Goal: Task Accomplishment & Management: Use online tool/utility

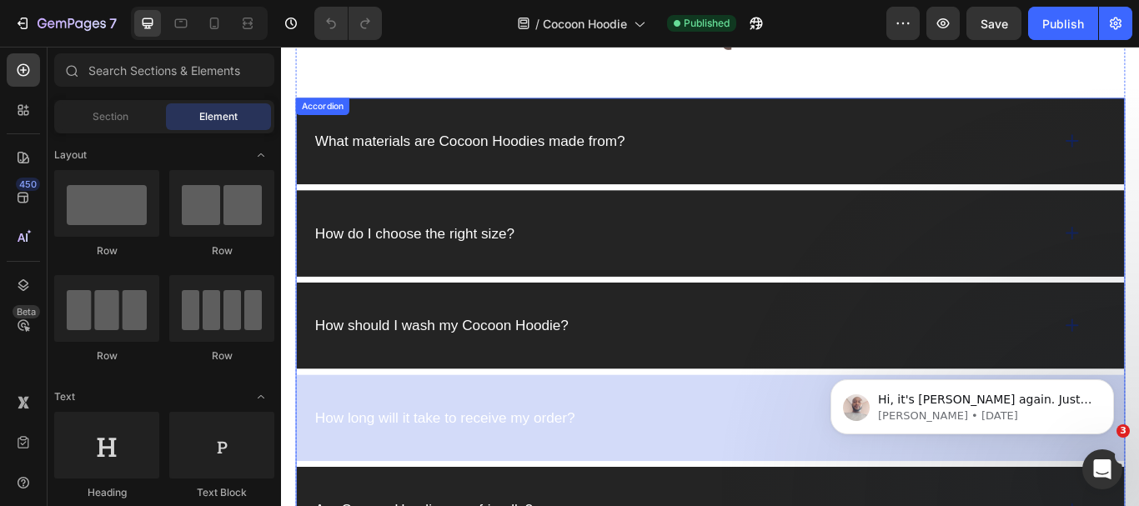
scroll to position [2063, 0]
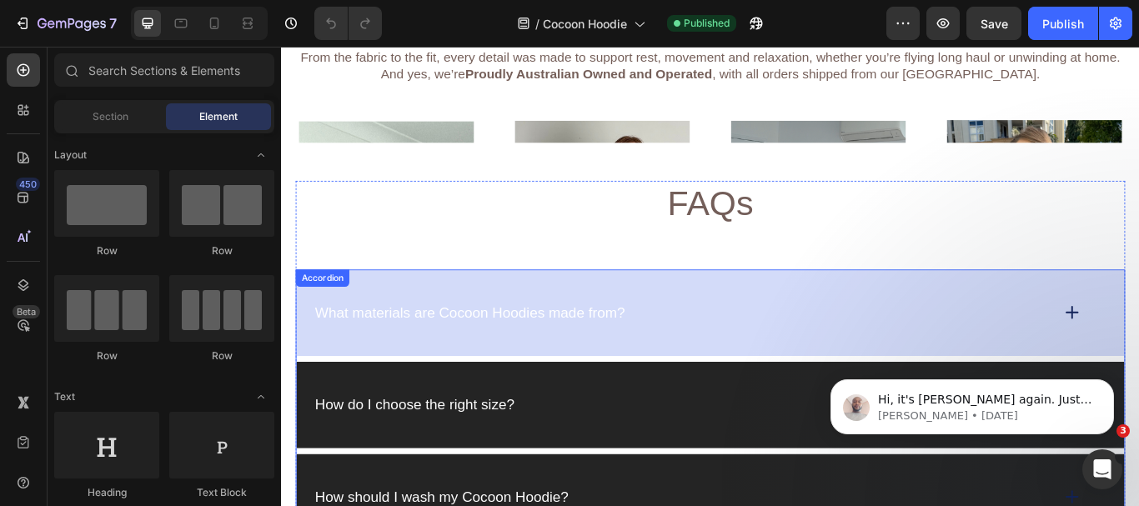
click at [601, 359] on img at bounding box center [781, 458] width 974 height 650
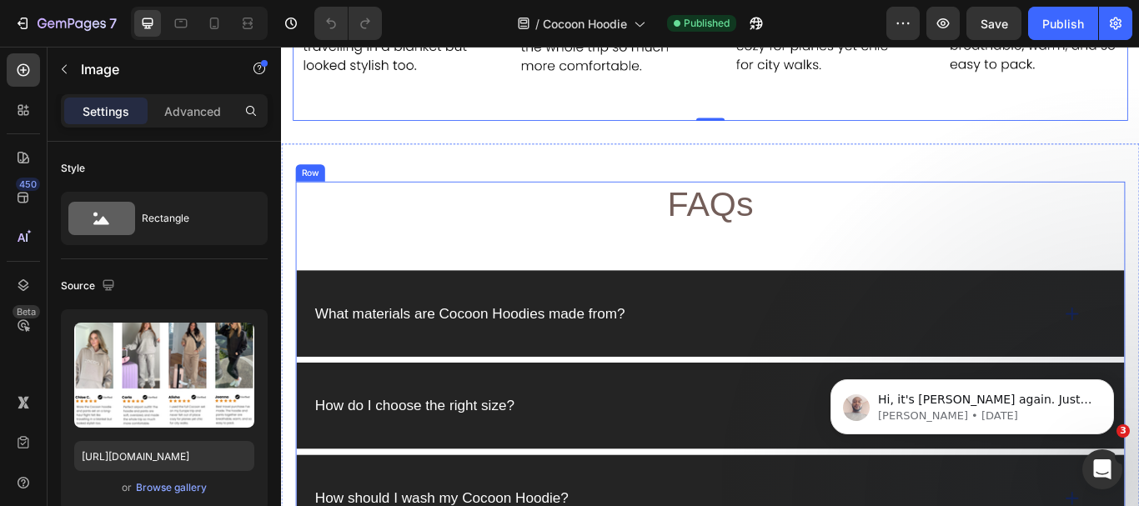
scroll to position [2897, 0]
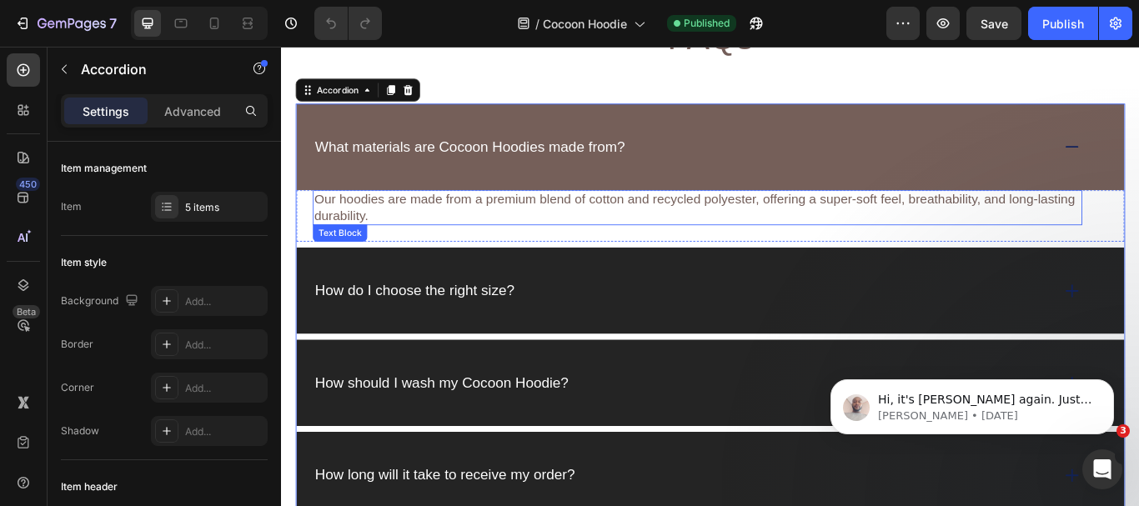
click at [455, 233] on p "Our hoodies are made from a premium blend of cotton and recycled polyester, off…" at bounding box center [766, 235] width 894 height 38
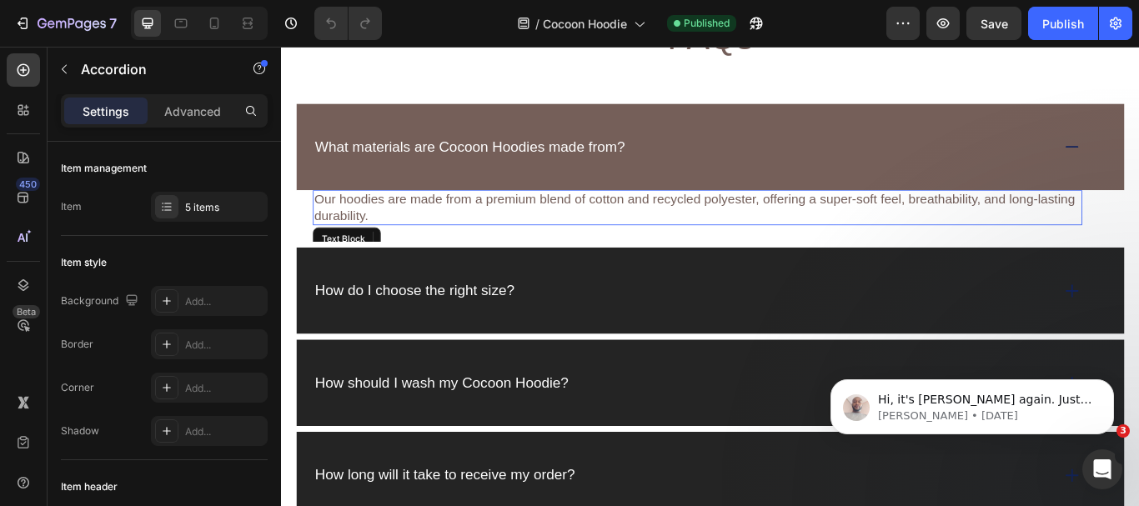
click at [455, 233] on p "Our hoodies are made from a premium blend of cotton and recycled polyester, off…" at bounding box center [766, 235] width 894 height 38
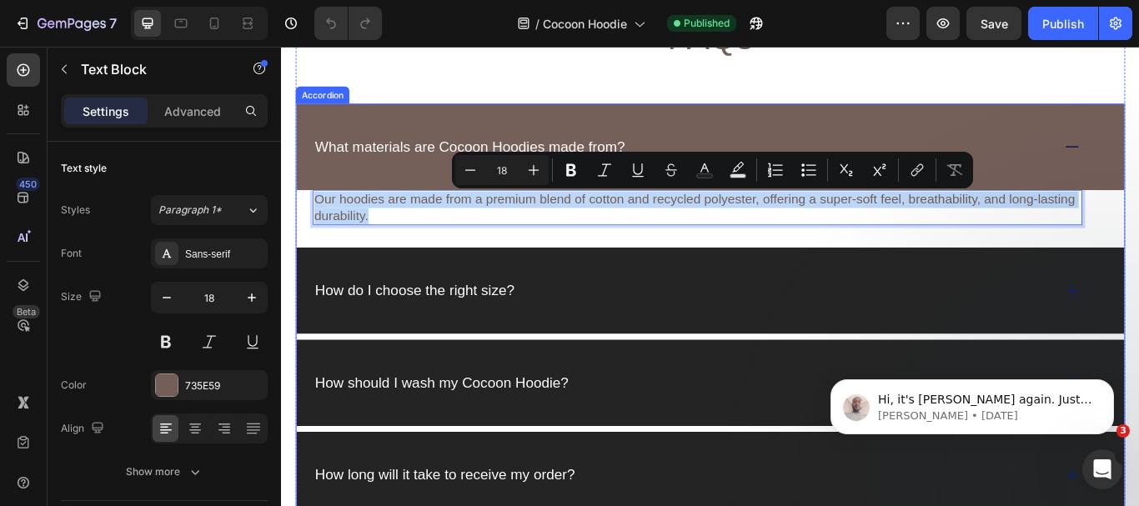
click at [378, 164] on p "What materials are Cocoon Hoodies made from?" at bounding box center [501, 163] width 362 height 21
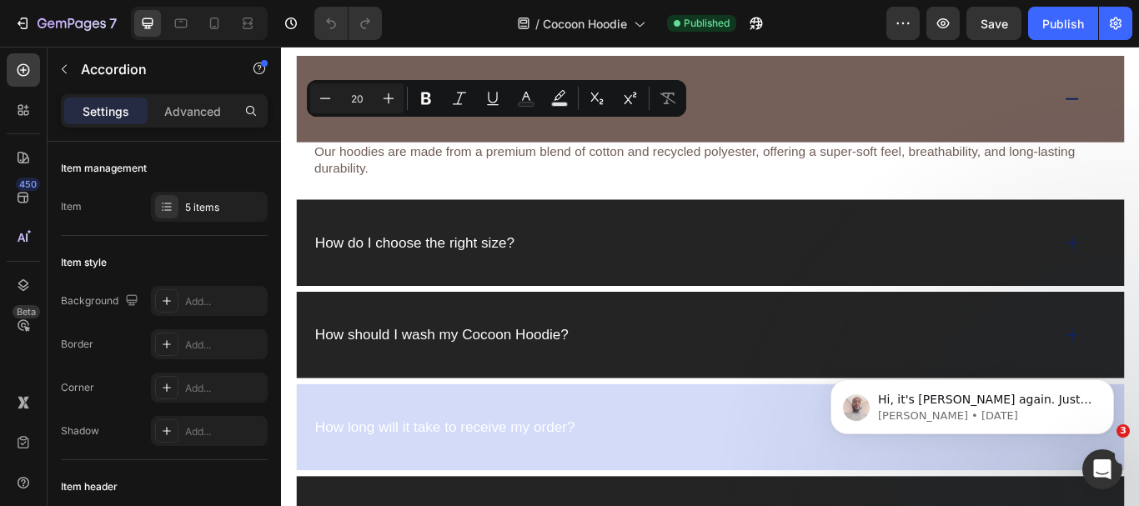
scroll to position [2980, 0]
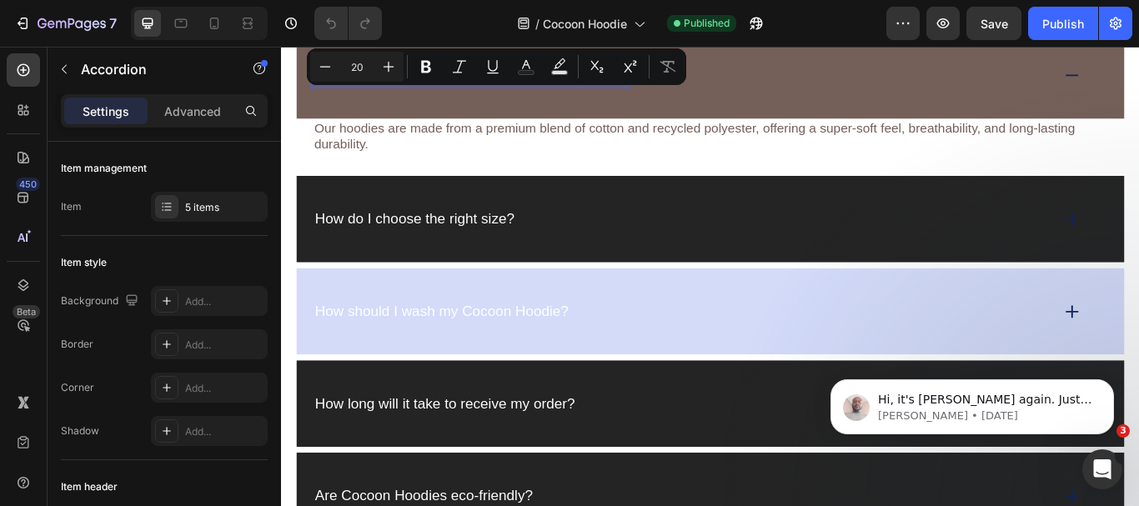
click at [852, 363] on div "How should I wash my Cocoon Hoodie?" at bounding box center [748, 356] width 861 height 26
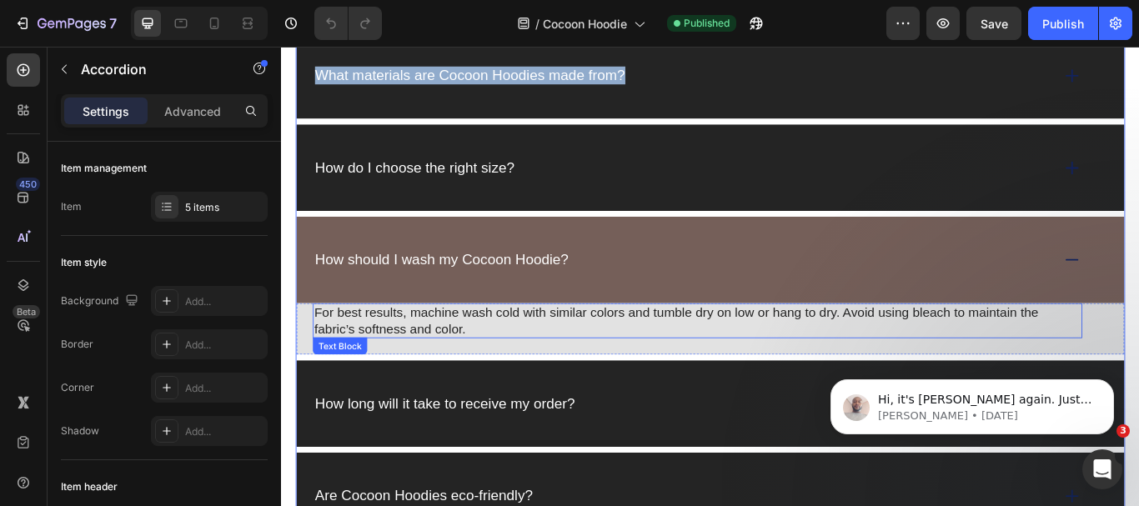
click at [452, 367] on p "For best results, machine wash cold with similar colors and tumble dry on low o…" at bounding box center [766, 367] width 894 height 38
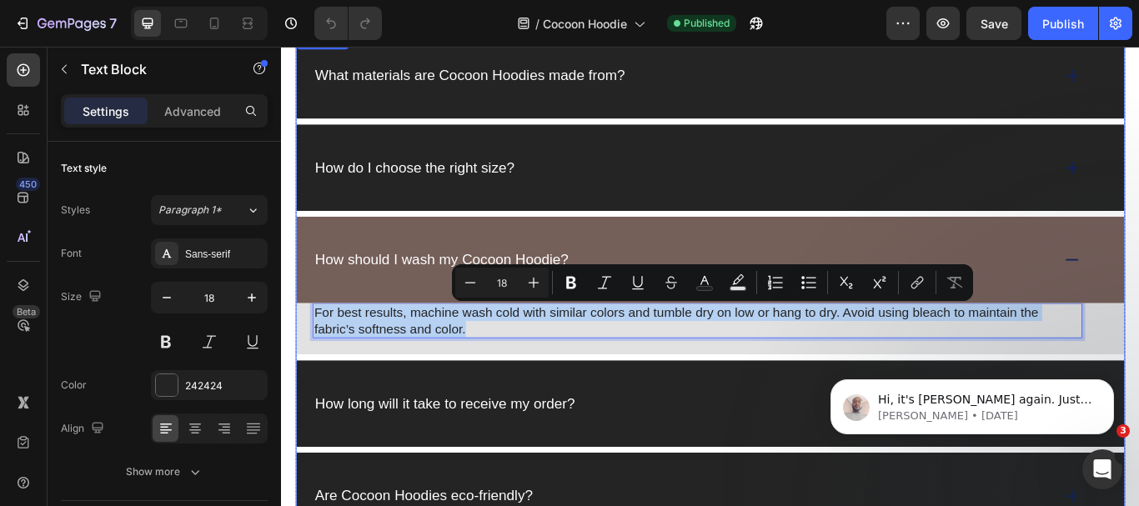
click at [403, 293] on p "How should I wash my Cocoon Hoodie?" at bounding box center [468, 295] width 296 height 21
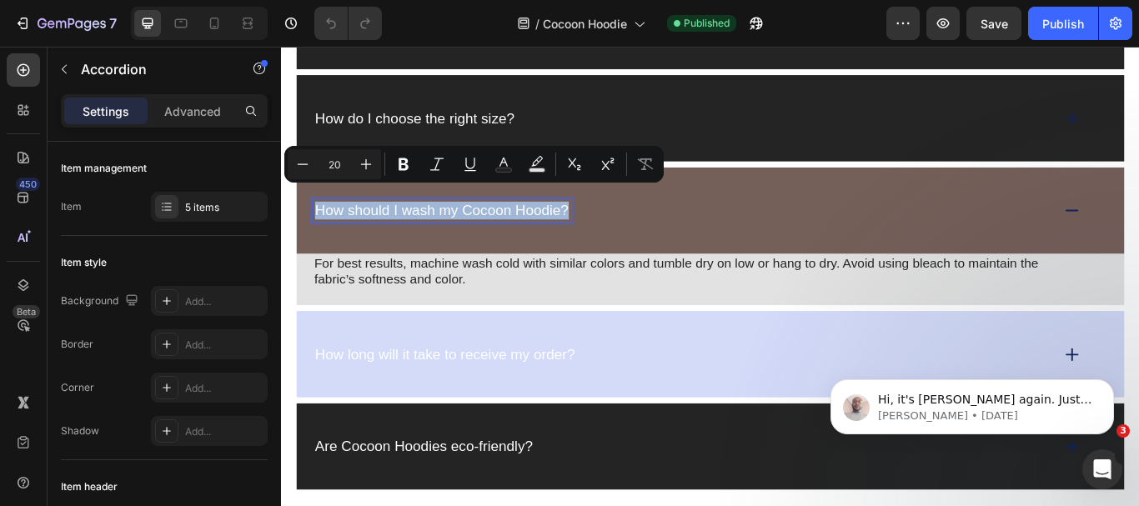
scroll to position [3063, 0]
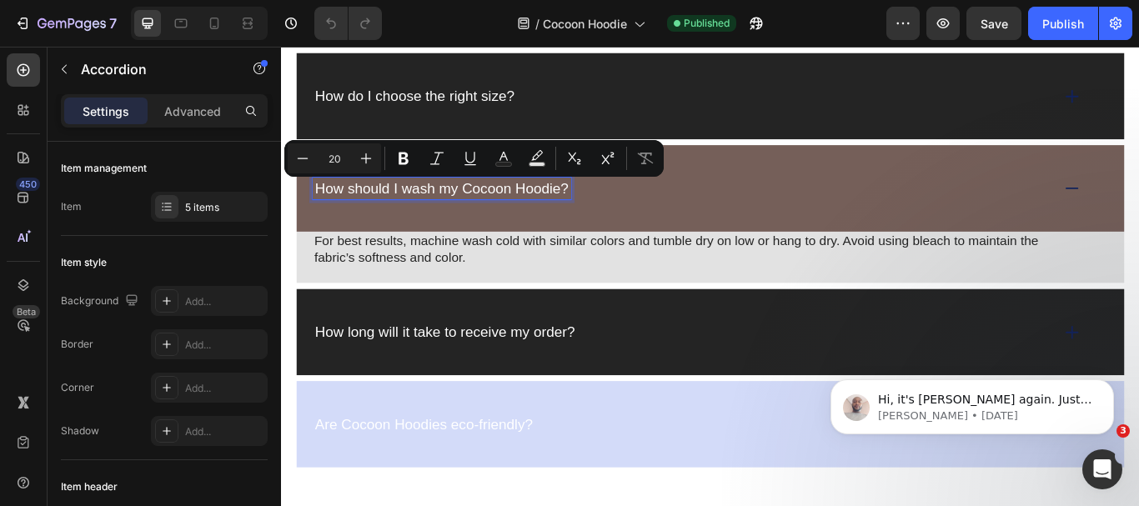
click at [574, 487] on p "Are Cocoon Hoodies eco-friendly?" at bounding box center [447, 487] width 254 height 21
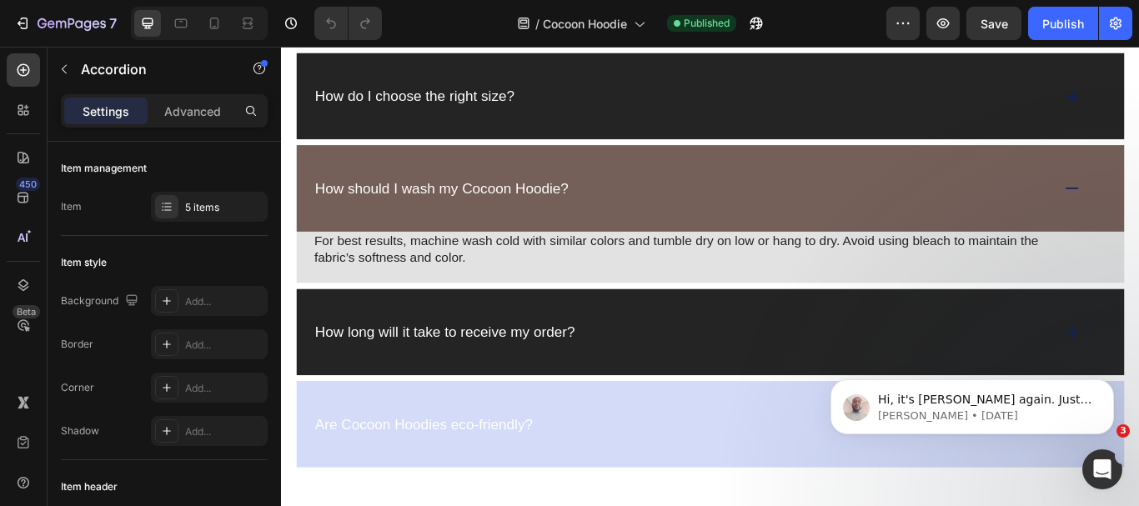
click at [668, 486] on div "Are Cocoon Hoodies eco-friendly?" at bounding box center [748, 488] width 861 height 26
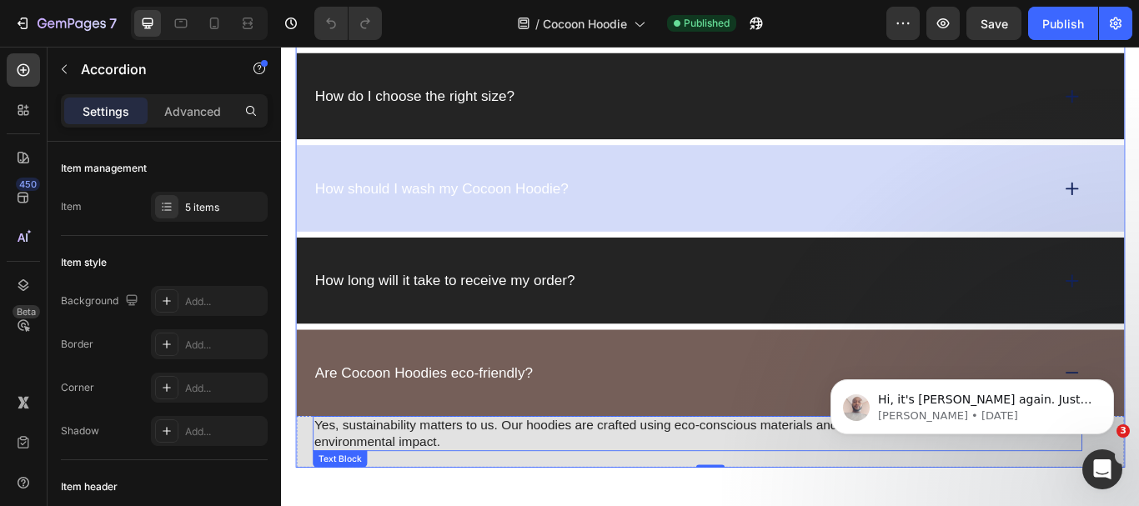
click at [405, 505] on p "Yes, sustainability matters to us. Our hoodies are crafted using eco-conscious …" at bounding box center [766, 499] width 894 height 38
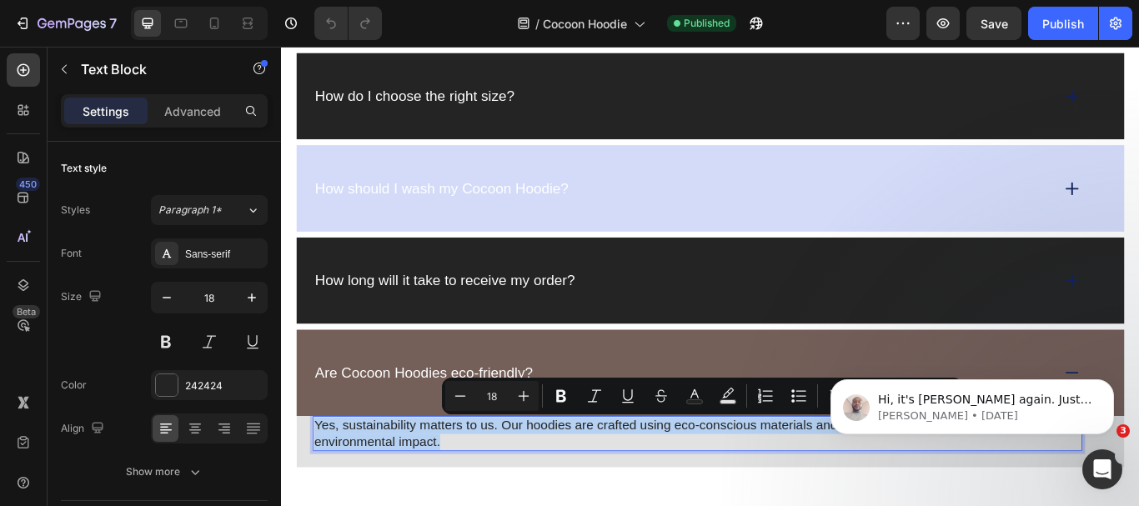
copy p "Yes, sustainability matters to us. Our hoodies are crafted using eco-conscious …"
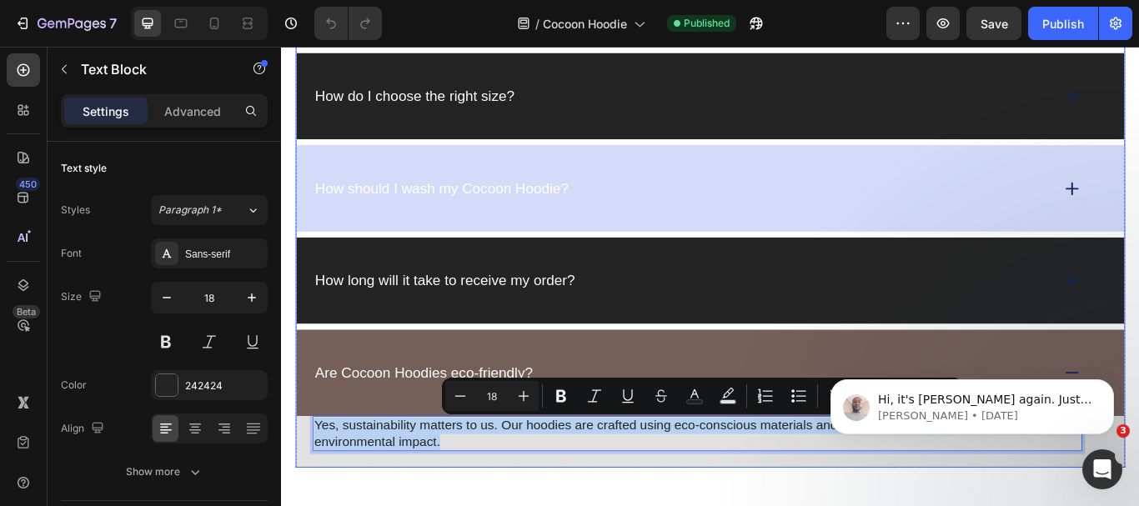
click at [409, 425] on p "Are Cocoon Hoodies eco-friendly?" at bounding box center [447, 427] width 254 height 21
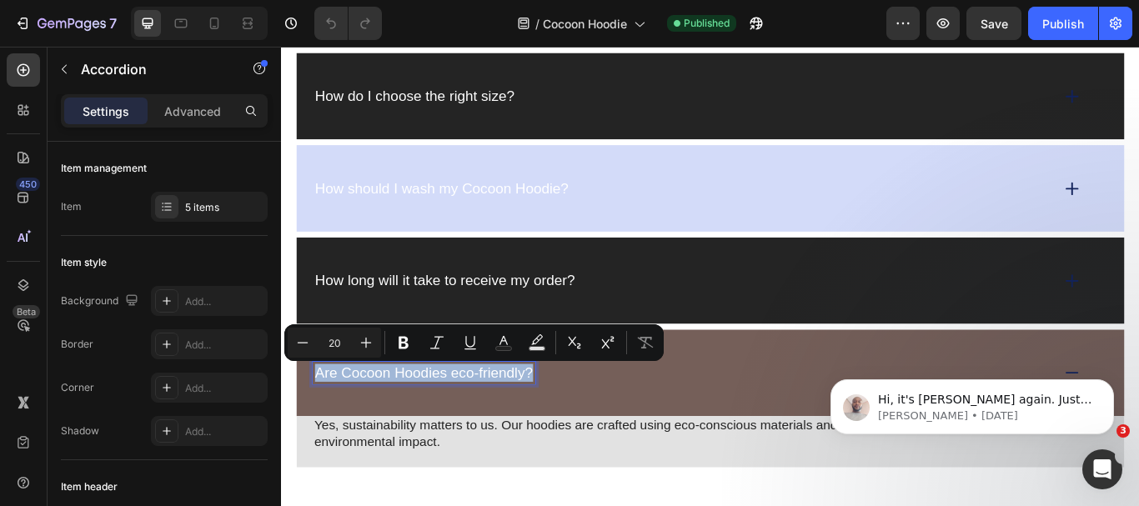
copy p "Are Cocoon Hoodies eco-friendly?"
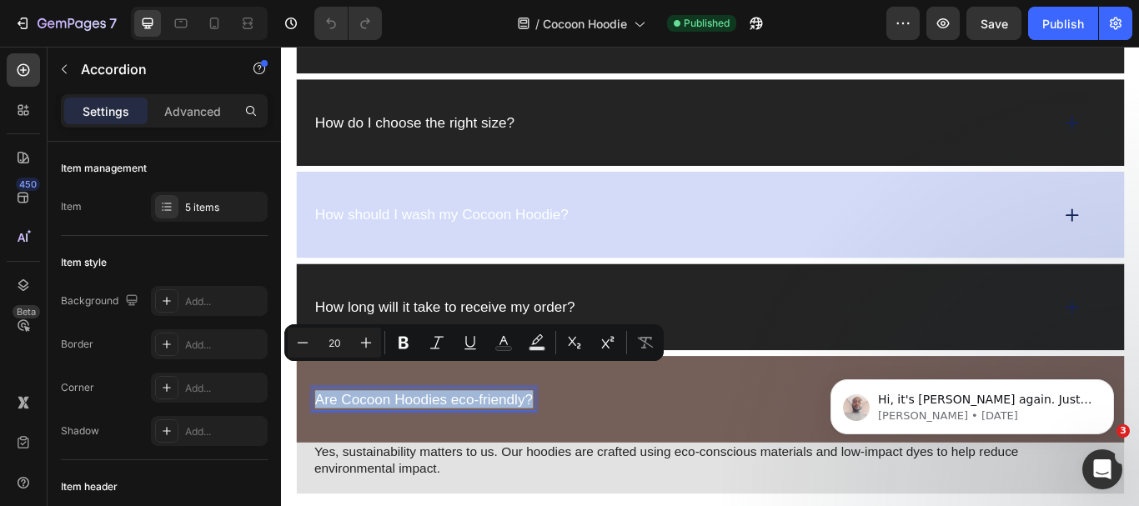
scroll to position [2980, 0]
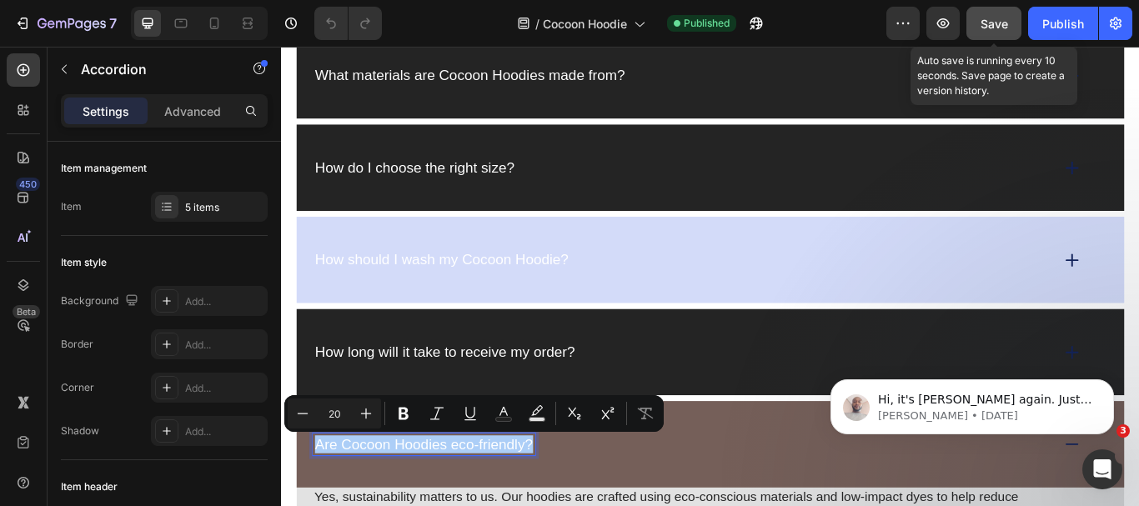
click at [1007, 10] on button "Save" at bounding box center [994, 23] width 55 height 33
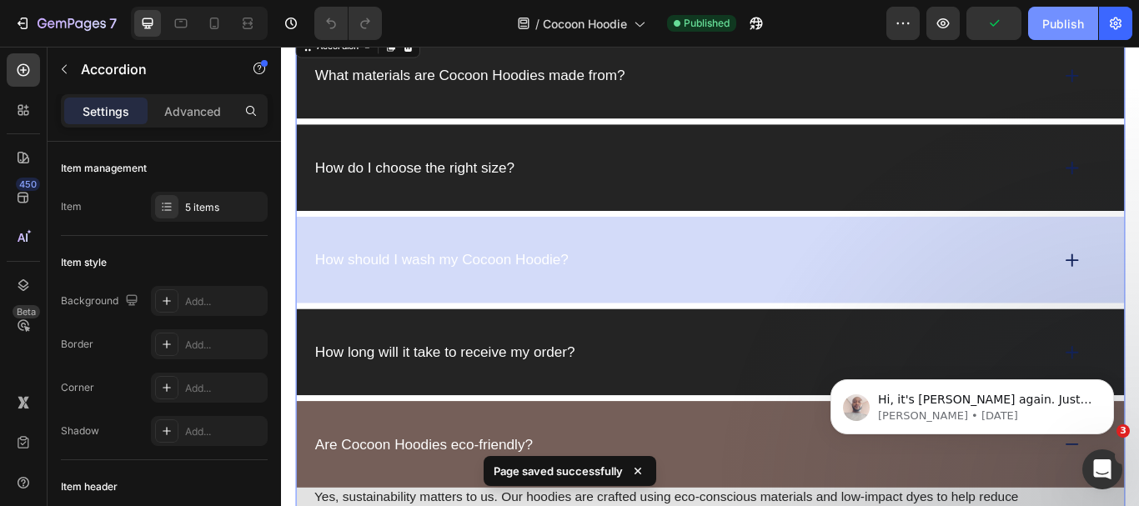
click at [1070, 24] on div "Publish" at bounding box center [1064, 24] width 42 height 18
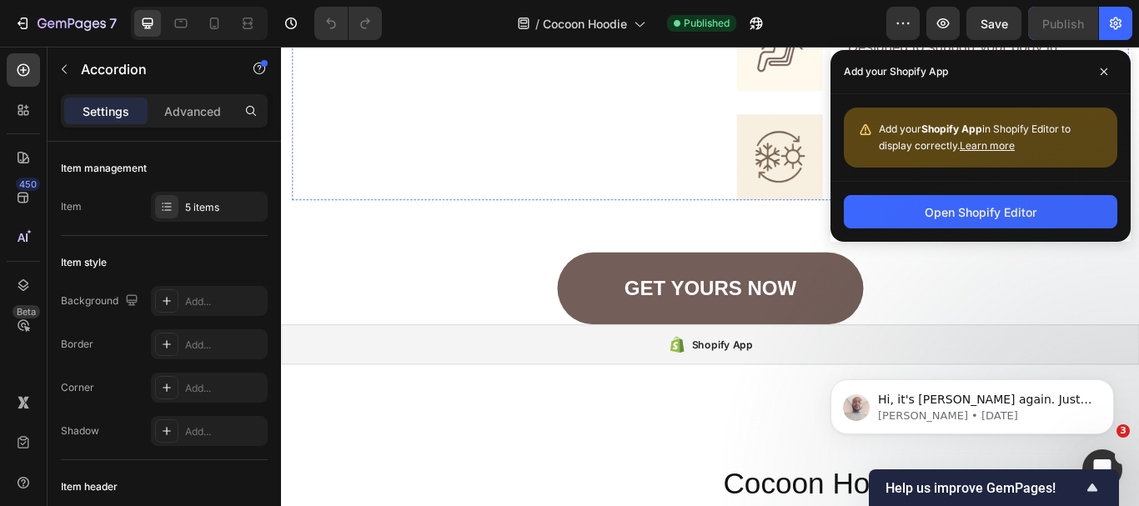
scroll to position [1418, 0]
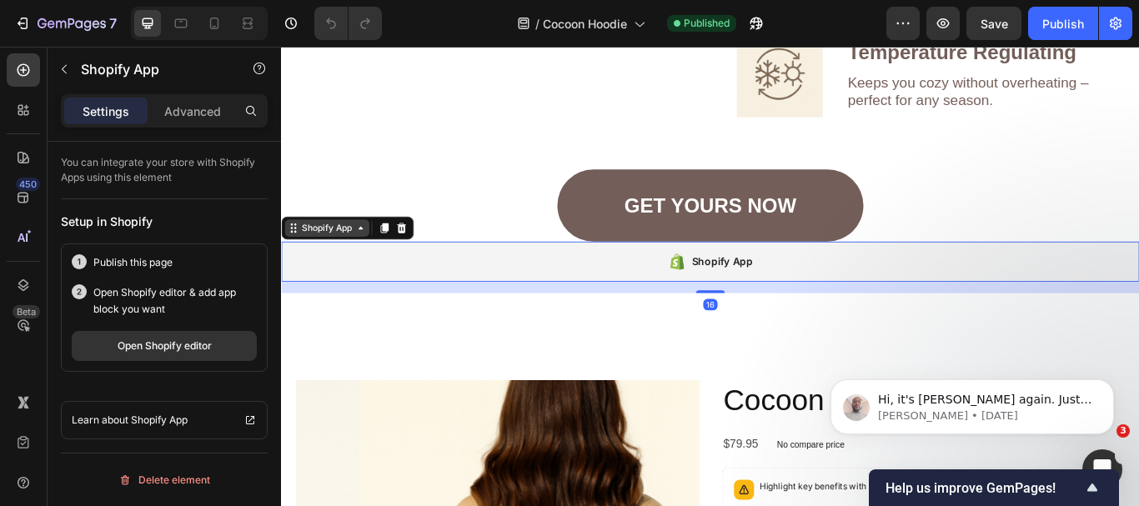
click at [339, 269] on div "Shopify App" at bounding box center [334, 259] width 98 height 20
click at [424, 264] on icon at bounding box center [421, 259] width 11 height 12
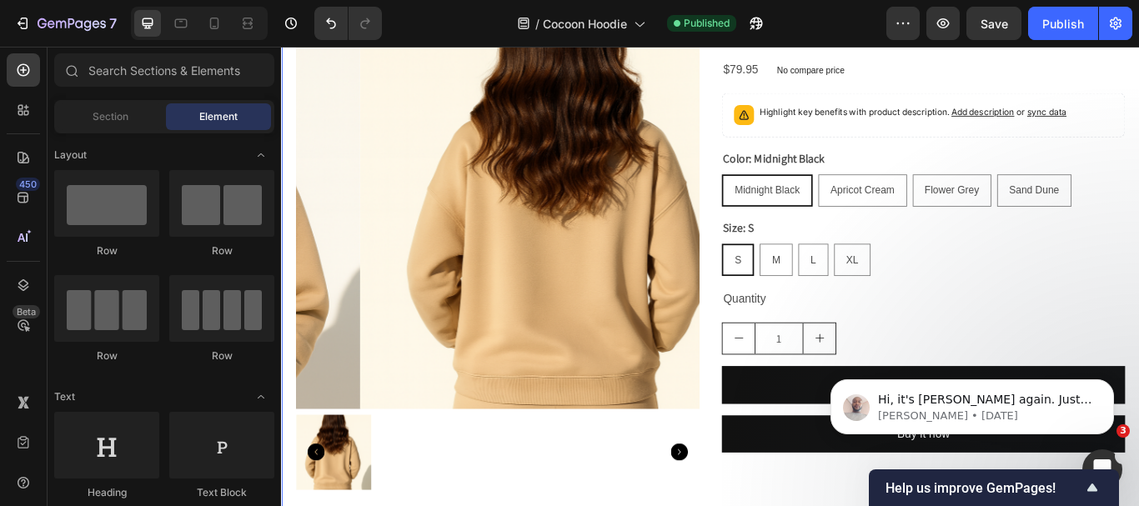
scroll to position [1835, 0]
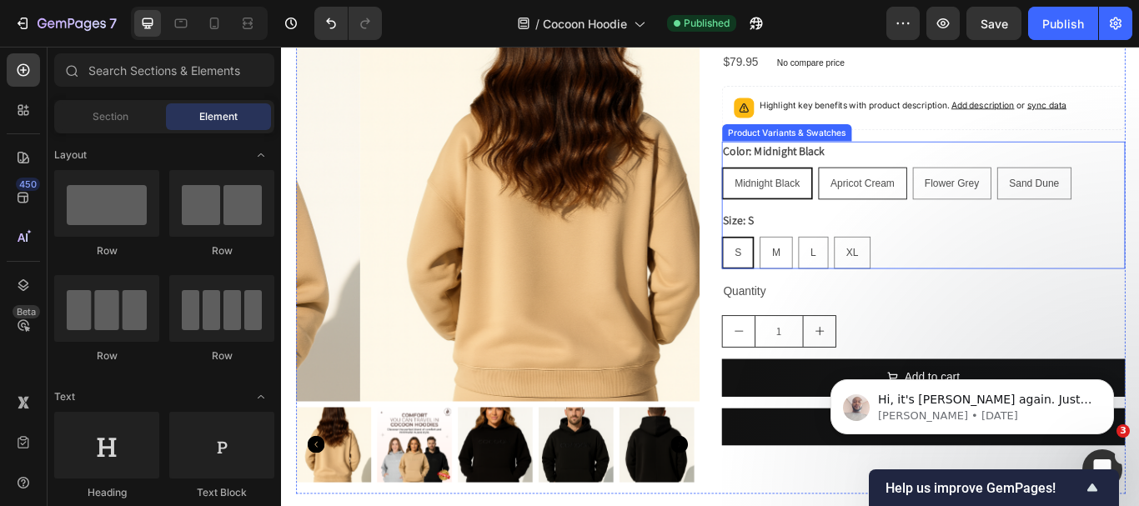
click at [921, 196] on div "Apricot Cream" at bounding box center [958, 206] width 101 height 34
click at [907, 188] on input "Apricot Cream Apricot Cream Apricot Cream" at bounding box center [907, 187] width 1 height 1
radio input "true"
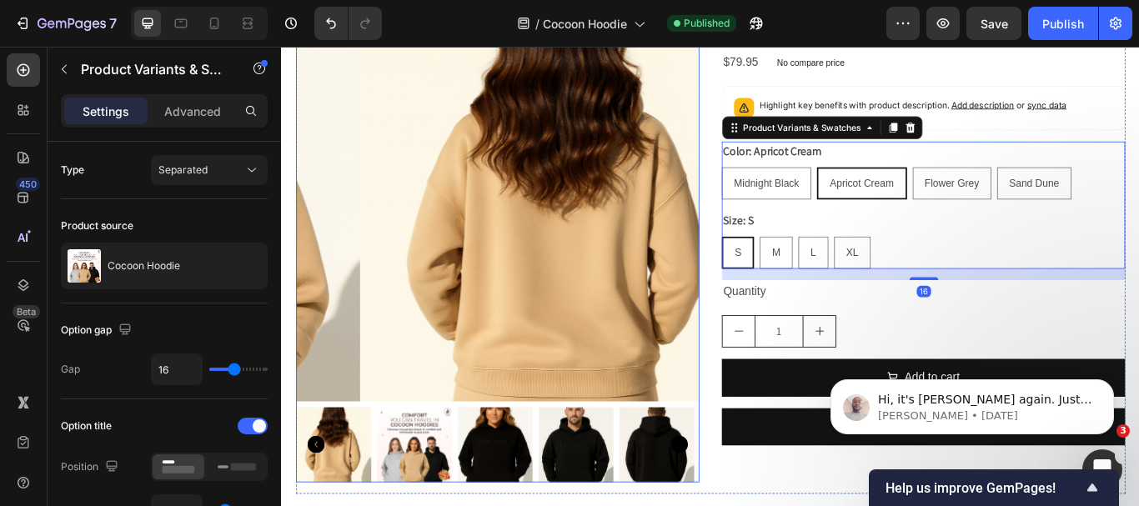
click at [415, 493] on img at bounding box center [436, 512] width 88 height 88
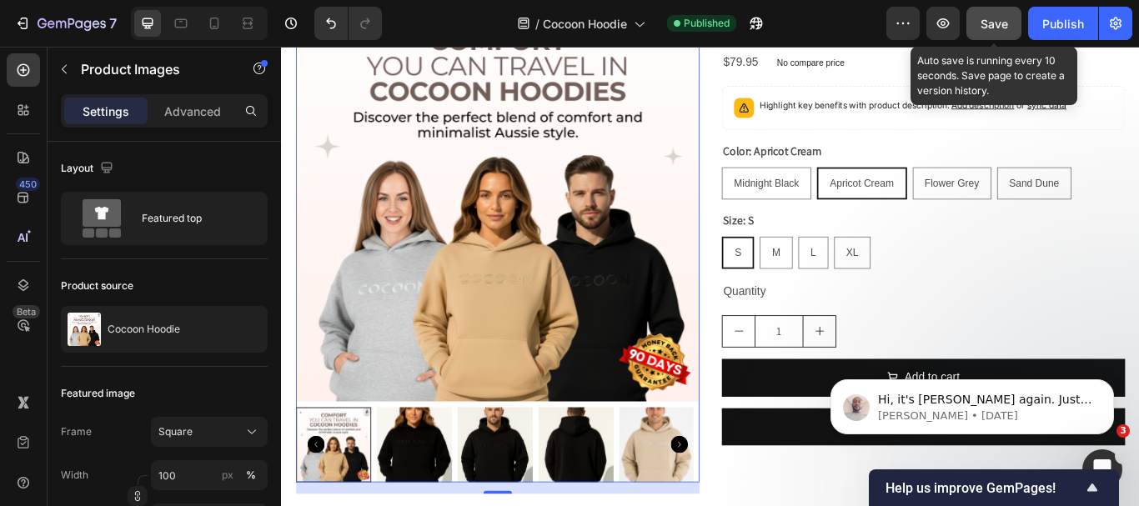
click at [993, 29] on span "Save" at bounding box center [995, 24] width 28 height 14
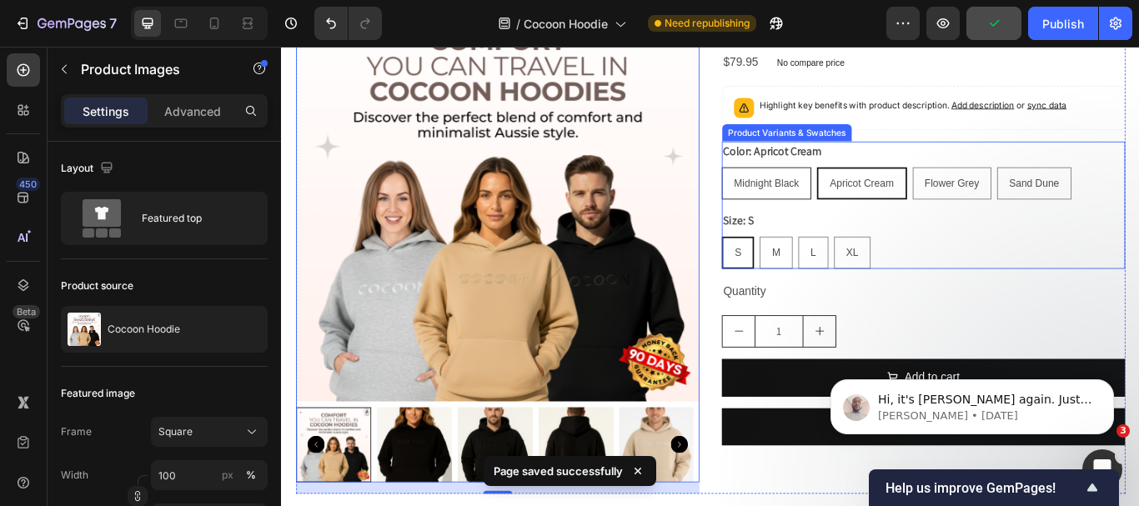
click at [845, 209] on span "Midnight Black" at bounding box center [847, 205] width 76 height 13
click at [795, 188] on input "Midnight Black Midnight Black Midnight Black" at bounding box center [794, 187] width 1 height 1
radio input "true"
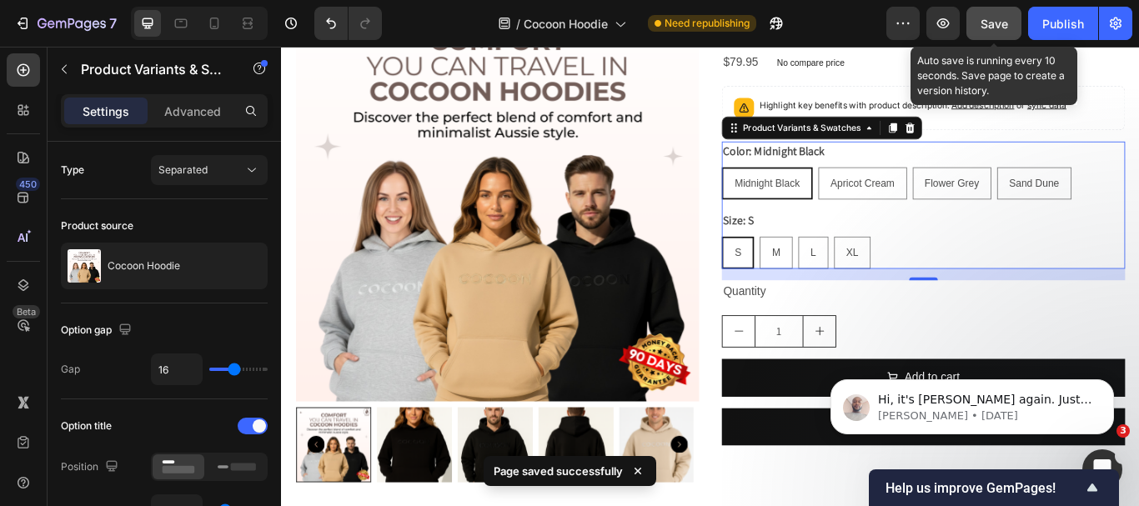
click at [994, 29] on span "Save" at bounding box center [995, 24] width 28 height 14
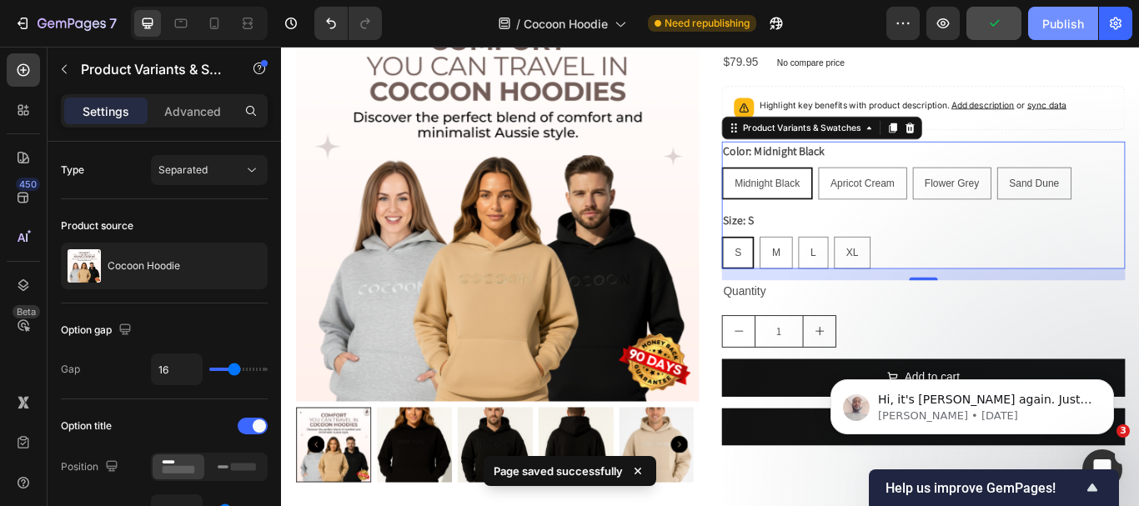
click at [1041, 28] on button "Publish" at bounding box center [1063, 23] width 70 height 33
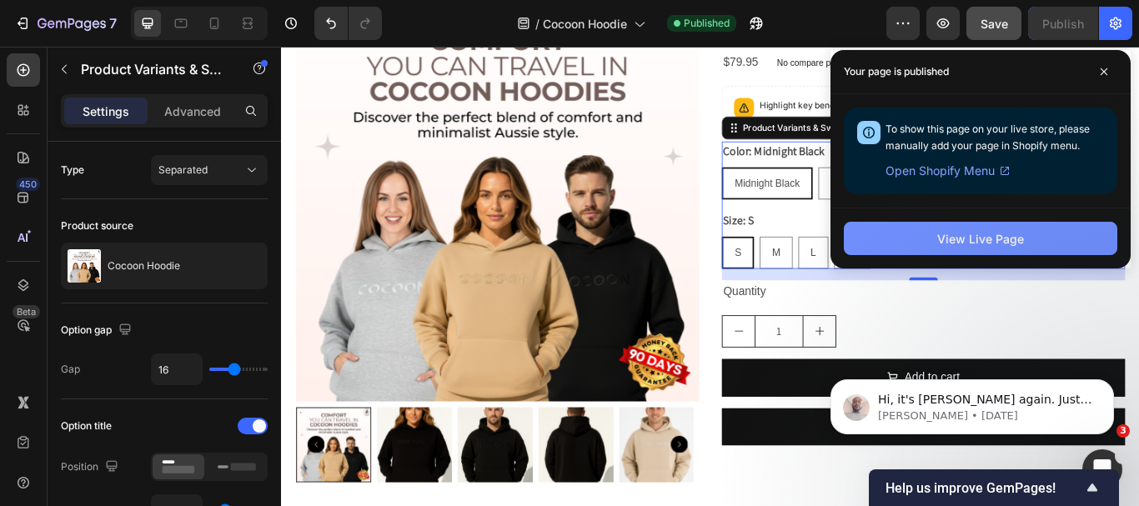
click at [930, 234] on button "View Live Page" at bounding box center [981, 238] width 274 height 33
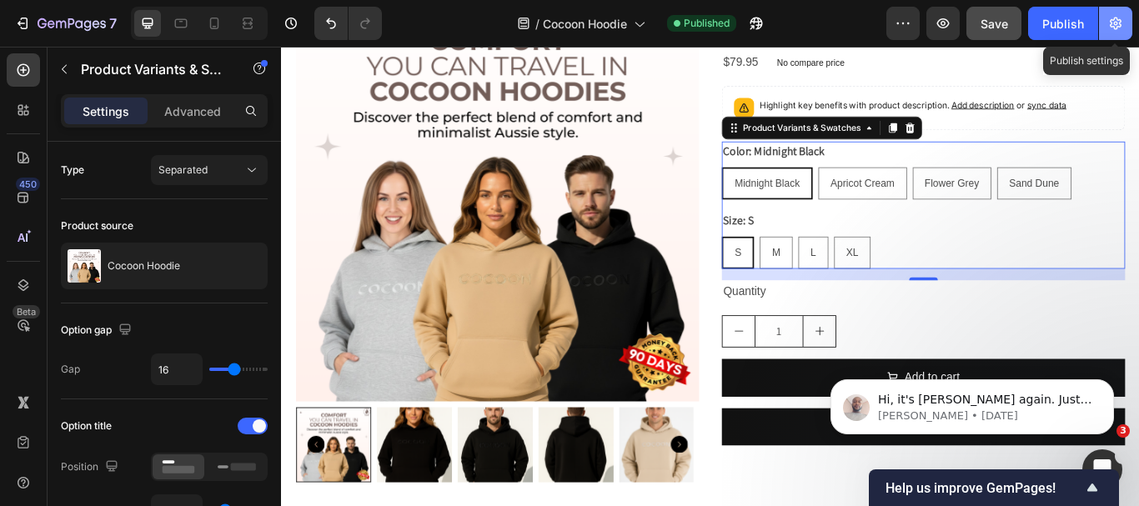
click at [1113, 30] on icon "button" at bounding box center [1116, 23] width 17 height 17
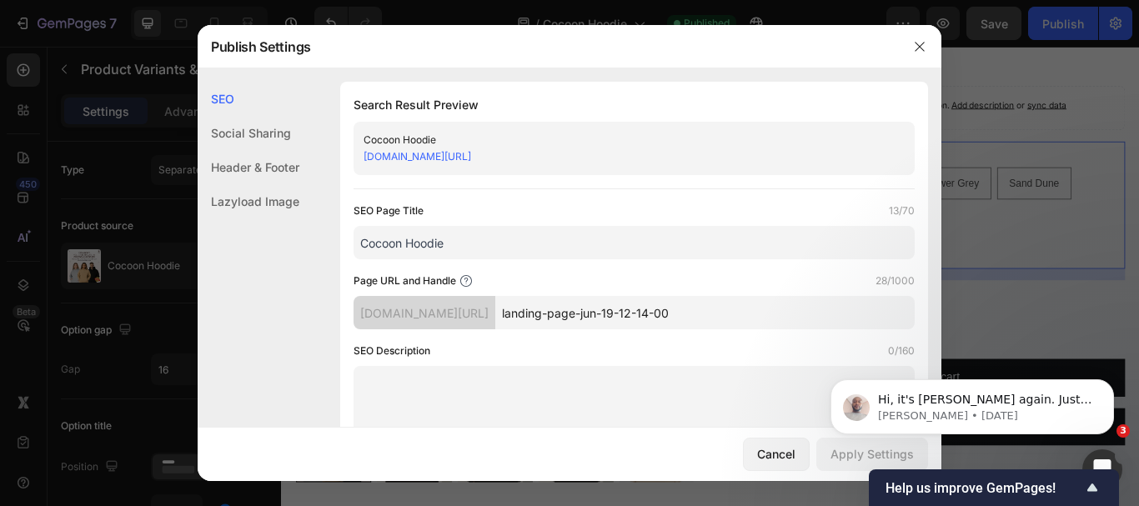
click at [471, 155] on link "[DOMAIN_NAME][URL]" at bounding box center [418, 156] width 108 height 13
click at [915, 43] on icon "button" at bounding box center [919, 46] width 13 height 13
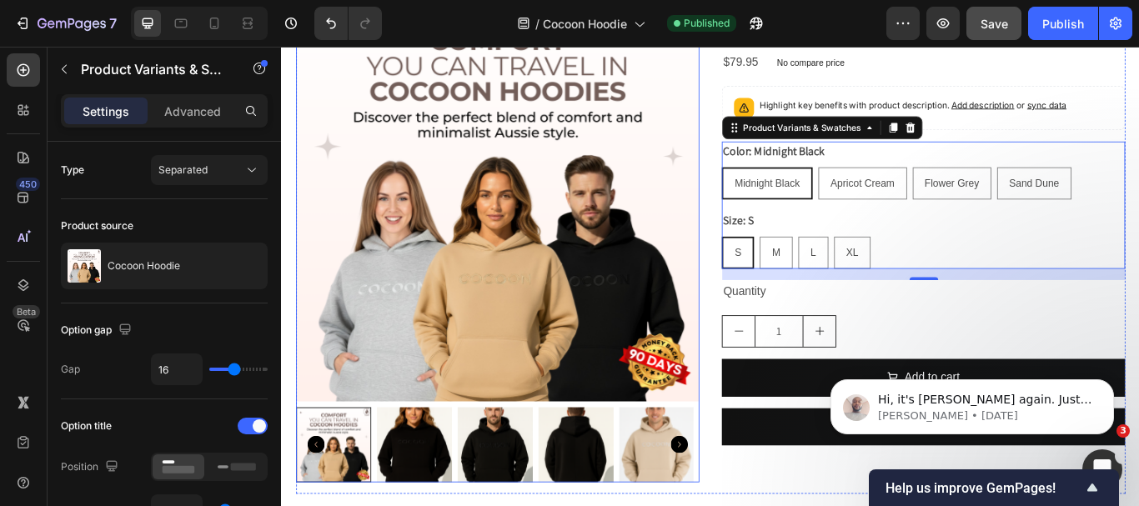
click at [403, 320] on img at bounding box center [533, 226] width 470 height 470
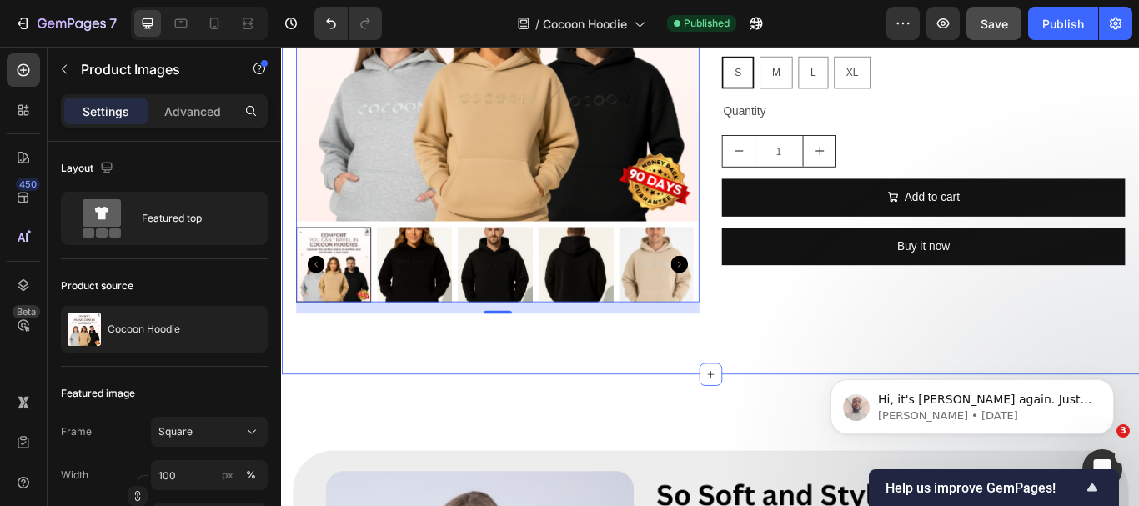
scroll to position [2085, 0]
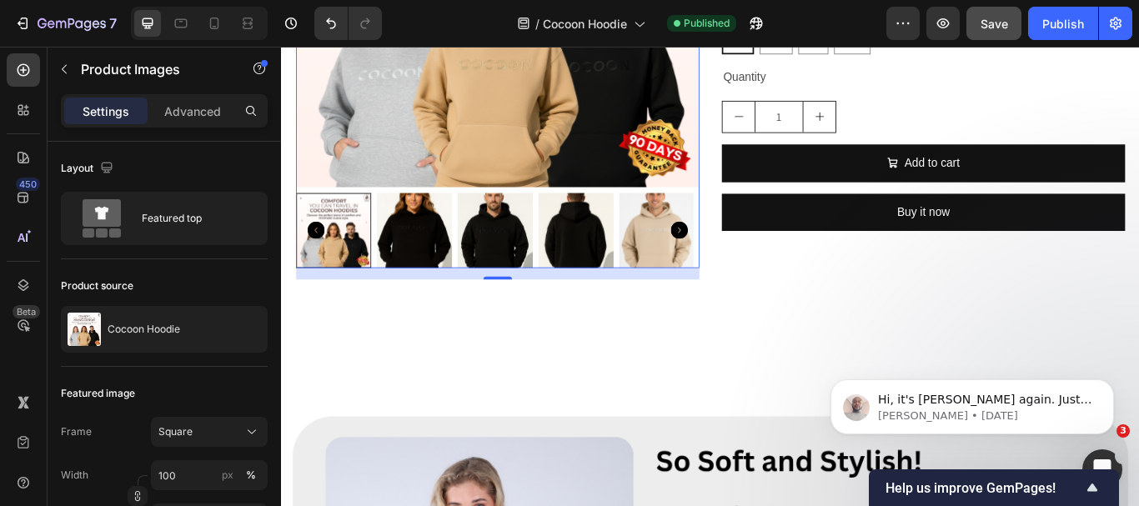
click at [317, 254] on icon "Carousel Back Arrow" at bounding box center [321, 261] width 20 height 20
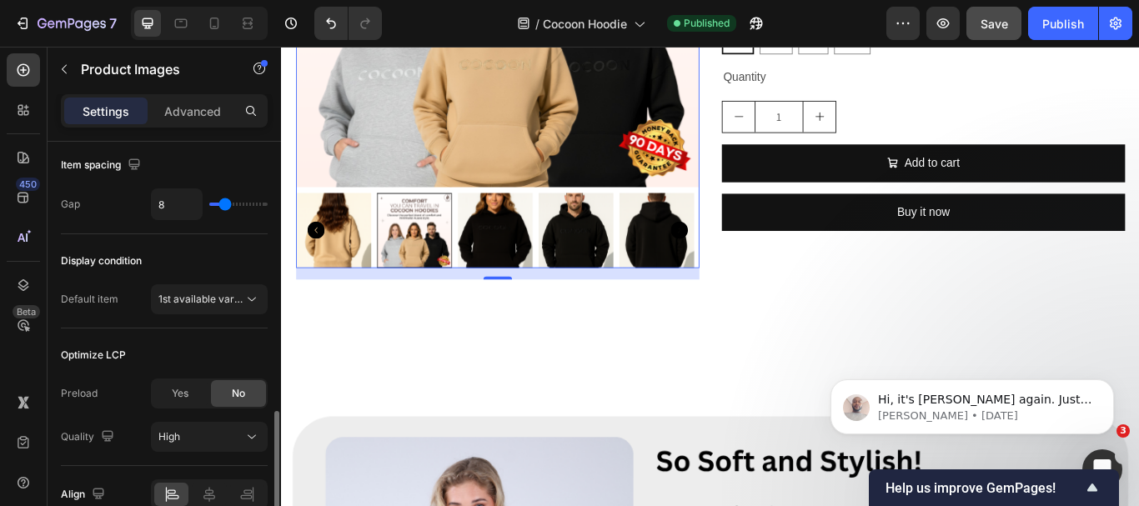
scroll to position [1019, 0]
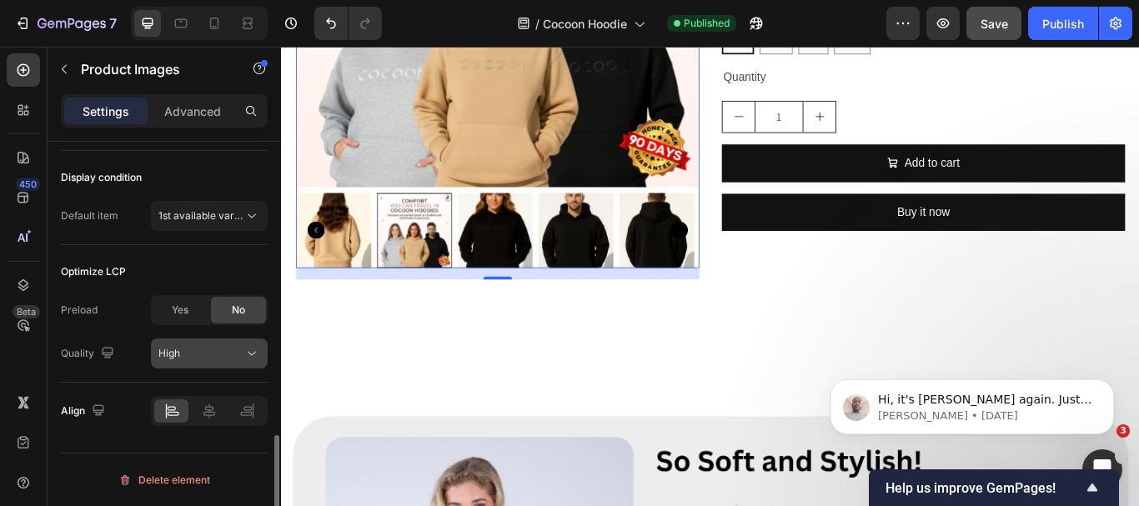
click at [238, 349] on div "High" at bounding box center [200, 353] width 85 height 15
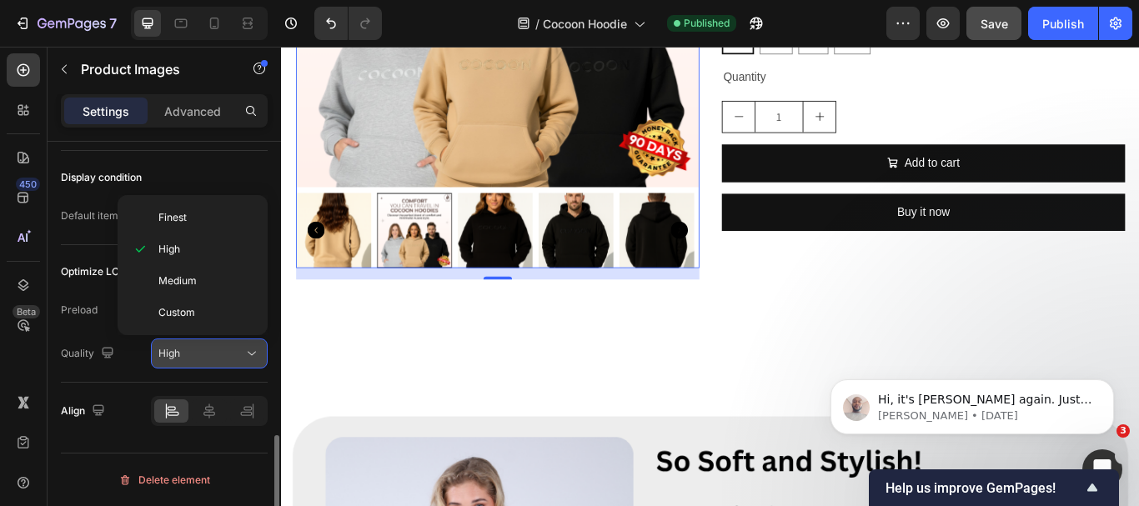
click at [238, 349] on div "High" at bounding box center [200, 353] width 85 height 15
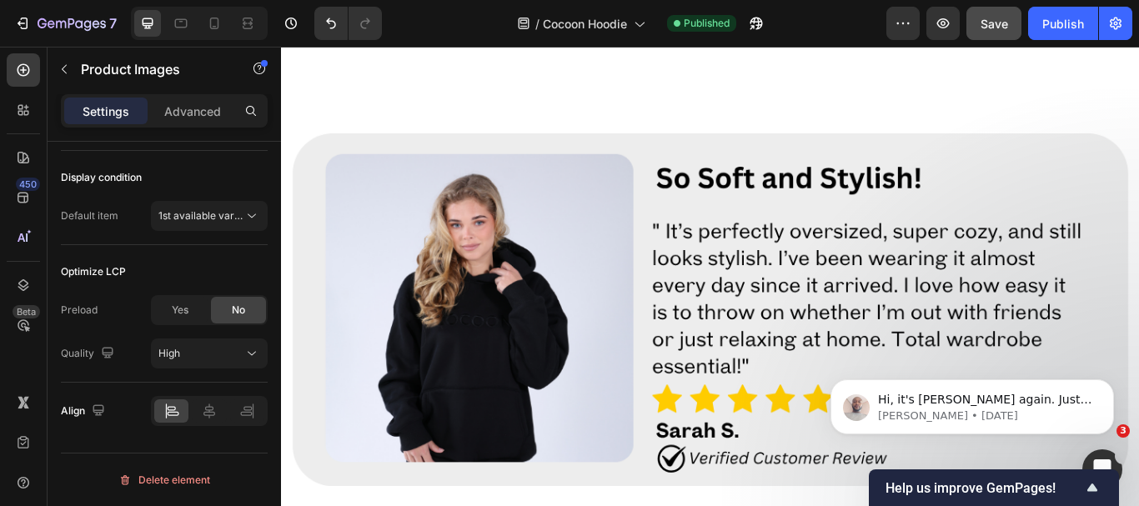
scroll to position [2419, 0]
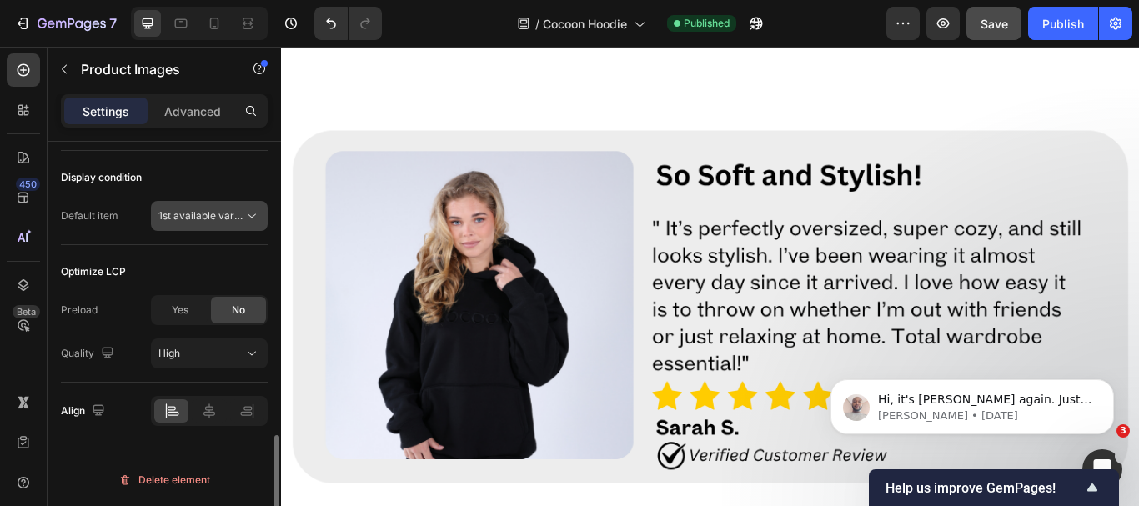
click at [189, 208] on div "1st available variant" at bounding box center [209, 216] width 102 height 17
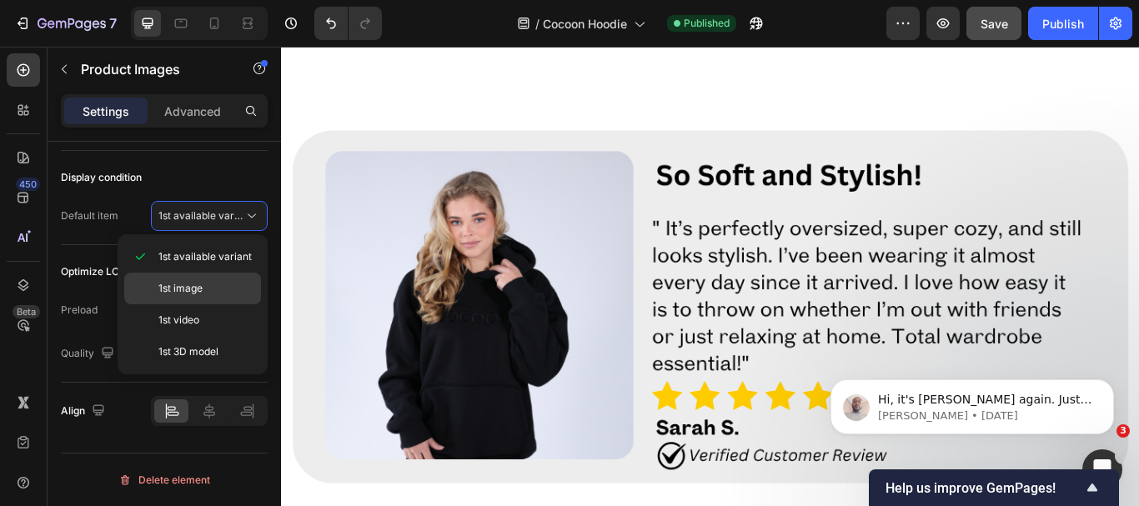
drag, startPoint x: 191, startPoint y: 277, endPoint x: 584, endPoint y: 74, distance: 442.0
click at [191, 277] on div "1st image" at bounding box center [192, 289] width 137 height 32
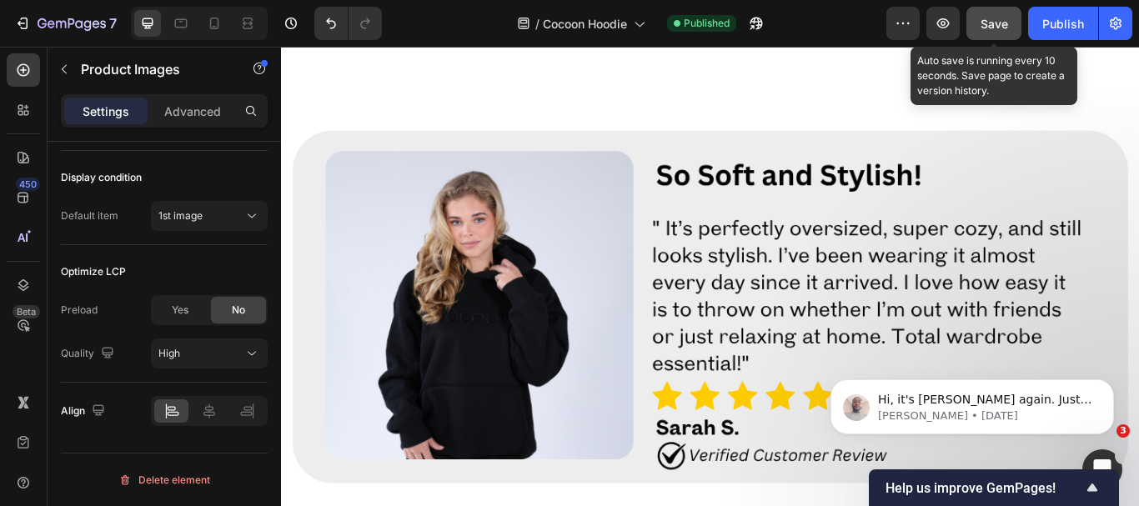
click at [987, 20] on span "Save" at bounding box center [995, 24] width 28 height 14
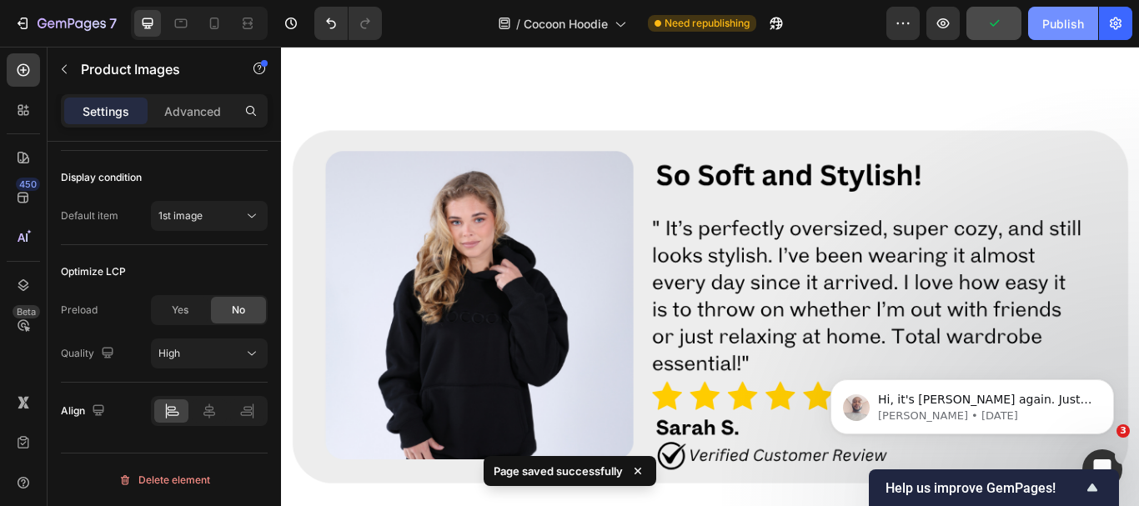
click at [1045, 23] on div "Publish" at bounding box center [1064, 24] width 42 height 18
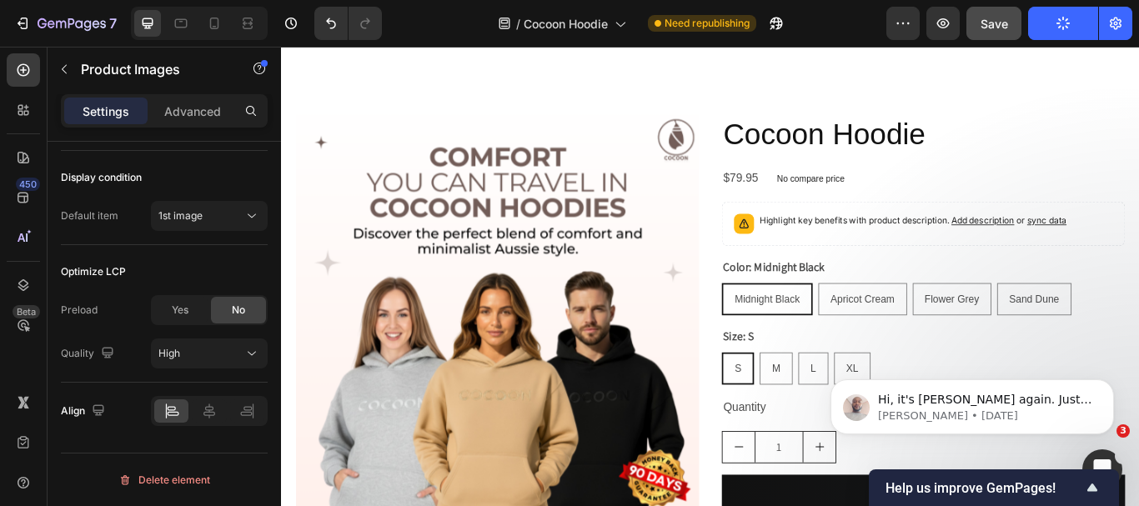
scroll to position [2085, 0]
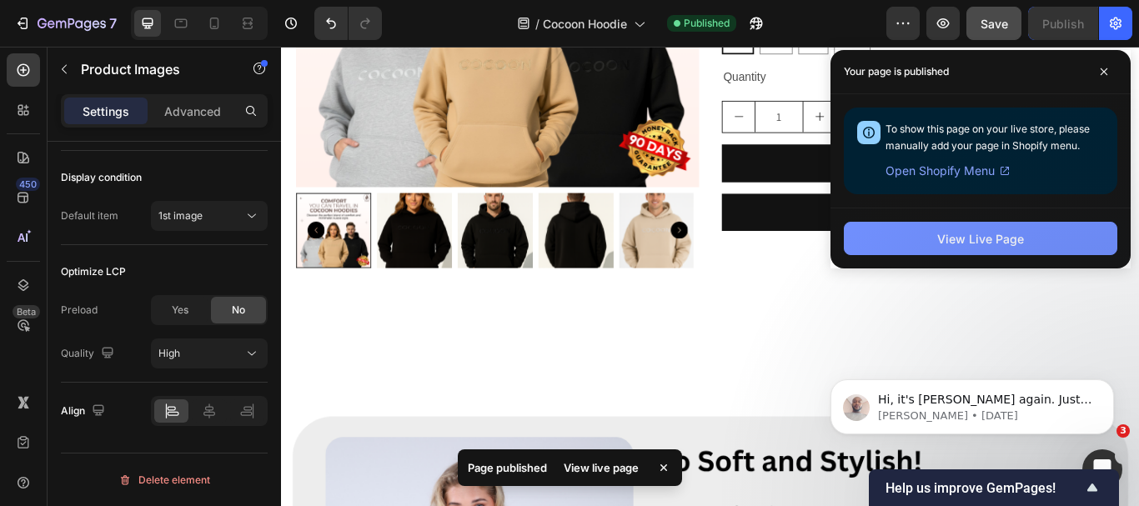
click at [989, 241] on div "View Live Page" at bounding box center [980, 239] width 87 height 18
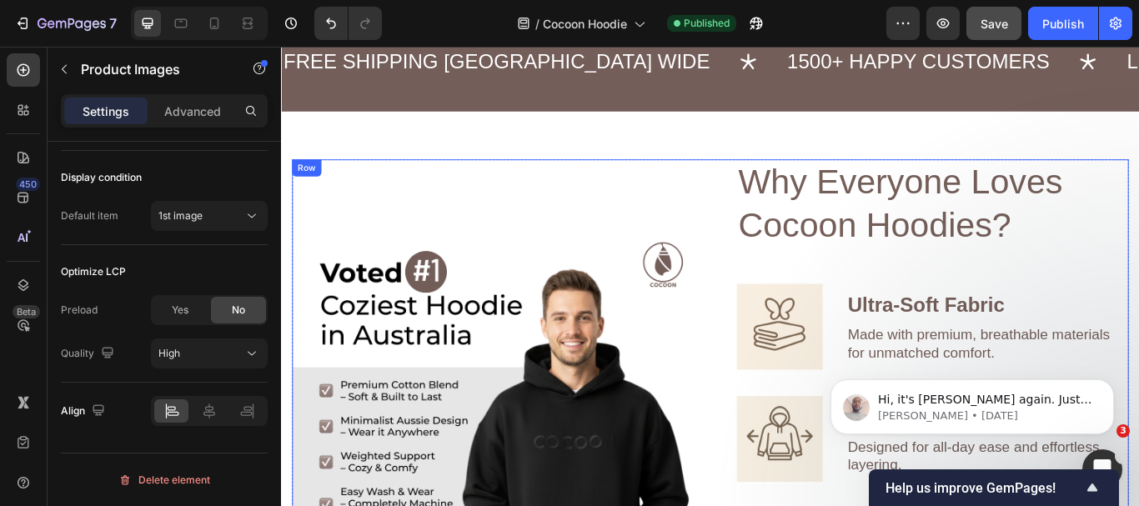
scroll to position [584, 0]
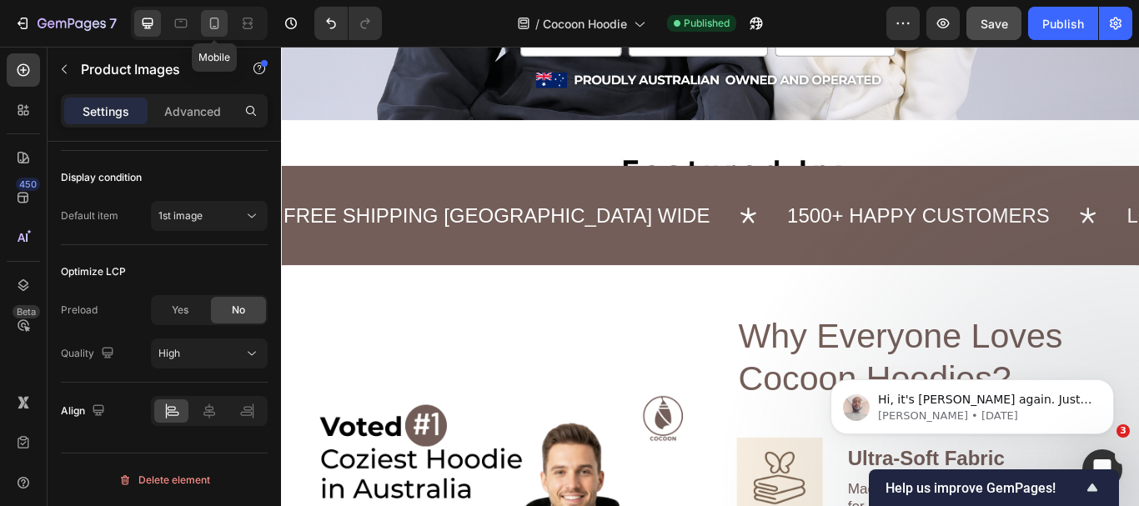
click at [222, 29] on icon at bounding box center [214, 23] width 17 height 17
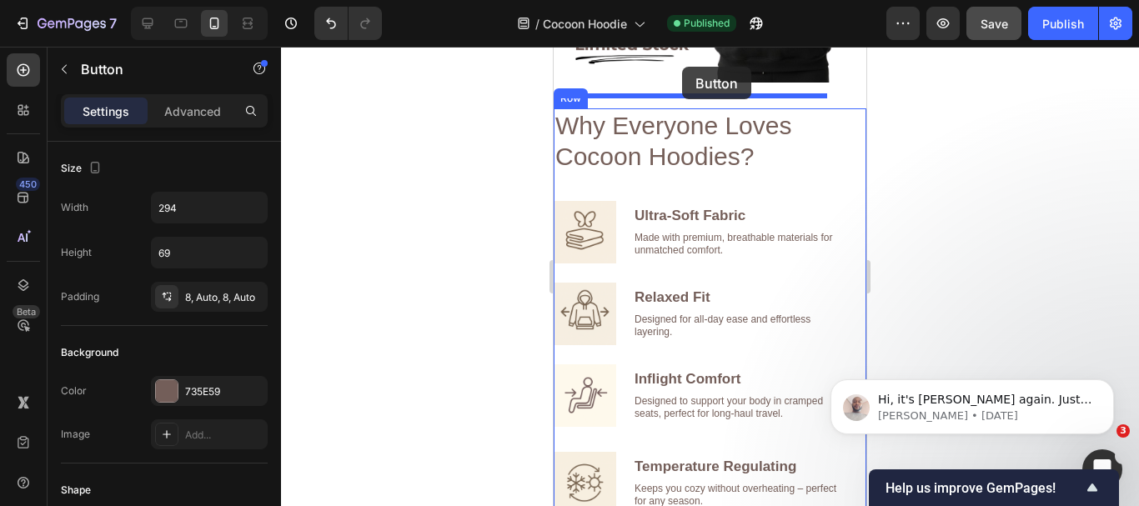
scroll to position [864, 0]
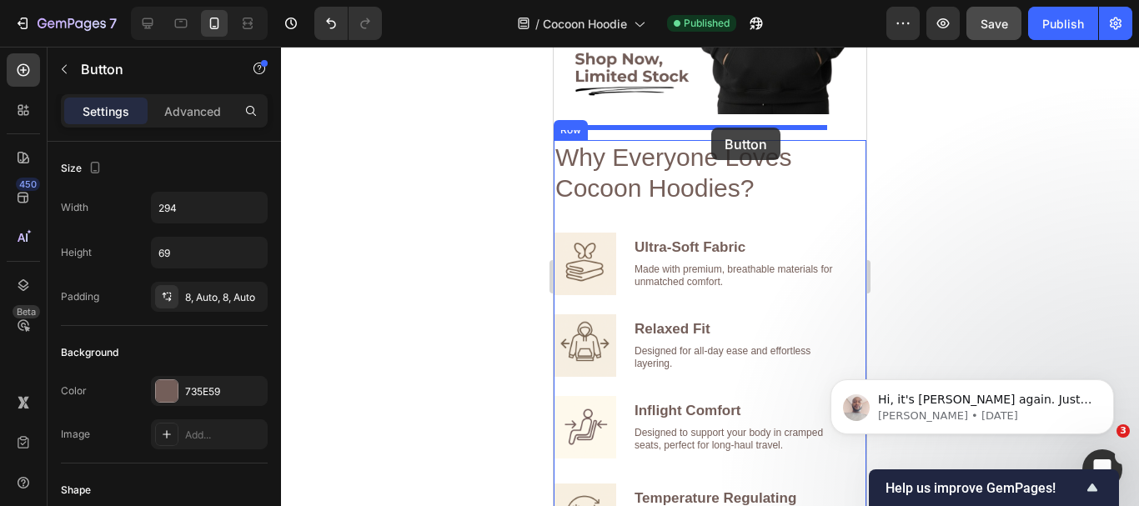
drag, startPoint x: 686, startPoint y: 323, endPoint x: 711, endPoint y: 128, distance: 196.9
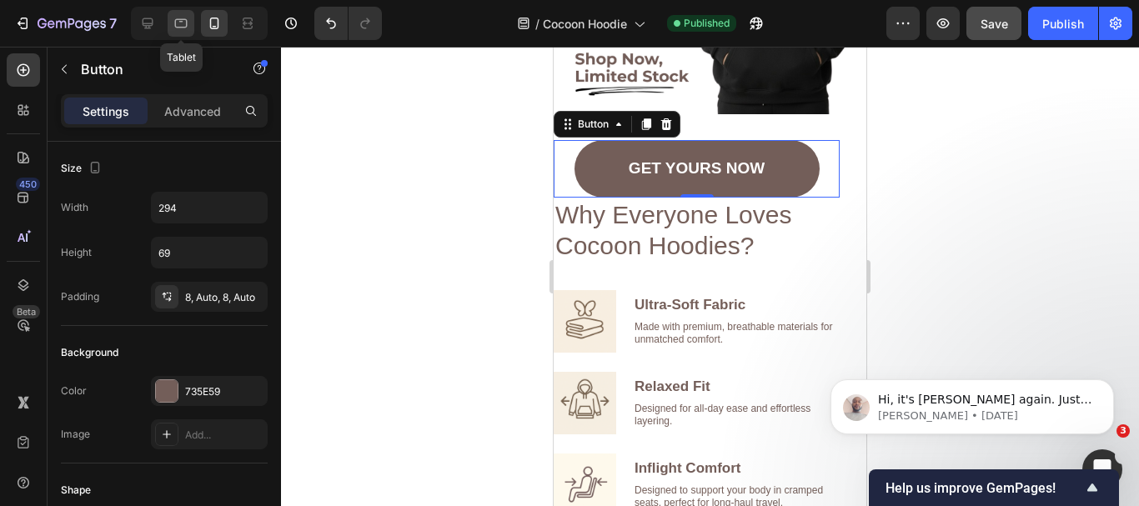
click at [187, 18] on icon at bounding box center [181, 23] width 17 height 17
type input "101"
type input "428"
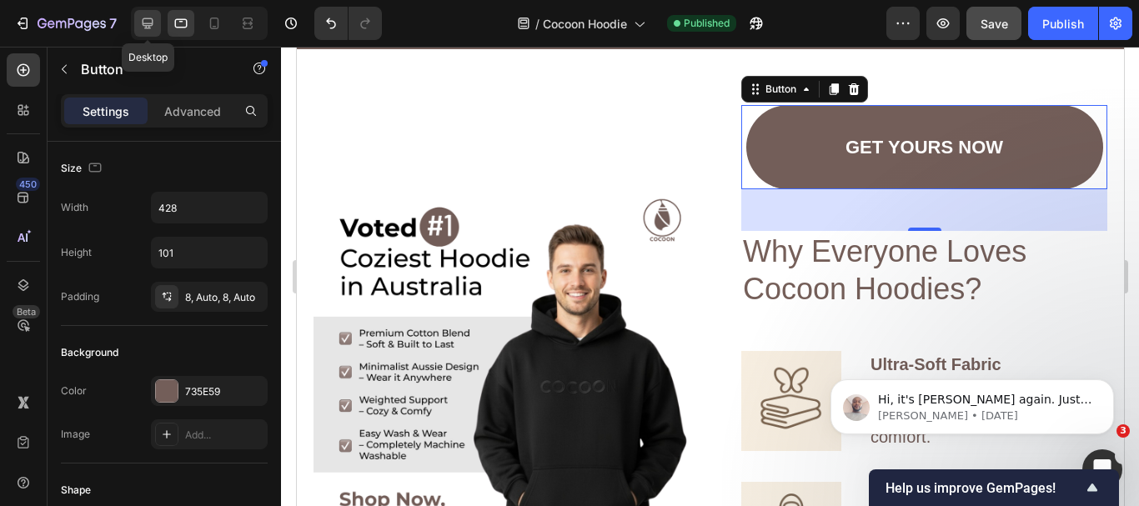
click at [149, 19] on icon at bounding box center [148, 23] width 11 height 11
type input "28"
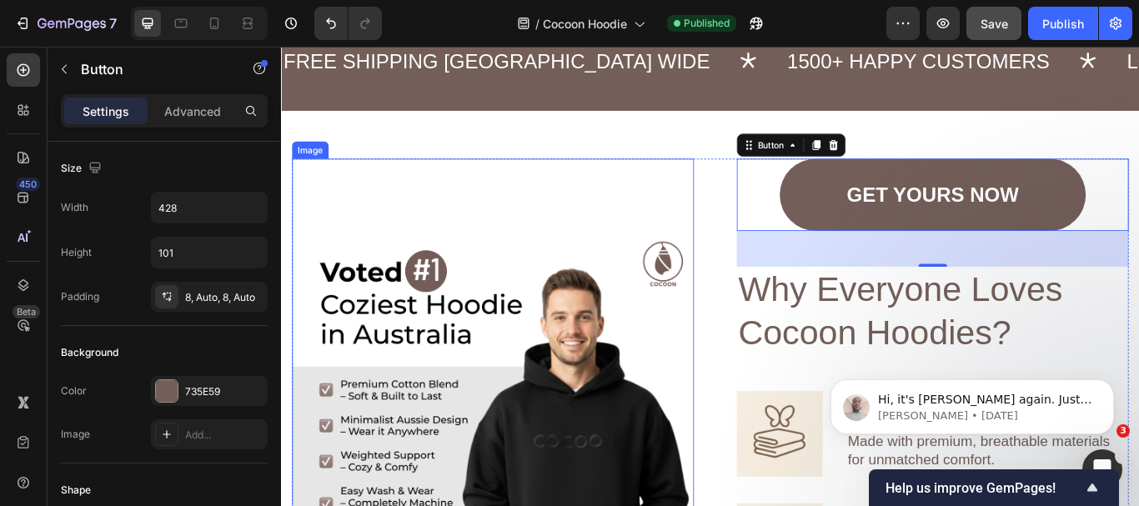
scroll to position [802, 0]
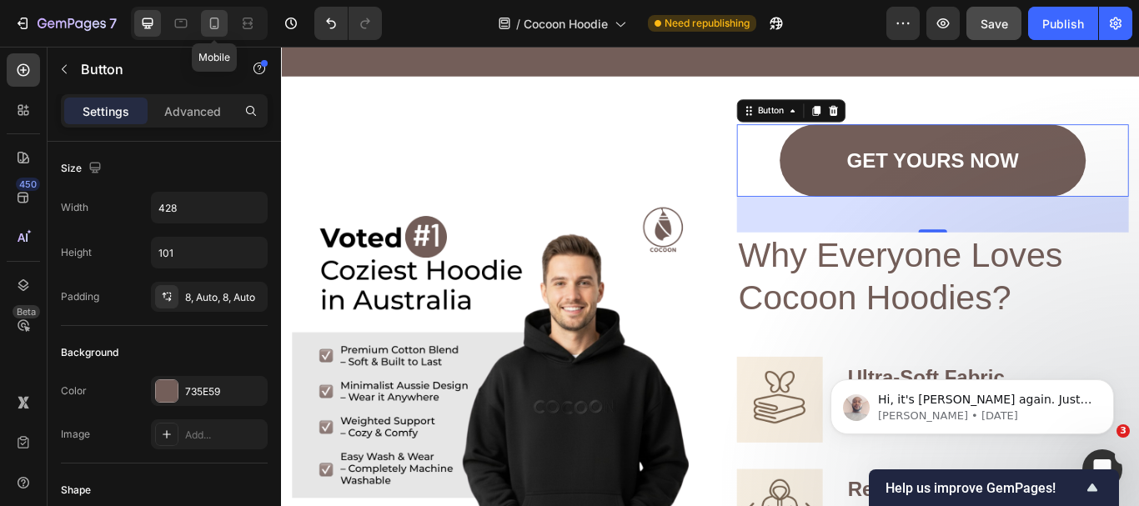
click at [206, 17] on icon at bounding box center [214, 23] width 17 height 17
type input "69"
type input "294"
type input "19"
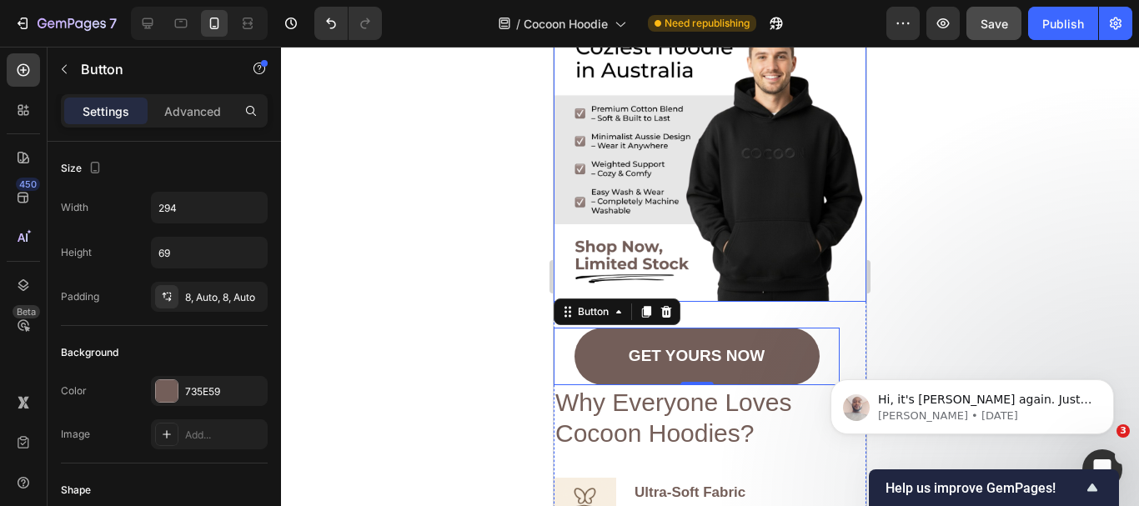
scroll to position [636, 0]
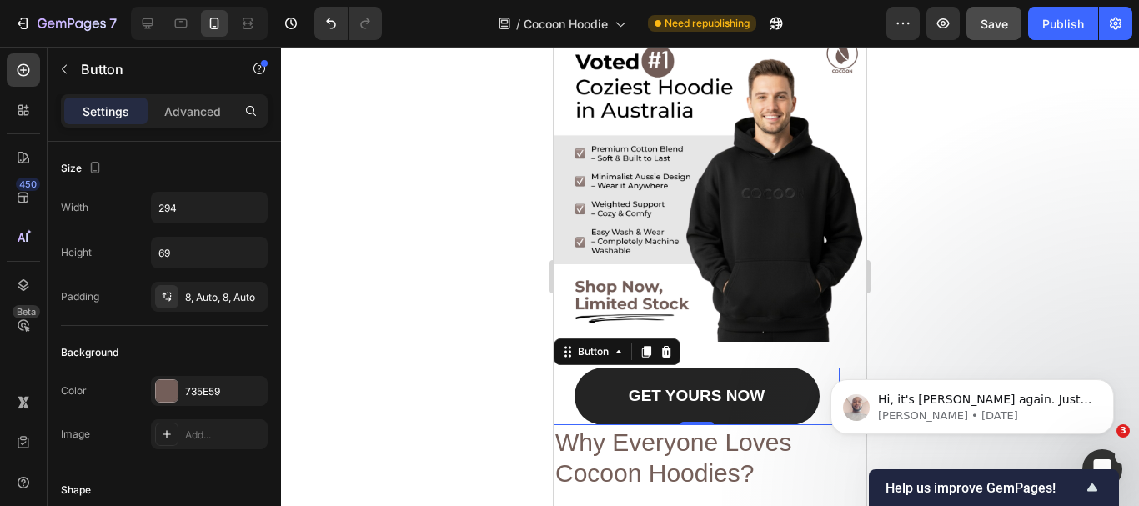
click at [596, 400] on link "GET YOURS NOW" at bounding box center [697, 397] width 245 height 58
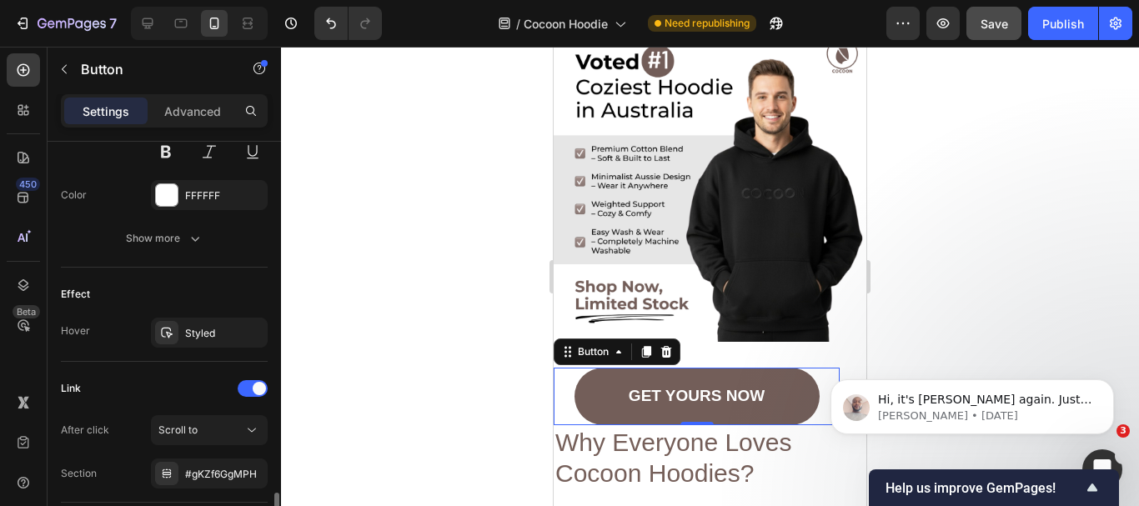
scroll to position [871, 0]
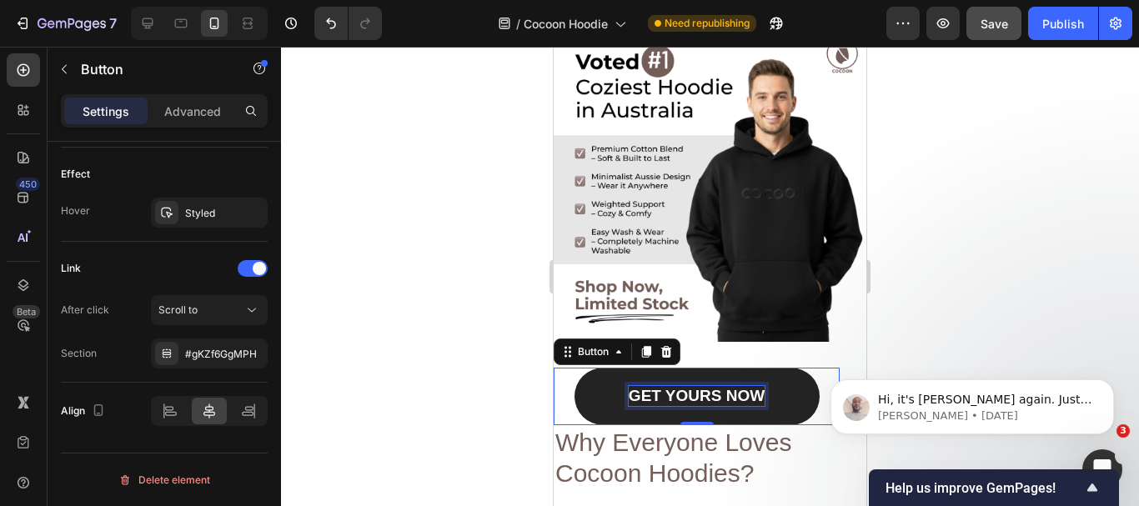
click at [629, 390] on p "GET YOURS NOW" at bounding box center [697, 396] width 136 height 20
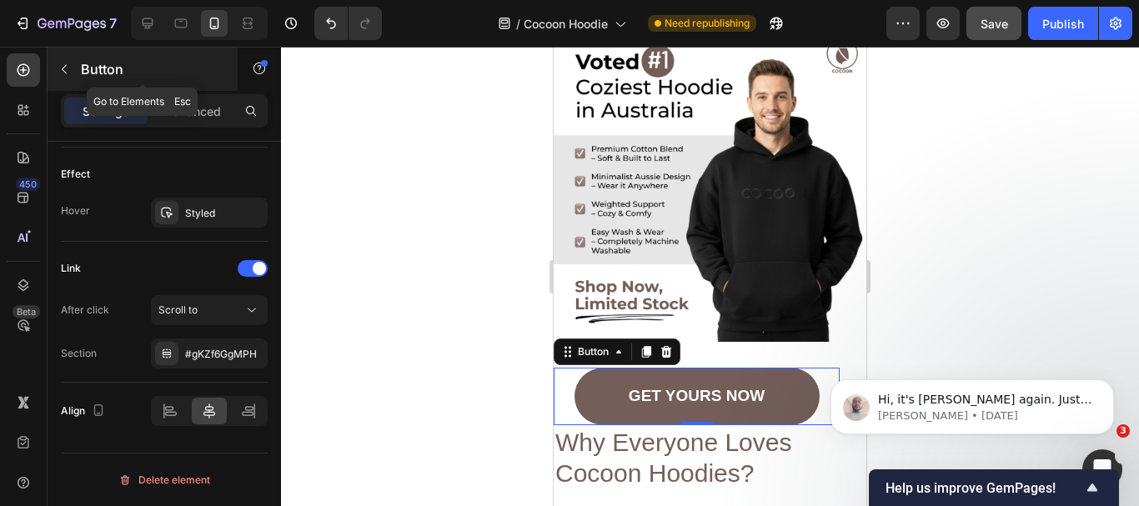
click at [60, 72] on icon "button" at bounding box center [64, 69] width 13 height 13
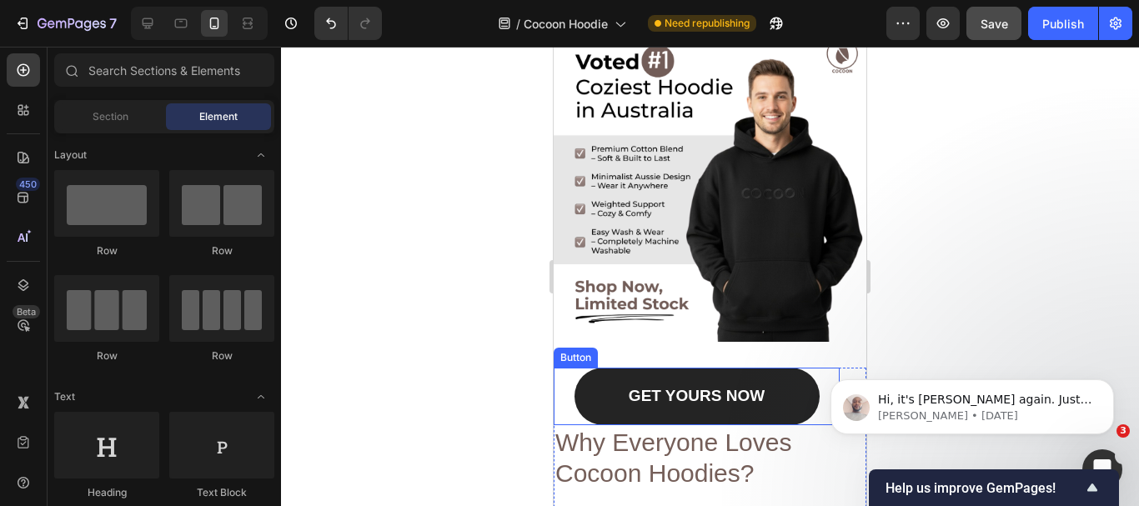
click at [609, 377] on link "GET YOURS NOW" at bounding box center [697, 397] width 245 height 58
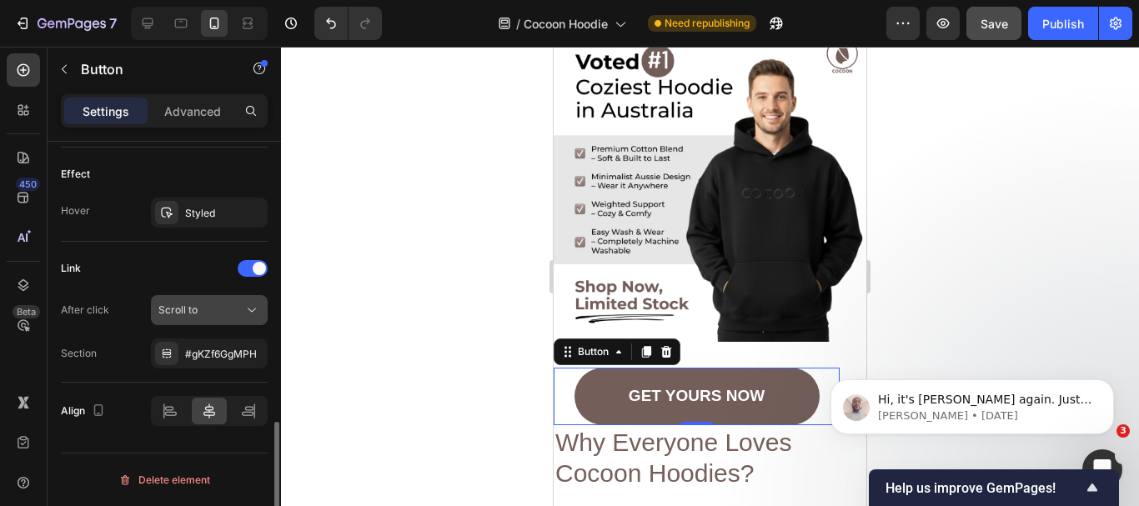
click at [232, 306] on div "Scroll to" at bounding box center [200, 310] width 85 height 15
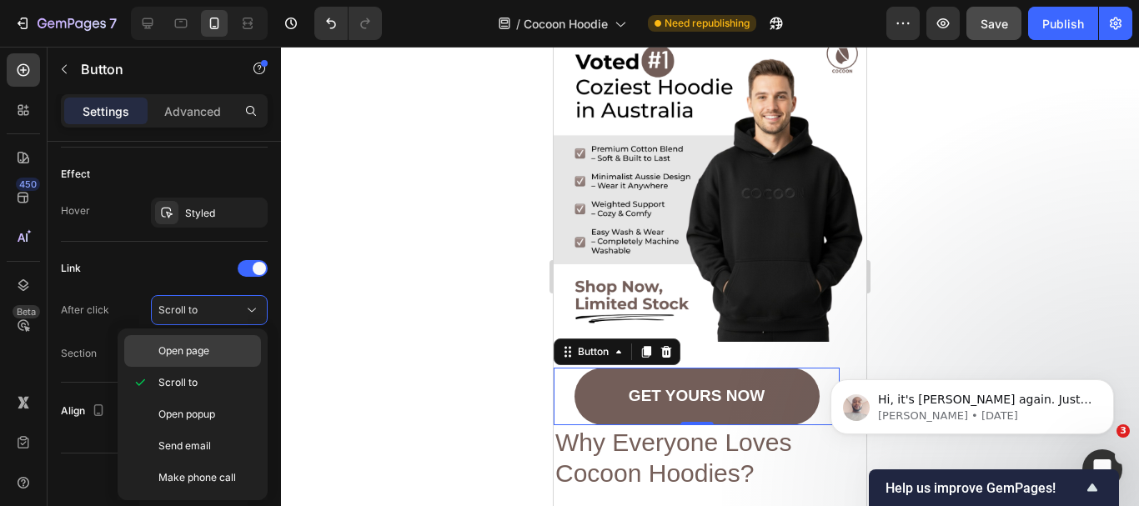
click at [217, 344] on p "Open page" at bounding box center [205, 351] width 95 height 15
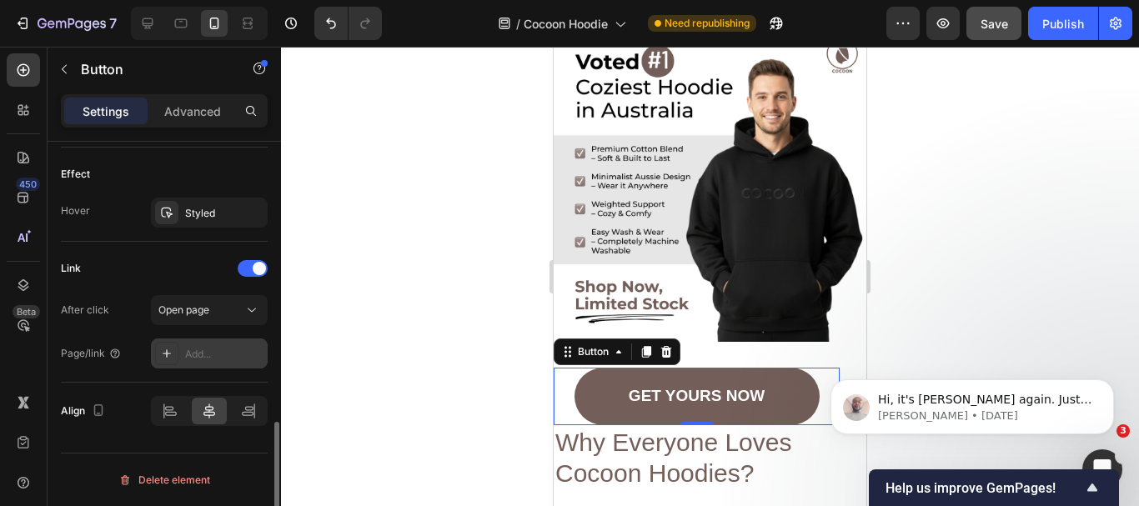
click at [201, 360] on div "Add..." at bounding box center [224, 354] width 78 height 15
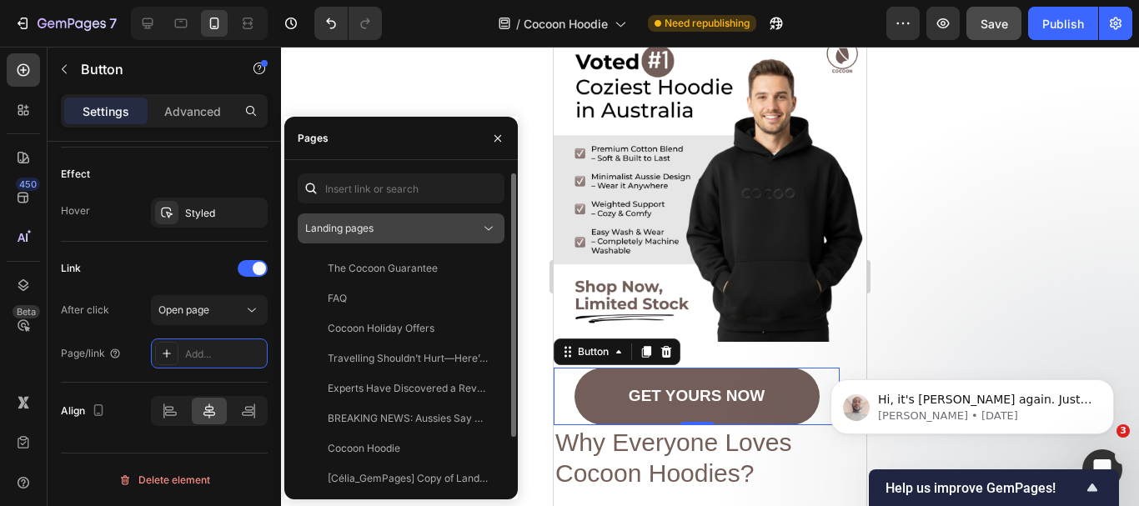
click at [439, 235] on div "Landing pages" at bounding box center [392, 228] width 175 height 15
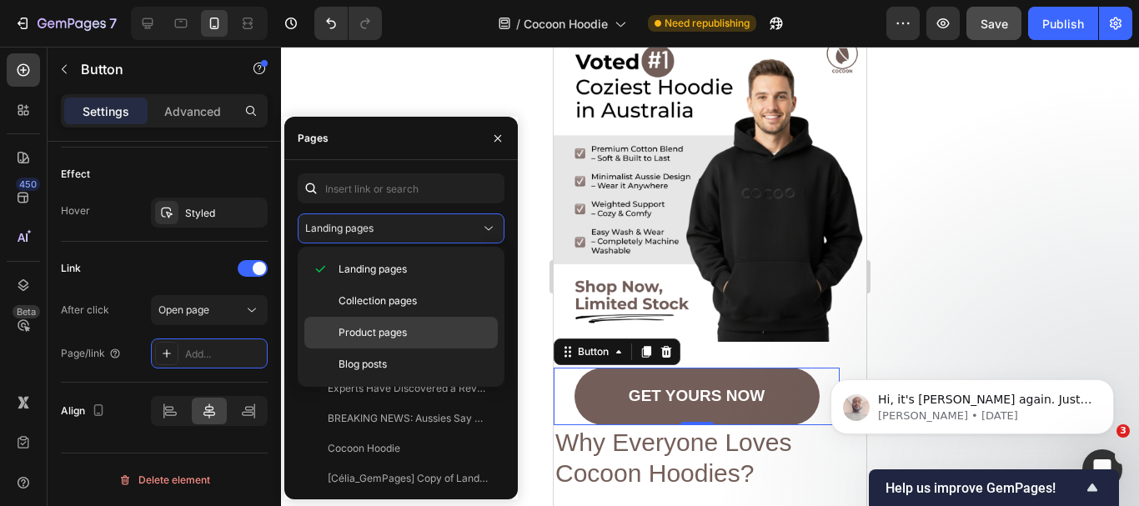
click at [409, 324] on div "Product pages" at bounding box center [401, 333] width 194 height 32
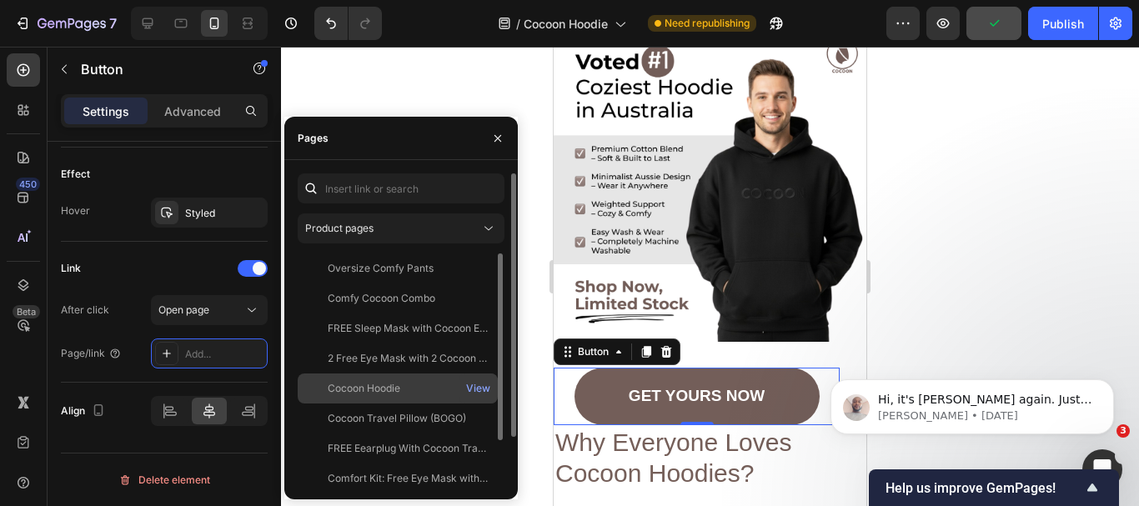
click at [418, 378] on div "Cocoon Hoodie View" at bounding box center [398, 389] width 200 height 30
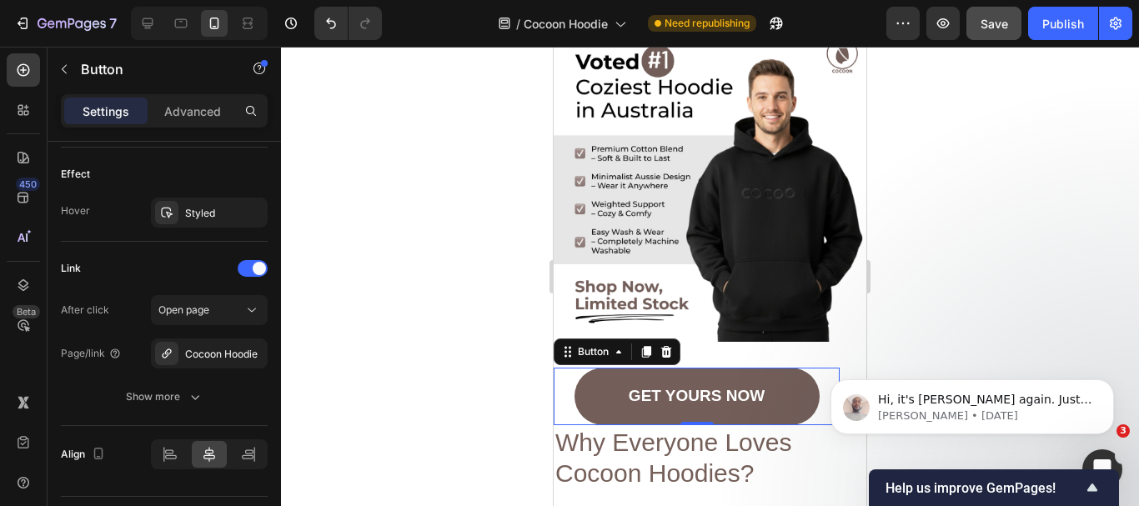
click at [943, 212] on div at bounding box center [710, 277] width 858 height 460
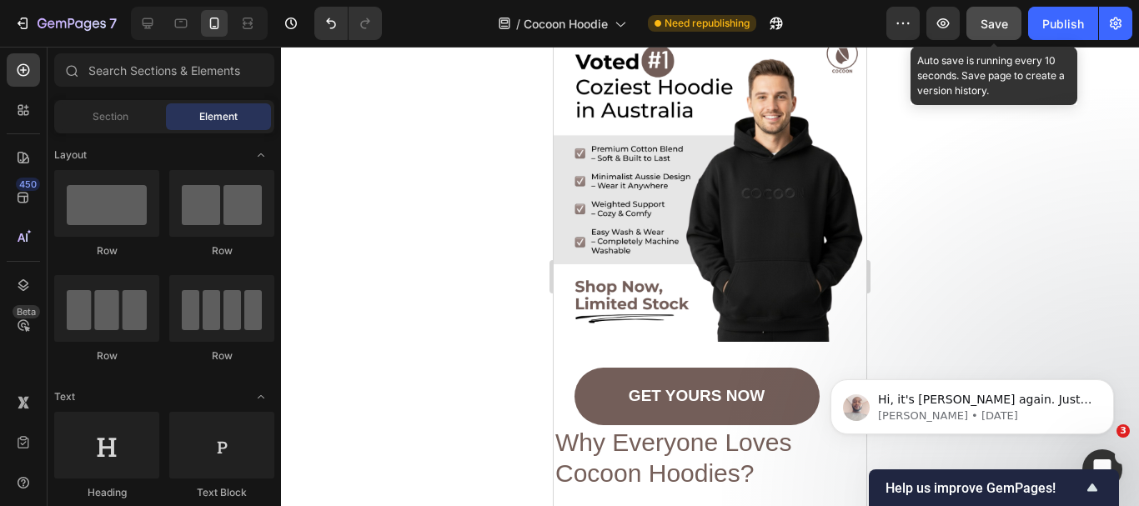
click at [993, 25] on span "Save" at bounding box center [995, 24] width 28 height 14
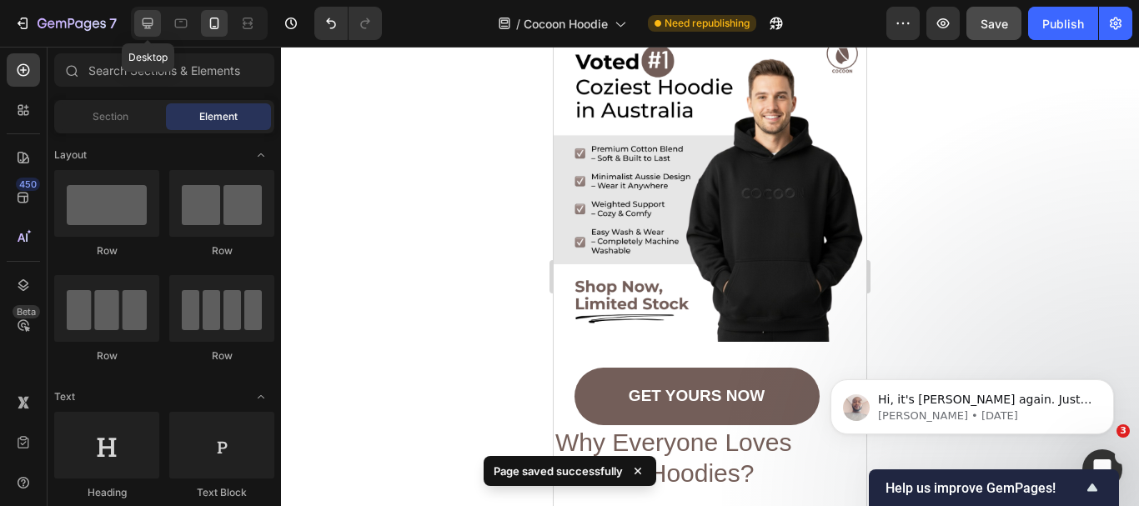
click at [151, 21] on icon at bounding box center [147, 23] width 17 height 17
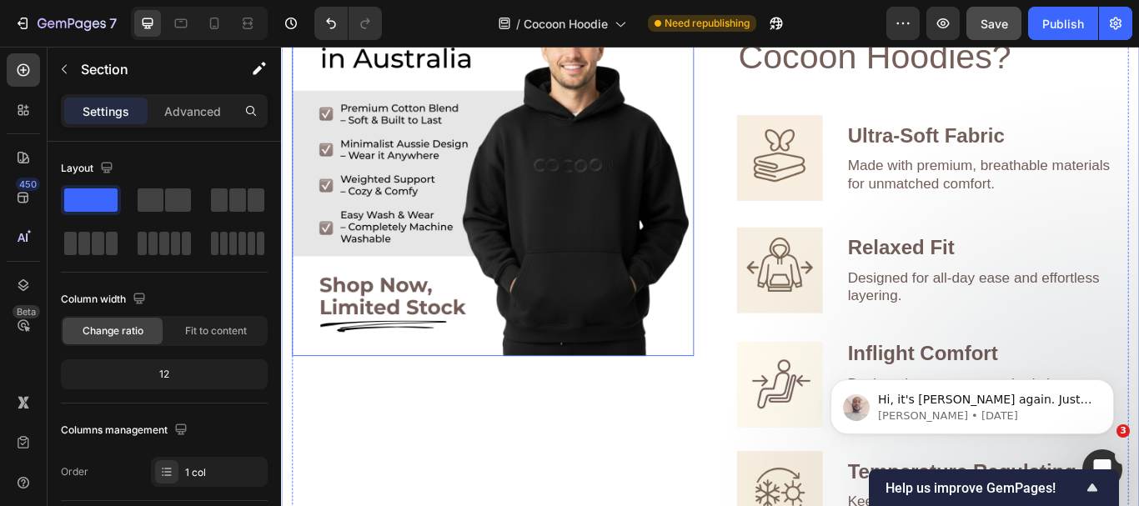
scroll to position [1220, 0]
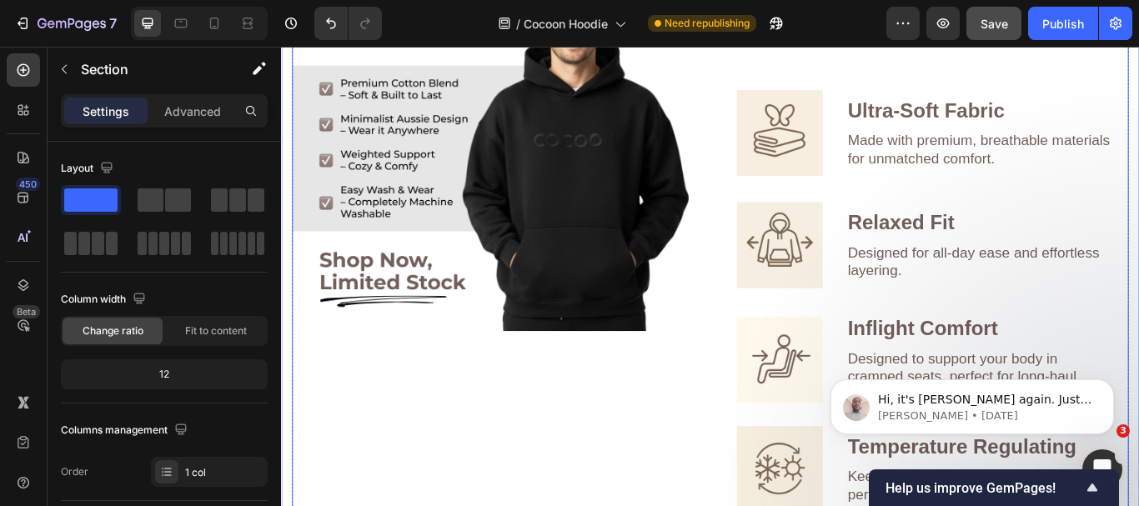
click at [674, 390] on div "Image" at bounding box center [528, 208] width 469 height 763
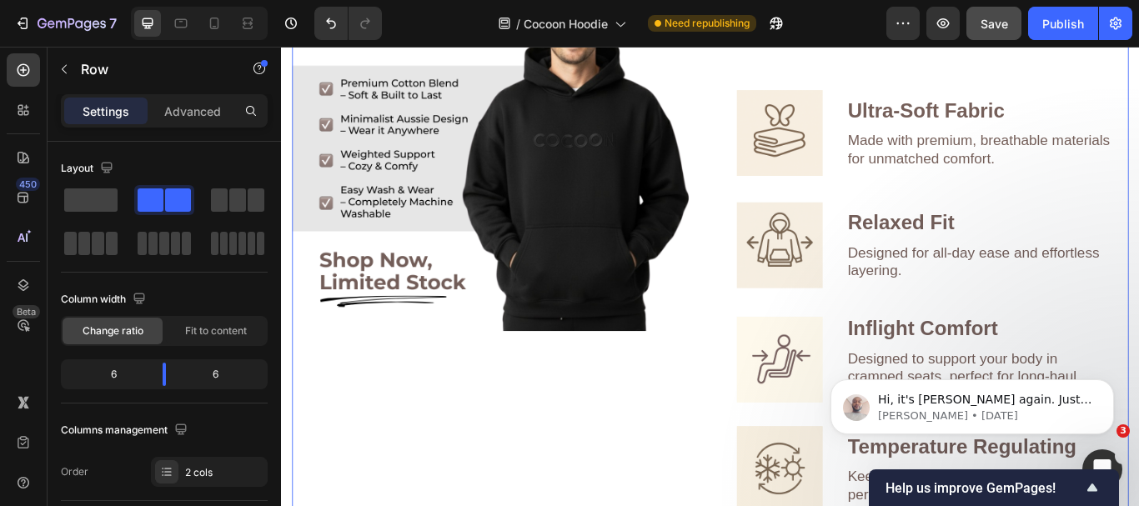
click at [695, 455] on div "Image" at bounding box center [528, 208] width 469 height 763
click at [756, 466] on div "Image GET YOURS NOW Button Why Everyone Loves Cocoon Hoodies? Heading Image Ult…" at bounding box center [782, 208] width 976 height 763
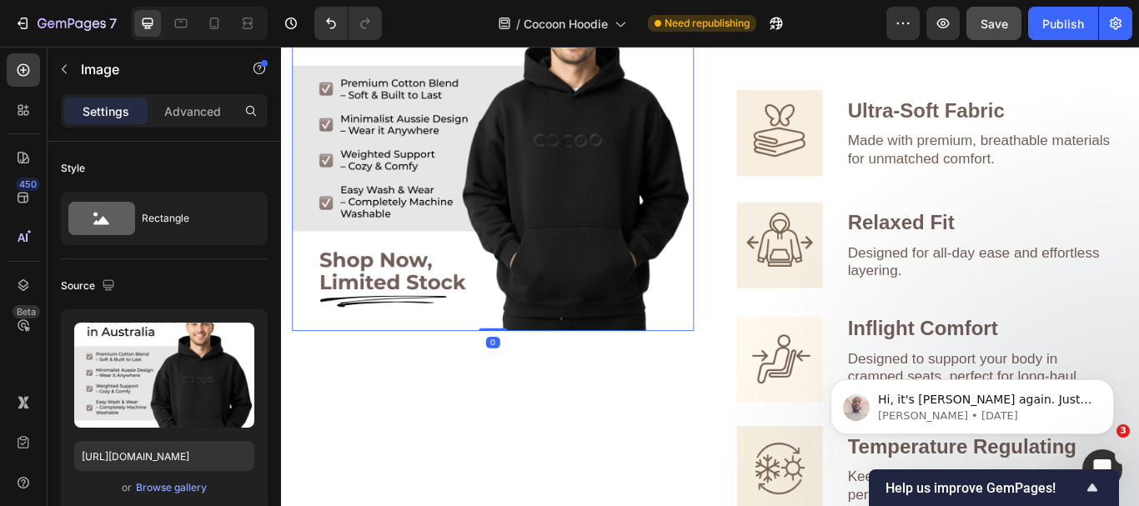
click at [695, 330] on img at bounding box center [528, 144] width 469 height 469
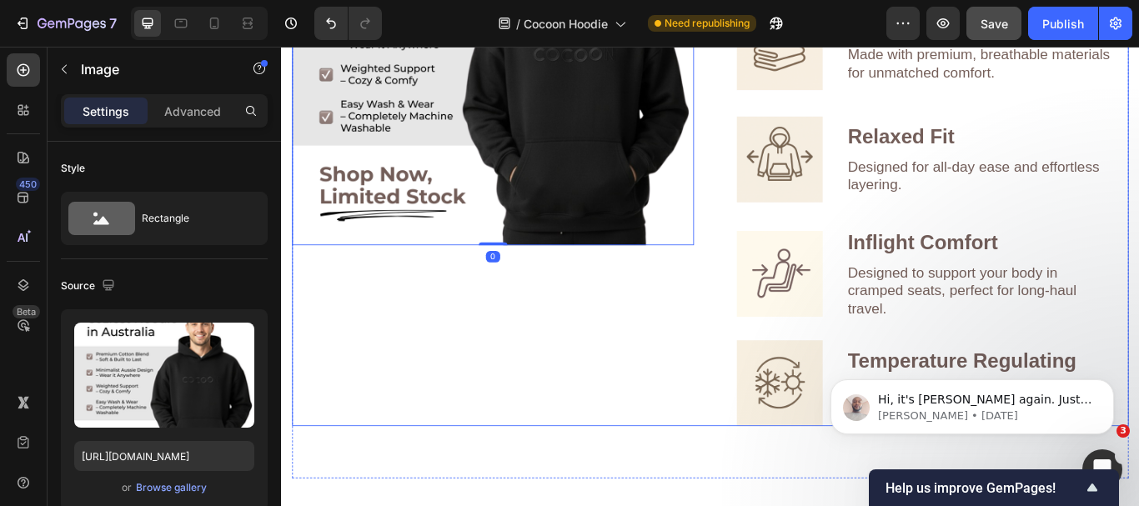
scroll to position [1470, 0]
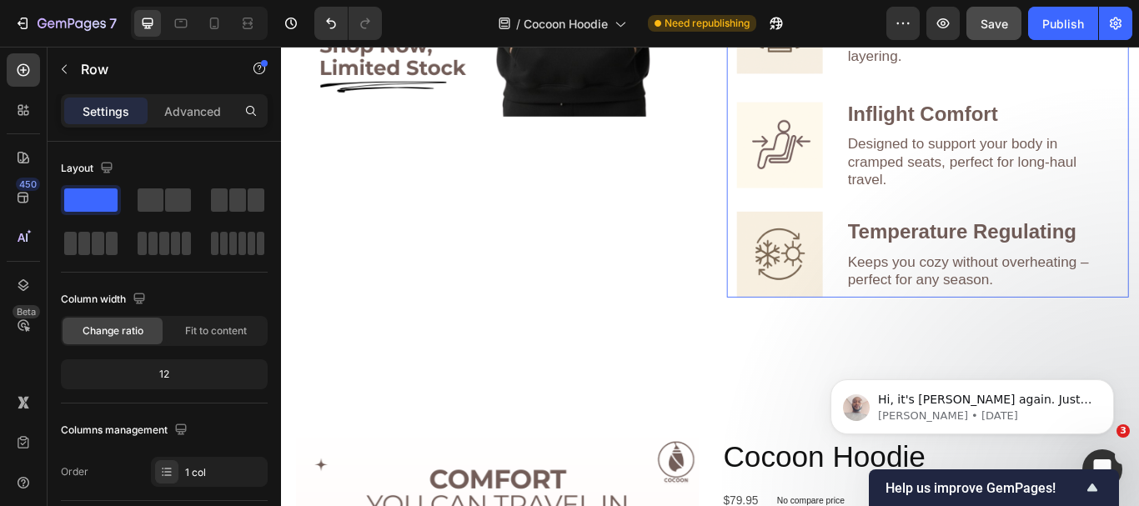
scroll to position [606, 0]
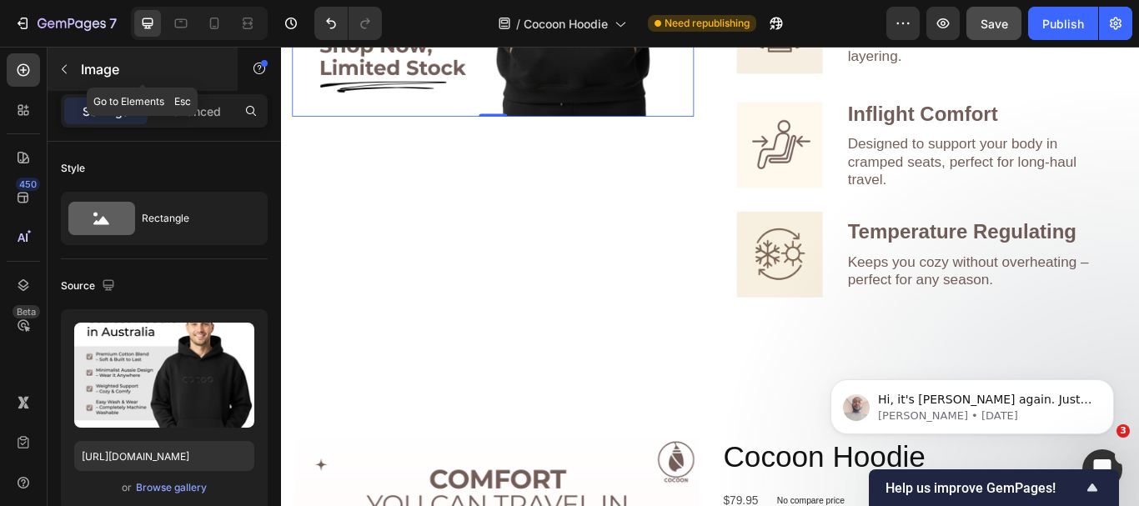
click at [59, 67] on icon "button" at bounding box center [64, 69] width 13 height 13
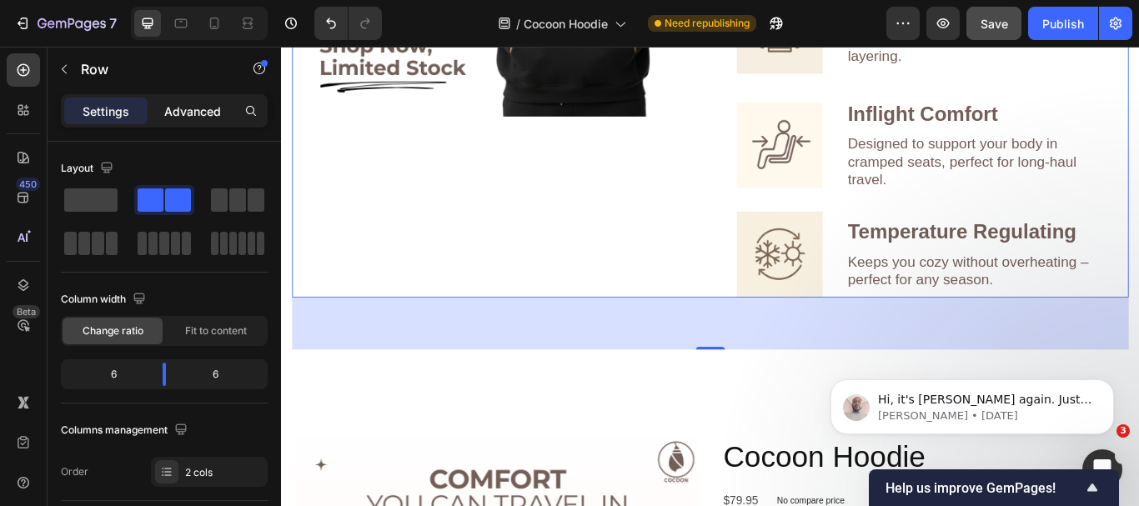
click at [217, 118] on p "Advanced" at bounding box center [192, 112] width 57 height 18
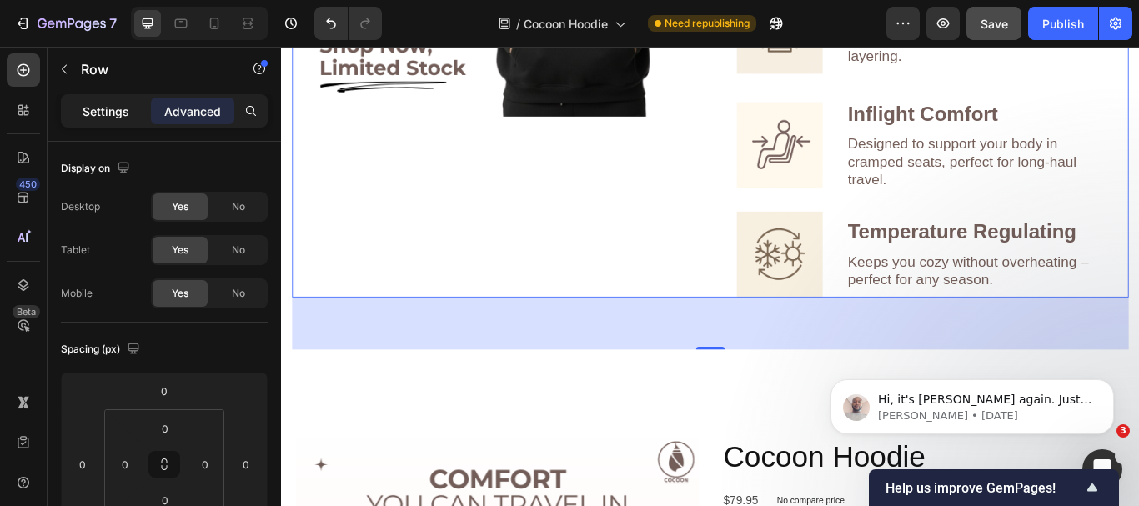
click at [132, 110] on div "Settings" at bounding box center [105, 111] width 83 height 27
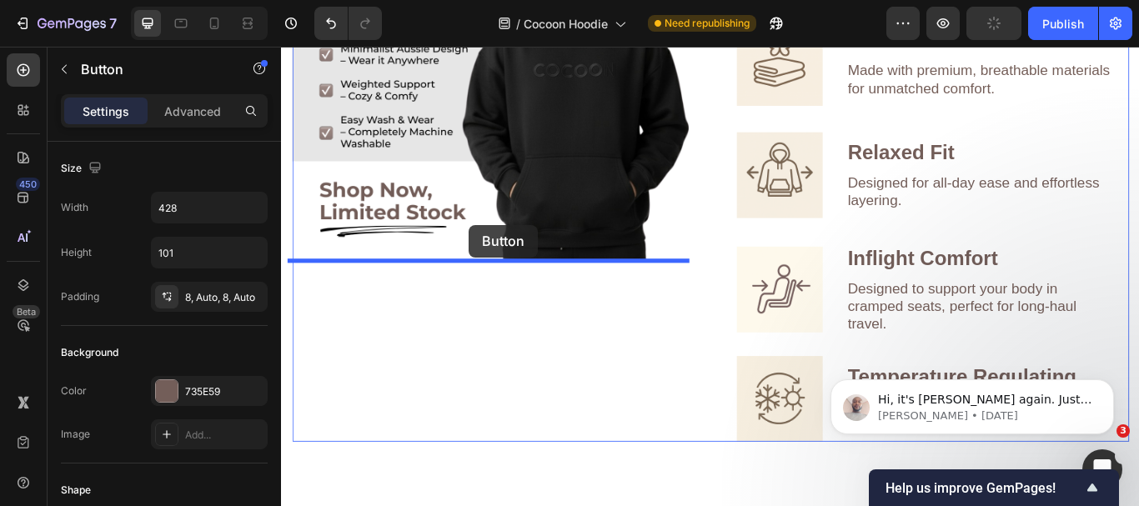
scroll to position [1388, 0]
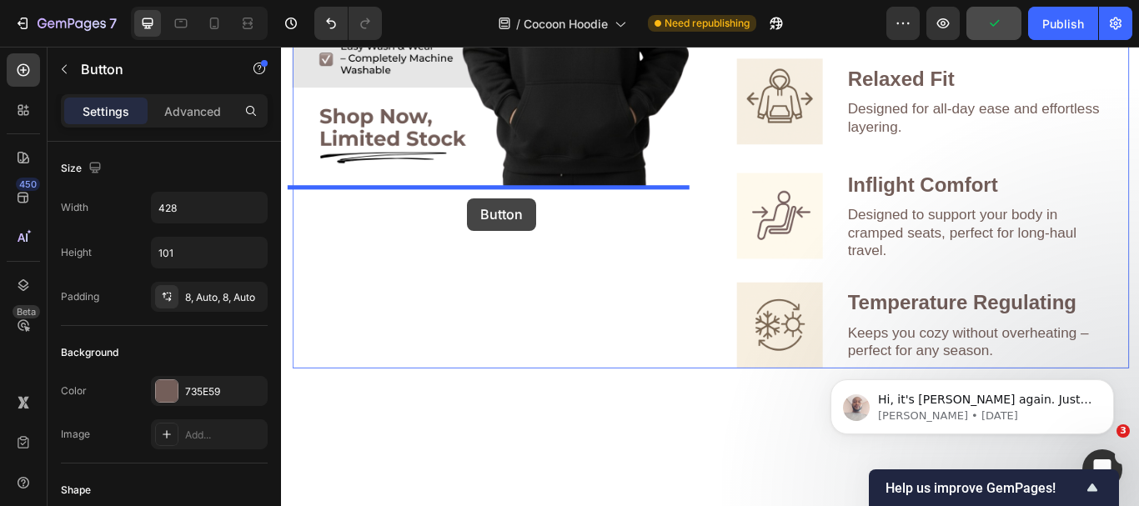
drag, startPoint x: 907, startPoint y: 198, endPoint x: 498, endPoint y: 224, distance: 410.3
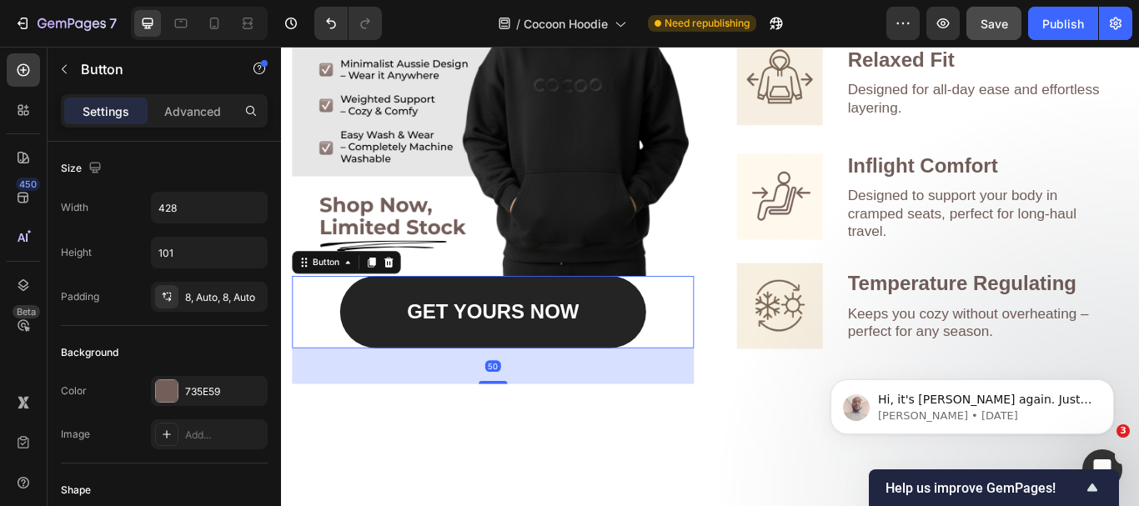
scroll to position [1221, 0]
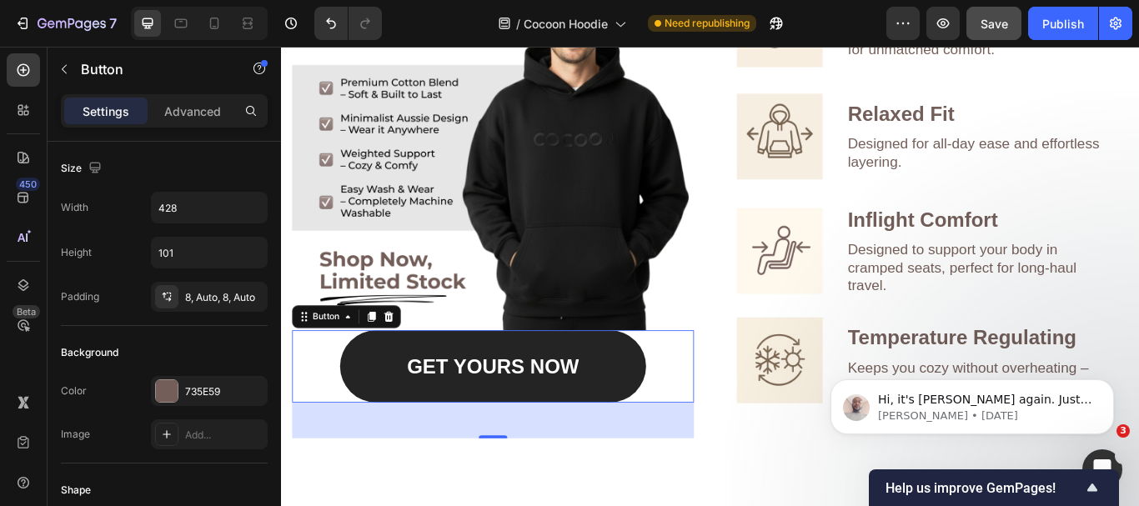
click at [521, 440] on link "GET YOURS NOW" at bounding box center [527, 420] width 357 height 84
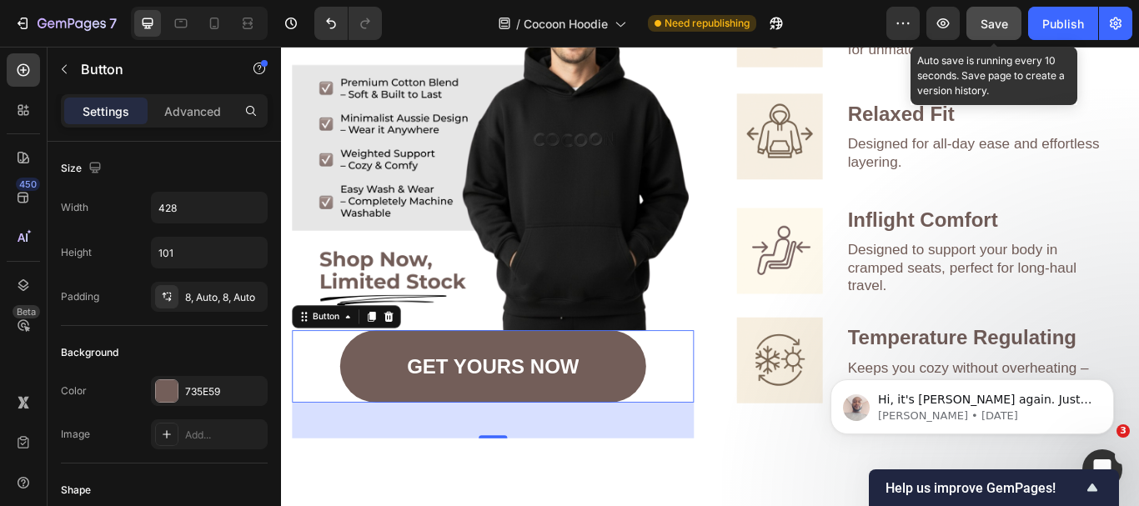
click at [1003, 18] on span "Save" at bounding box center [995, 24] width 28 height 14
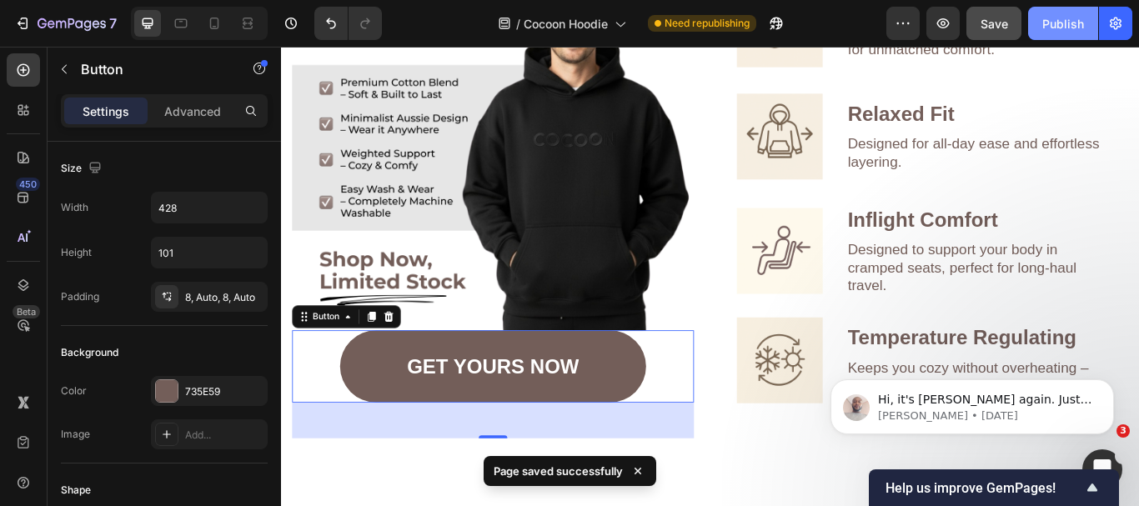
click at [1068, 11] on button "Publish" at bounding box center [1063, 23] width 70 height 33
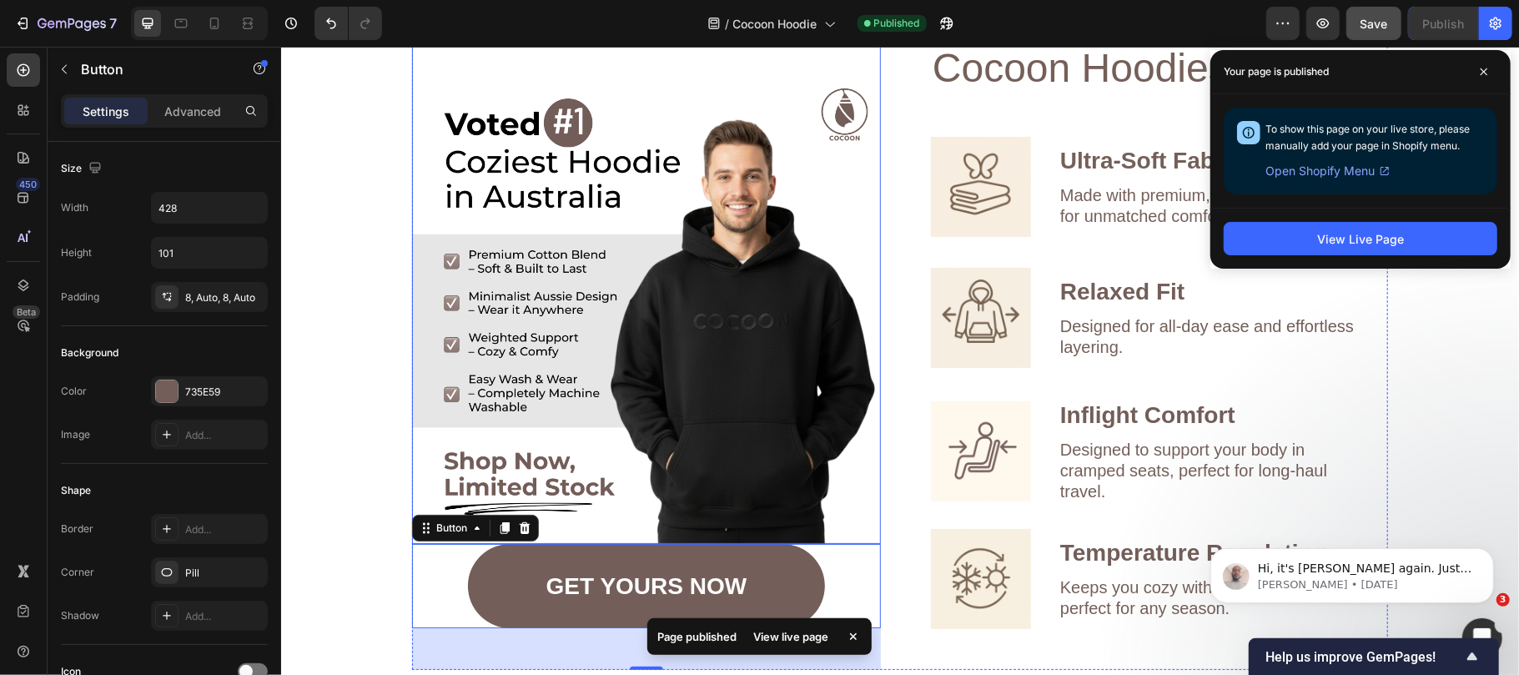
scroll to position [944, 0]
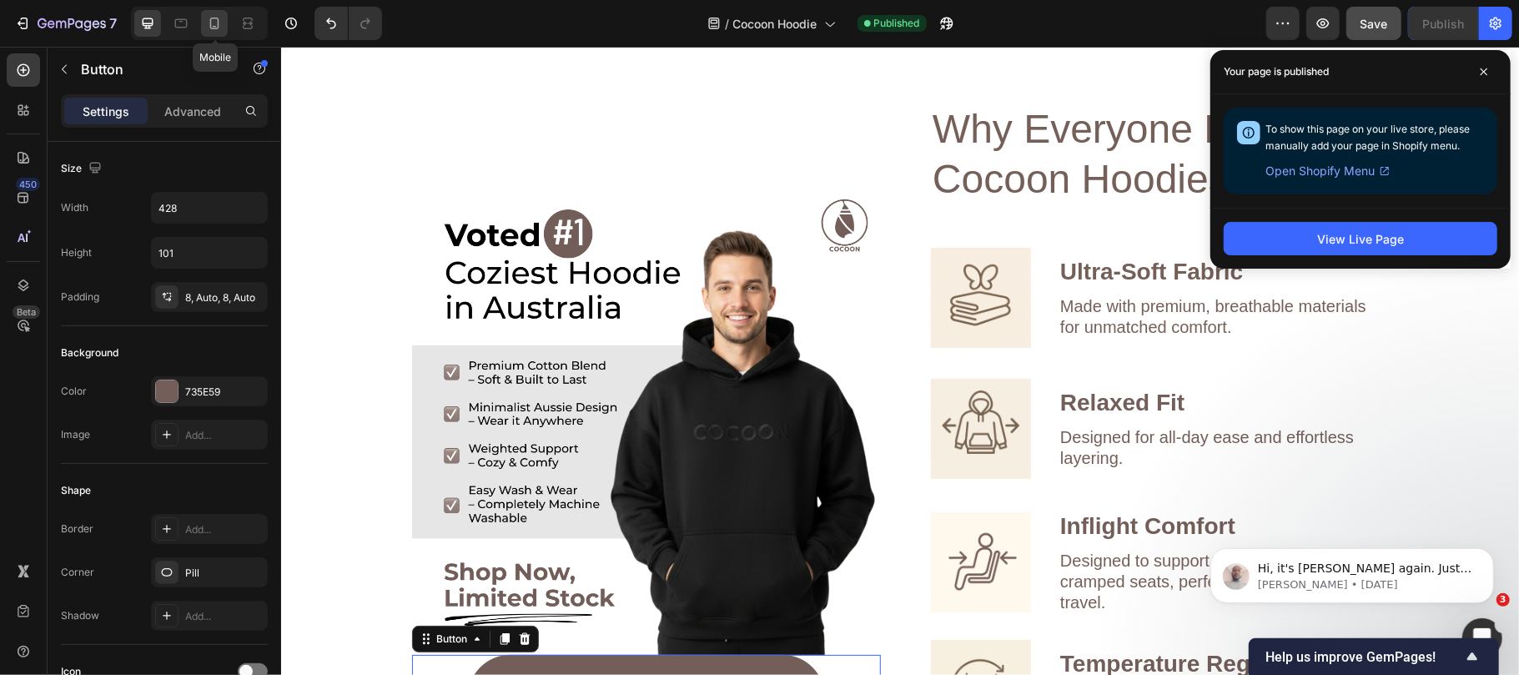
click at [212, 24] on icon at bounding box center [214, 23] width 17 height 17
type input "69"
type input "294"
type input "19"
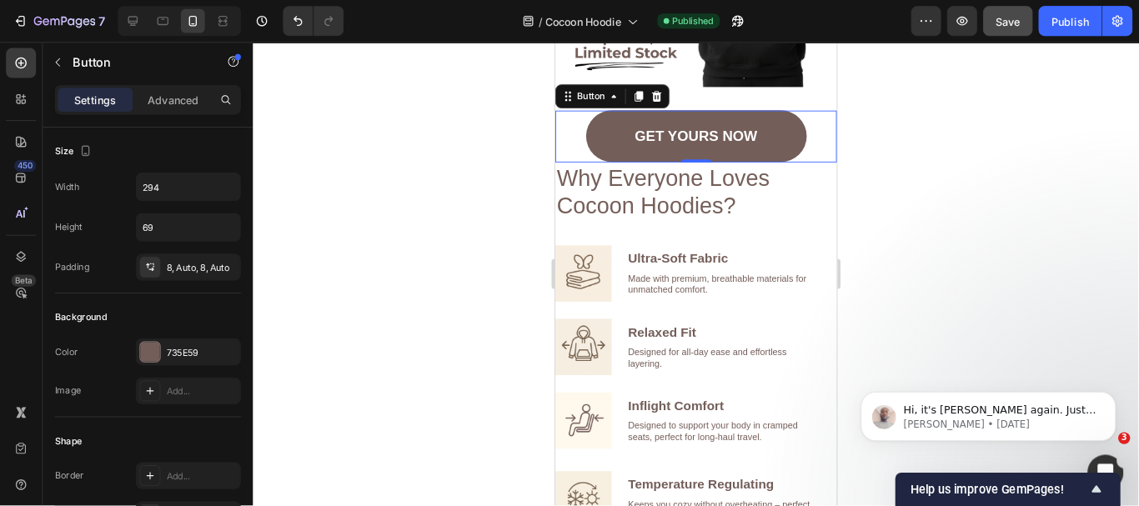
scroll to position [1061, 0]
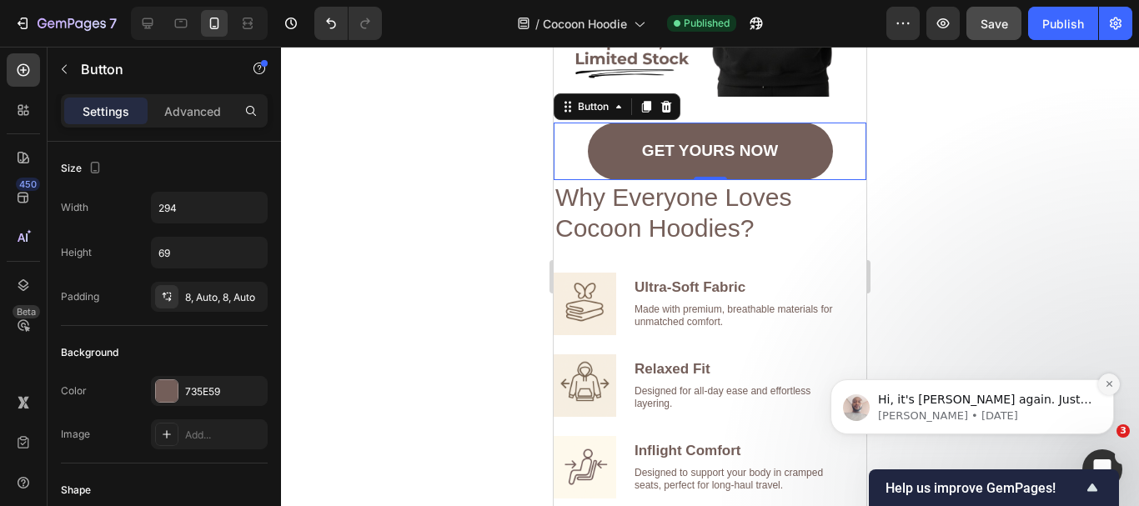
click at [1108, 387] on icon "Dismiss notification" at bounding box center [1109, 383] width 9 height 9
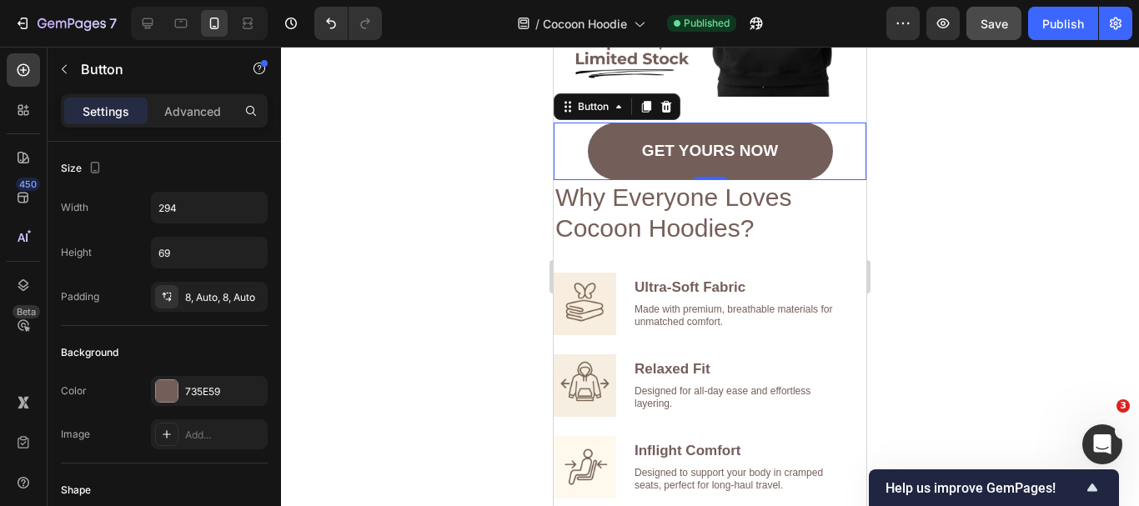
click at [968, 255] on div at bounding box center [710, 277] width 858 height 460
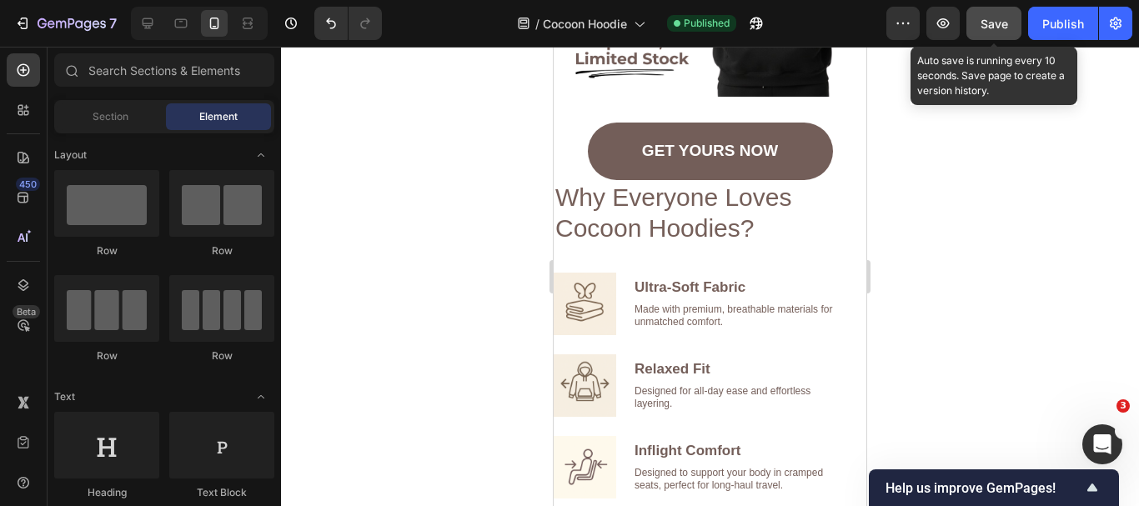
click at [988, 15] on div "Save" at bounding box center [995, 24] width 28 height 18
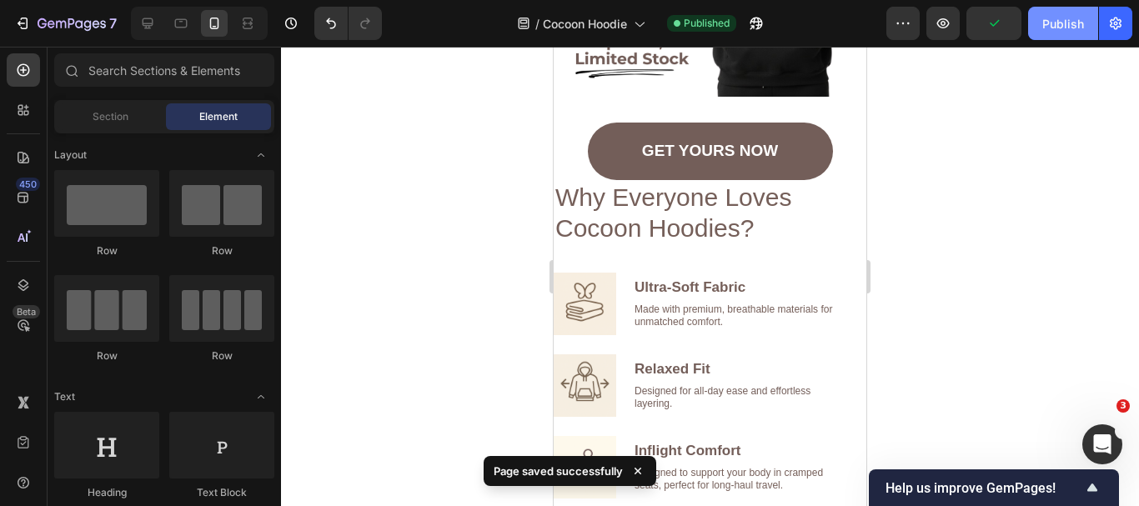
click at [1053, 17] on div "Publish" at bounding box center [1064, 24] width 42 height 18
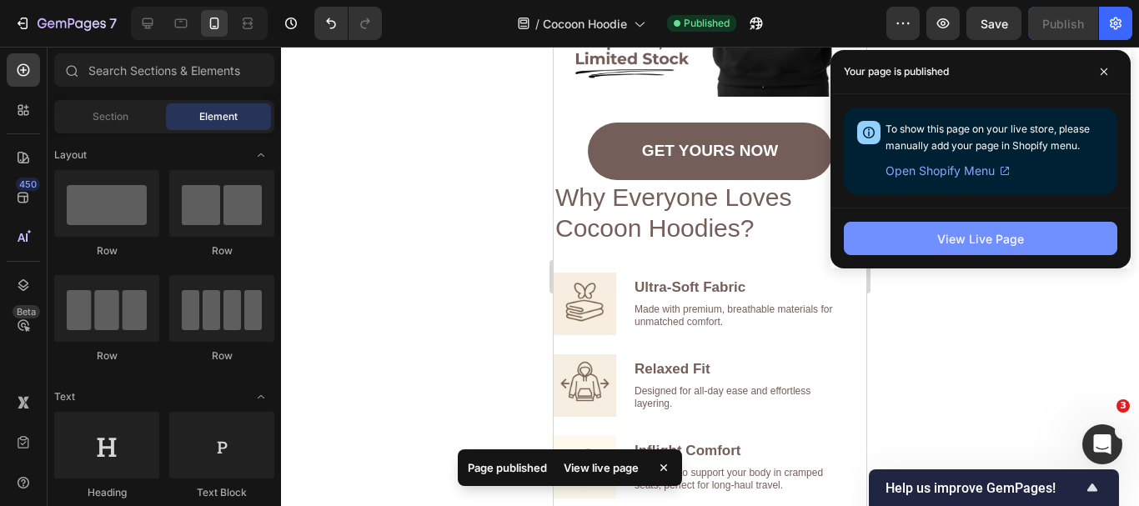
click at [959, 230] on div "View Live Page" at bounding box center [980, 239] width 87 height 18
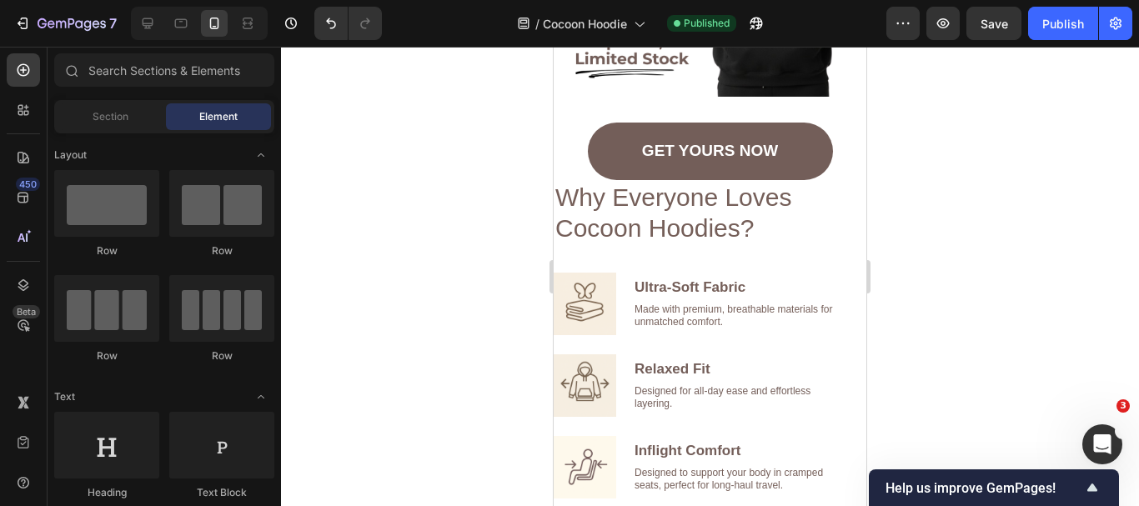
click at [141, 19] on icon at bounding box center [147, 23] width 17 height 17
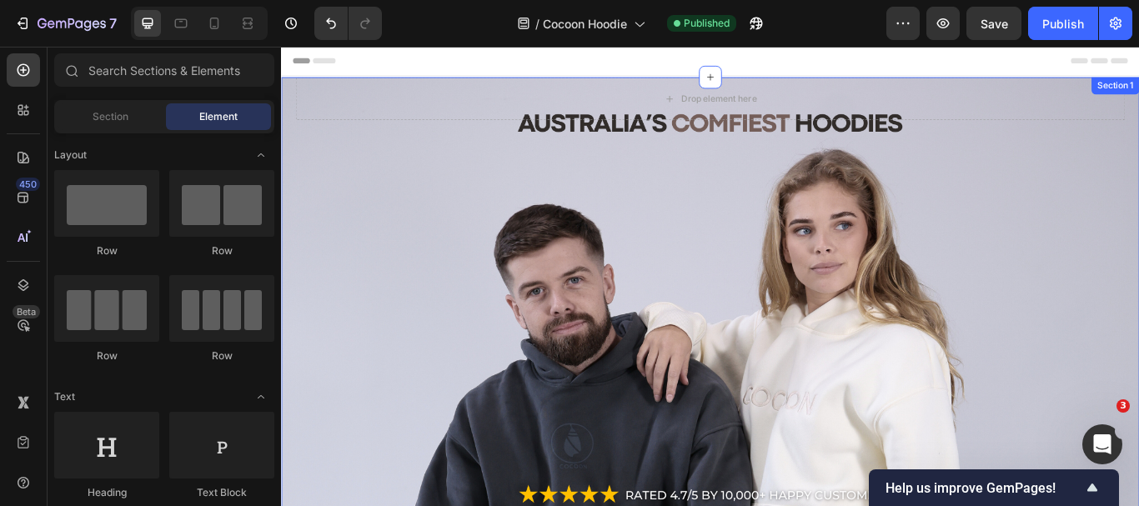
click at [707, 437] on div "Drop element here Row Section 1" at bounding box center [781, 400] width 1001 height 634
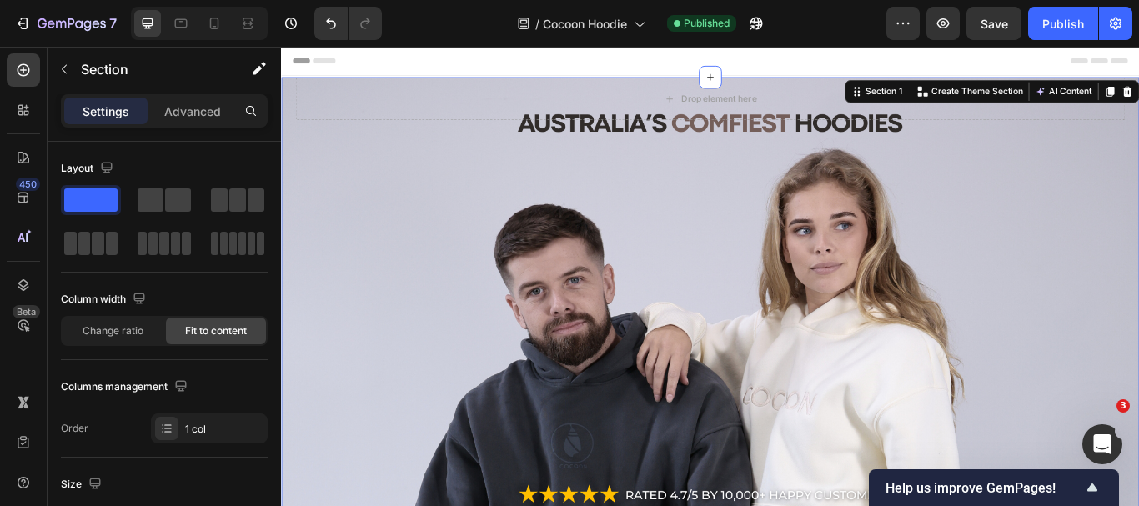
scroll to position [167, 0]
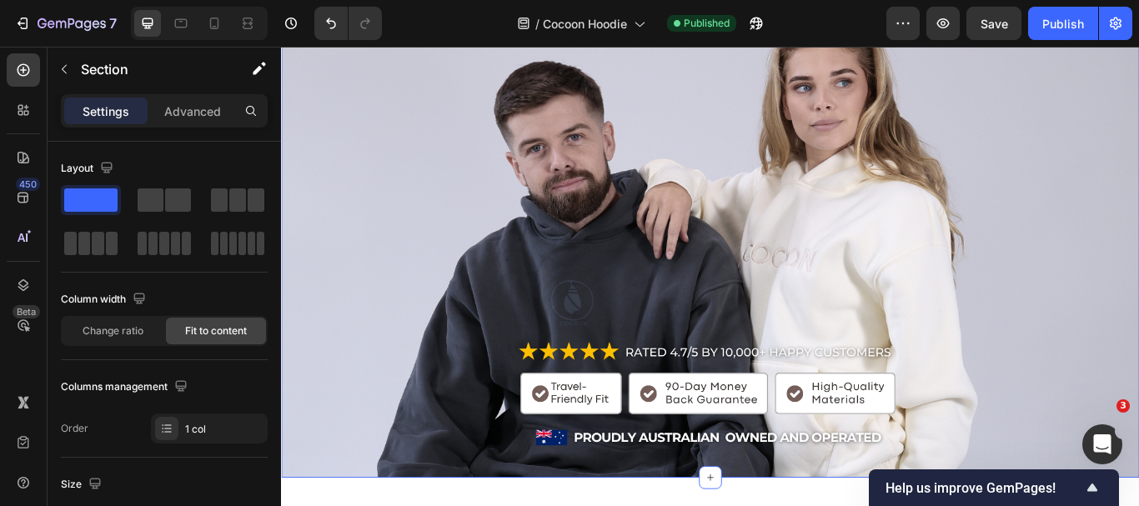
click at [862, 211] on div "Drop element here Row Section 1 Create Theme Section AI Content Write with GemA…" at bounding box center [781, 233] width 1001 height 634
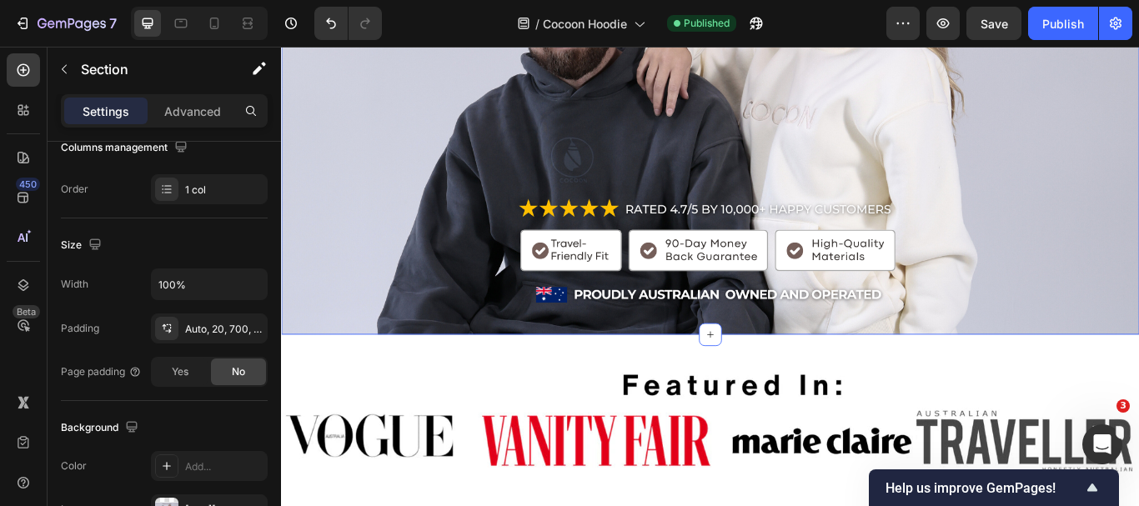
scroll to position [0, 0]
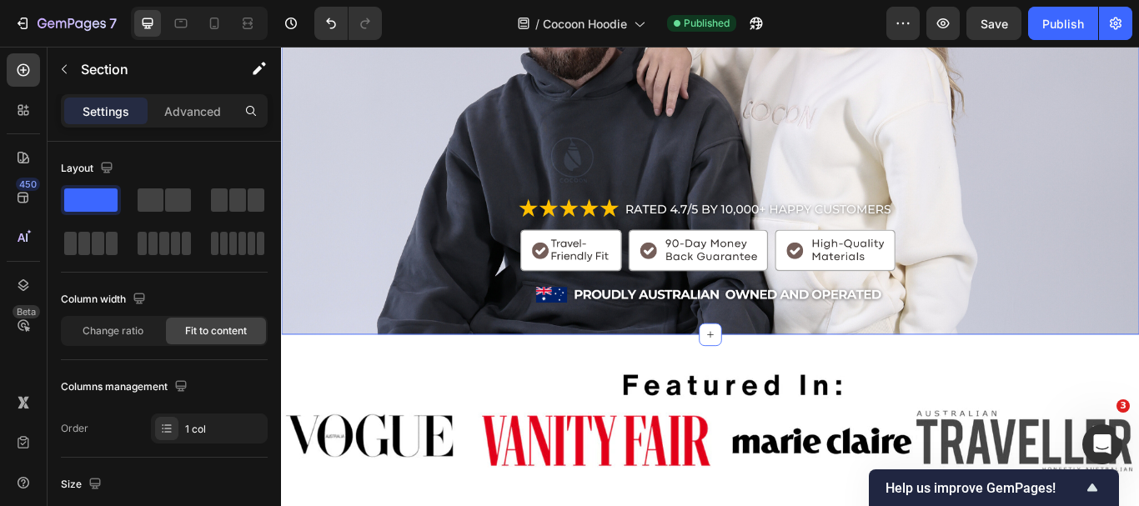
click at [508, 224] on div "Drop element here Row Section 1 Create Theme Section AI Content Write with GemA…" at bounding box center [781, 66] width 1001 height 634
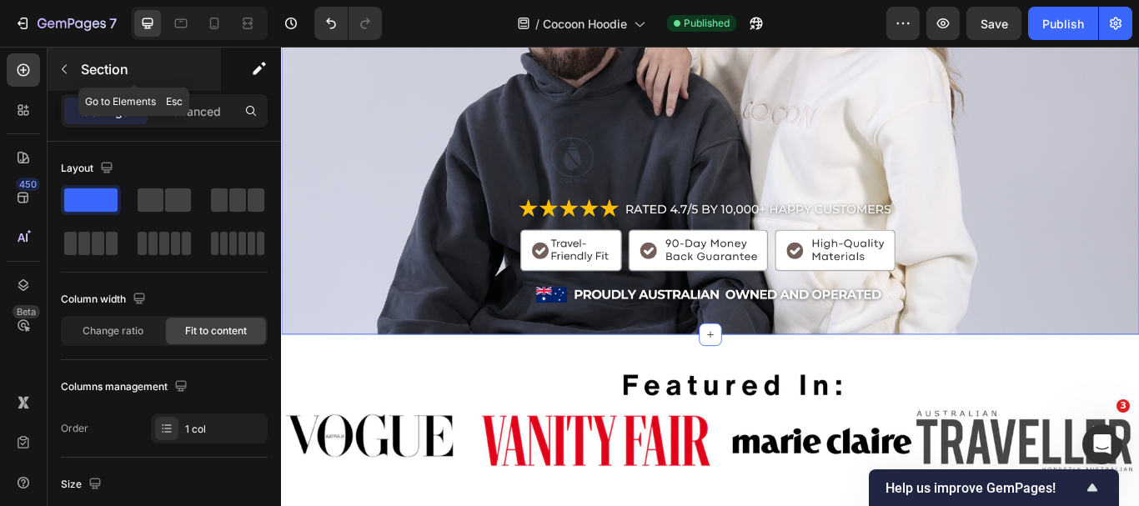
click at [63, 67] on icon "button" at bounding box center [64, 69] width 13 height 13
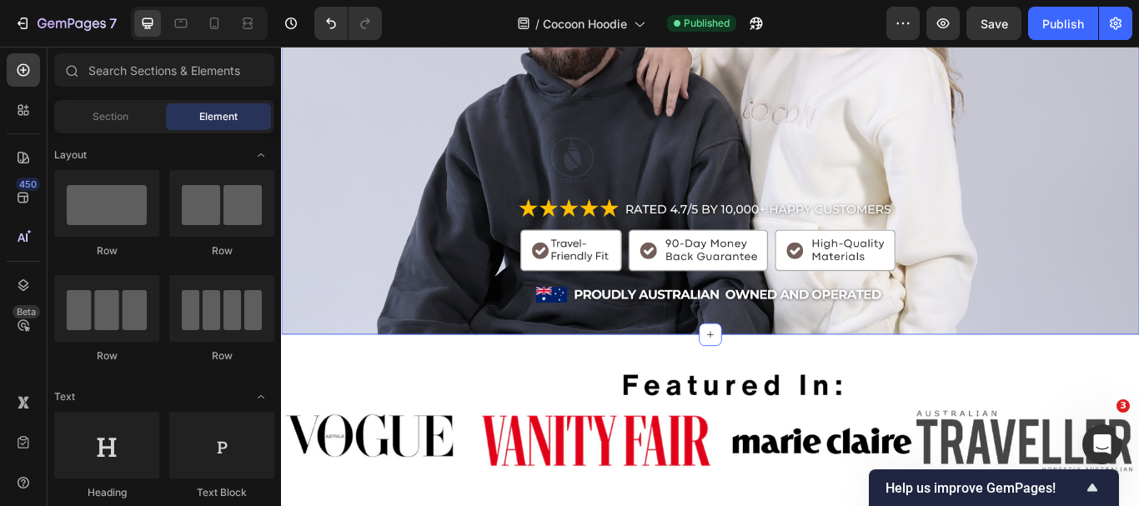
click at [413, 230] on div "Drop element here Row Section 1" at bounding box center [781, 66] width 1001 height 634
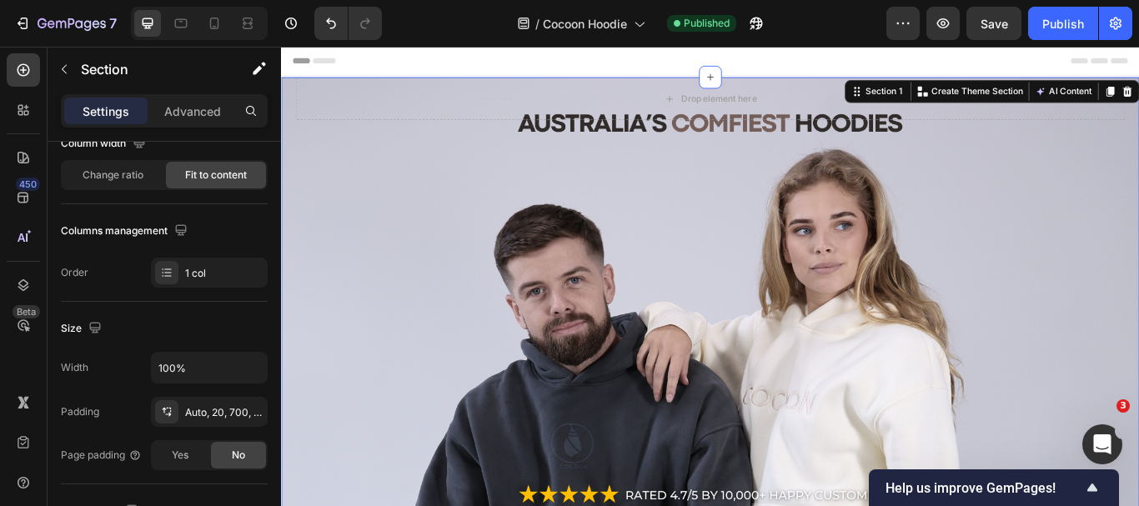
click at [904, 329] on div "Drop element here Row Section 1 Create Theme Section AI Content Write with GemA…" at bounding box center [781, 400] width 1001 height 634
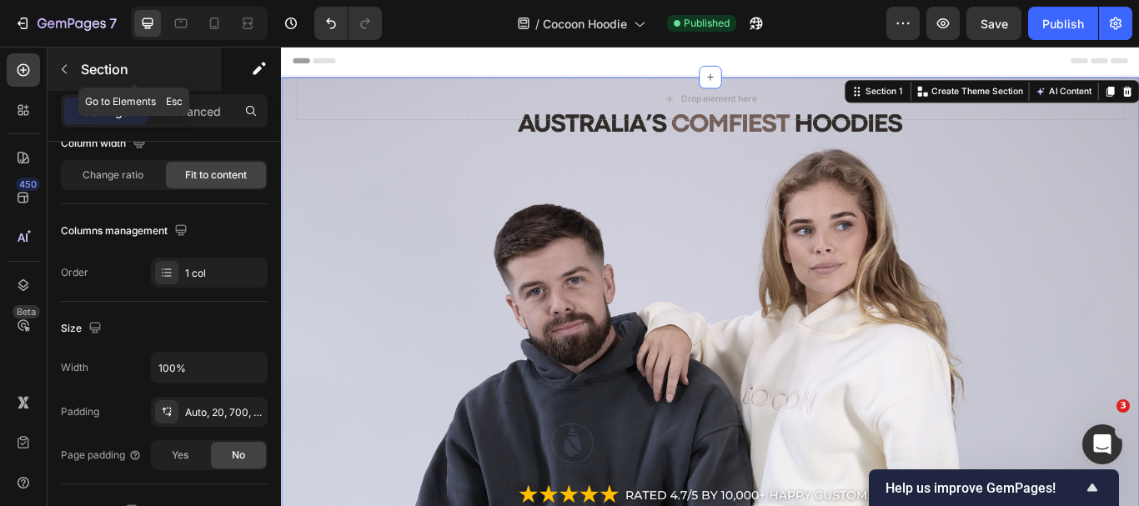
click at [60, 73] on icon "button" at bounding box center [64, 69] width 13 height 13
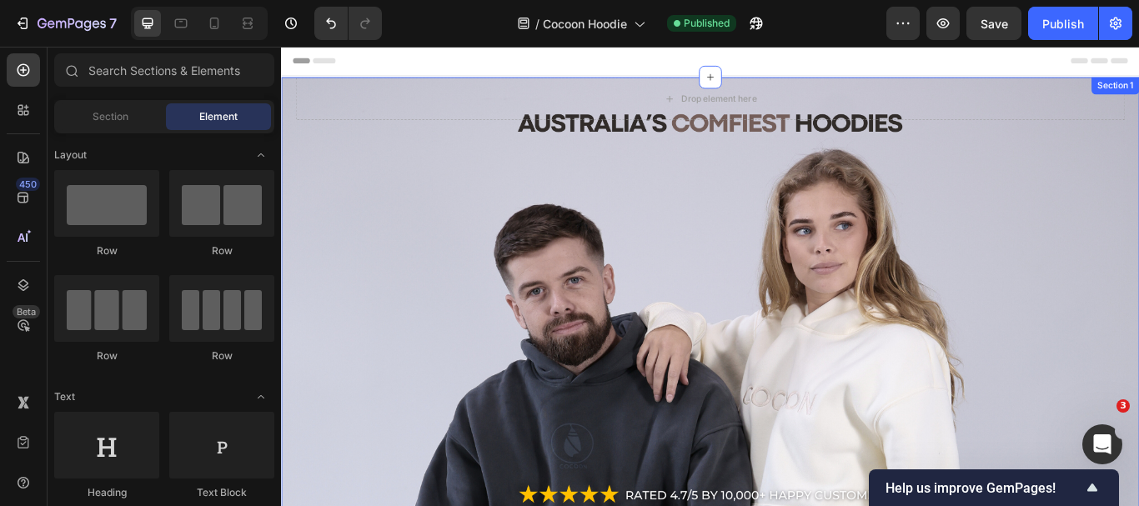
click at [529, 334] on div "Drop element here Row Section 1" at bounding box center [781, 400] width 1001 height 634
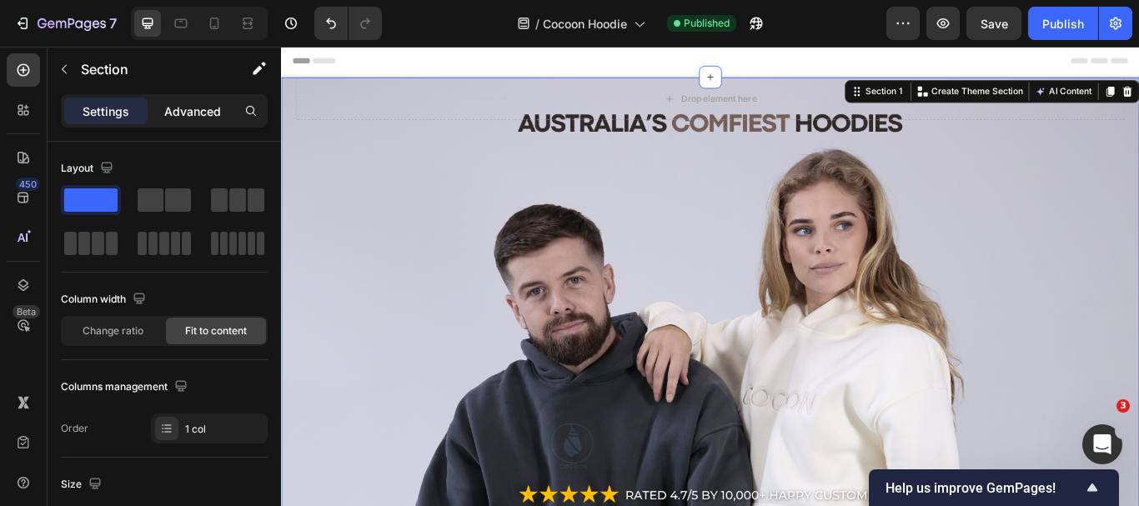
click at [209, 117] on p "Advanced" at bounding box center [192, 112] width 57 height 18
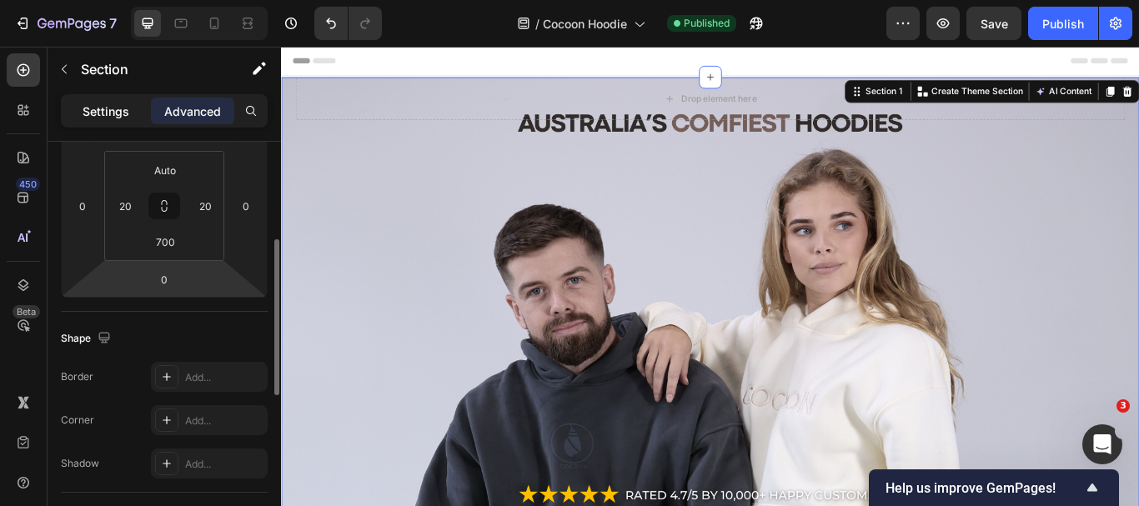
scroll to position [175, 0]
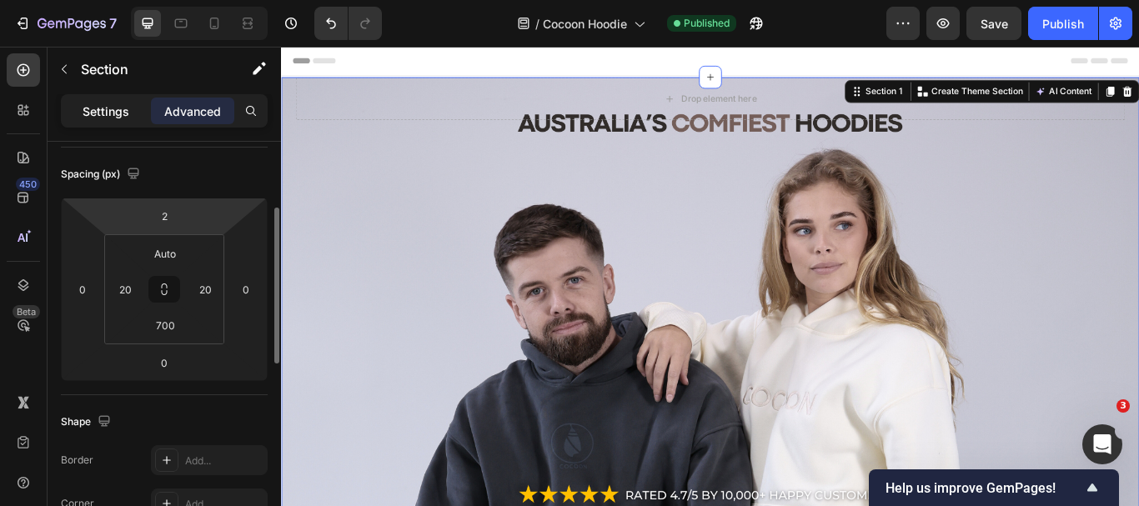
click at [88, 100] on div "Settings" at bounding box center [105, 111] width 83 height 27
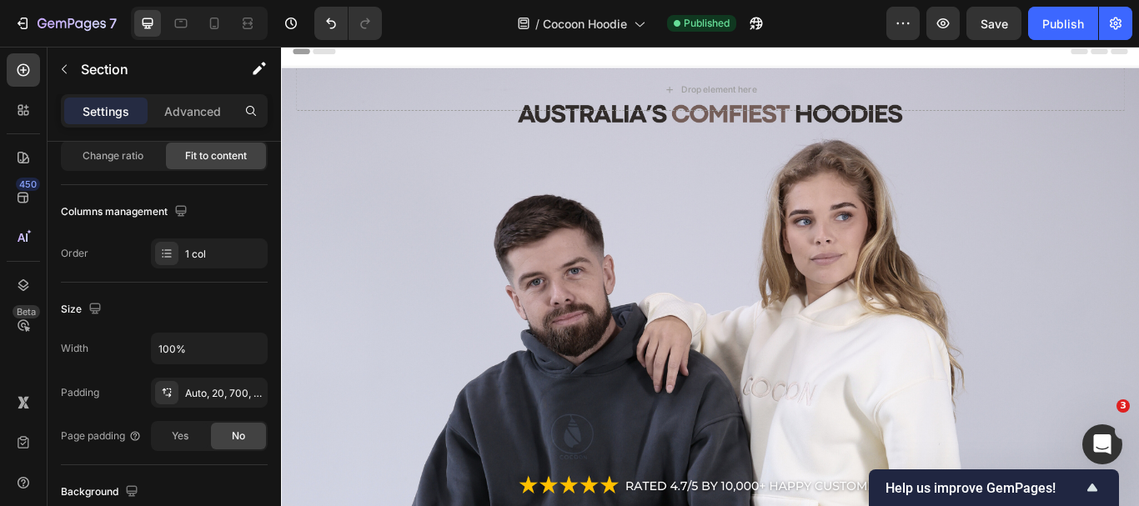
scroll to position [0, 0]
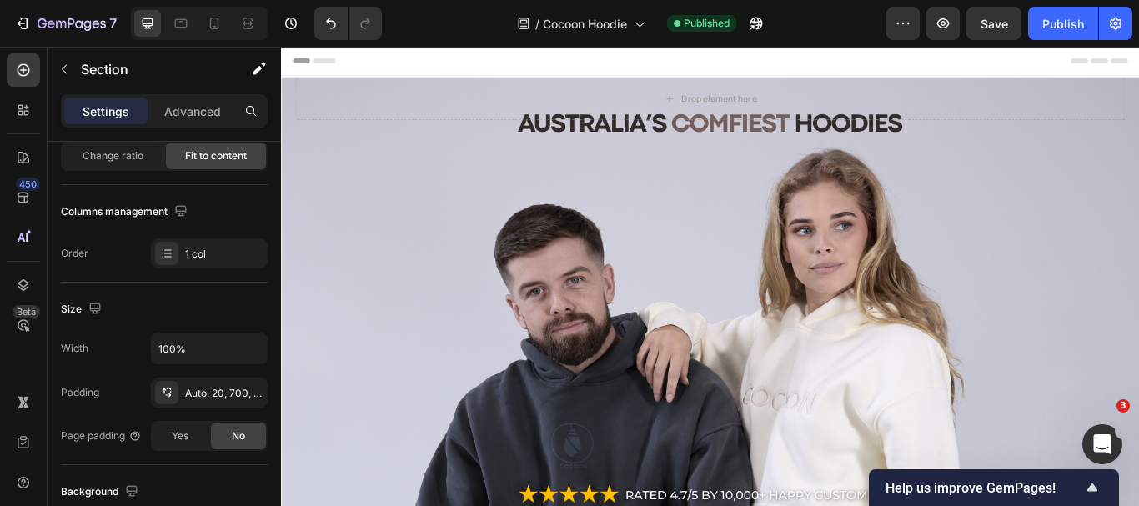
click at [406, 155] on div "Drop element here Row Section 1" at bounding box center [781, 400] width 1001 height 634
click at [373, 191] on div "Drop element here Row Section 1" at bounding box center [781, 400] width 1001 height 634
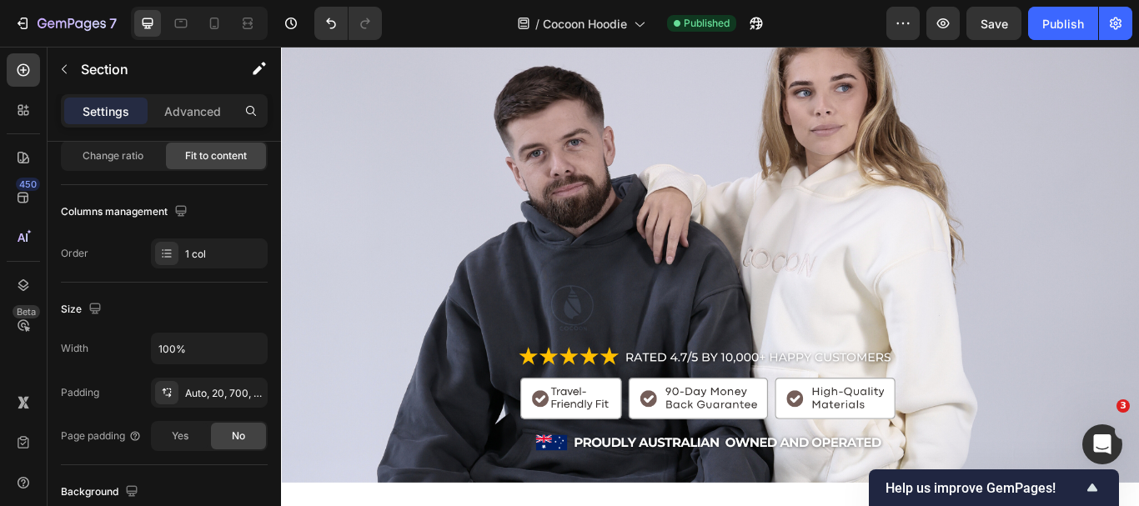
scroll to position [417, 0]
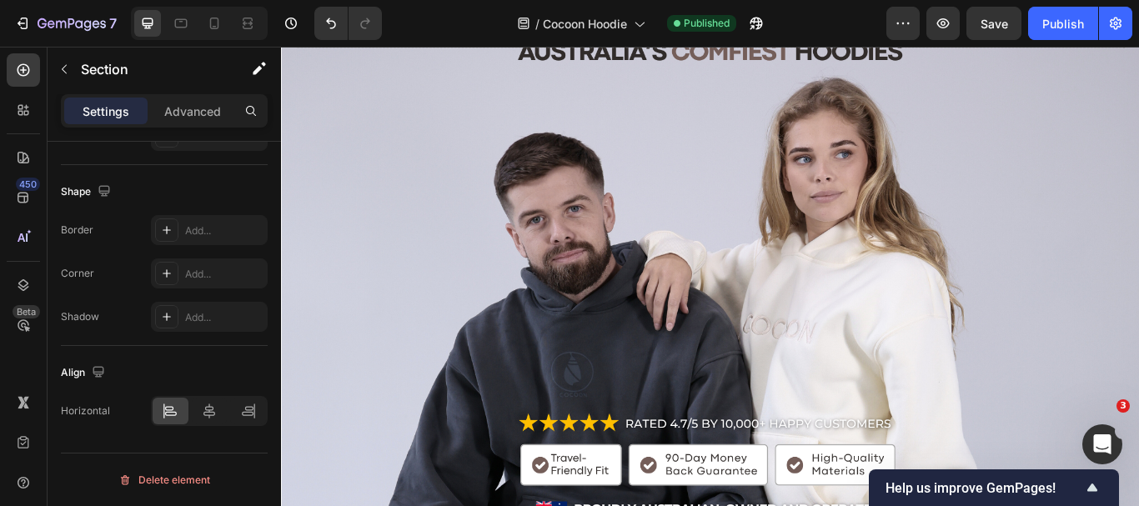
scroll to position [0, 0]
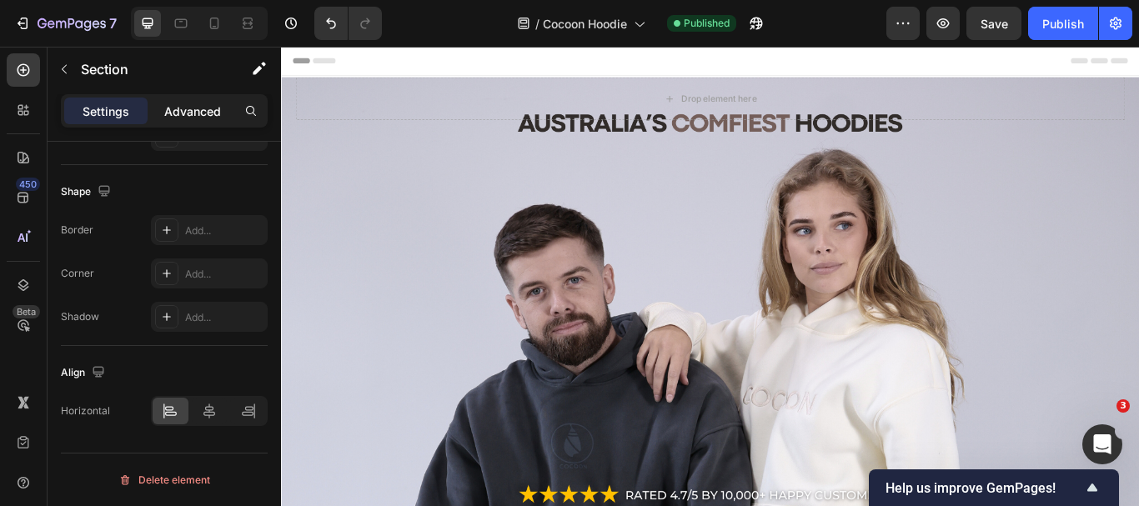
click at [196, 109] on p "Advanced" at bounding box center [192, 112] width 57 height 18
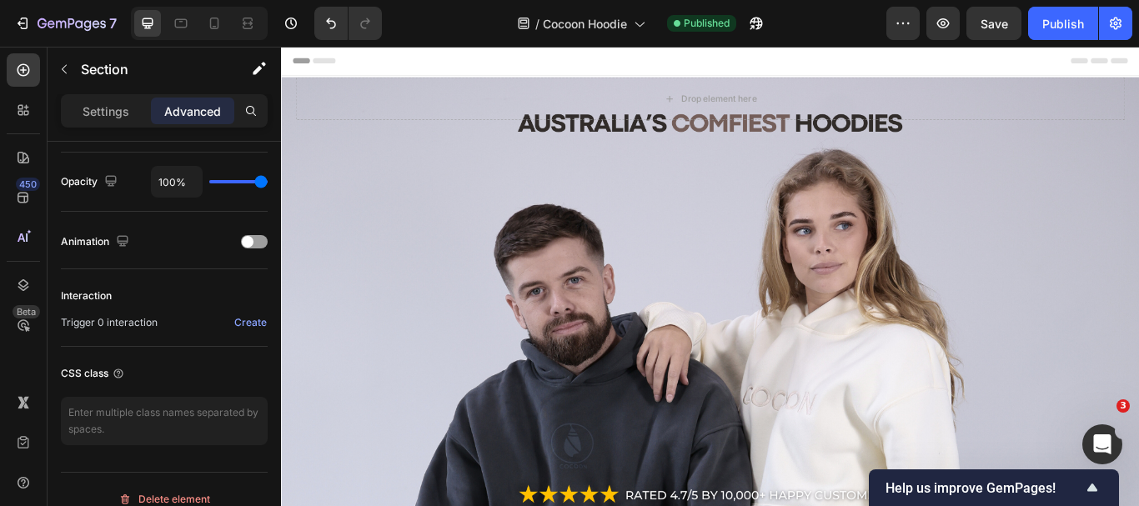
click at [344, 153] on div "Drop element here Row Section 1" at bounding box center [781, 400] width 1001 height 634
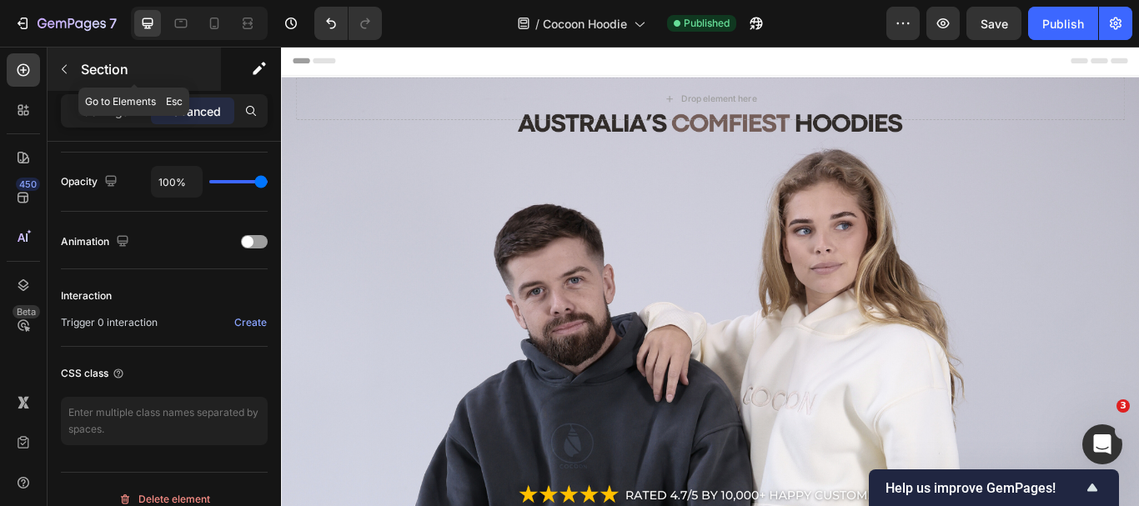
click at [57, 63] on button "button" at bounding box center [64, 69] width 27 height 27
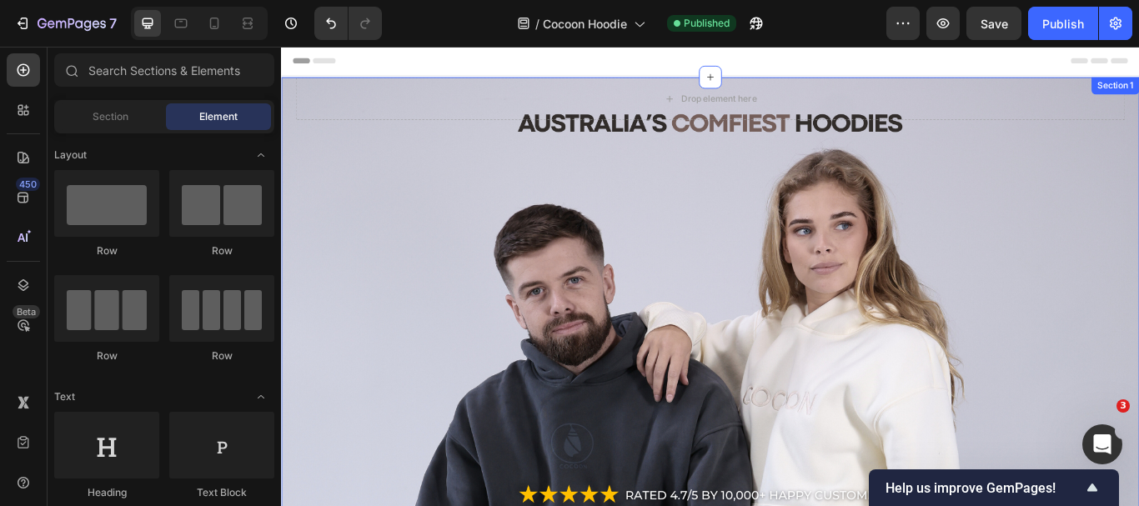
click at [902, 259] on div "Drop element here Row Section 1" at bounding box center [781, 400] width 1001 height 634
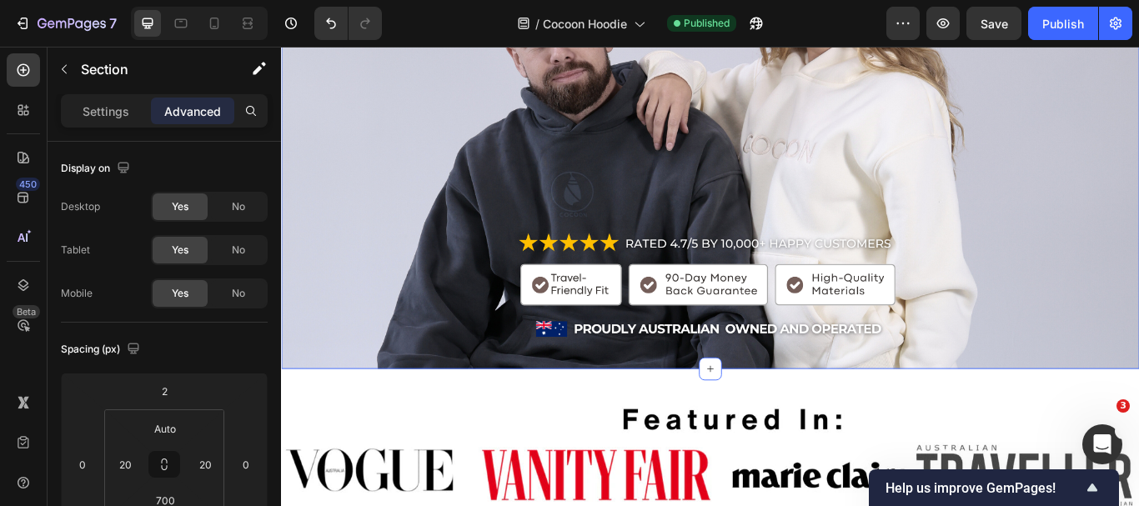
scroll to position [334, 0]
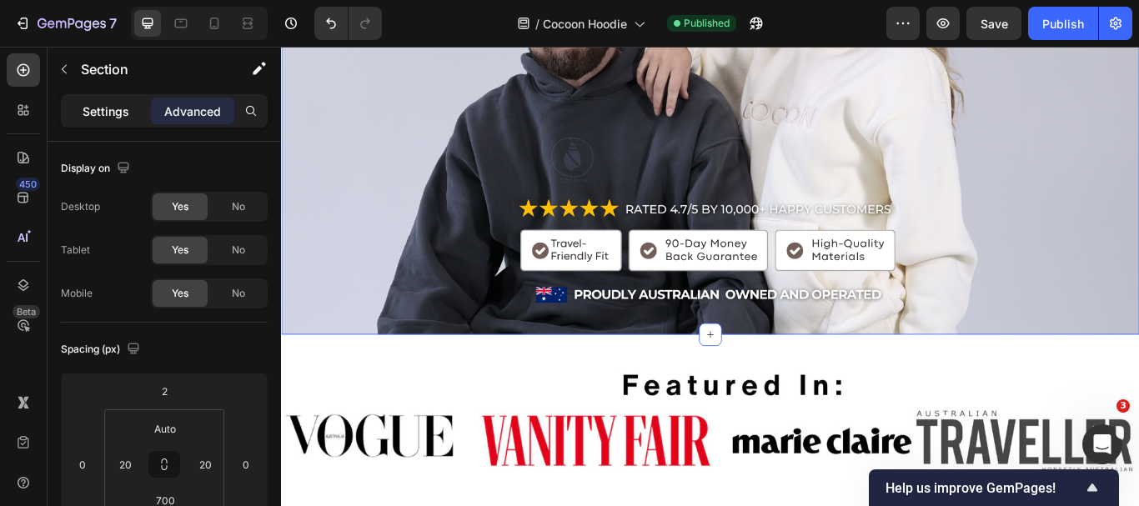
click at [110, 115] on p "Settings" at bounding box center [106, 112] width 47 height 18
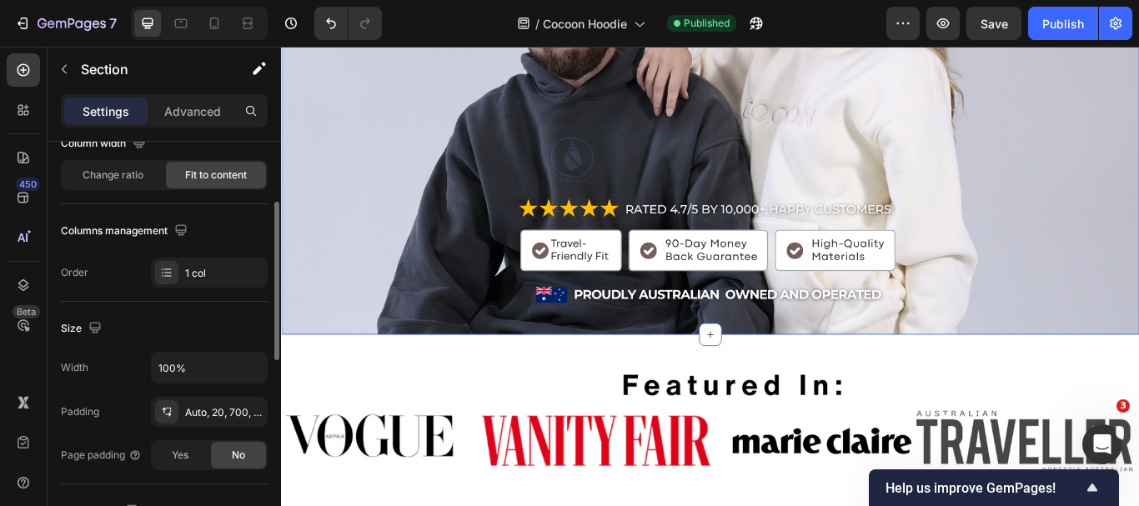
scroll to position [0, 0]
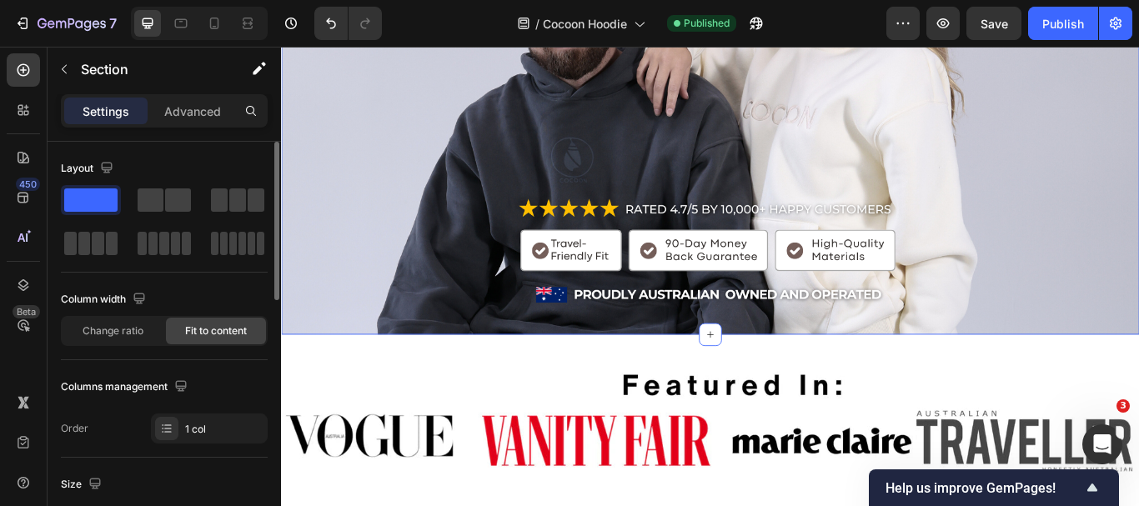
click at [402, 352] on div "Drop element here Row Section 1 Create Theme Section AI Content Write with GemA…" at bounding box center [781, 66] width 1001 height 634
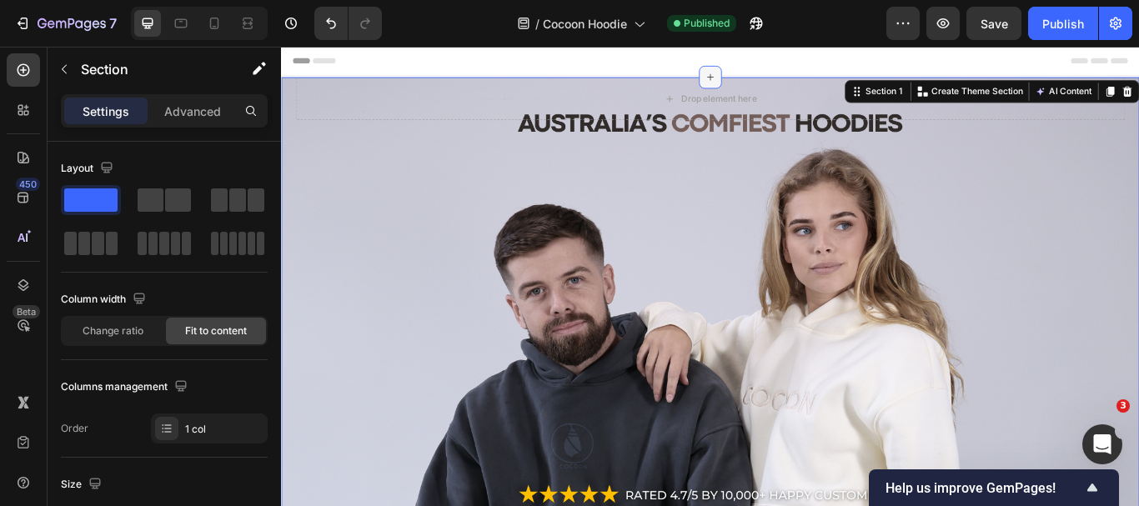
click at [777, 81] on icon at bounding box center [781, 82] width 13 height 13
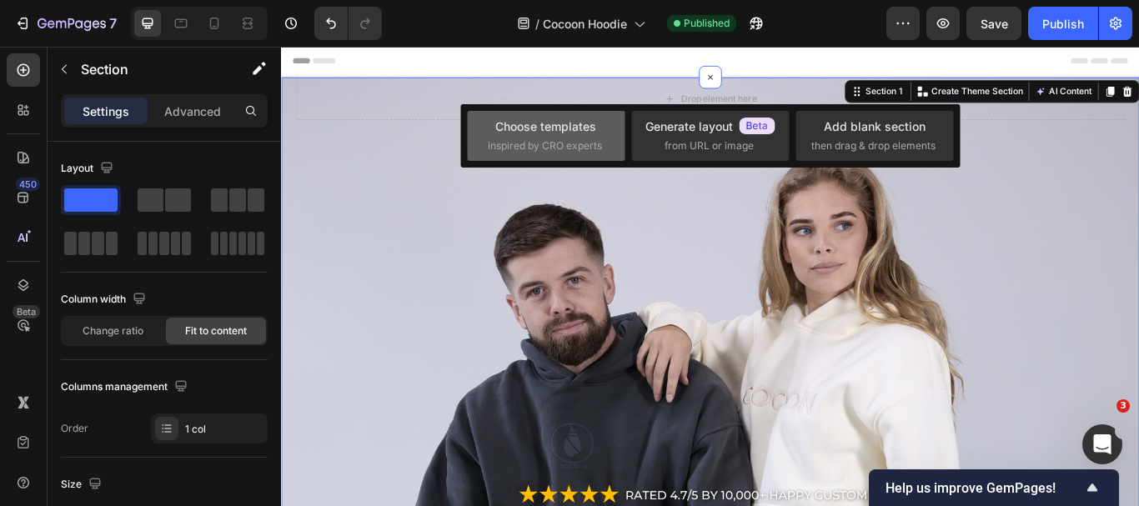
click at [542, 133] on div "Choose templates" at bounding box center [545, 127] width 101 height 18
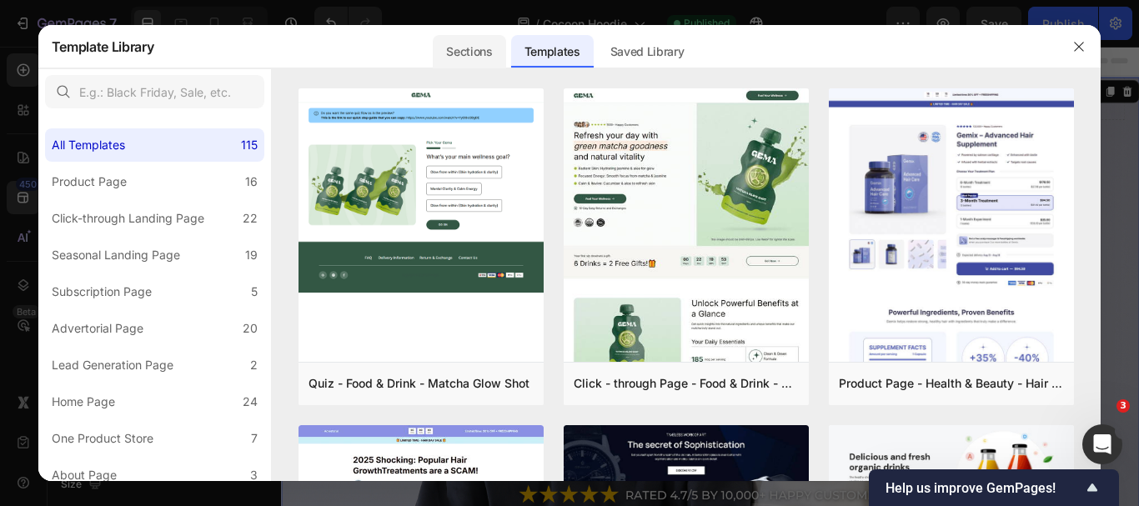
click at [460, 52] on div "Sections" at bounding box center [469, 51] width 73 height 33
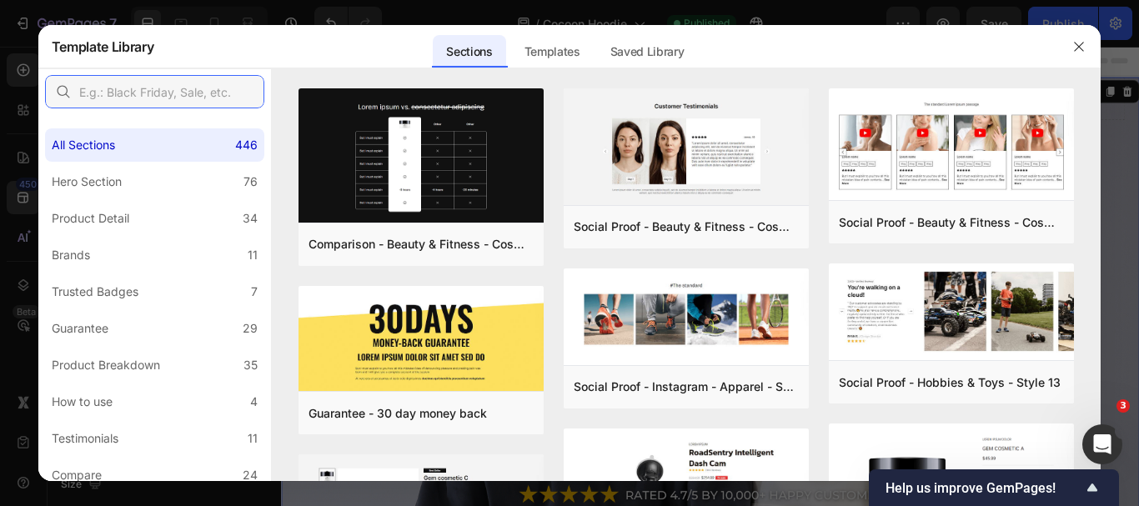
click at [189, 82] on input "text" at bounding box center [154, 91] width 219 height 33
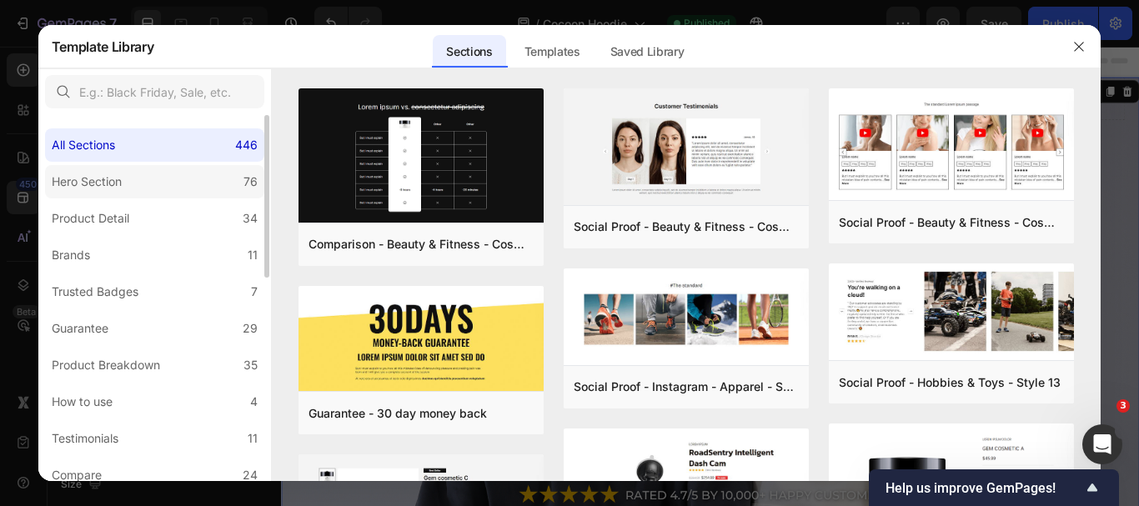
click at [176, 168] on label "Hero Section 76" at bounding box center [154, 181] width 219 height 33
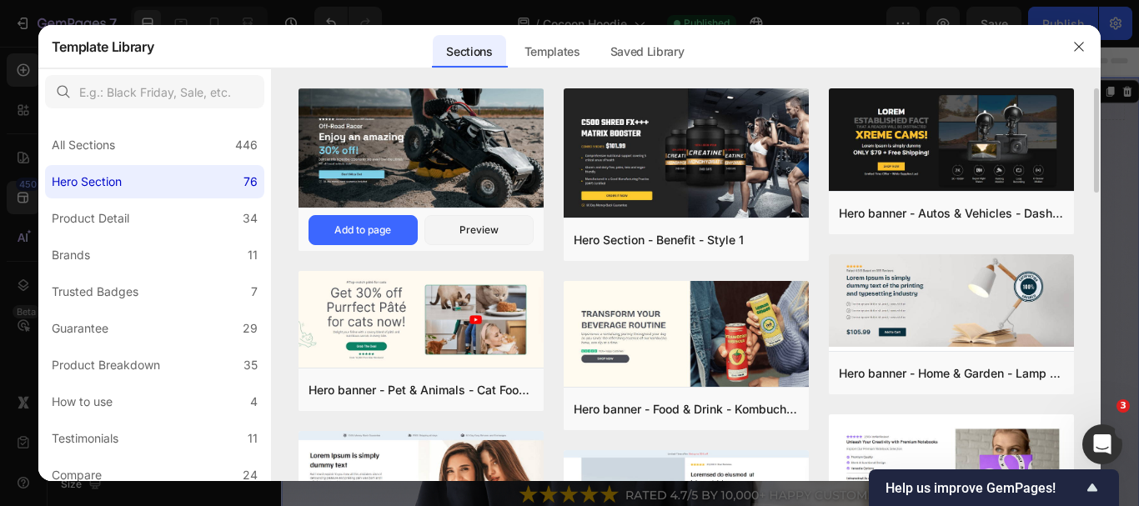
click at [457, 175] on img at bounding box center [421, 150] width 245 height 123
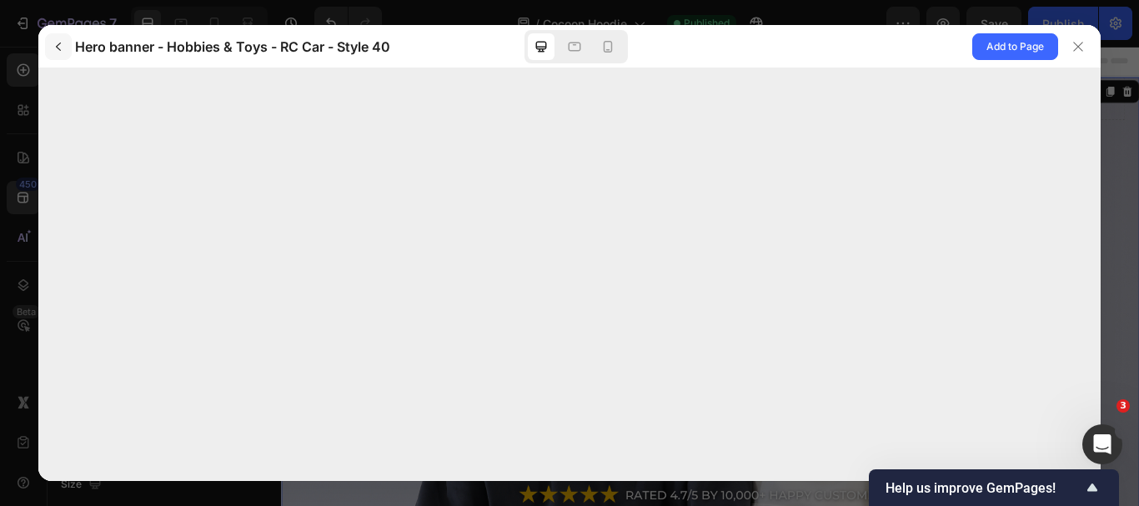
click at [59, 48] on icon "button" at bounding box center [58, 46] width 13 height 13
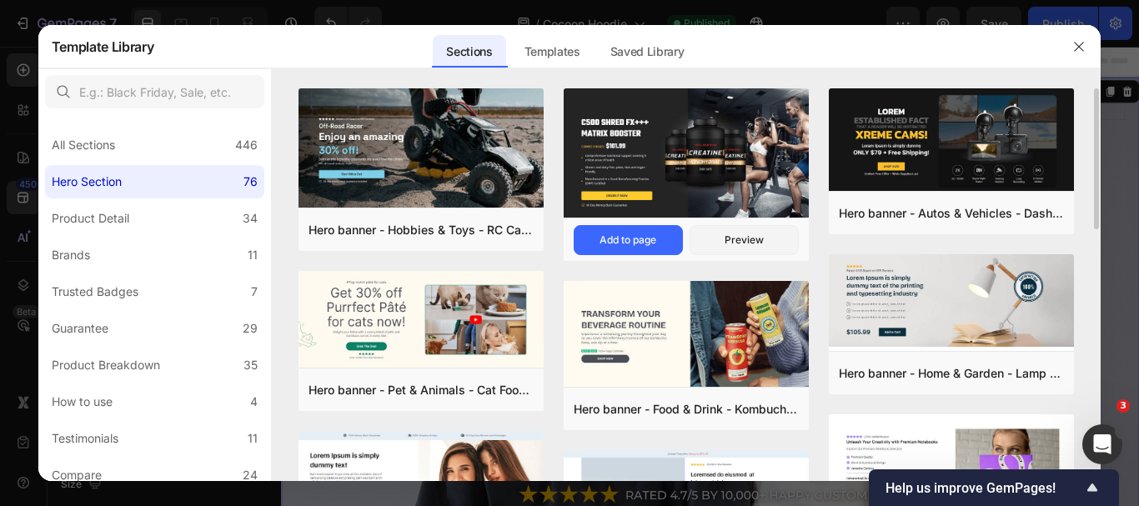
click at [619, 153] on img at bounding box center [686, 154] width 245 height 133
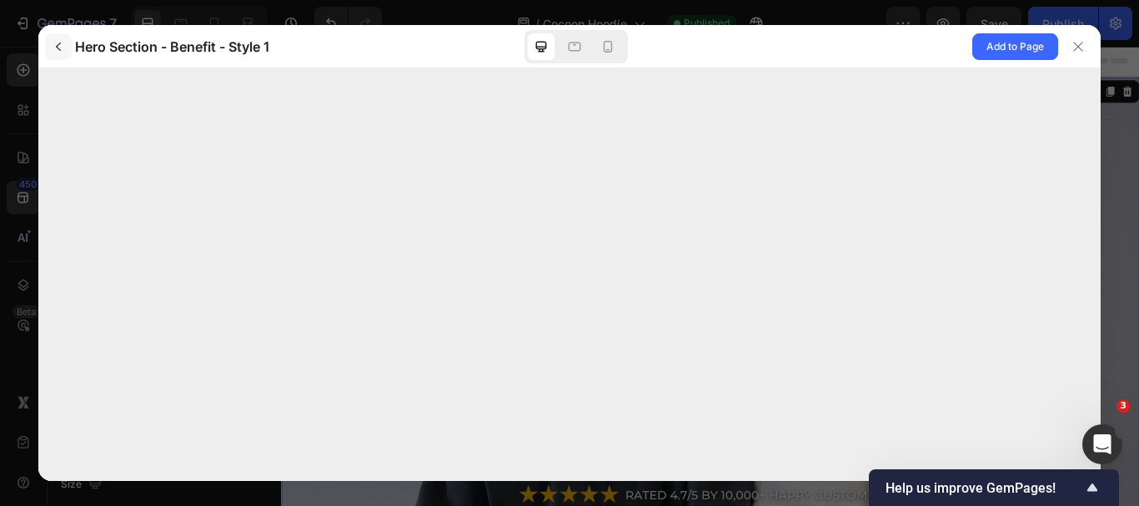
click at [56, 42] on icon "button" at bounding box center [58, 46] width 13 height 13
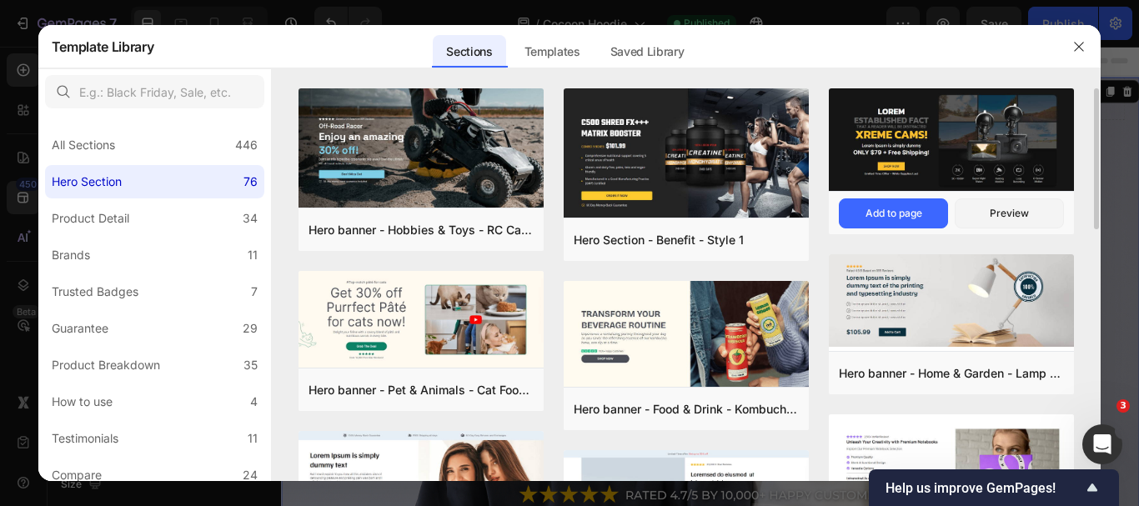
click at [961, 155] on img at bounding box center [951, 141] width 245 height 106
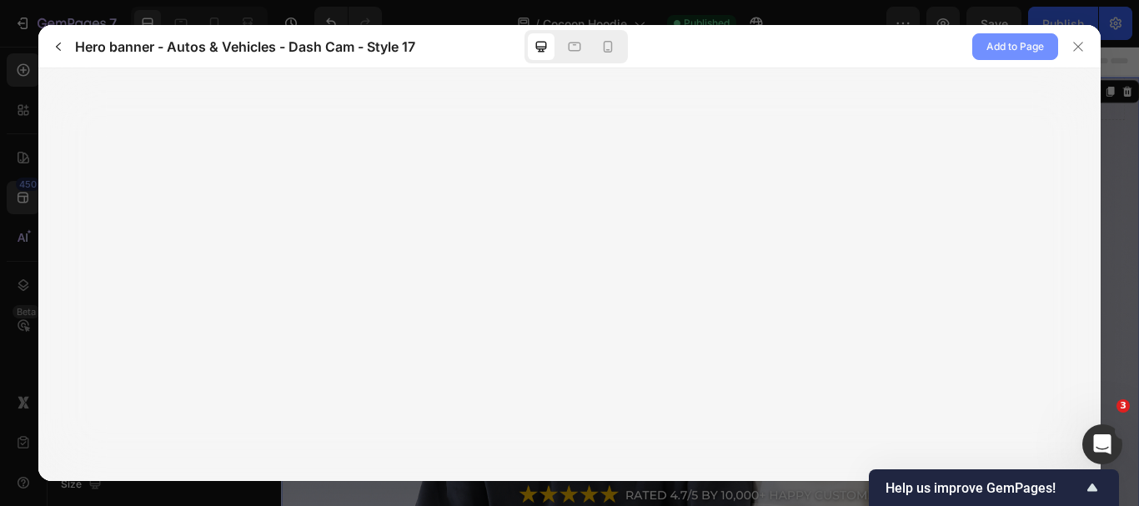
click at [997, 43] on span "Add to Page" at bounding box center [1016, 47] width 58 height 20
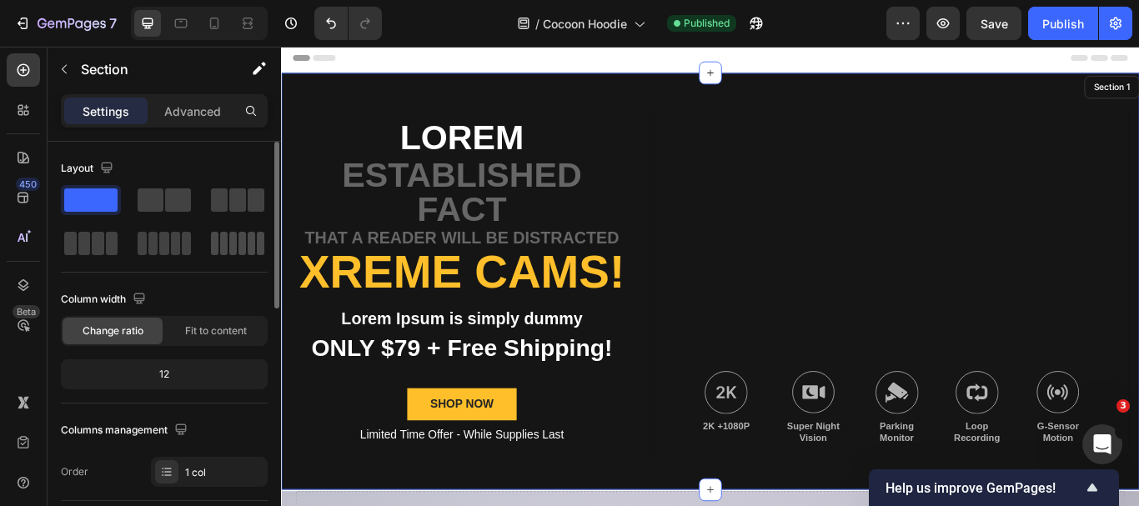
scroll to position [34, 0]
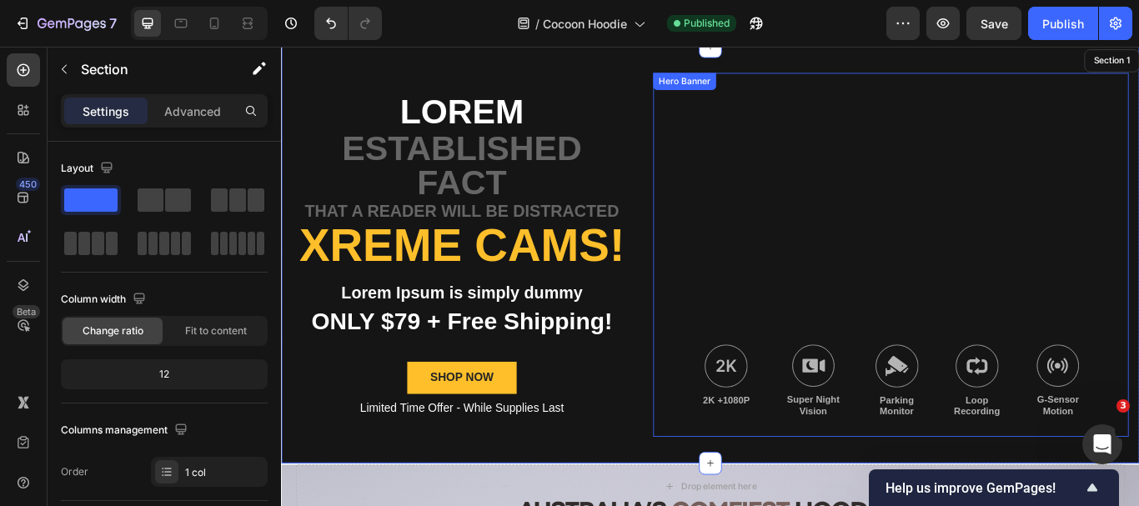
click at [1138, 277] on div "Background Image" at bounding box center [992, 290] width 555 height 425
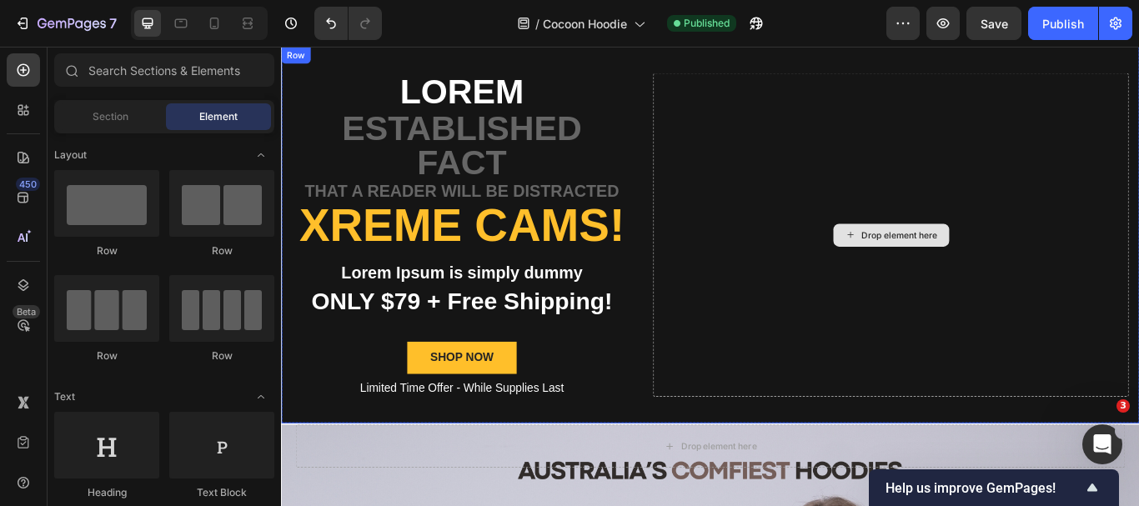
click at [932, 158] on div "Drop element here" at bounding box center [992, 267] width 555 height 378
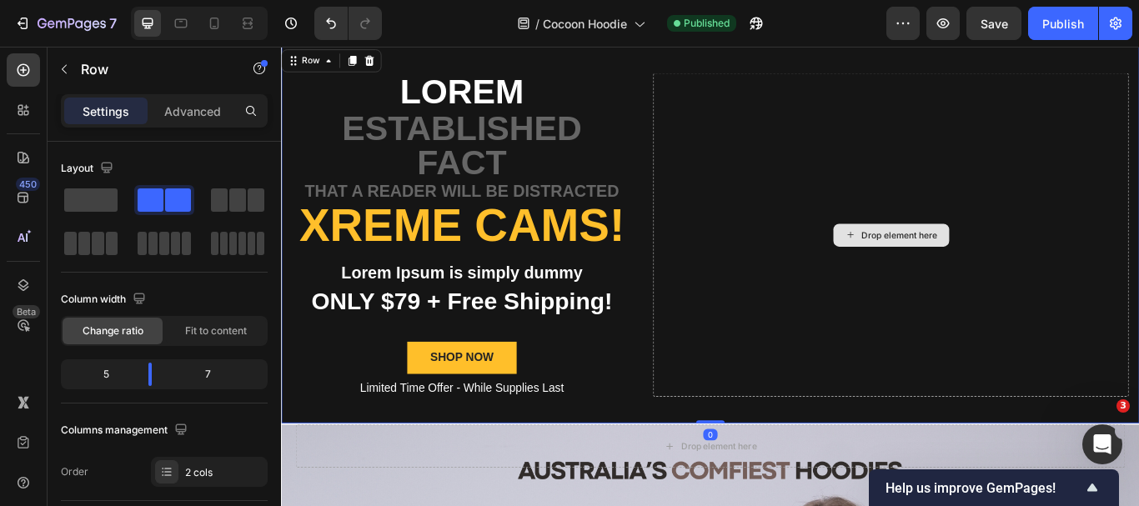
click at [838, 80] on div "Drop element here" at bounding box center [992, 267] width 555 height 378
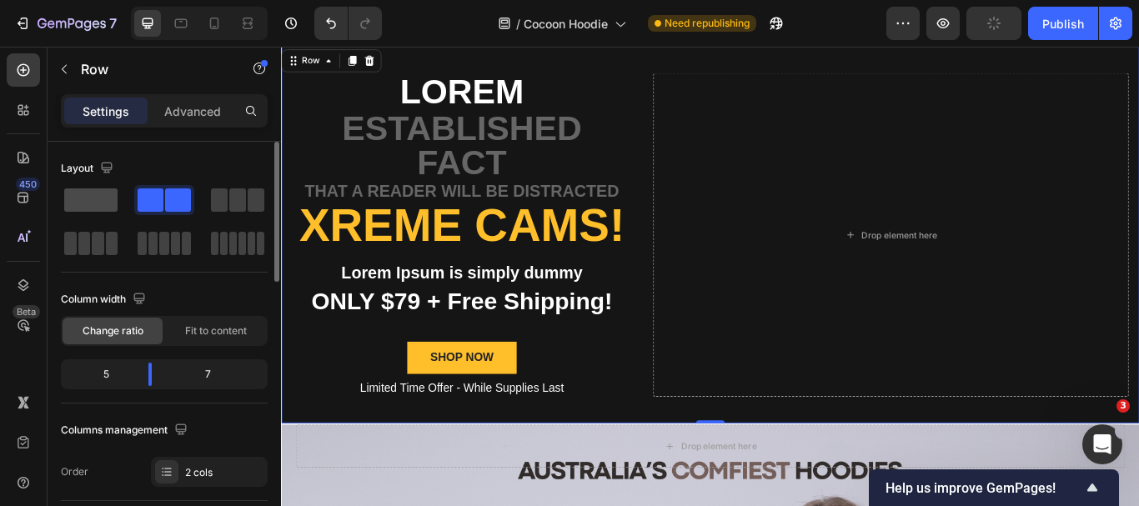
click at [66, 207] on span at bounding box center [90, 199] width 53 height 23
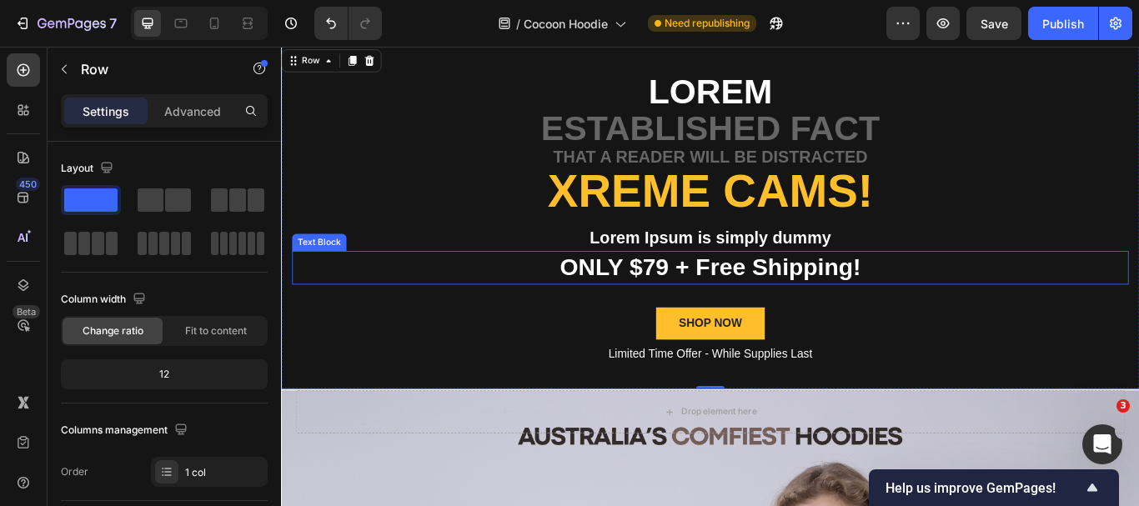
click at [830, 297] on p "ONLY $79 + Free Shipping!" at bounding box center [781, 305] width 973 height 36
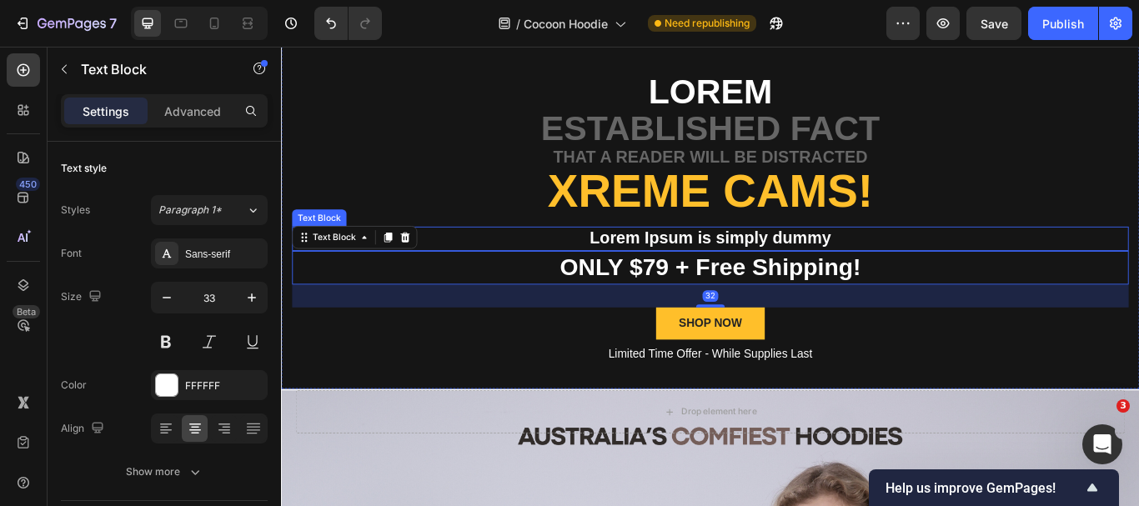
click at [821, 274] on p "Lorem Ipsum is simply dummy" at bounding box center [781, 271] width 973 height 25
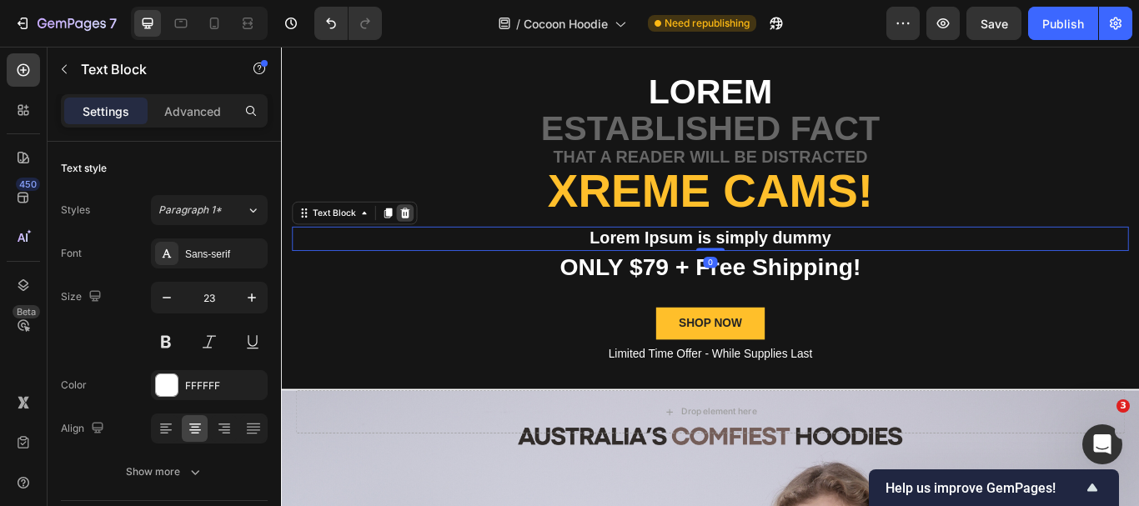
click at [423, 242] on icon at bounding box center [425, 240] width 13 height 13
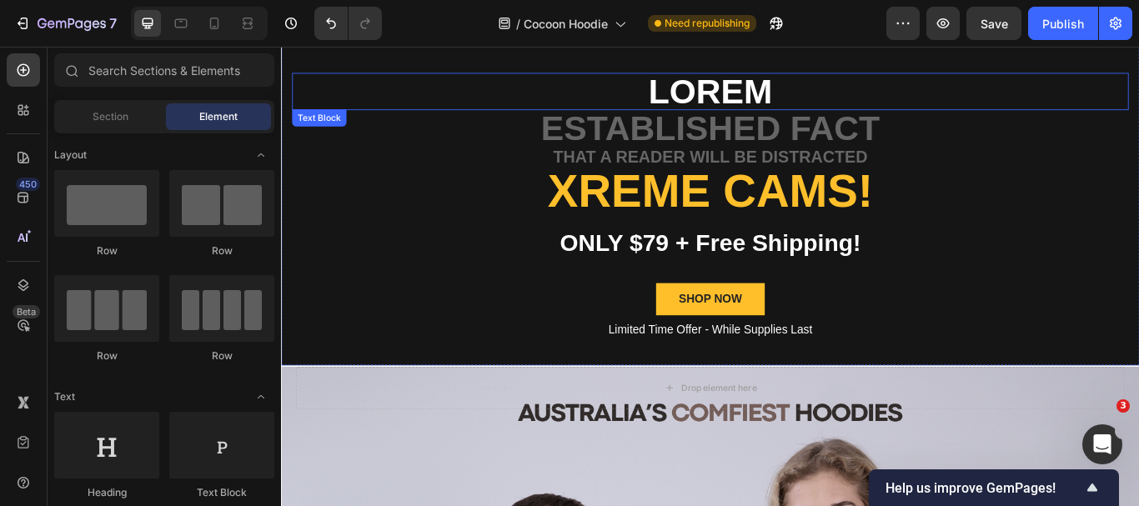
click at [745, 103] on p "Lorem" at bounding box center [781, 99] width 973 height 40
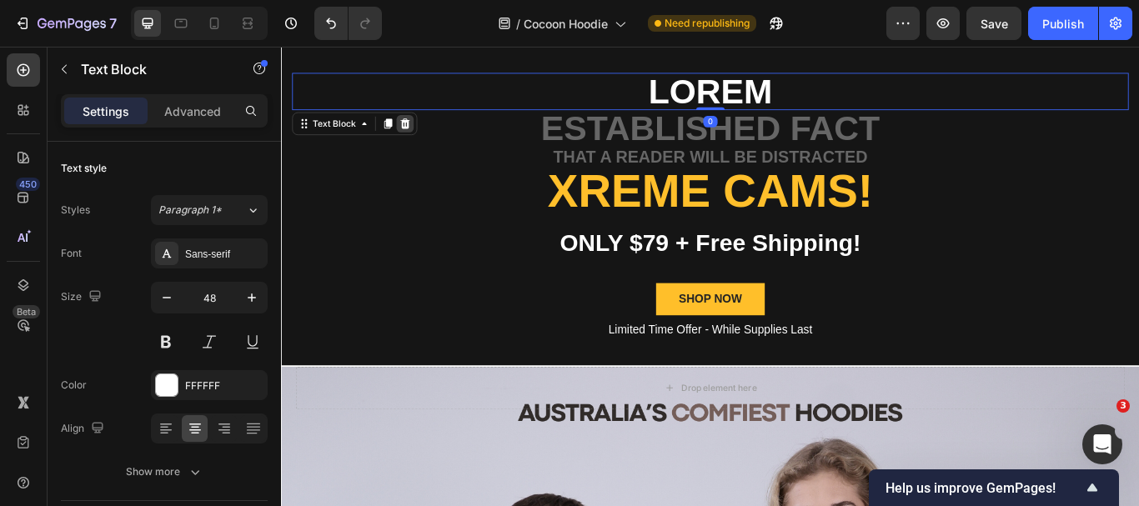
click at [420, 141] on icon at bounding box center [425, 136] width 13 height 13
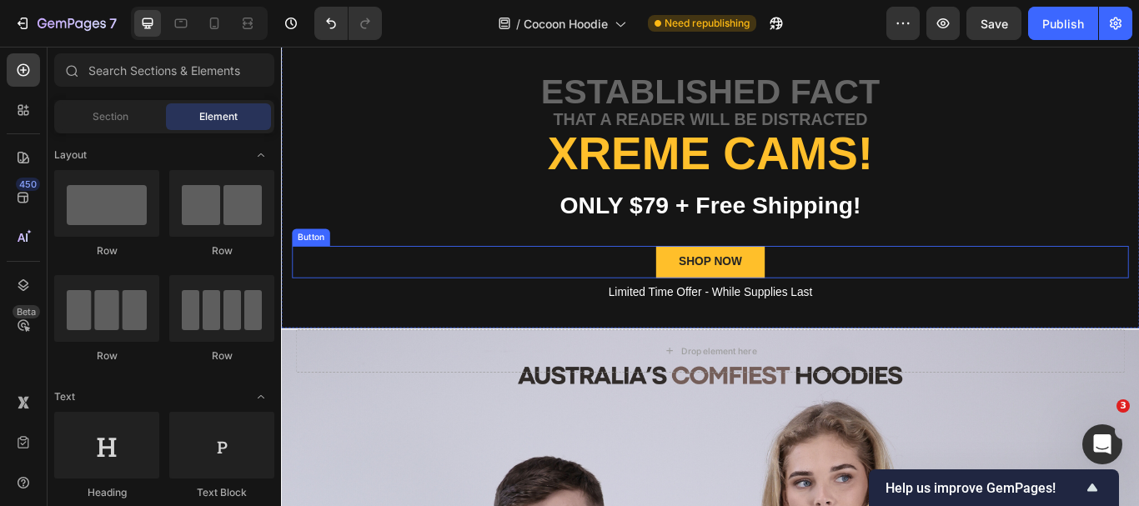
click at [435, 302] on div "SHOP NOW Button" at bounding box center [782, 298] width 976 height 38
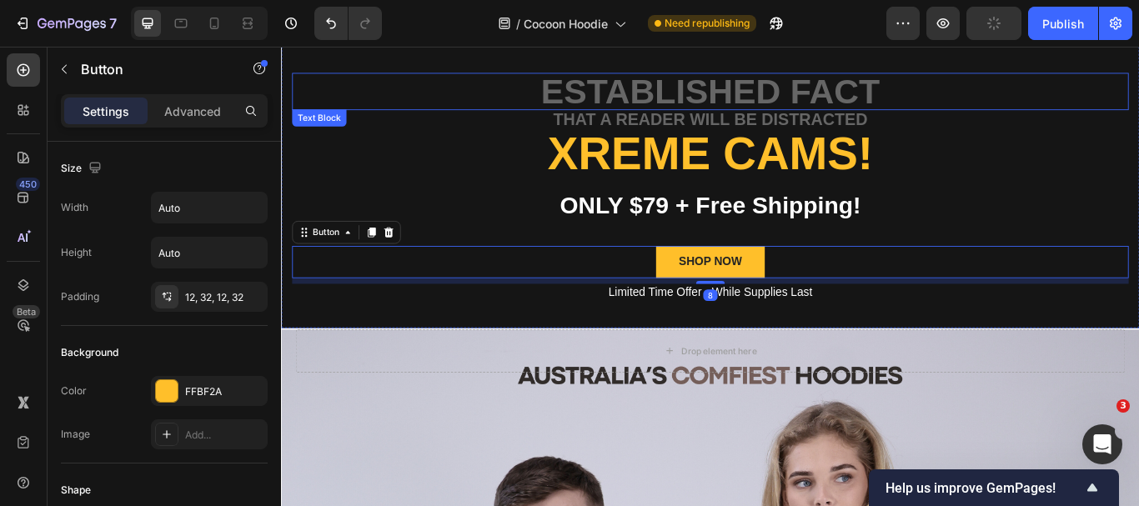
click at [601, 97] on p "established fact" at bounding box center [781, 99] width 973 height 40
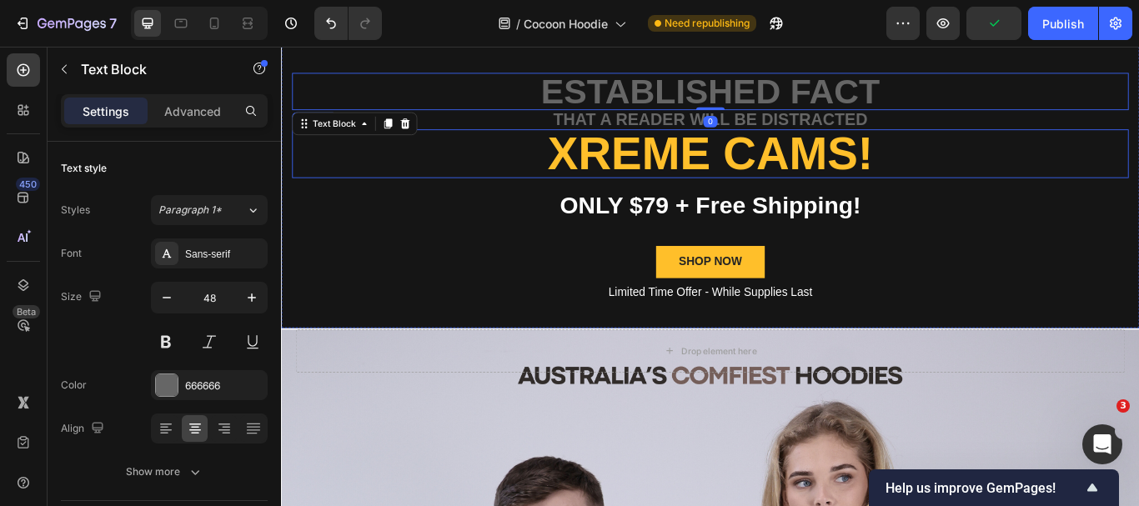
click at [675, 164] on h2 "Xreme CAMs!" at bounding box center [782, 171] width 976 height 57
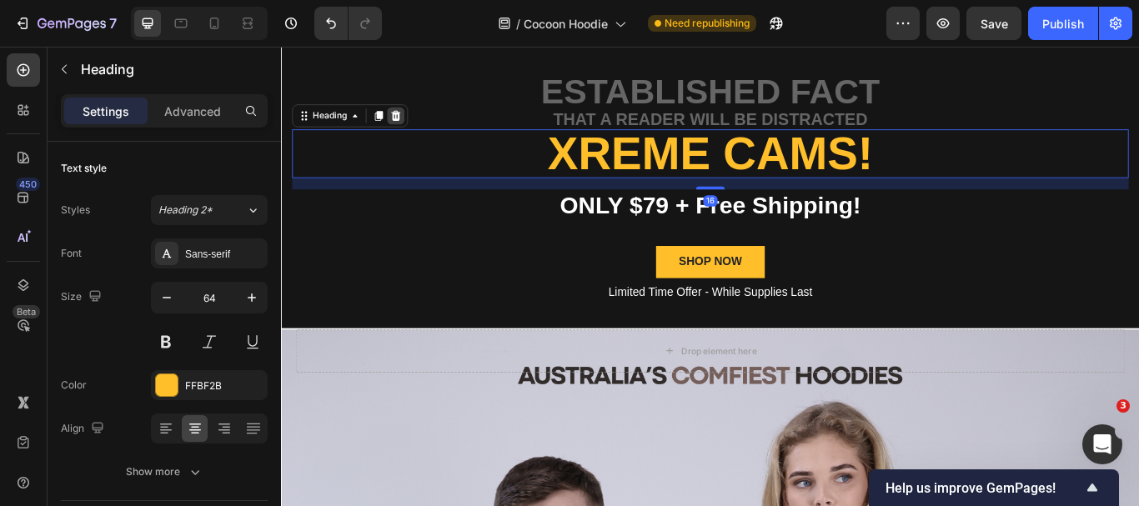
click at [413, 123] on icon at bounding box center [415, 128] width 11 height 12
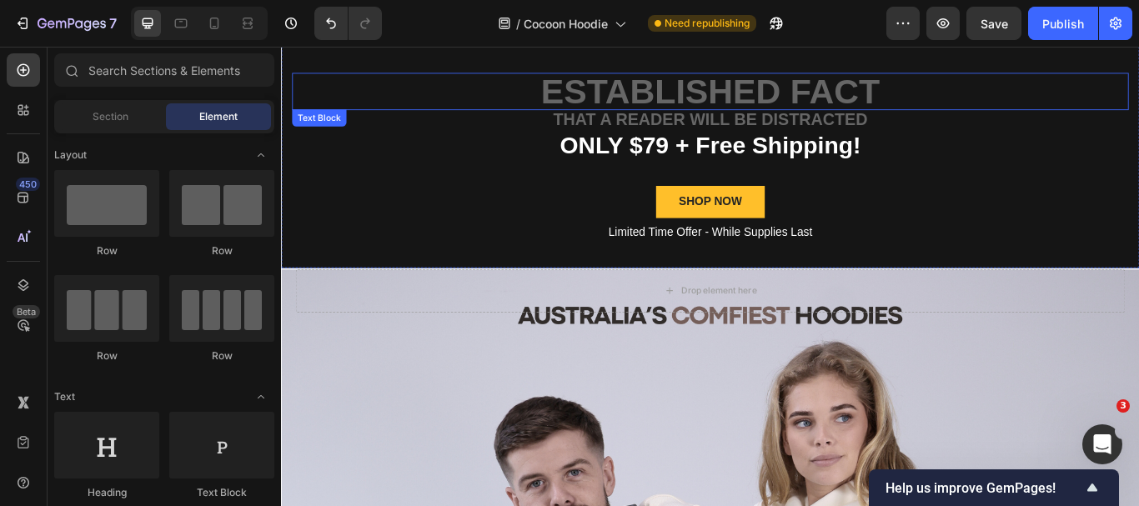
click at [668, 89] on p "established fact" at bounding box center [781, 99] width 973 height 40
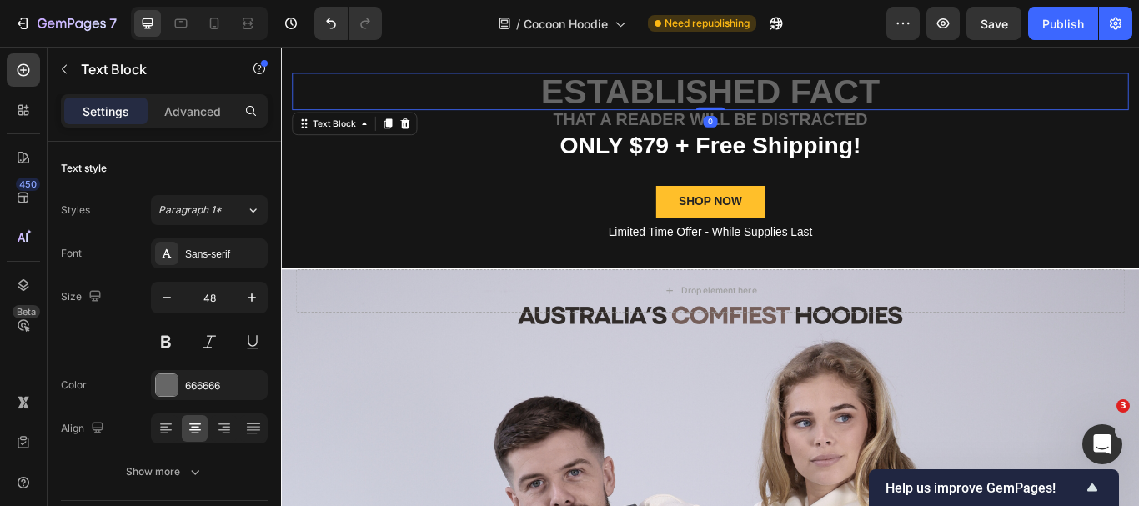
click at [435, 133] on div "Text Block" at bounding box center [367, 136] width 146 height 27
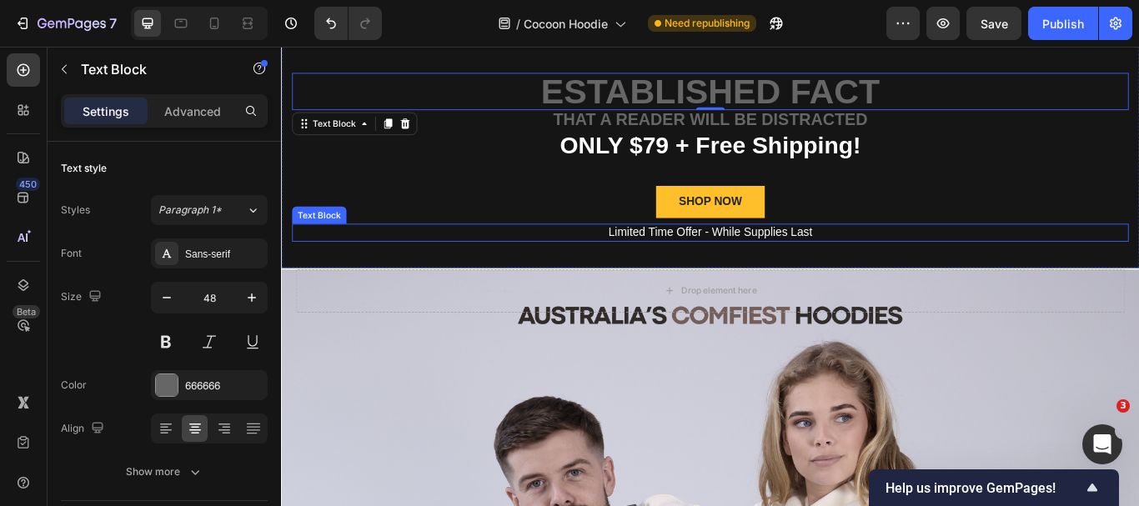
click at [405, 260] on p "Limited Time Offer - While Supplies Last" at bounding box center [781, 264] width 973 height 18
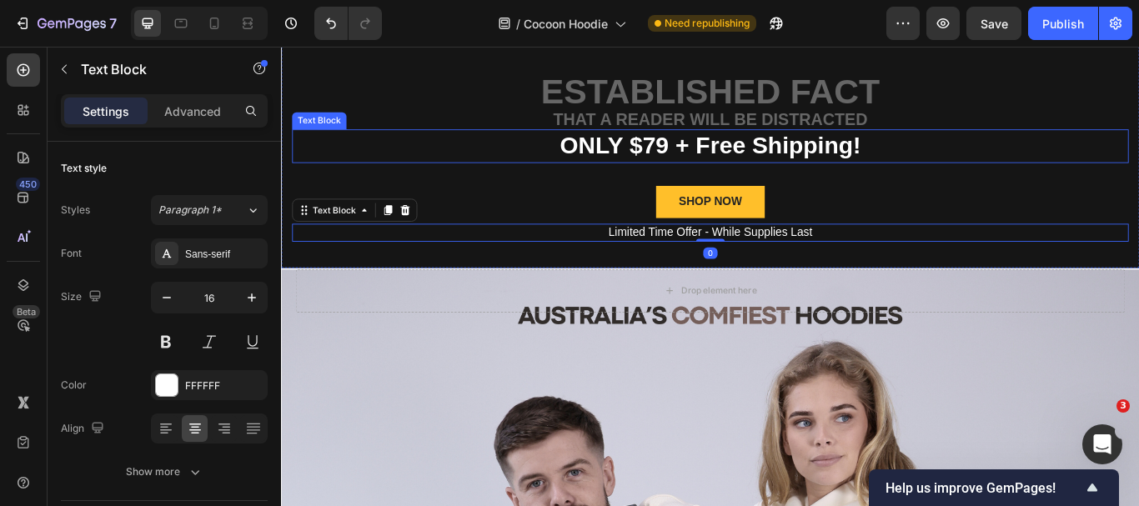
click at [320, 137] on div "Text Block" at bounding box center [325, 133] width 57 height 15
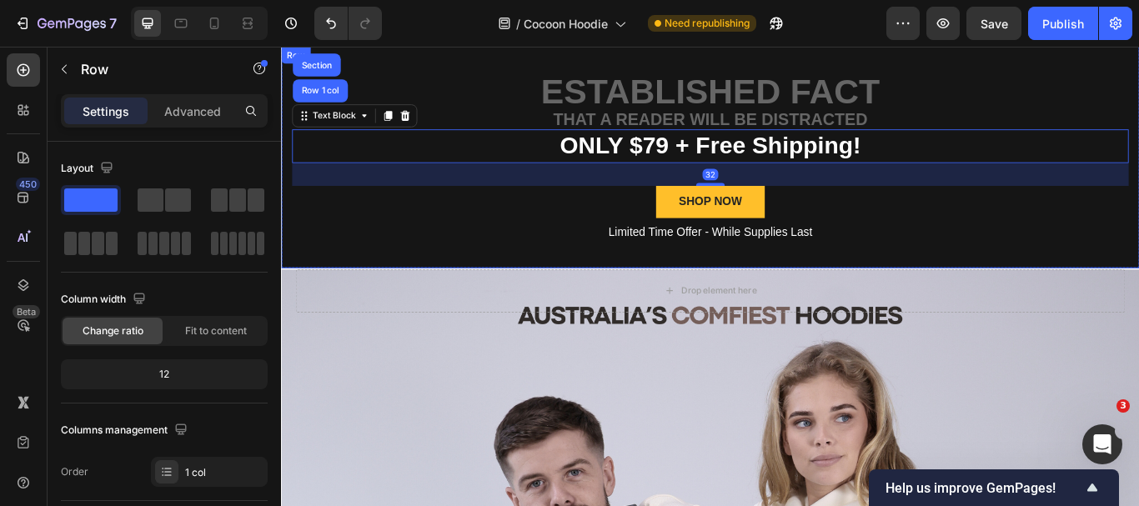
click at [286, 63] on div "Row" at bounding box center [298, 56] width 28 height 15
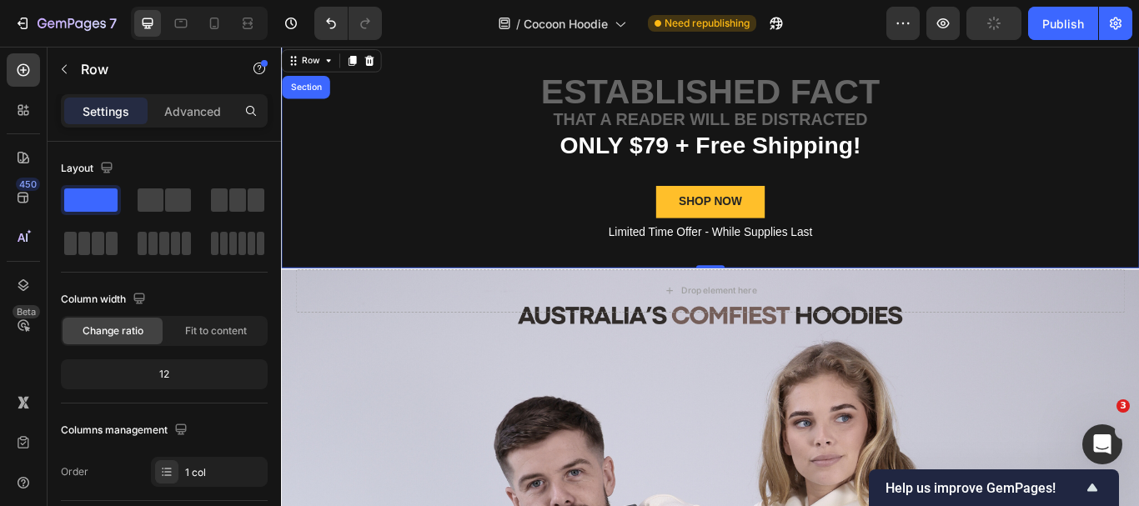
click at [290, 278] on div "established fact Text Block that a reader will be distracted Text Block ONLY $7…" at bounding box center [781, 176] width 1001 height 259
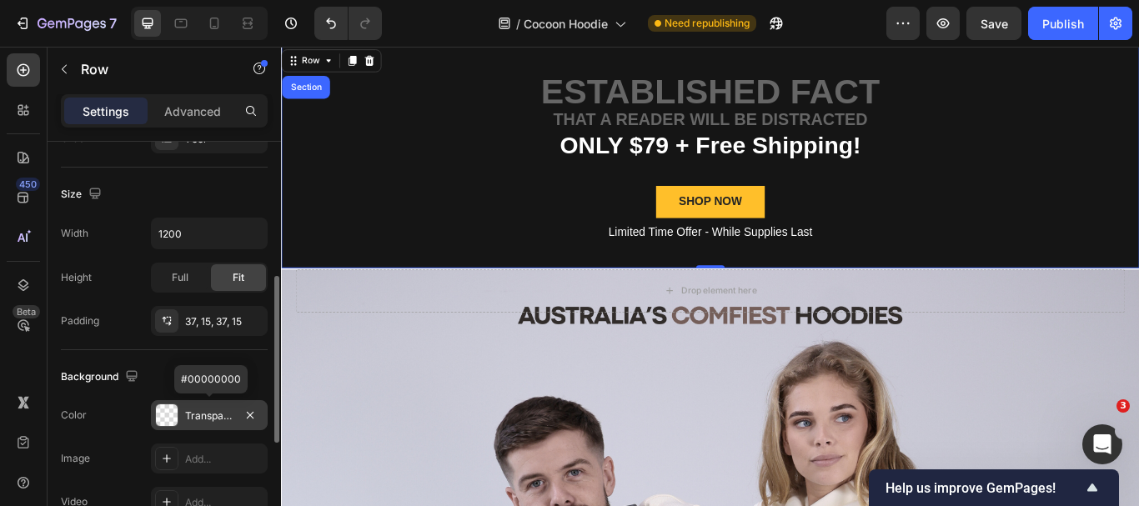
scroll to position [417, 0]
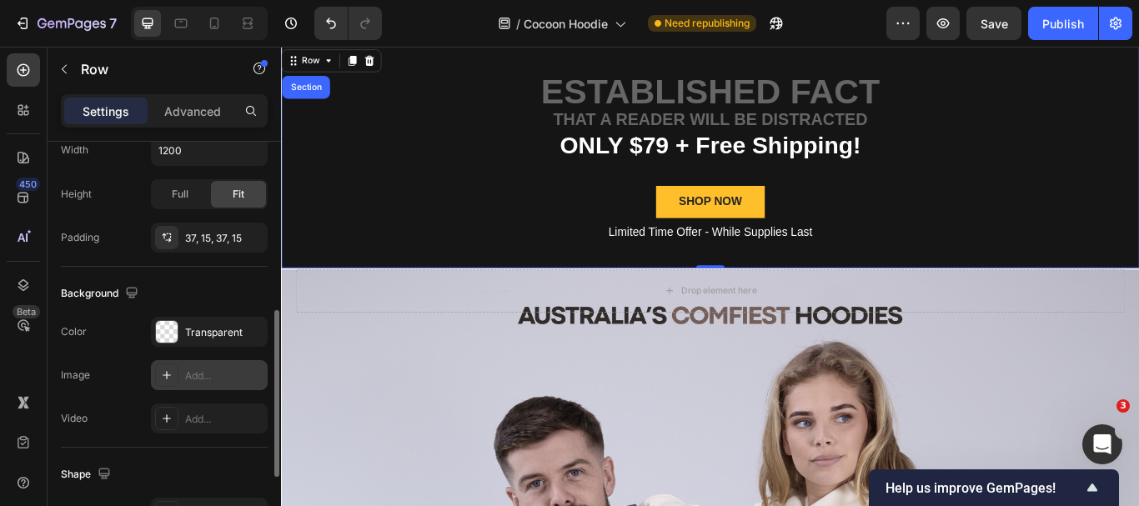
click at [194, 375] on div "Add..." at bounding box center [224, 376] width 78 height 15
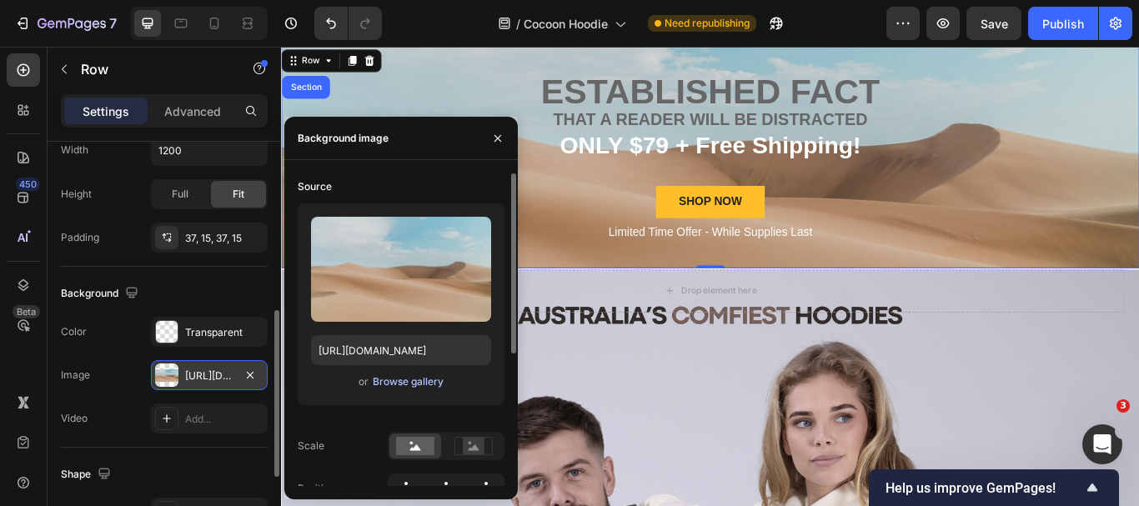
click at [403, 386] on div "Browse gallery" at bounding box center [408, 381] width 71 height 15
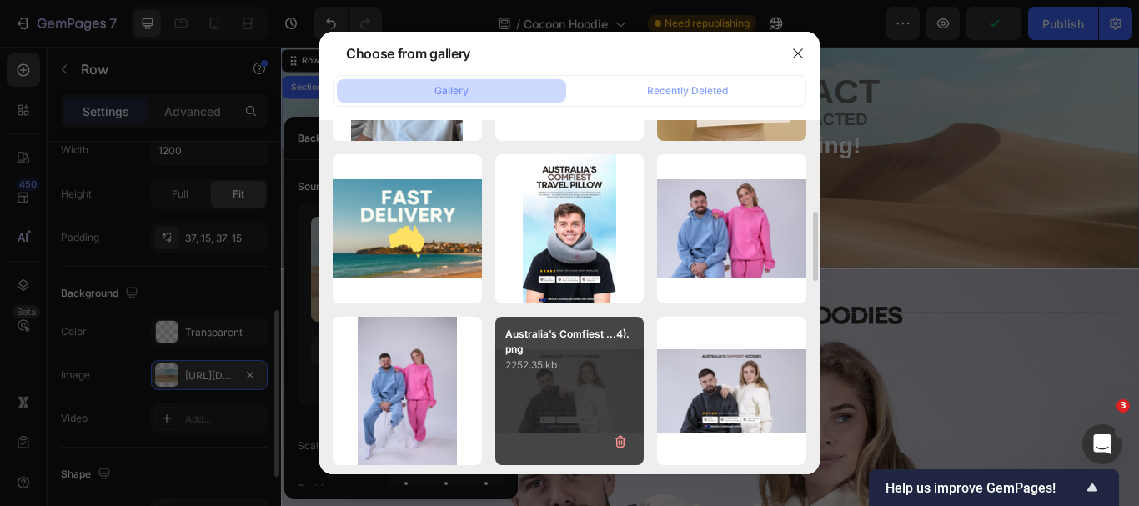
scroll to position [550, 0]
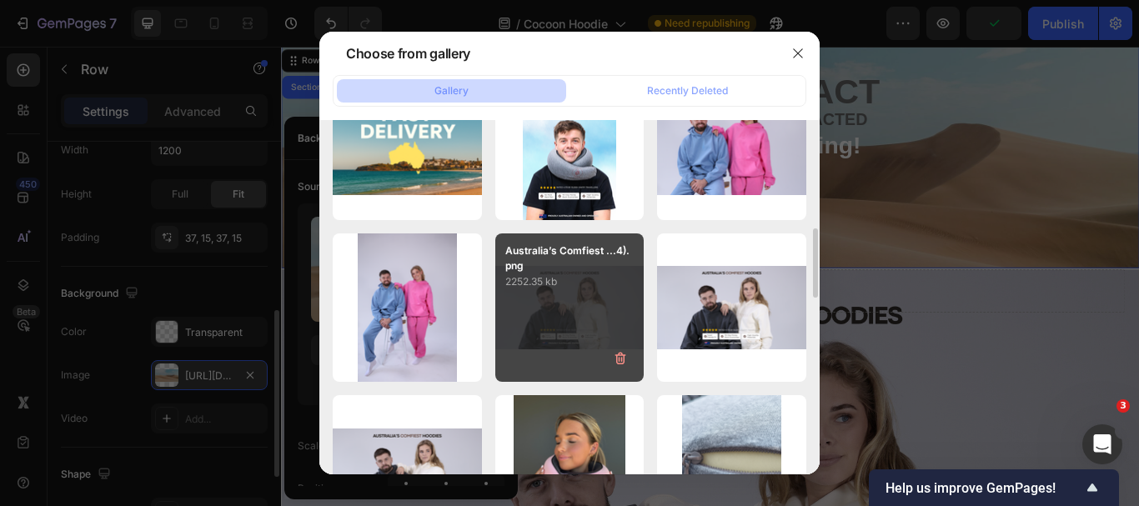
click at [558, 287] on p "2252.35 kb" at bounding box center [569, 282] width 129 height 17
type input "[URL][DOMAIN_NAME]"
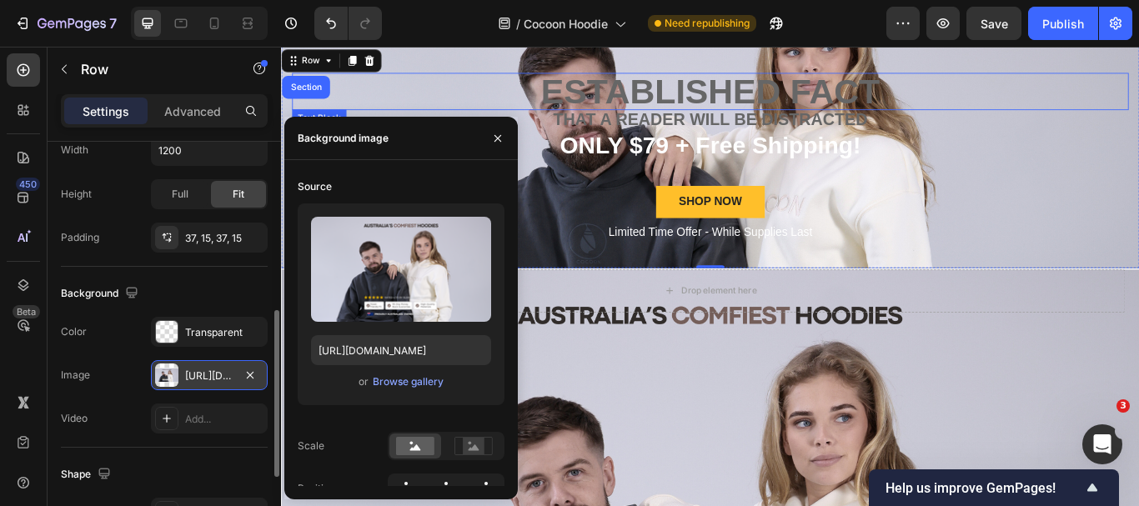
click at [697, 103] on p "established fact" at bounding box center [781, 99] width 973 height 40
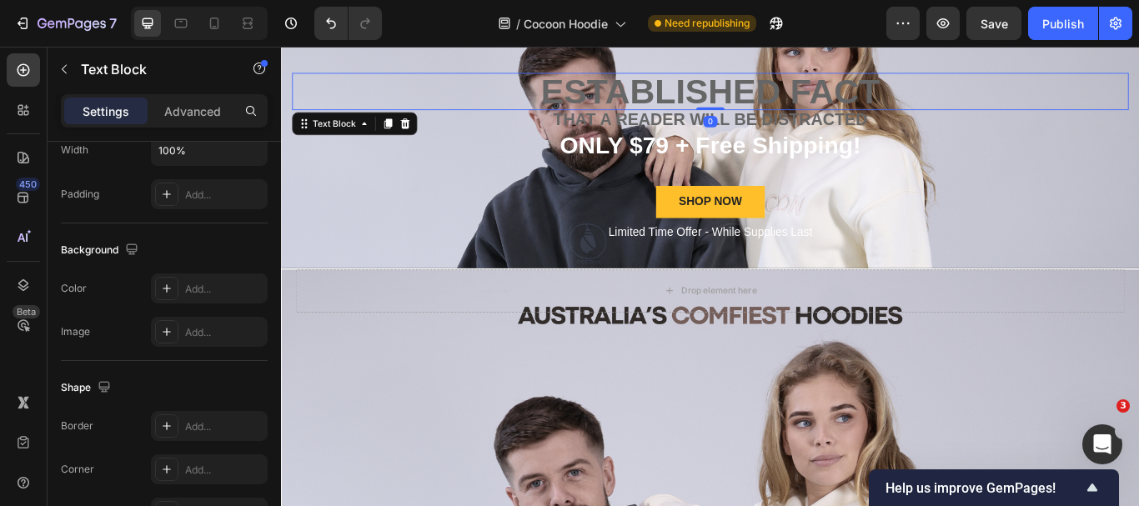
scroll to position [0, 0]
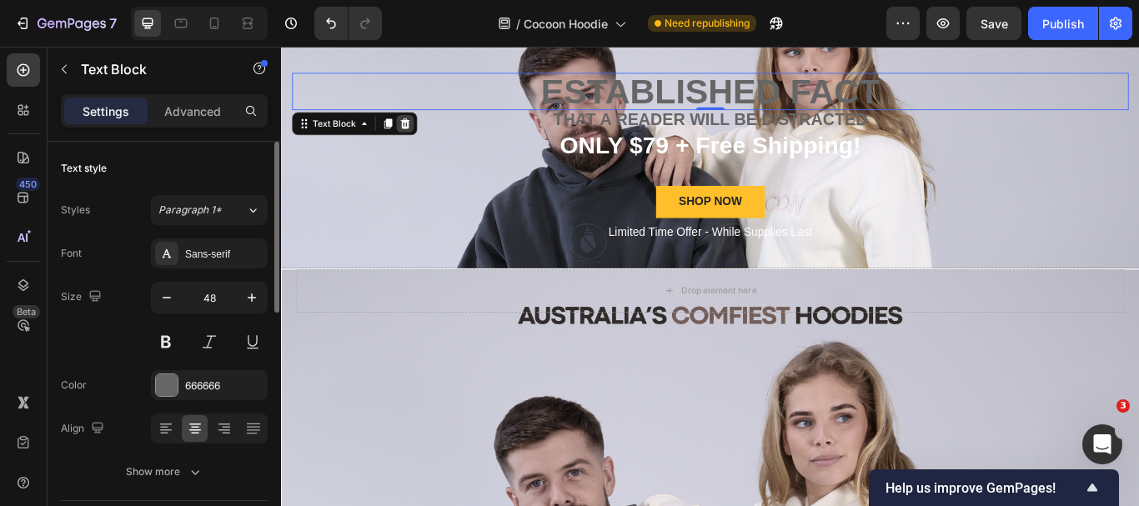
drag, startPoint x: 401, startPoint y: 135, endPoint x: 420, endPoint y: 141, distance: 20.1
click at [420, 141] on div "Text Block" at bounding box center [367, 136] width 146 height 27
click at [430, 138] on icon at bounding box center [425, 136] width 13 height 13
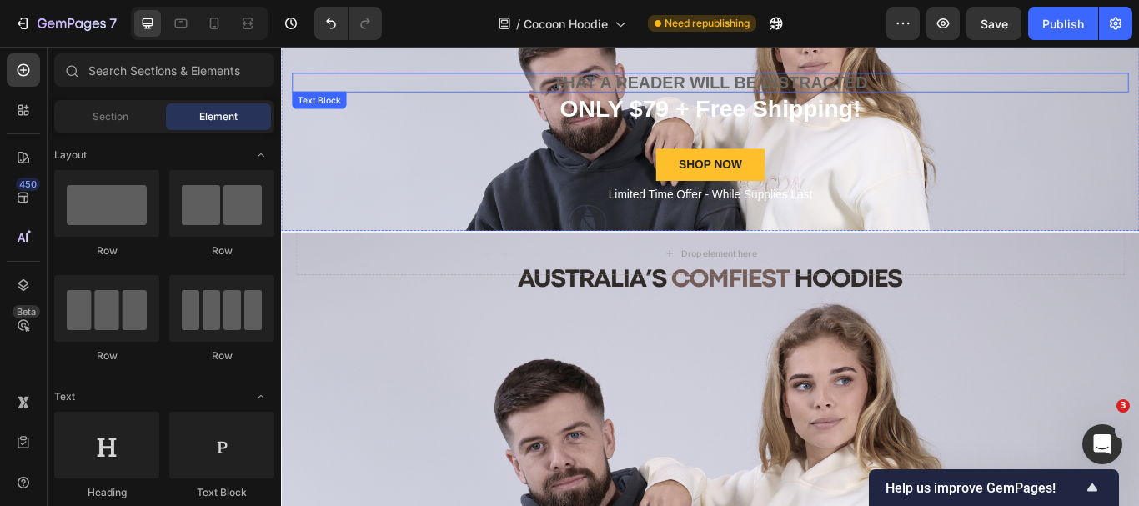
click at [706, 86] on p "that a reader will be distracted" at bounding box center [781, 88] width 973 height 19
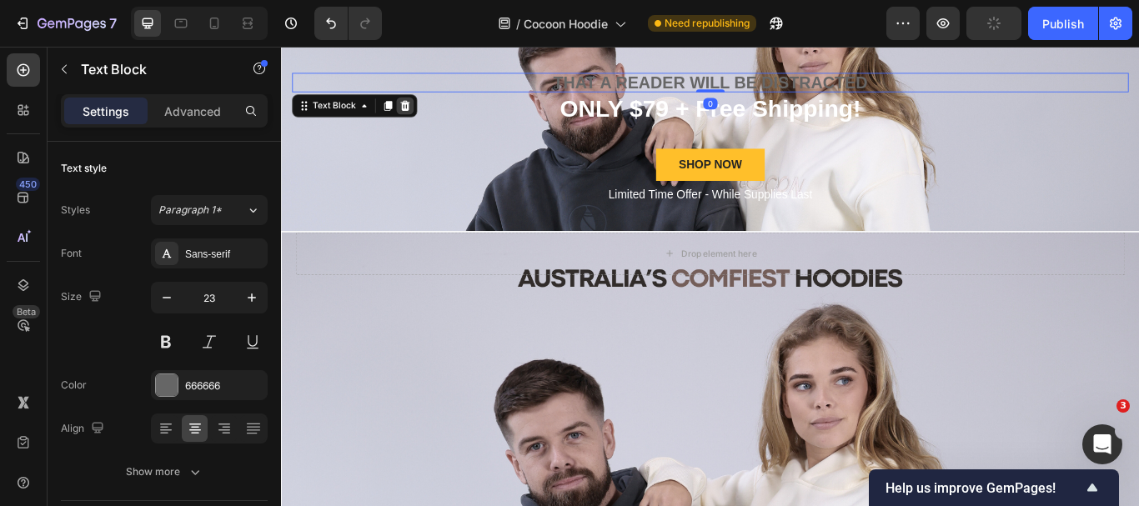
click at [419, 118] on icon at bounding box center [425, 115] width 13 height 13
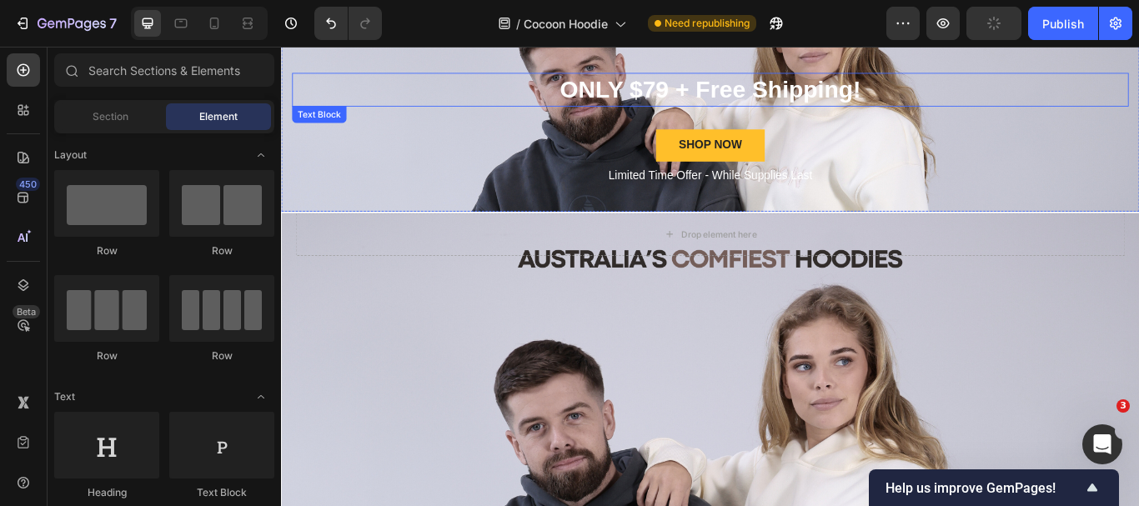
click at [643, 87] on p "ONLY $79 + Free Shipping!" at bounding box center [781, 97] width 973 height 36
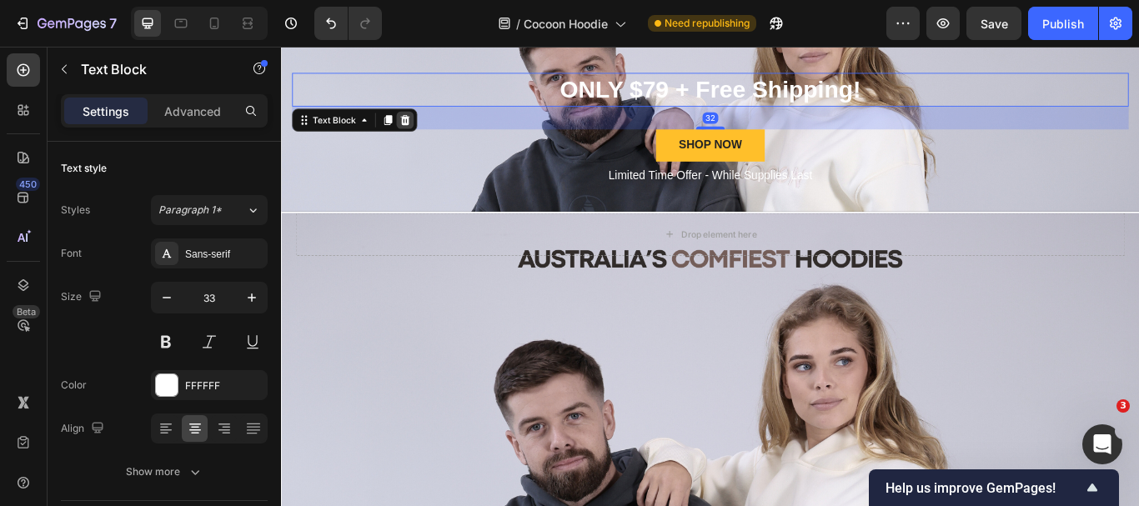
click at [425, 138] on icon at bounding box center [425, 133] width 11 height 12
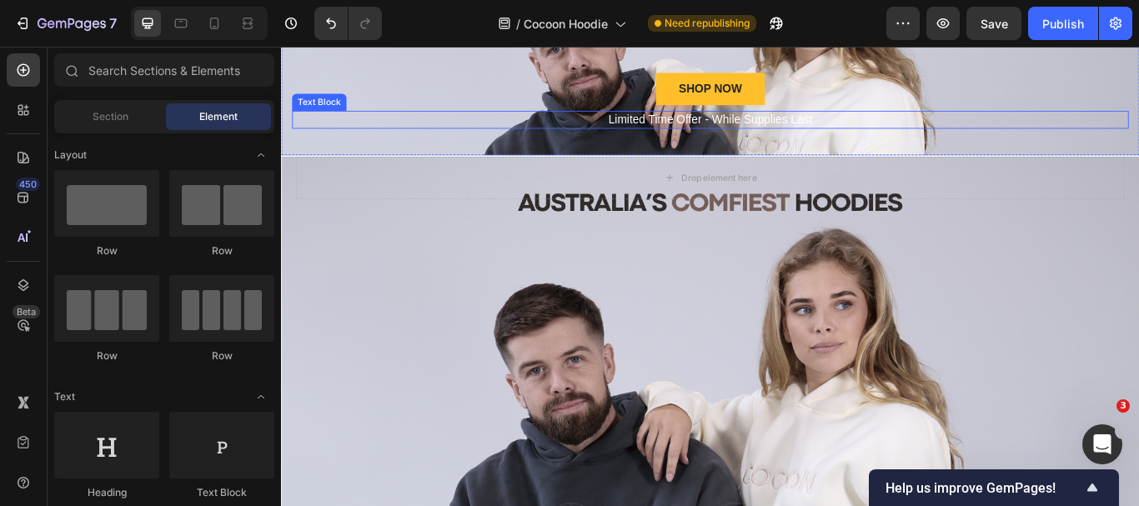
click at [669, 130] on p "Limited Time Offer - While Supplies Last" at bounding box center [781, 132] width 973 height 18
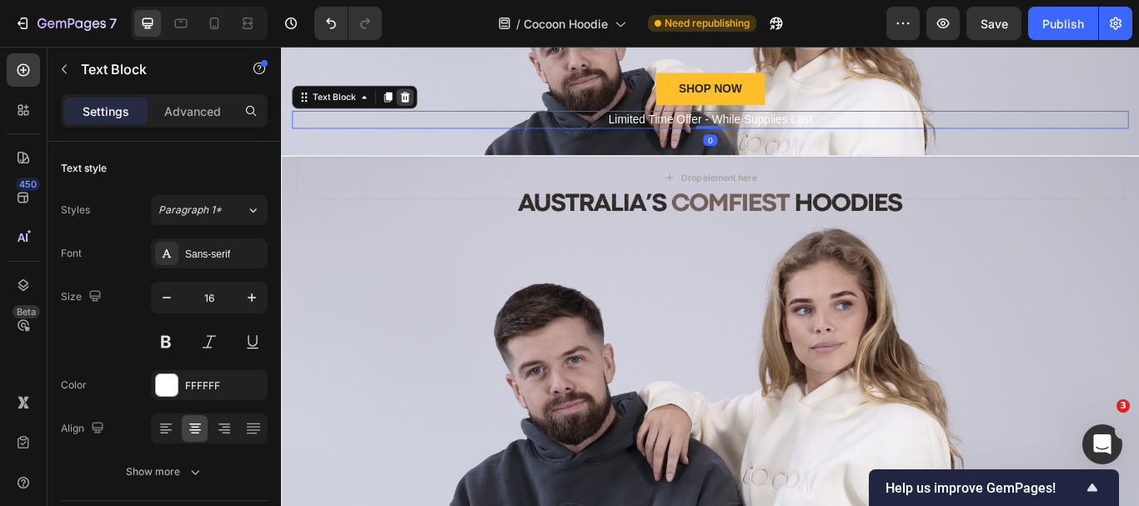
click at [424, 107] on icon at bounding box center [425, 105] width 13 height 13
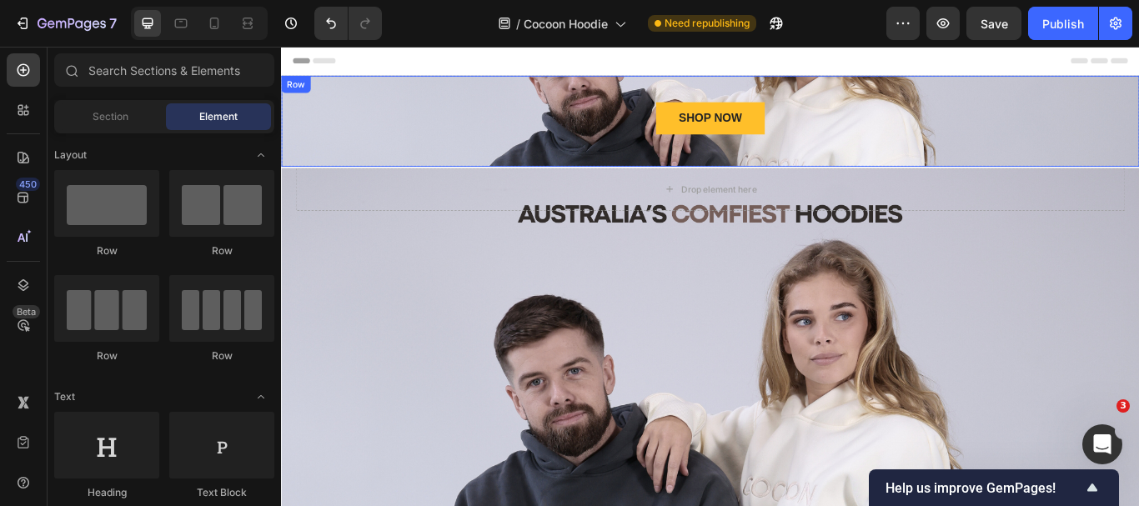
click at [349, 168] on div "SHOP NOW Button Row" at bounding box center [781, 134] width 1001 height 106
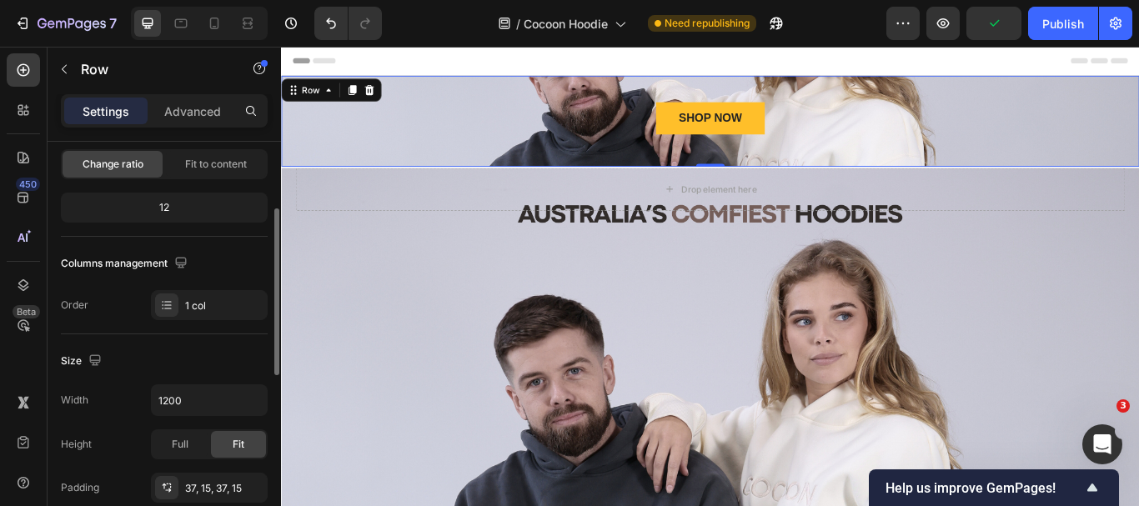
scroll to position [250, 0]
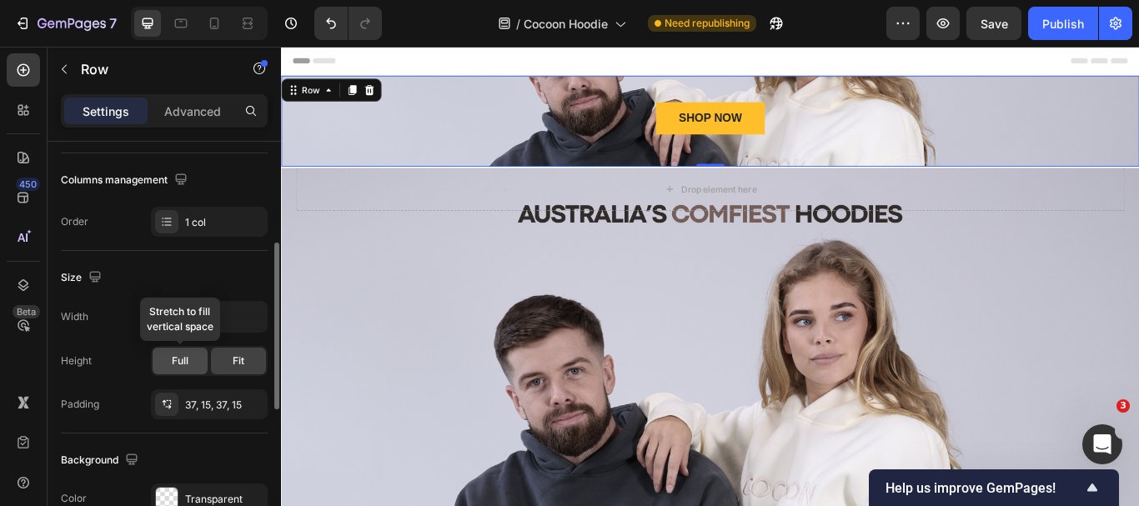
click at [194, 364] on div "Full" at bounding box center [180, 361] width 55 height 27
click at [375, 170] on div "SHOP NOW Button Row 0" at bounding box center [781, 134] width 1001 height 106
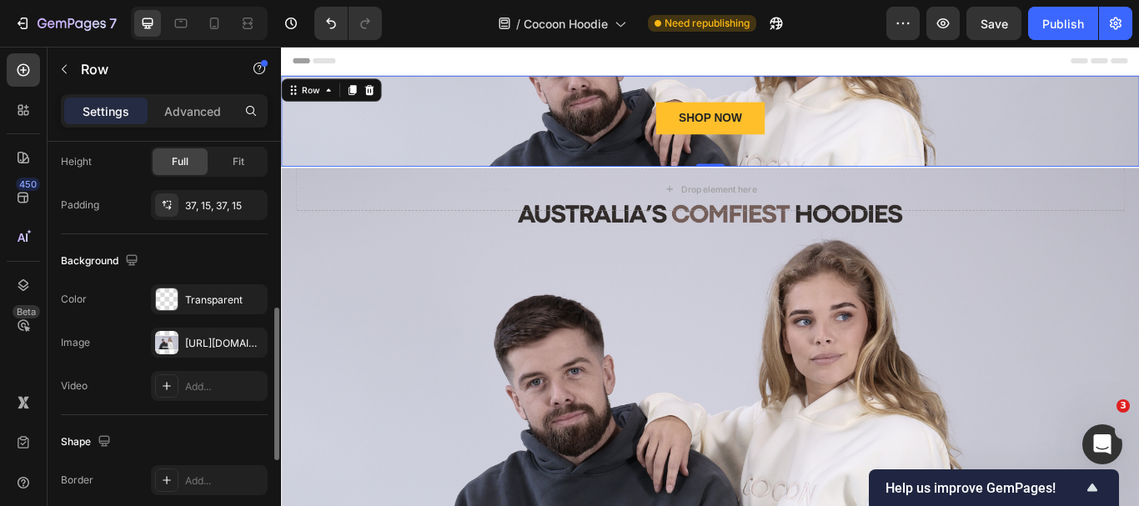
scroll to position [366, 0]
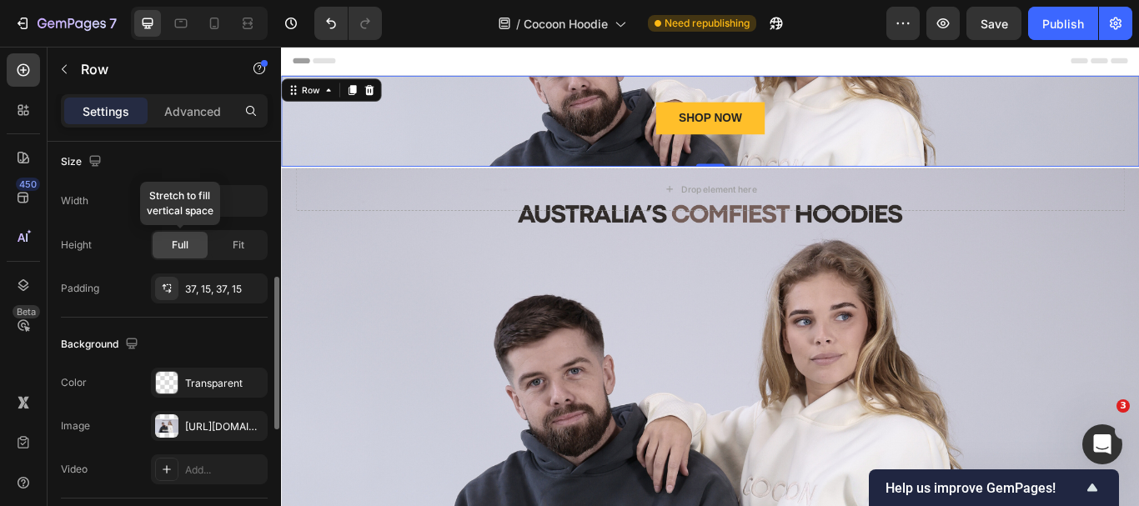
click at [180, 248] on span "Full" at bounding box center [180, 245] width 17 height 15
click at [225, 240] on div "Fit" at bounding box center [238, 245] width 55 height 27
click at [187, 244] on span "Full" at bounding box center [180, 245] width 17 height 15
click at [186, 285] on div "37, 15, 37, 15" at bounding box center [209, 289] width 48 height 15
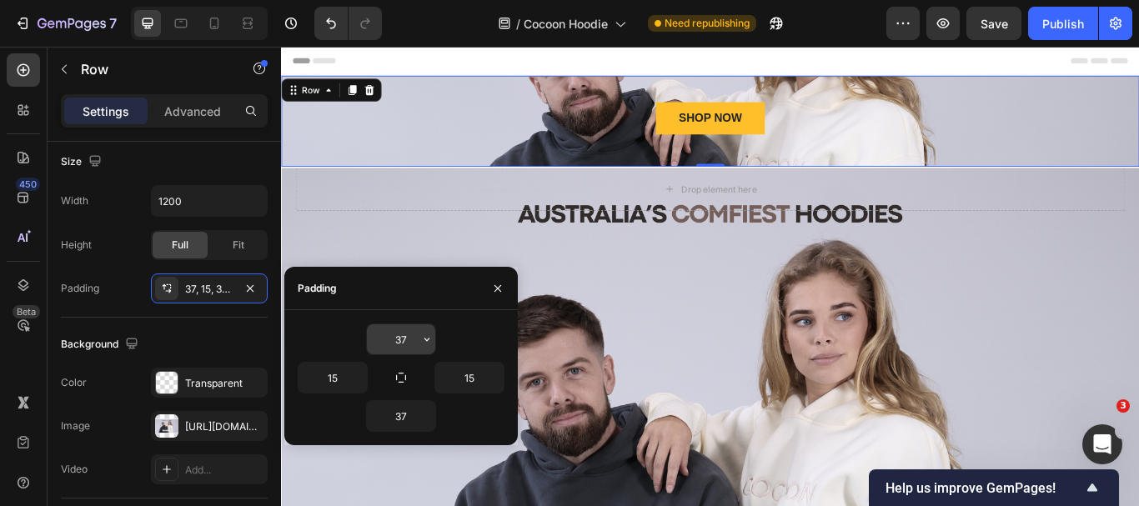
click at [411, 343] on input "37" at bounding box center [401, 339] width 68 height 30
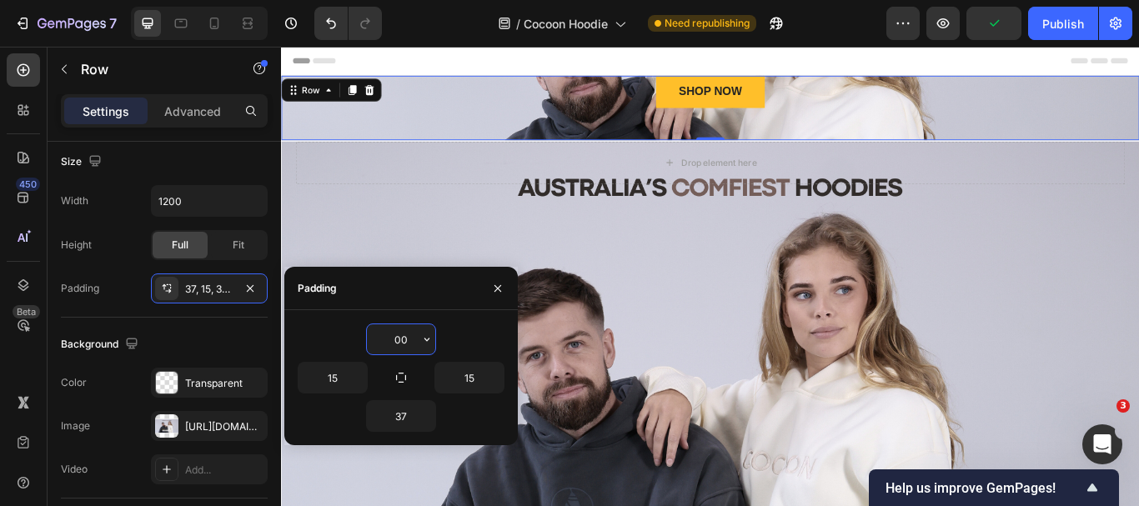
click at [397, 344] on input "00" at bounding box center [401, 339] width 68 height 30
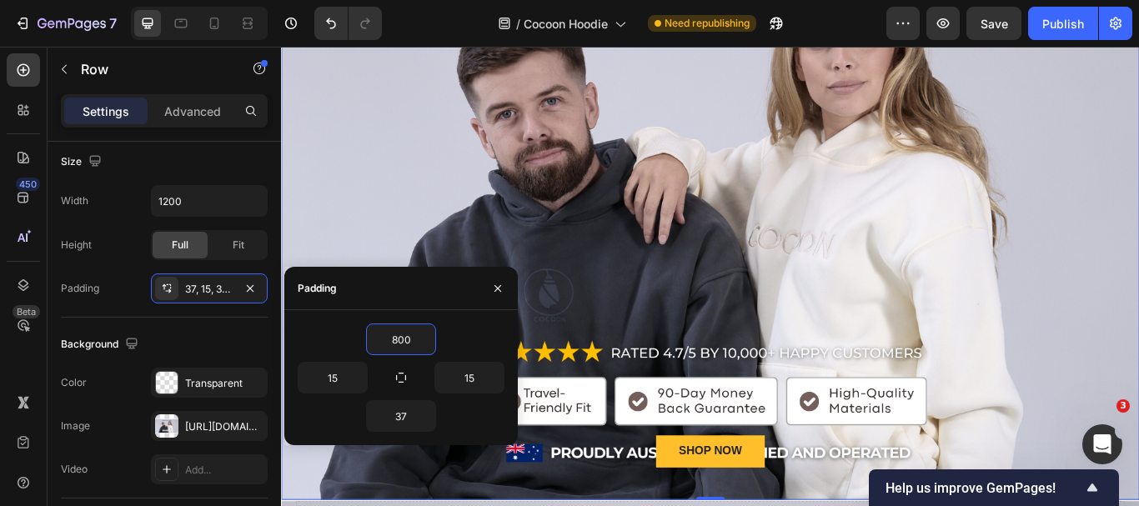
scroll to position [250, 0]
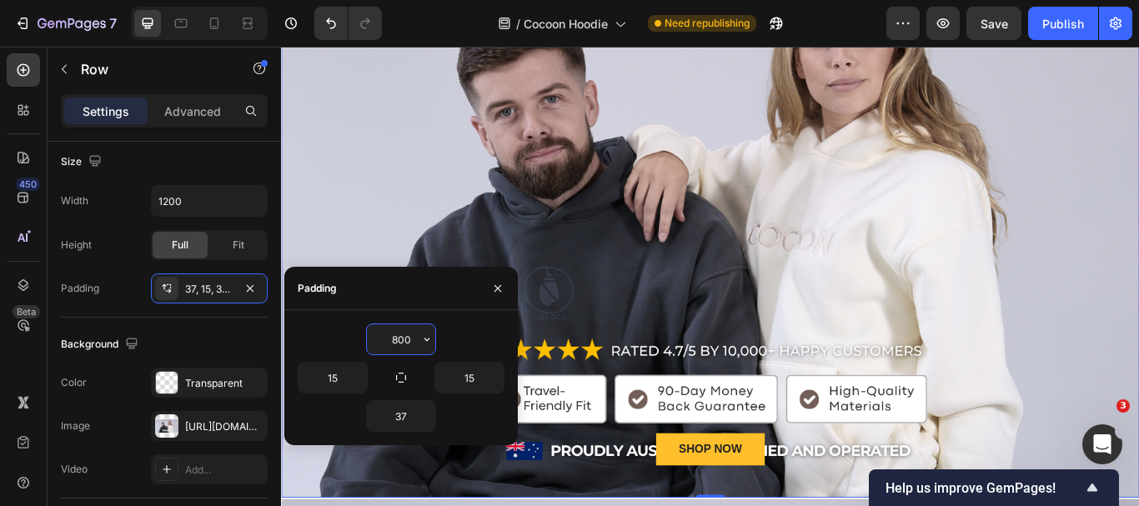
click at [399, 345] on input "800" at bounding box center [401, 339] width 68 height 30
click at [406, 344] on input "800" at bounding box center [401, 339] width 68 height 30
click at [400, 346] on input "800" at bounding box center [401, 339] width 68 height 30
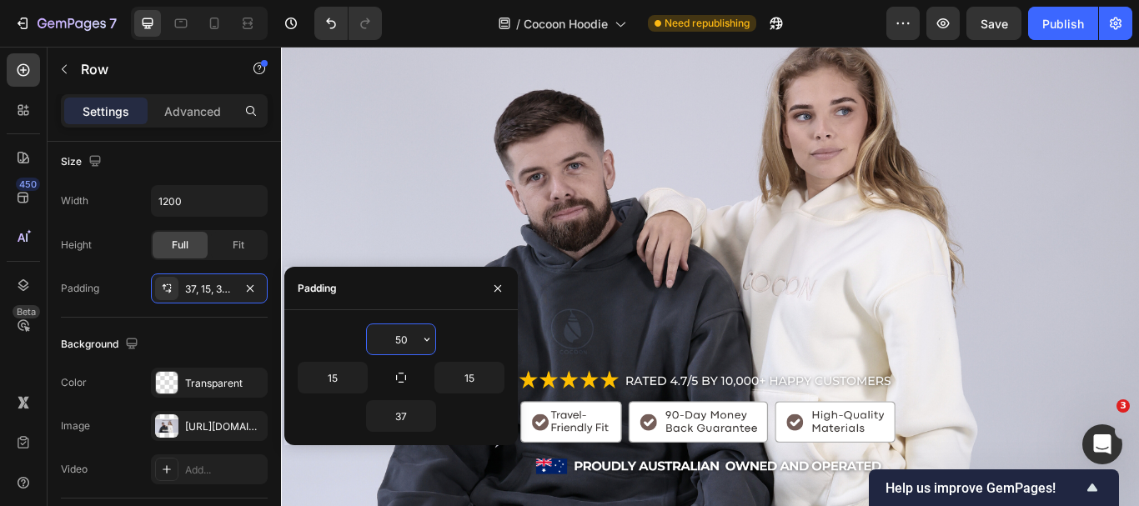
scroll to position [288, 0]
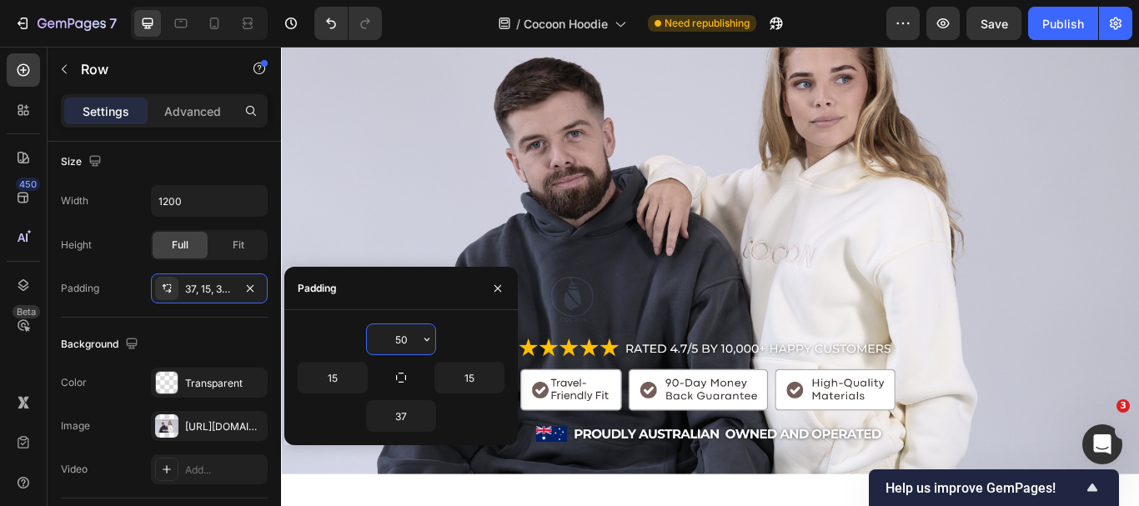
click at [395, 339] on input "50" at bounding box center [401, 339] width 68 height 30
click at [453, 334] on div "850" at bounding box center [401, 340] width 207 height 32
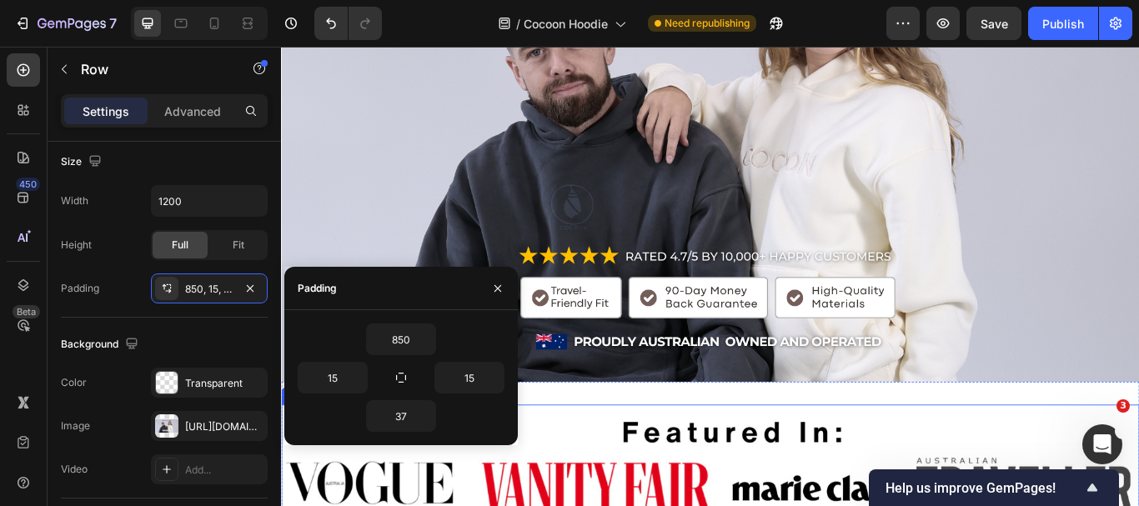
scroll to position [538, 0]
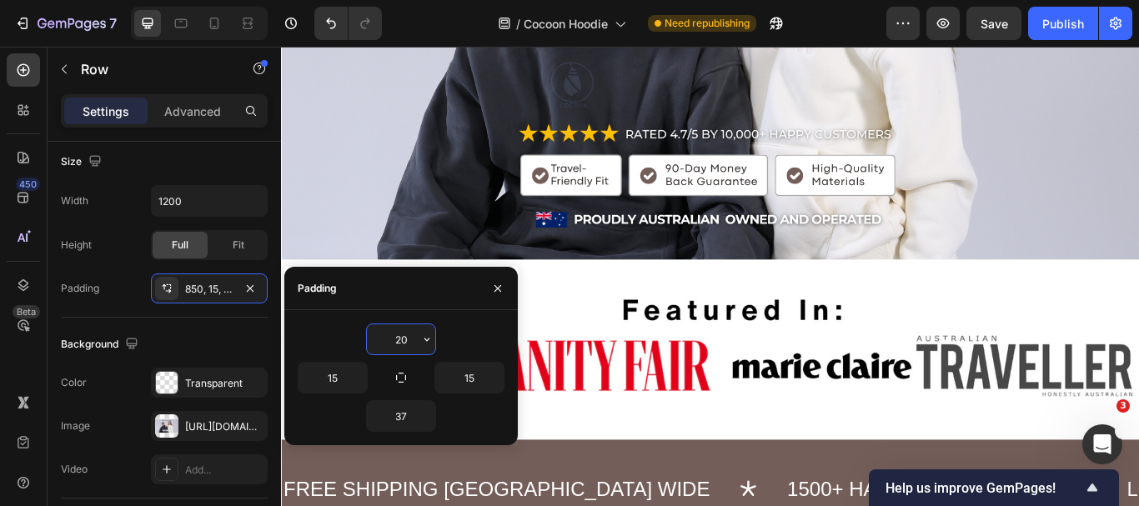
click at [396, 340] on input "20" at bounding box center [401, 339] width 68 height 30
click at [390, 339] on input "80" at bounding box center [401, 339] width 68 height 30
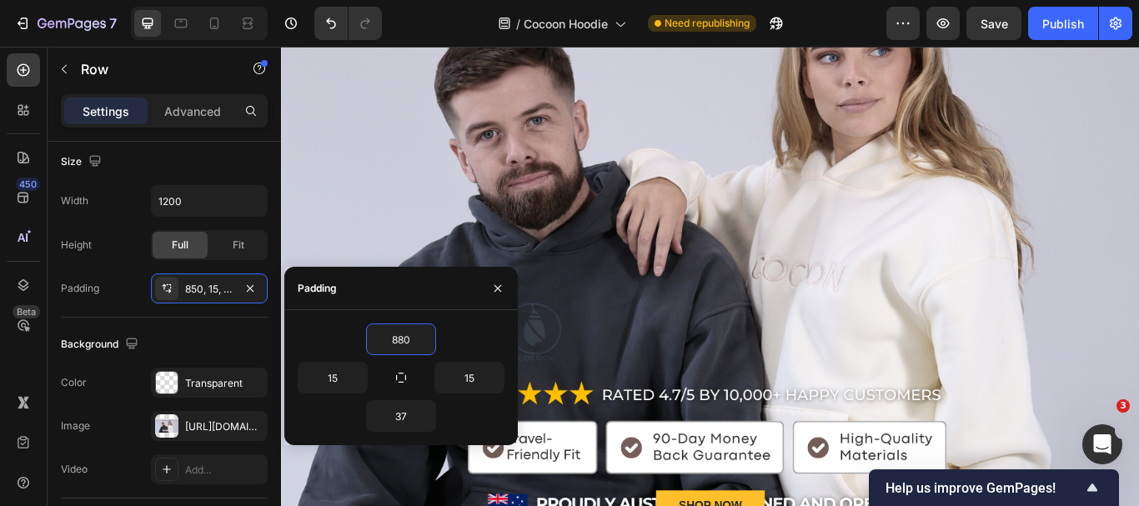
scroll to position [334, 0]
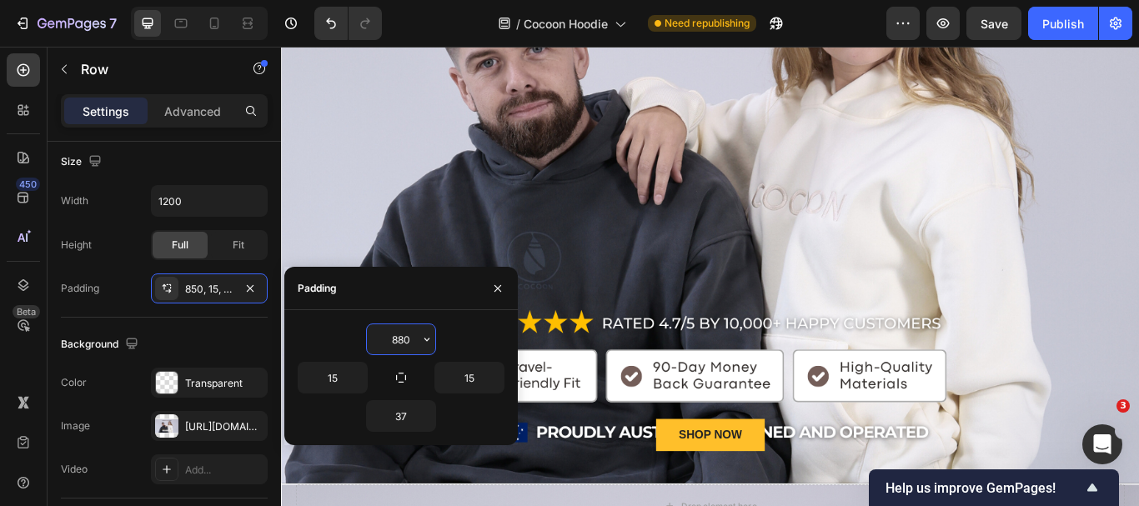
click at [401, 336] on input "880" at bounding box center [401, 339] width 68 height 30
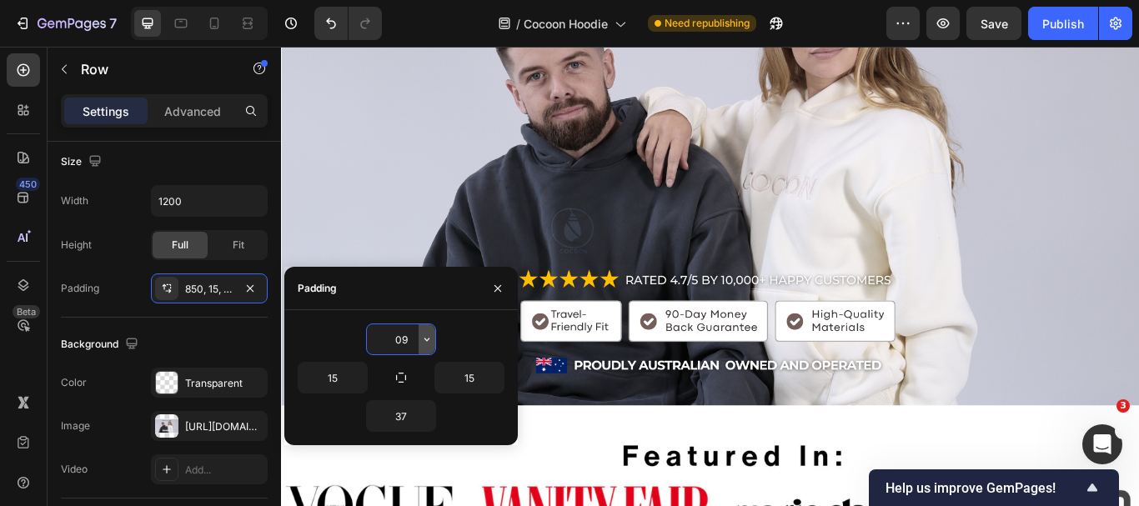
scroll to position [341, 0]
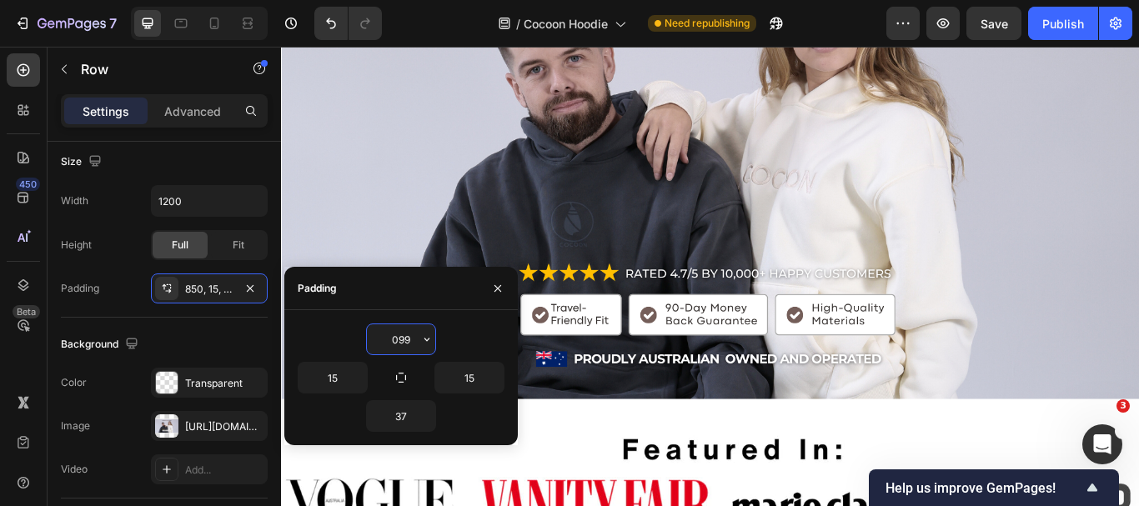
click at [398, 338] on input "099" at bounding box center [401, 339] width 68 height 30
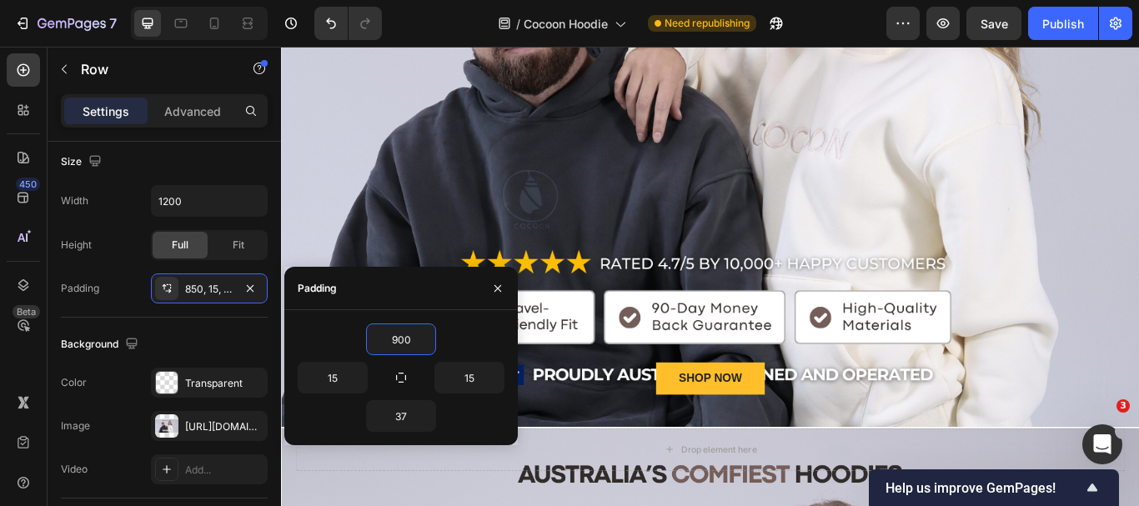
scroll to position [417, 0]
click at [389, 330] on input "900" at bounding box center [401, 339] width 68 height 30
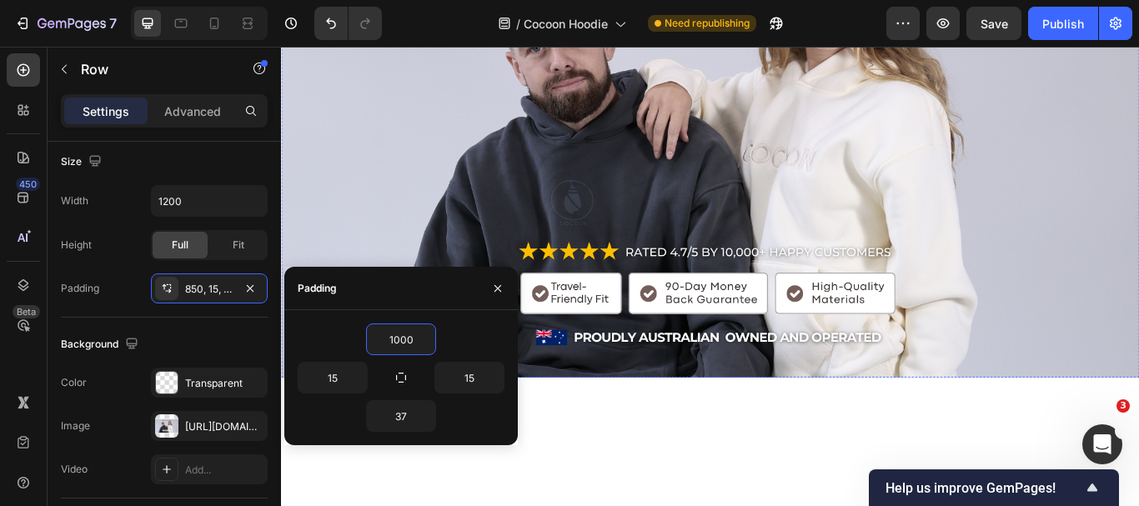
scroll to position [0, 0]
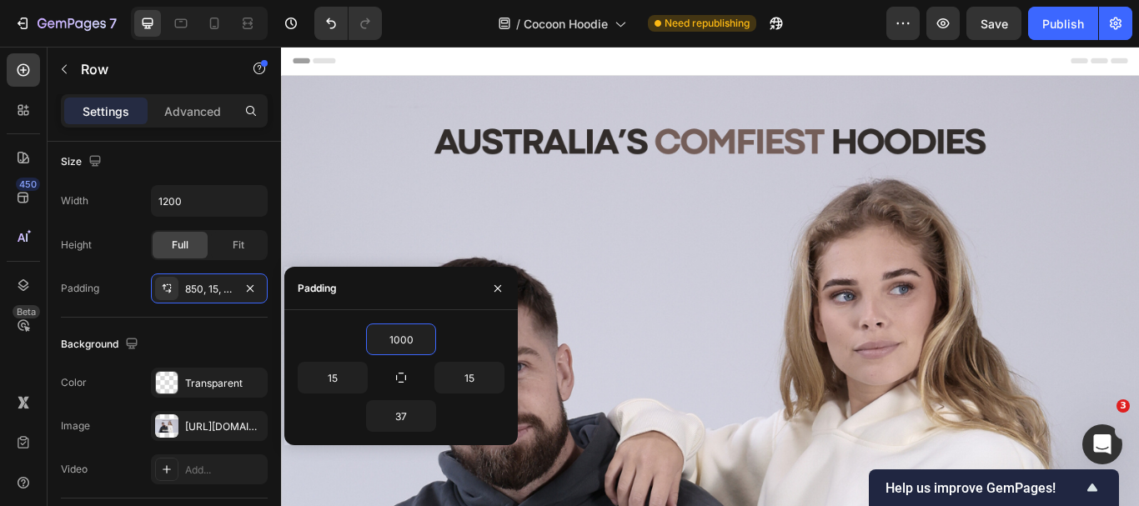
type input "1000"
click at [466, 327] on div "1000" at bounding box center [401, 340] width 207 height 32
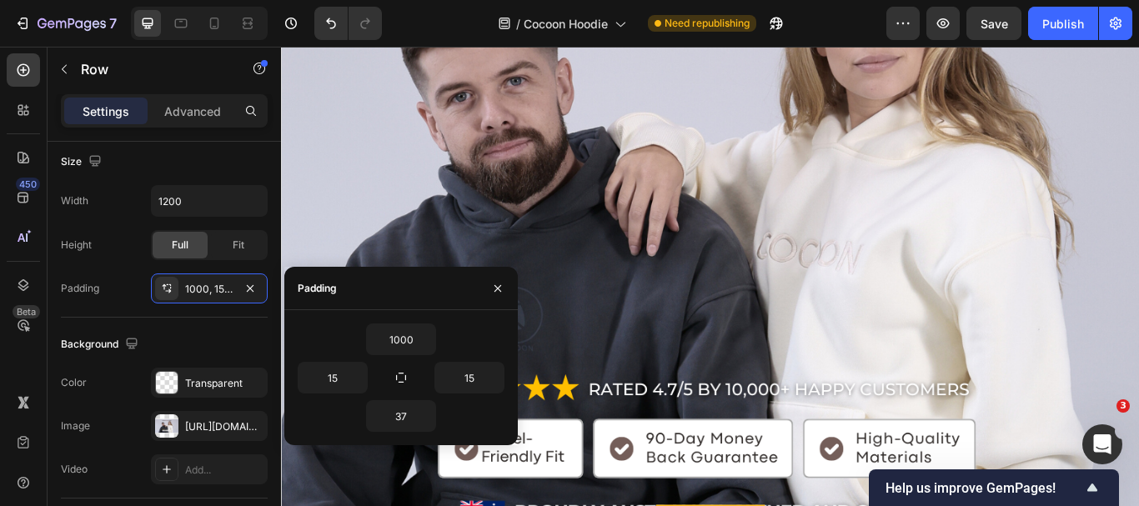
scroll to position [500, 0]
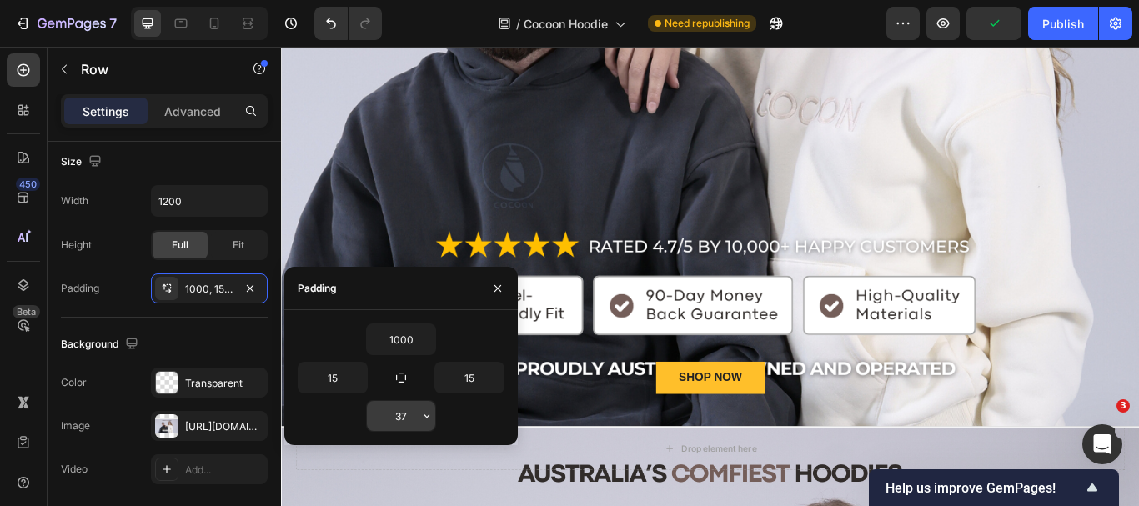
click at [390, 415] on input "37" at bounding box center [401, 416] width 68 height 30
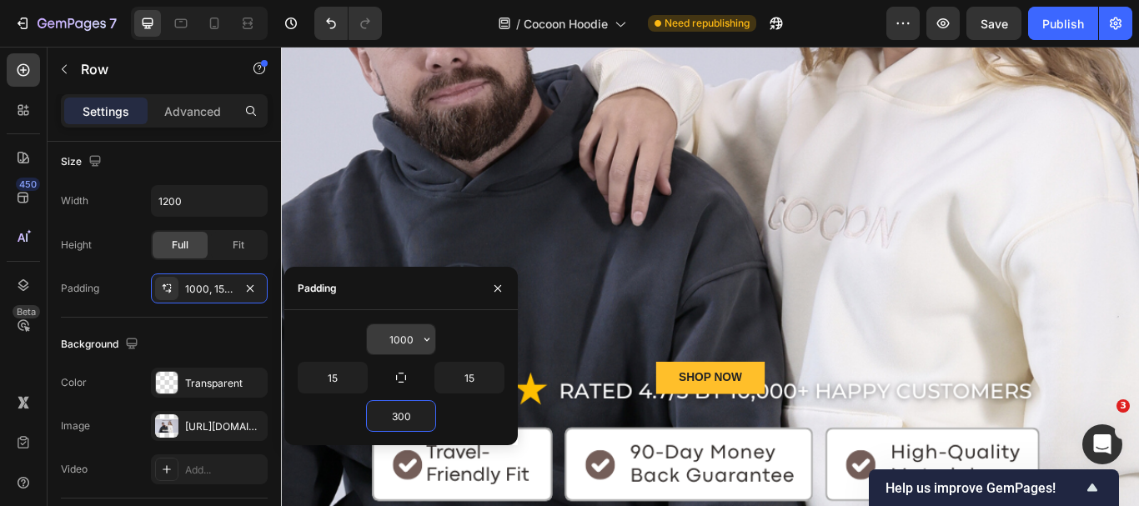
type input "300"
click at [397, 335] on input "1000" at bounding box center [401, 339] width 68 height 30
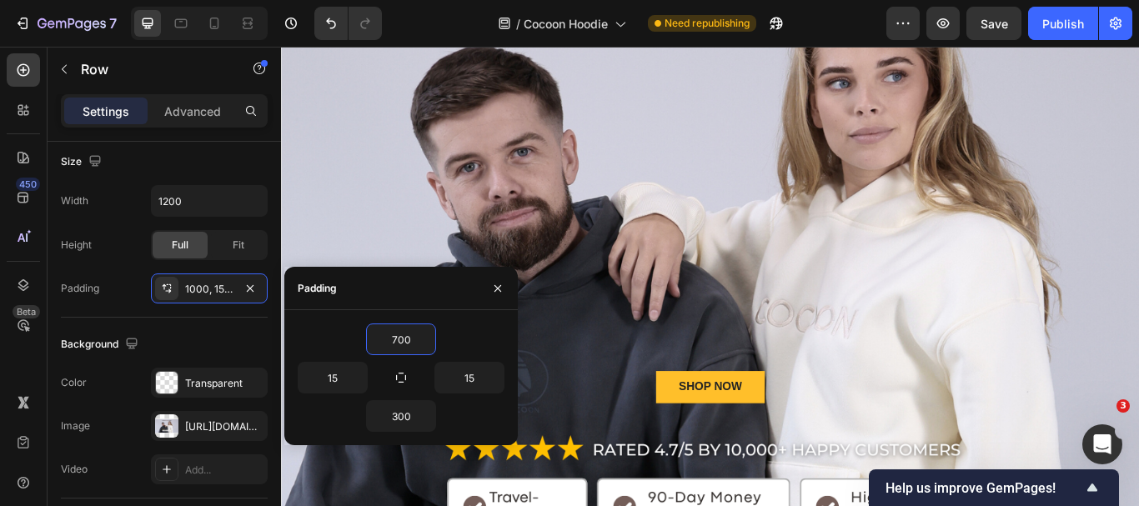
scroll to position [386, 0]
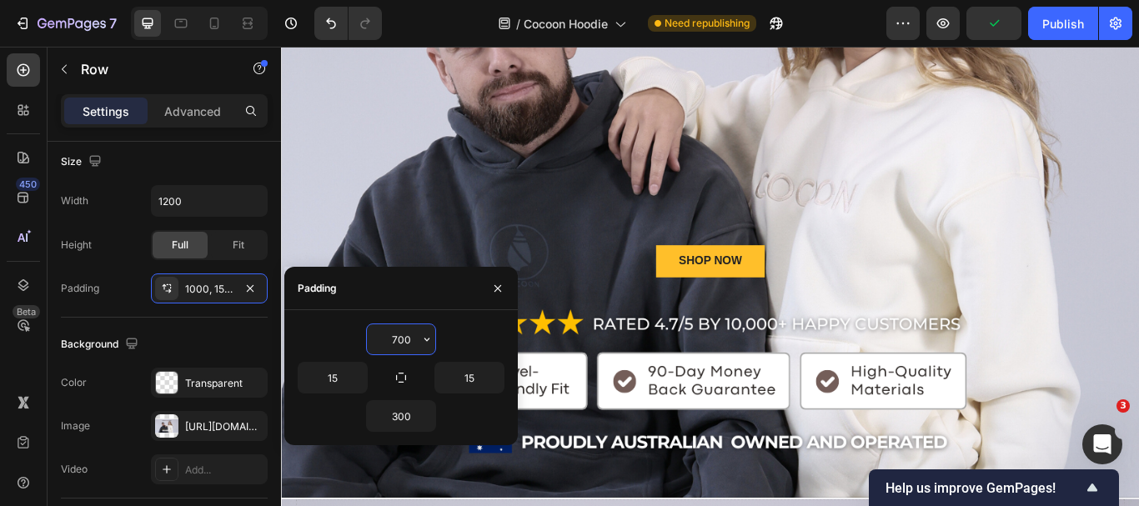
click at [398, 337] on input "700" at bounding box center [401, 339] width 68 height 30
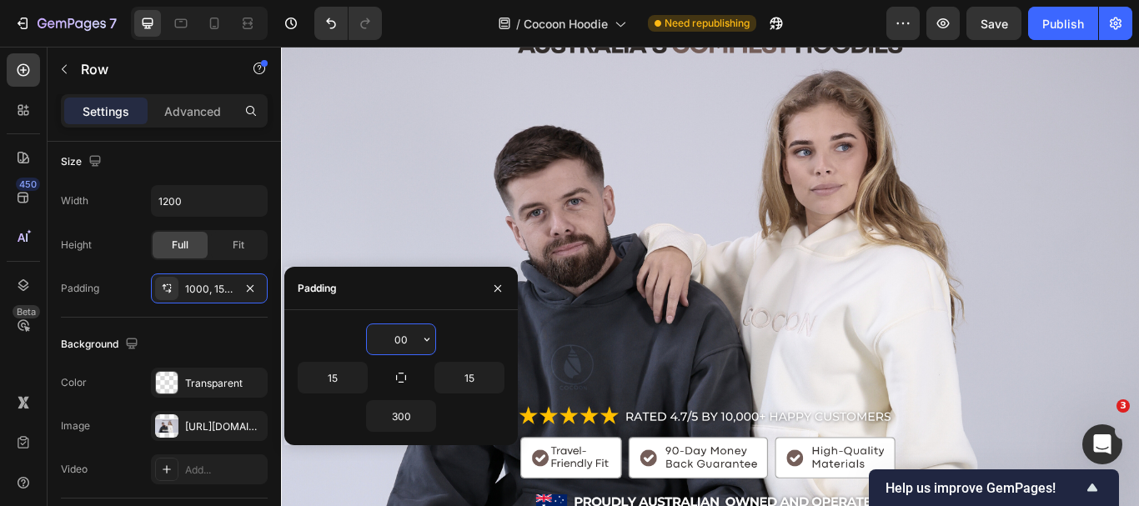
type input "800"
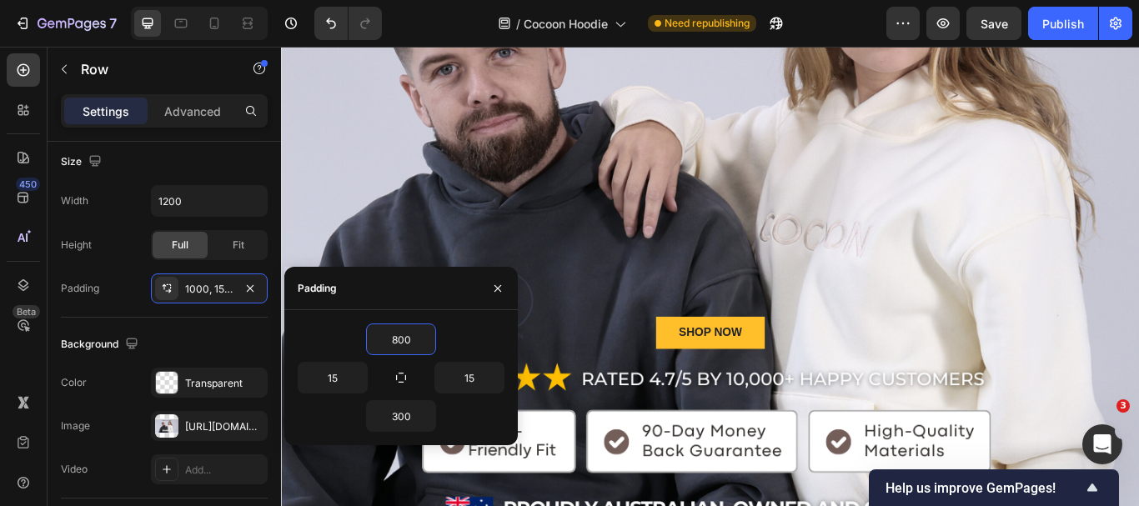
click at [704, 319] on div "SHOP NOW Button Row" at bounding box center [781, 176] width 1001 height 962
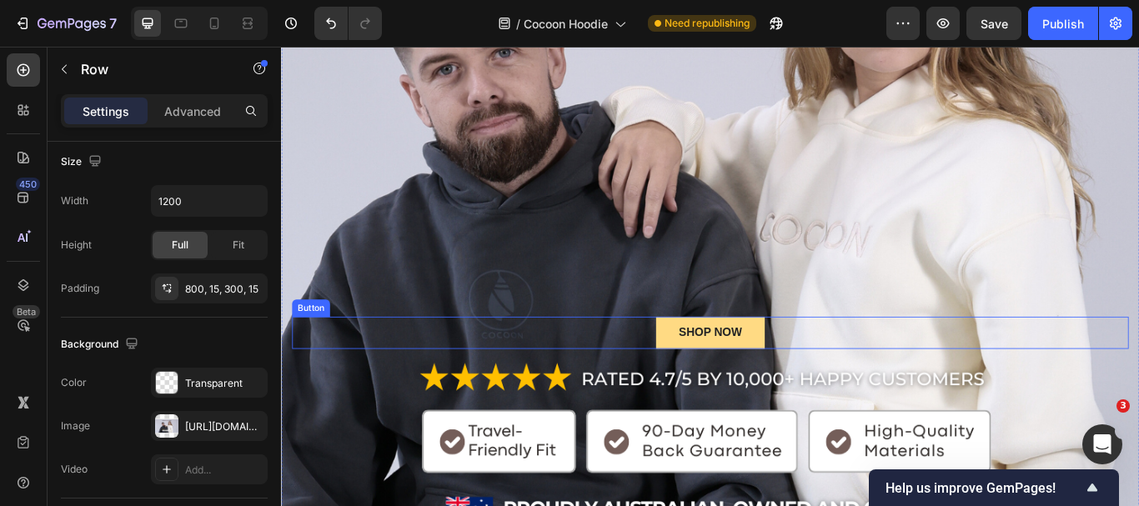
click at [744, 370] on button "SHOP NOW" at bounding box center [782, 381] width 128 height 38
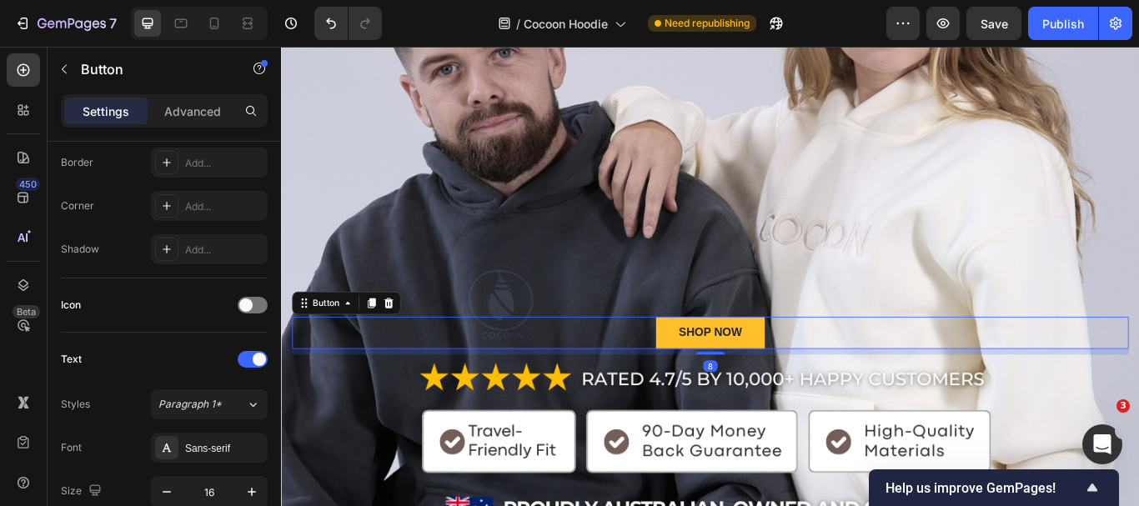
scroll to position [0, 0]
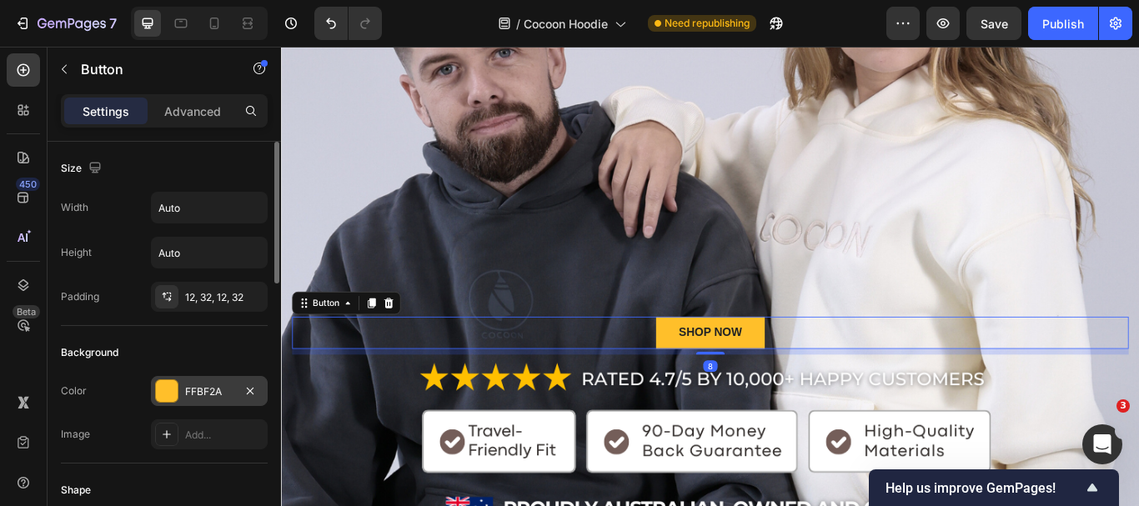
click at [158, 384] on div at bounding box center [167, 391] width 22 height 22
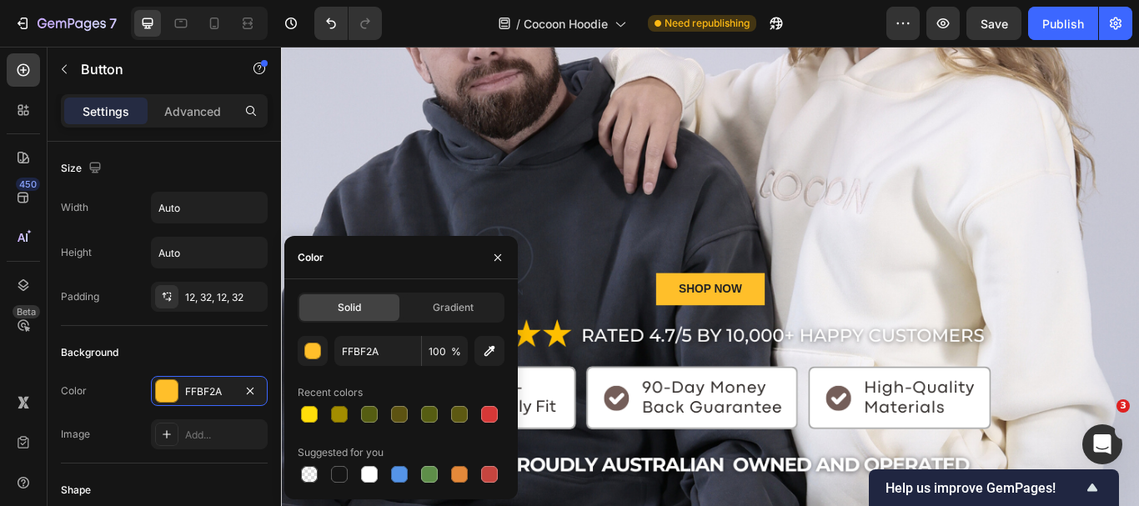
scroll to position [219, 0]
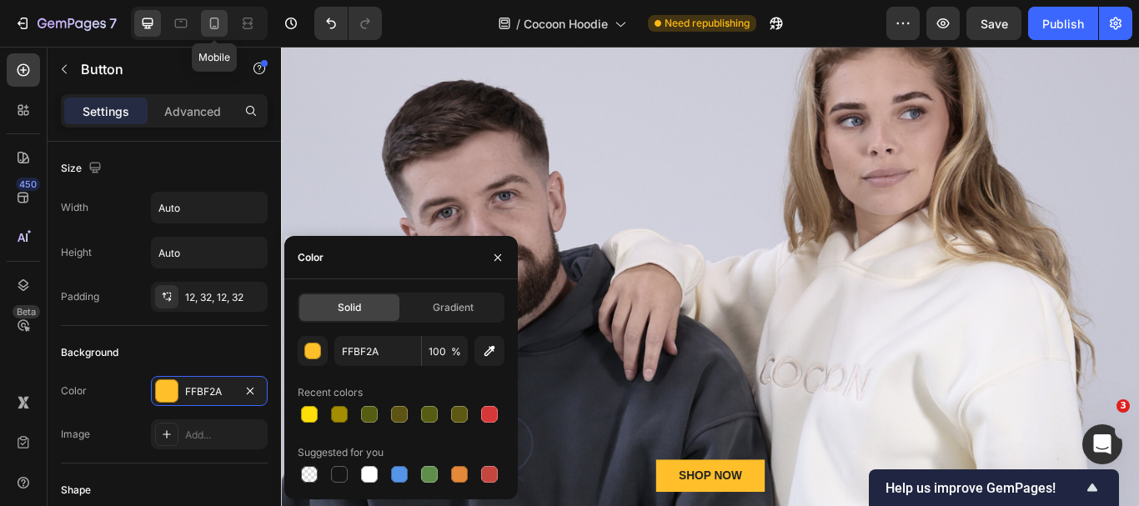
click at [215, 32] on div at bounding box center [214, 23] width 27 height 27
type input "100%"
type input "14"
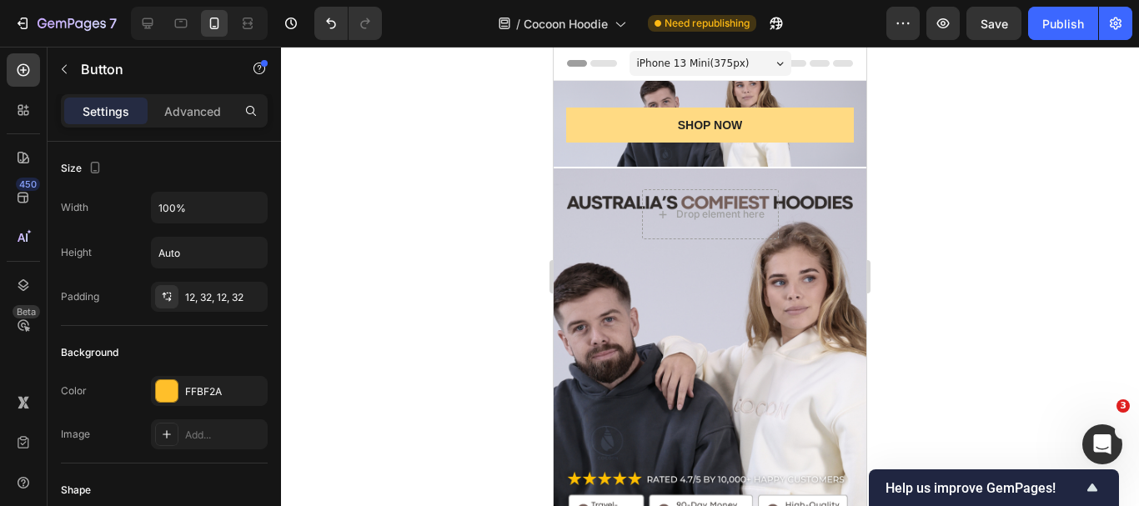
click at [591, 128] on button "SHOP NOW" at bounding box center [710, 125] width 288 height 35
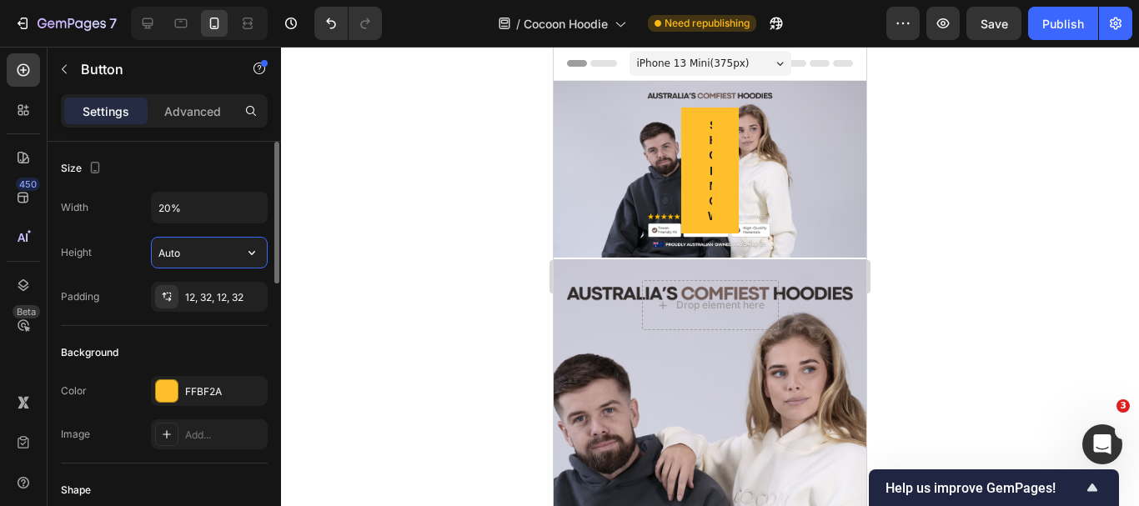
click at [188, 247] on input "Auto" at bounding box center [209, 253] width 115 height 30
click at [250, 249] on icon "button" at bounding box center [252, 252] width 17 height 17
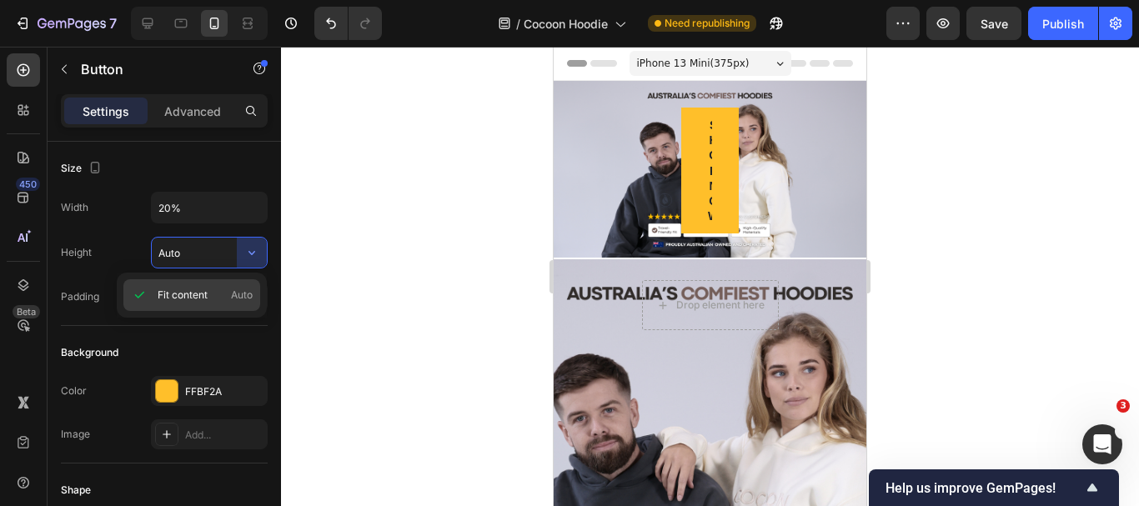
click at [240, 290] on span "Auto" at bounding box center [242, 295] width 22 height 15
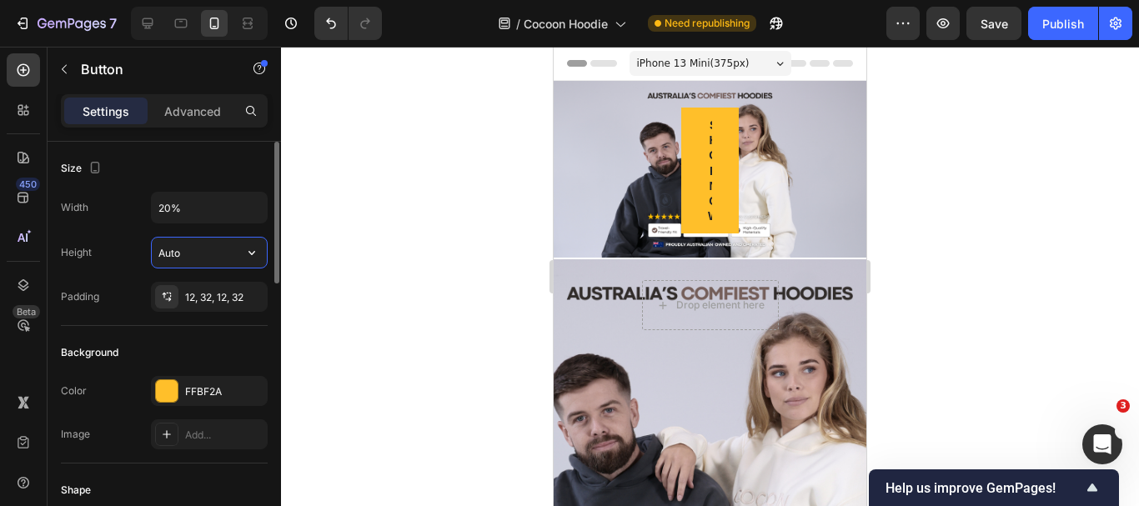
click at [201, 249] on input "Auto" at bounding box center [209, 253] width 115 height 30
click at [252, 250] on icon "button" at bounding box center [252, 252] width 17 height 17
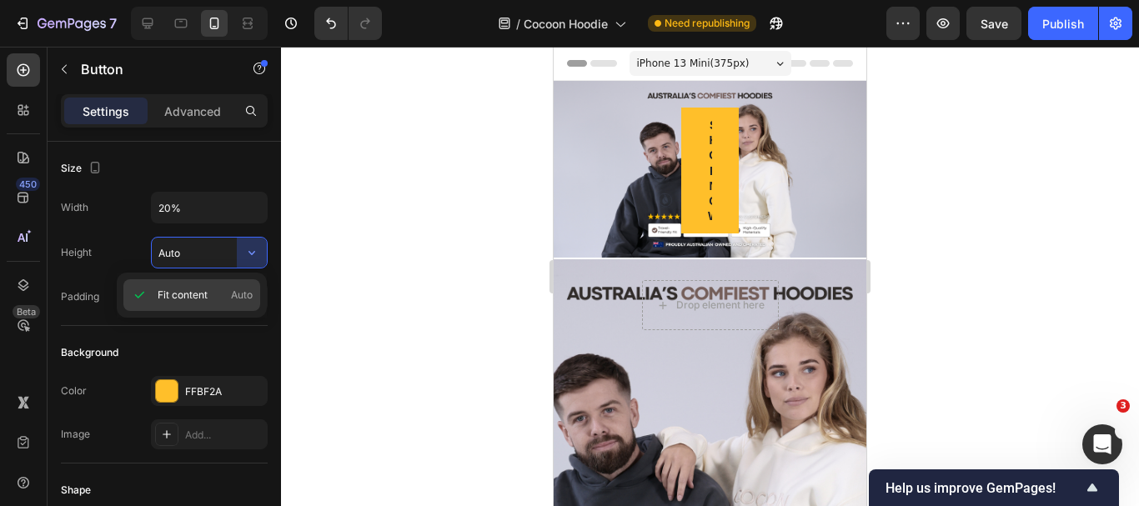
click at [249, 293] on span "Auto" at bounding box center [242, 295] width 22 height 15
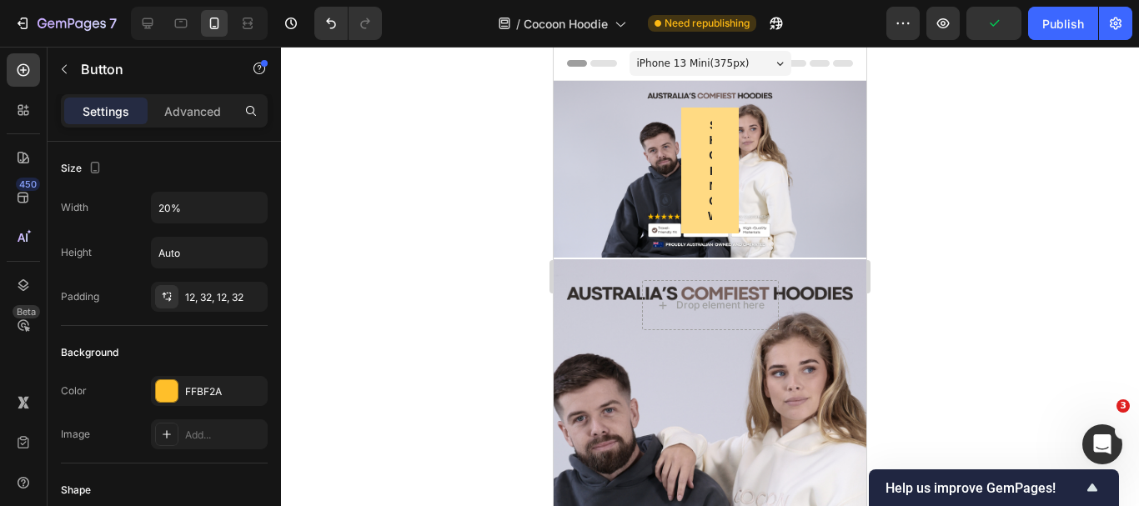
click at [692, 204] on button "SHOP NOW" at bounding box center [710, 171] width 58 height 126
click at [696, 209] on button "SHOP NOW" at bounding box center [710, 171] width 58 height 126
click at [710, 209] on button "SHOP NOW" at bounding box center [710, 171] width 58 height 126
click at [708, 179] on div "SHOP NOW" at bounding box center [710, 171] width 4 height 106
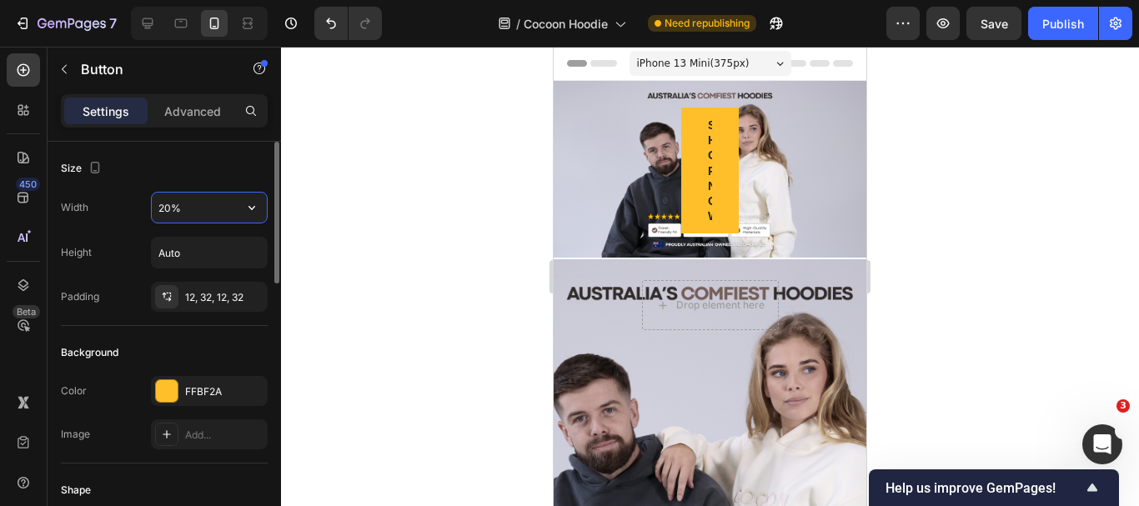
click at [158, 201] on input "20%" at bounding box center [209, 208] width 115 height 30
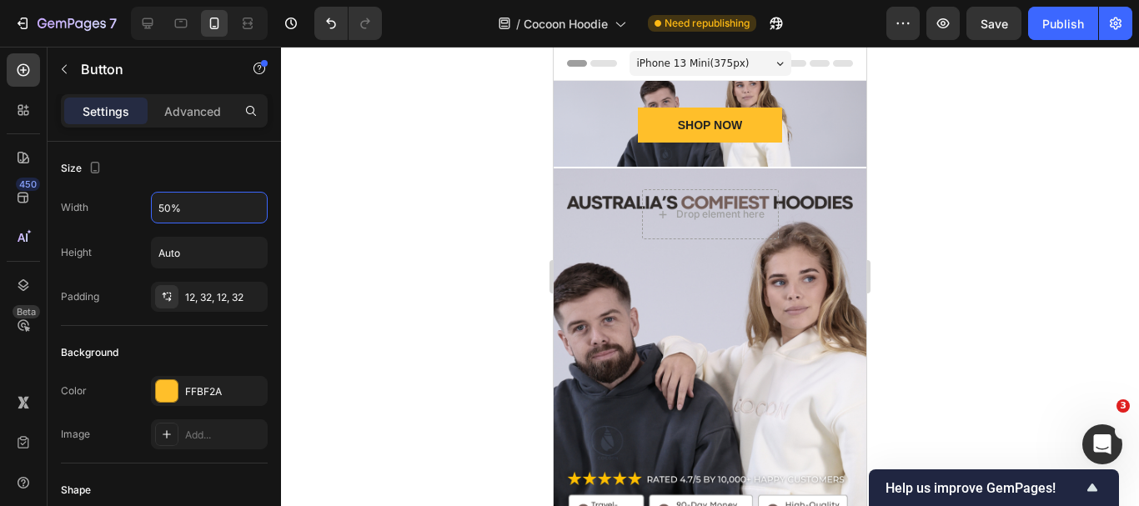
type input "50%"
click at [590, 132] on div "SHOP NOW Button" at bounding box center [710, 125] width 288 height 35
click at [562, 135] on div "SHOP NOW Button Row" at bounding box center [710, 124] width 313 height 86
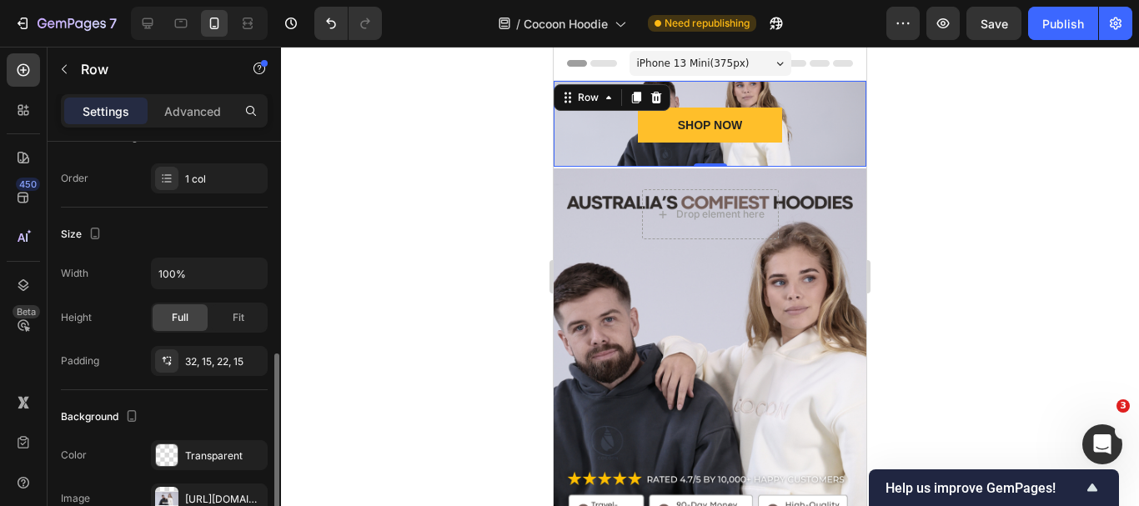
scroll to position [334, 0]
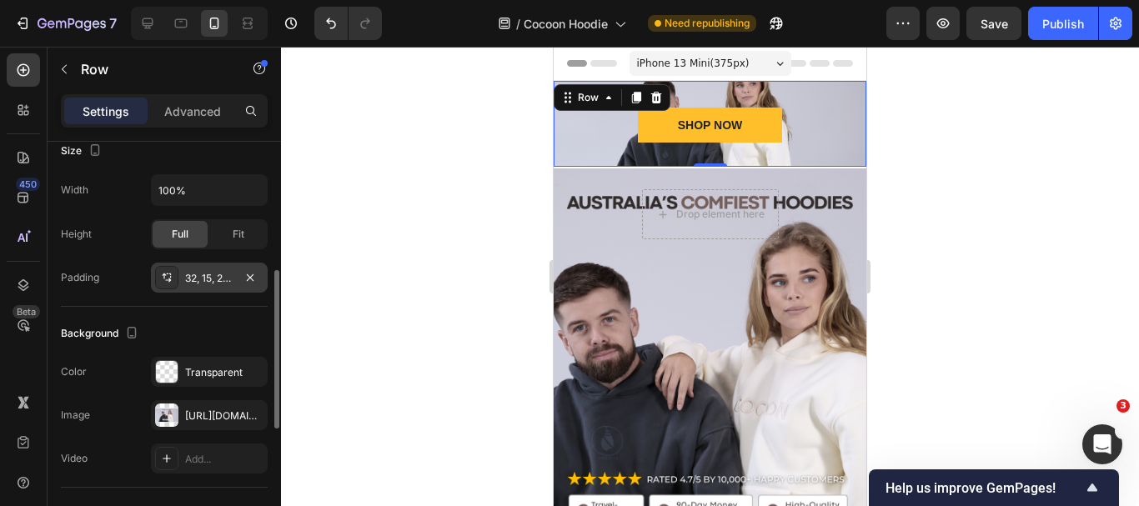
click at [219, 286] on div "32, 15, 22, 15" at bounding box center [209, 278] width 117 height 30
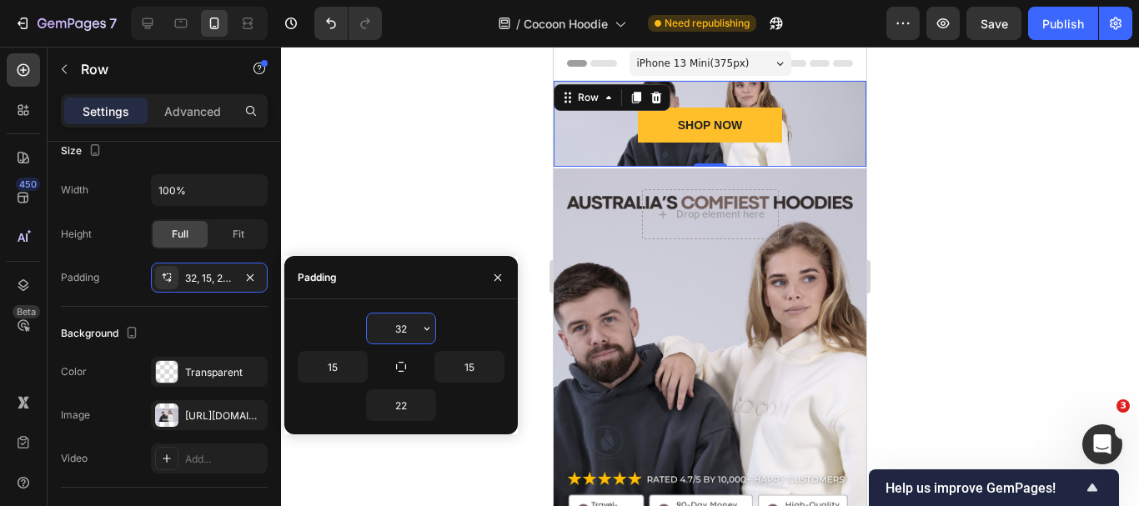
click at [394, 329] on input "32" at bounding box center [401, 329] width 68 height 30
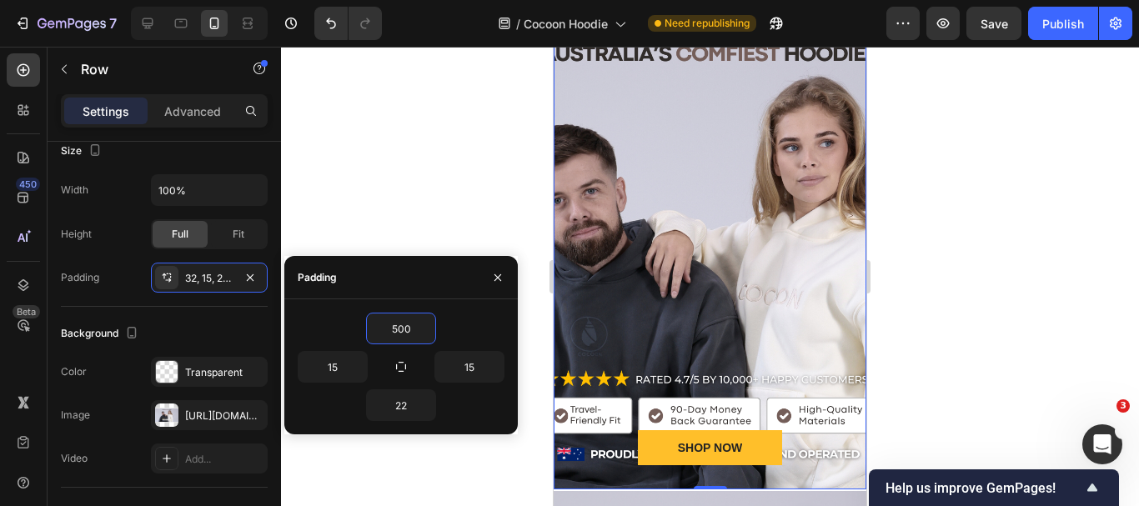
scroll to position [167, 0]
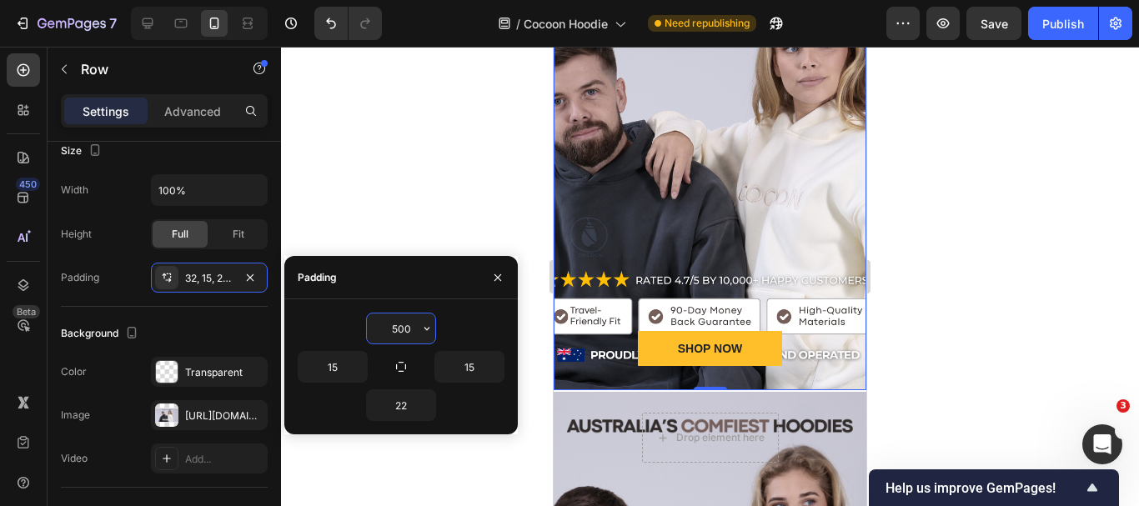
click at [390, 329] on input "500" at bounding box center [401, 329] width 68 height 30
type input "500"
click at [400, 398] on input "22" at bounding box center [401, 405] width 68 height 30
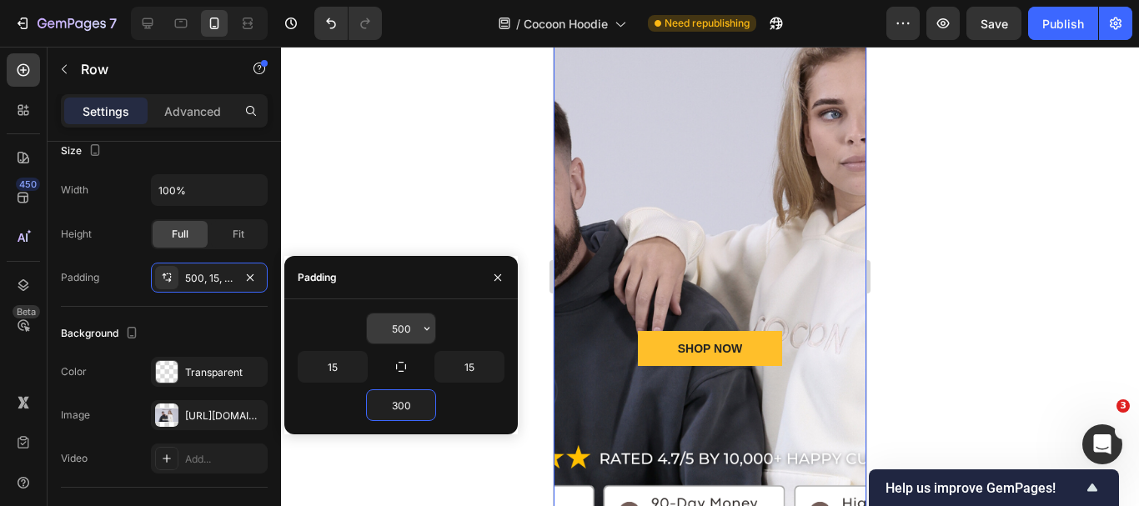
type input "300"
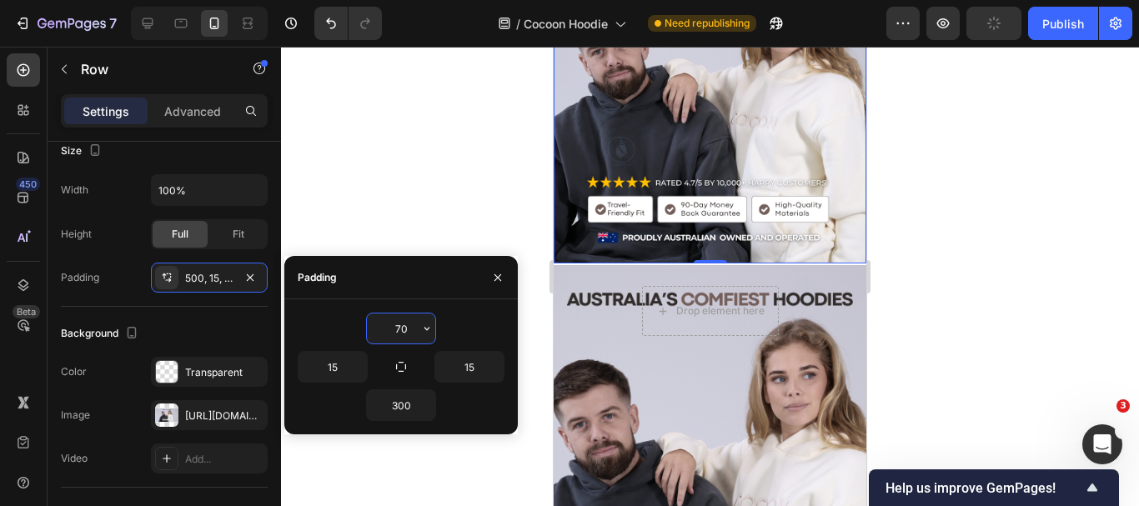
type input "7"
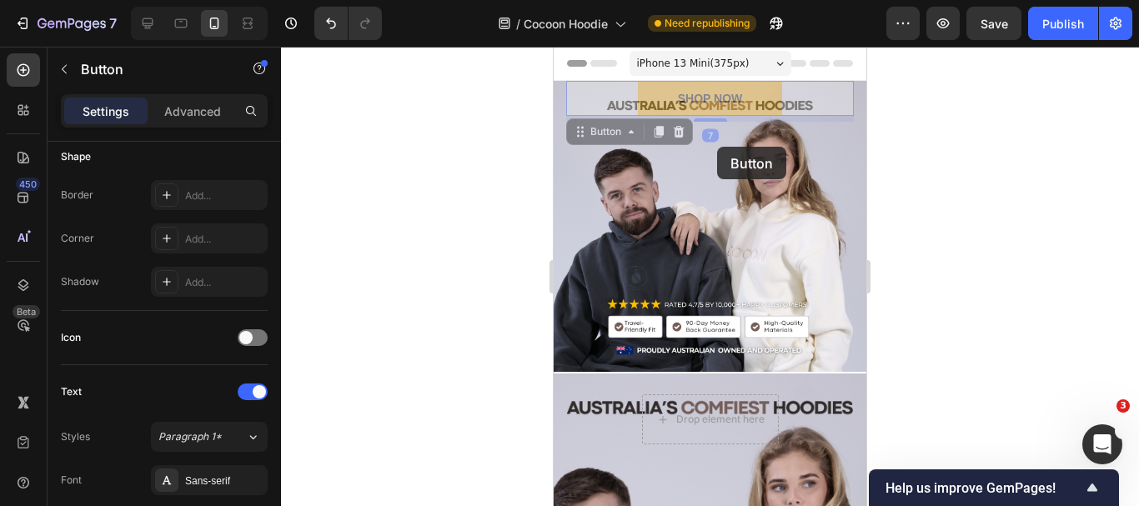
scroll to position [0, 0]
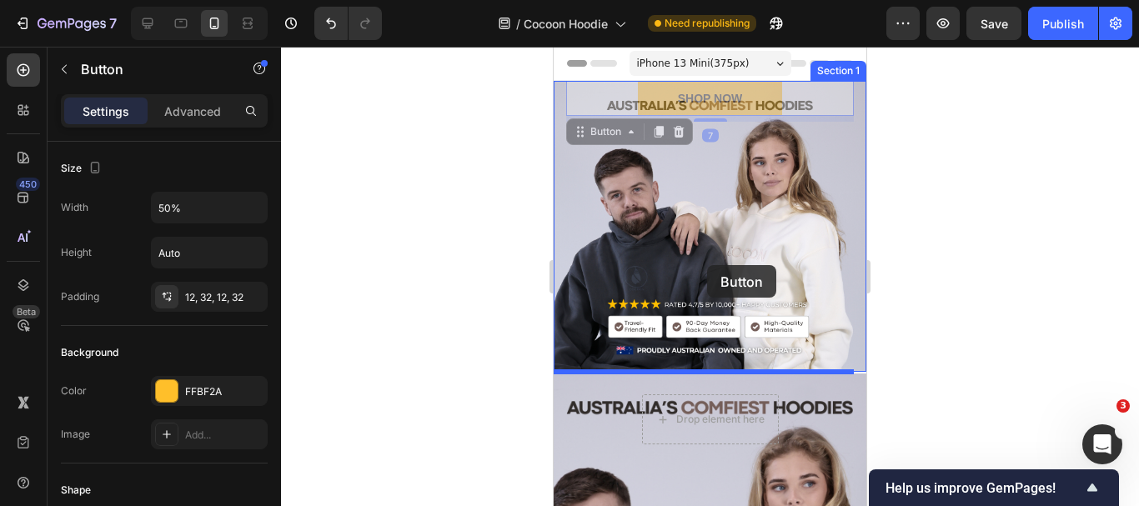
drag, startPoint x: 721, startPoint y: 107, endPoint x: 707, endPoint y: 265, distance: 159.1
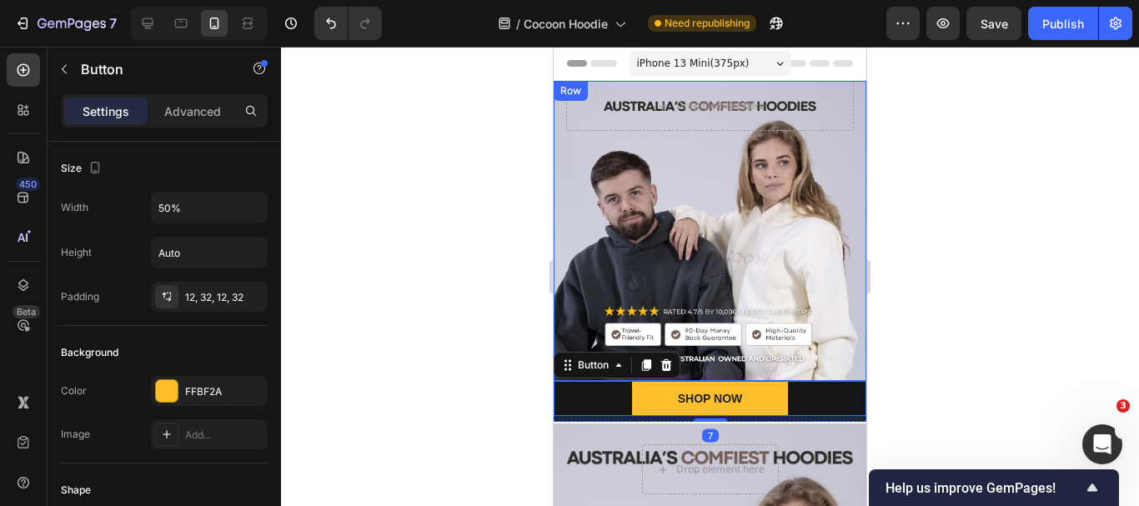
click at [802, 259] on div "Drop element here Row" at bounding box center [710, 231] width 313 height 300
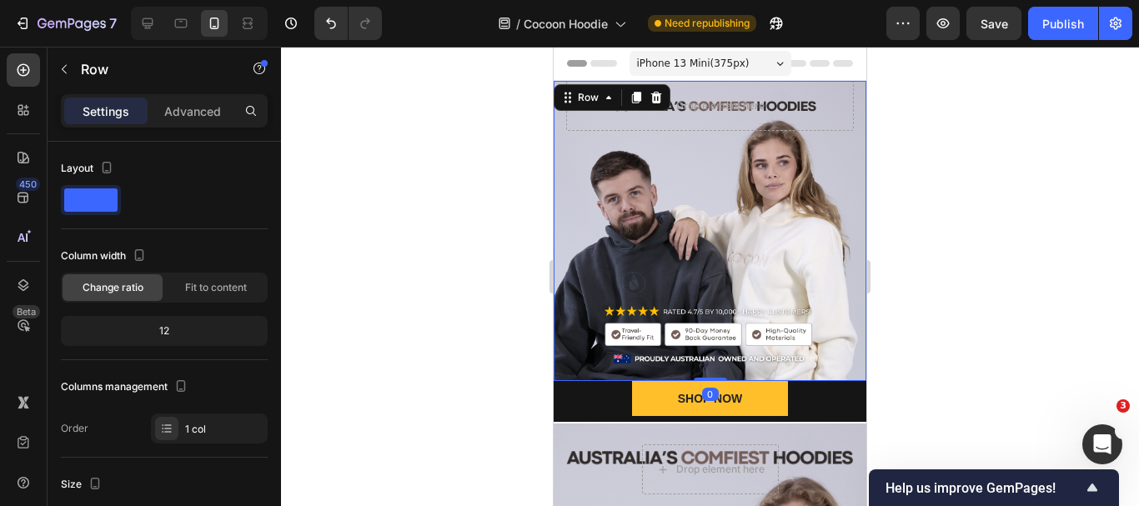
click at [966, 265] on div at bounding box center [710, 277] width 858 height 460
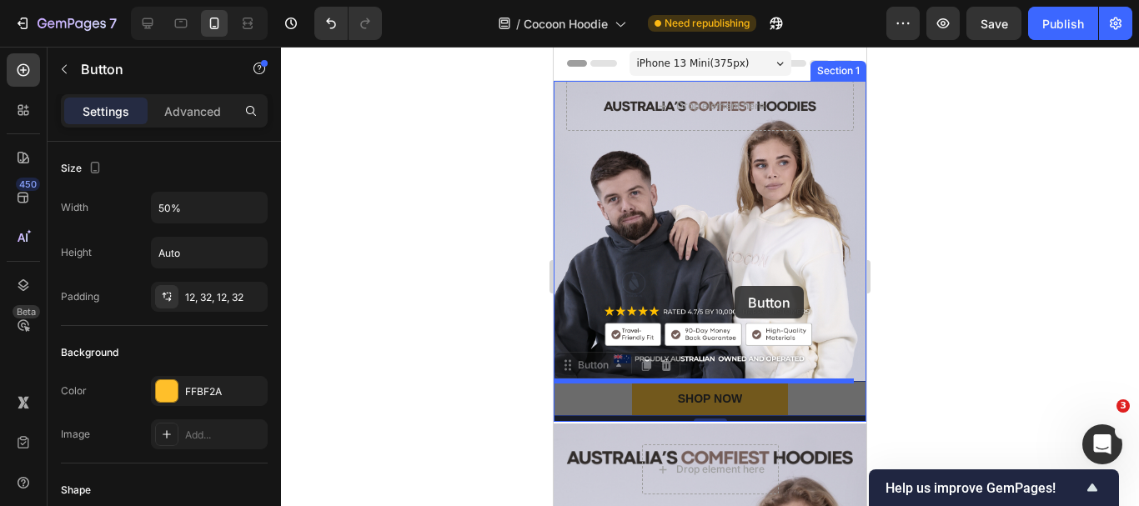
drag, startPoint x: 740, startPoint y: 397, endPoint x: 735, endPoint y: 286, distance: 111.0
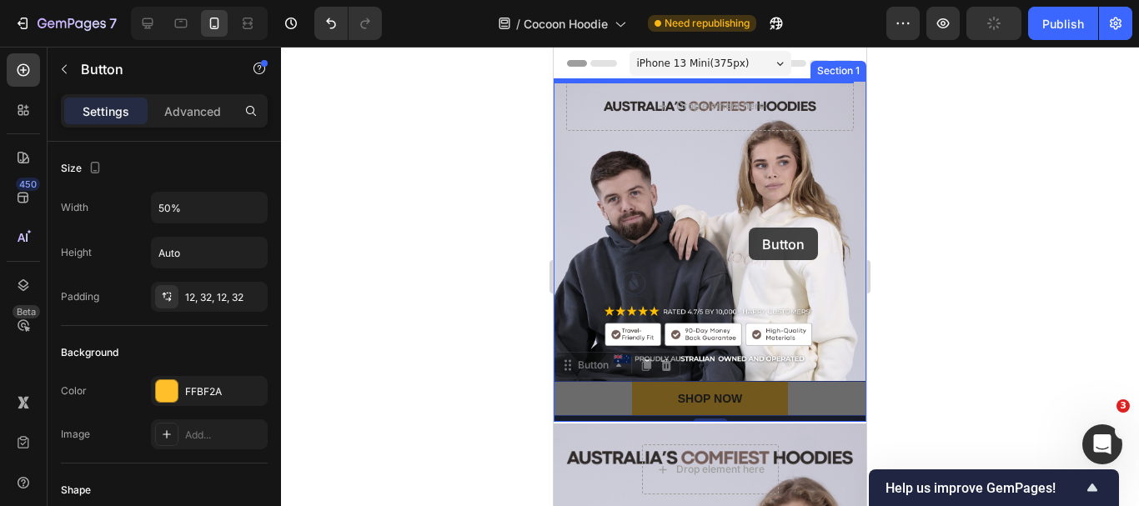
drag, startPoint x: 746, startPoint y: 389, endPoint x: 749, endPoint y: 228, distance: 161.0
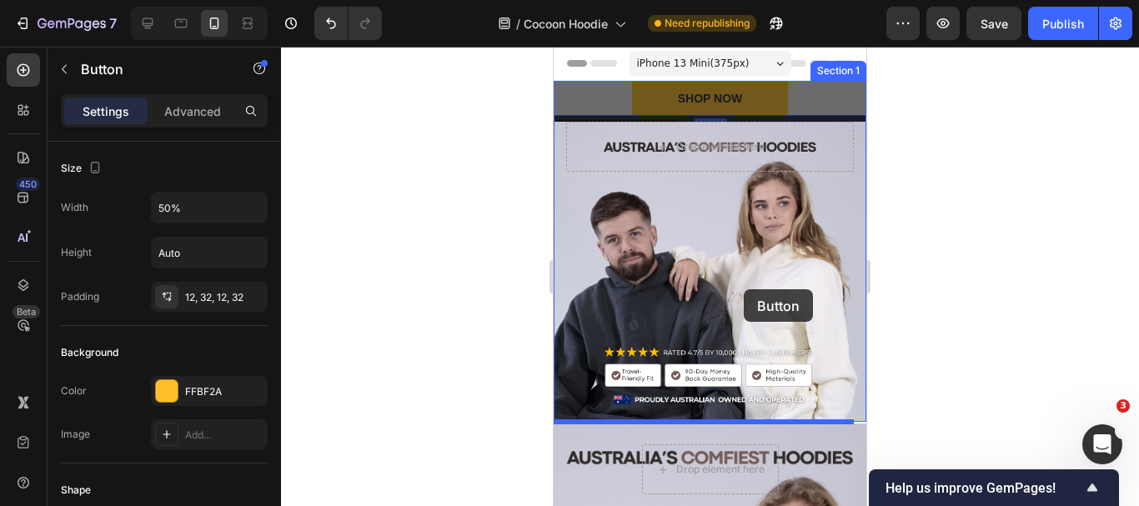
drag, startPoint x: 757, startPoint y: 95, endPoint x: 744, endPoint y: 289, distance: 194.8
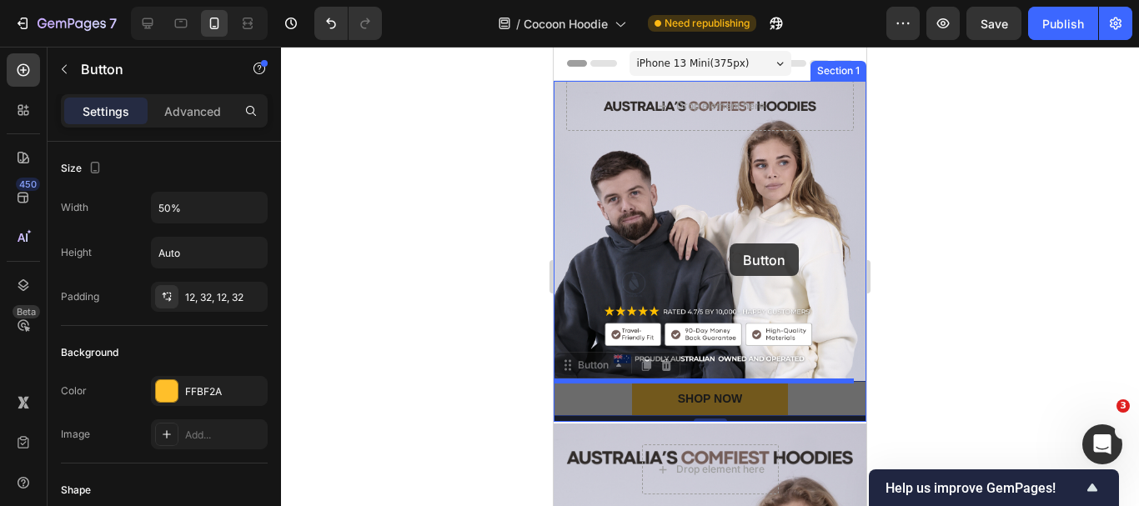
drag, startPoint x: 743, startPoint y: 397, endPoint x: 730, endPoint y: 244, distance: 154.0
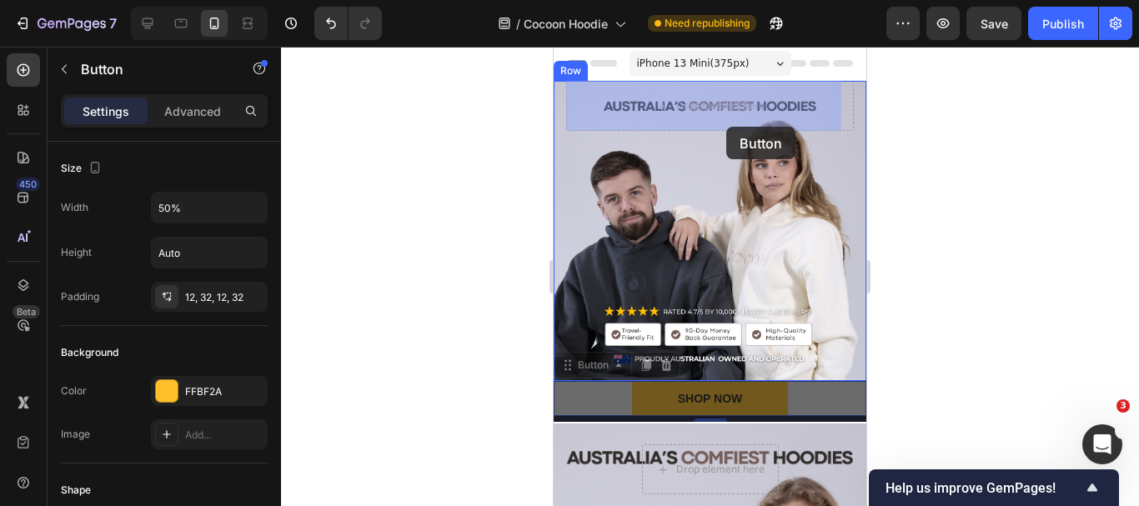
drag, startPoint x: 745, startPoint y: 392, endPoint x: 727, endPoint y: 129, distance: 263.3
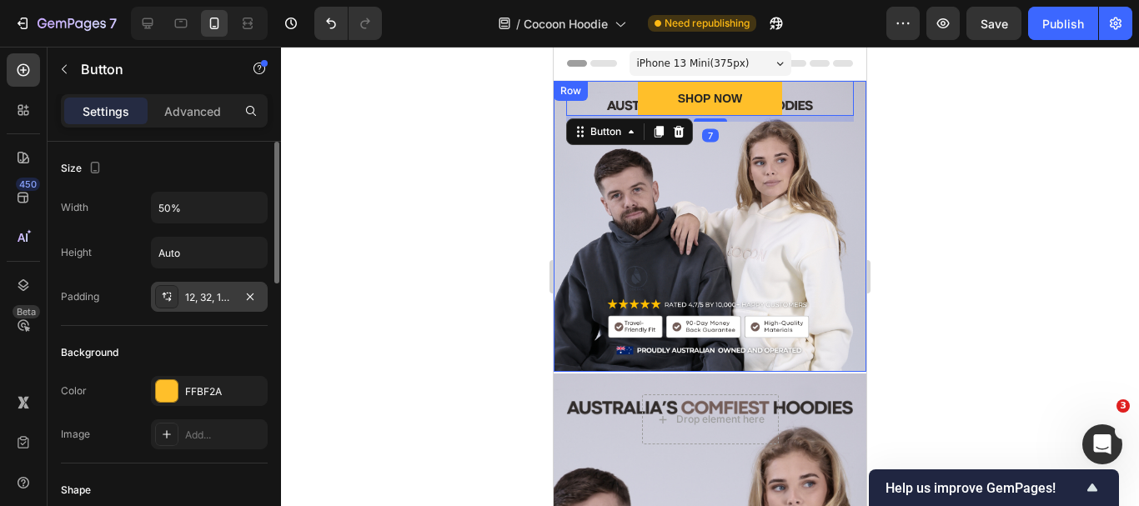
click at [208, 301] on div "12, 32, 12, 32" at bounding box center [209, 297] width 48 height 15
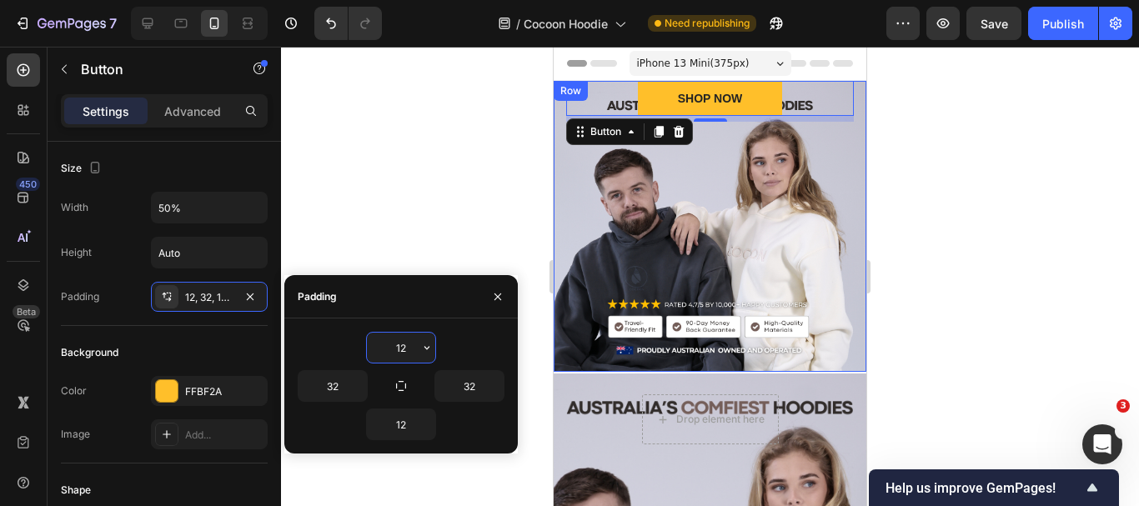
click at [405, 349] on input "12" at bounding box center [401, 348] width 68 height 30
click at [404, 349] on input "12" at bounding box center [401, 348] width 68 height 30
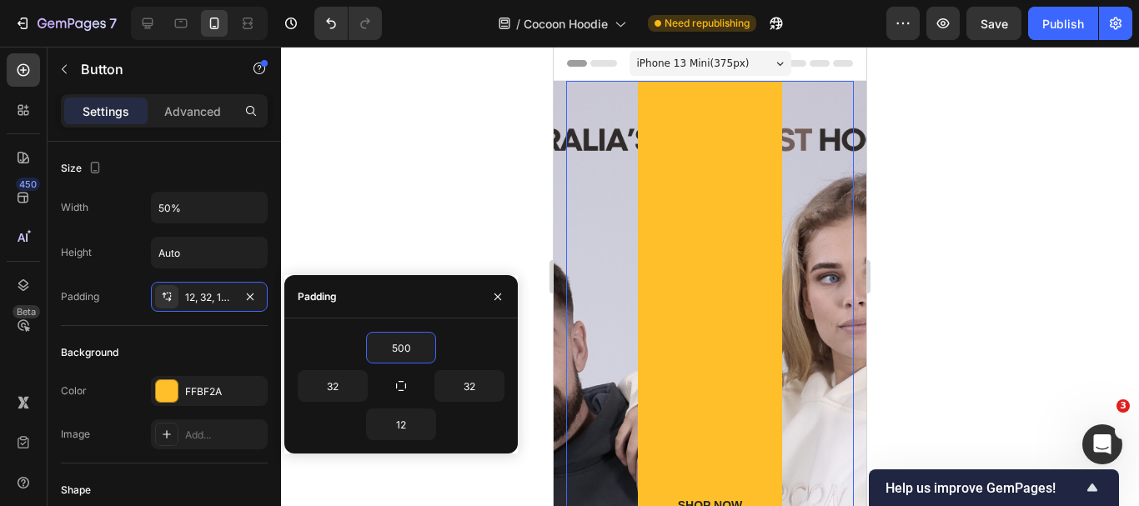
scroll to position [83, 0]
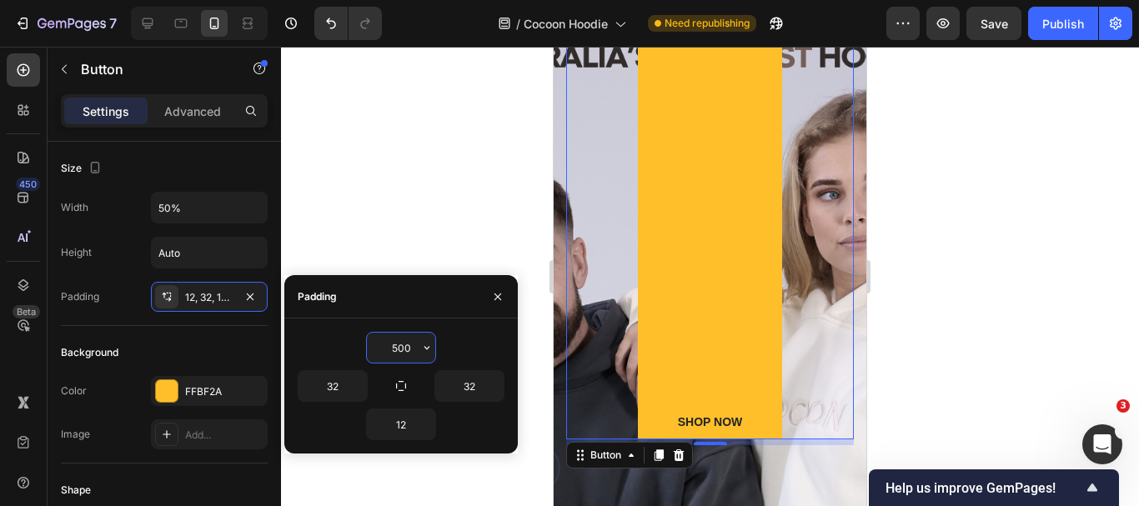
click at [404, 344] on input "500" at bounding box center [401, 348] width 68 height 30
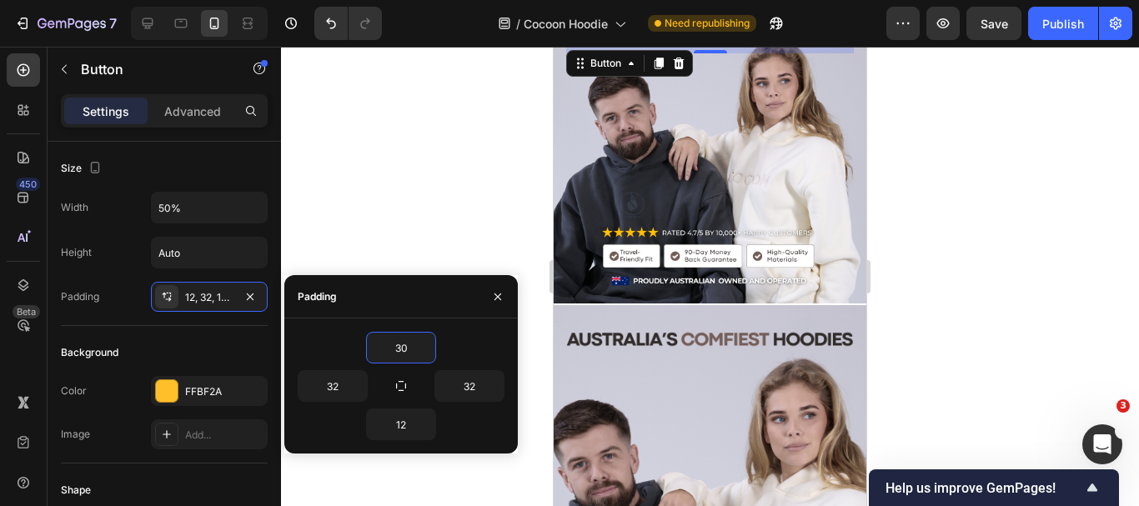
scroll to position [0, 0]
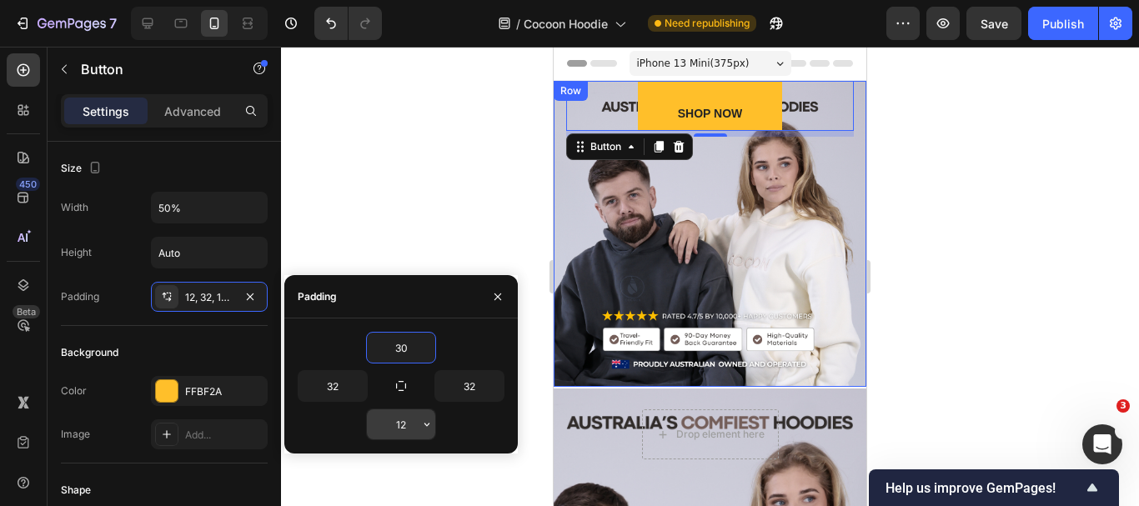
type input "30"
click at [394, 430] on input "12" at bounding box center [401, 425] width 68 height 30
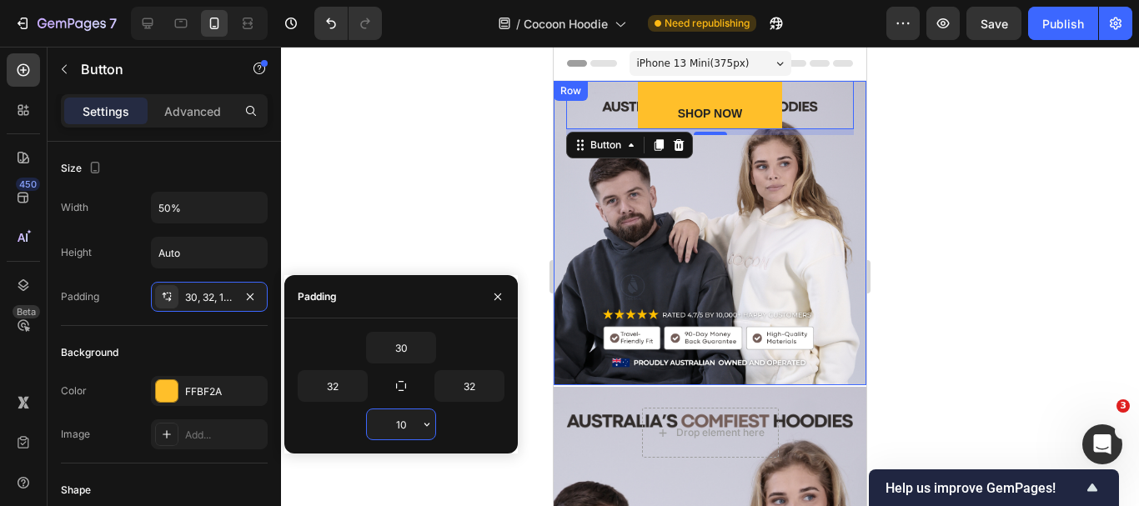
type input "1"
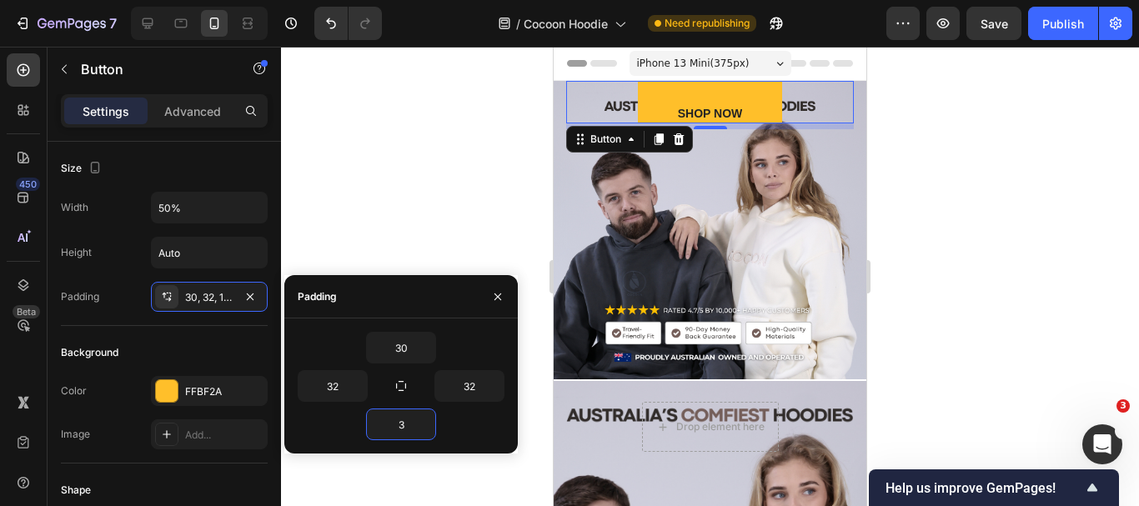
type input "32"
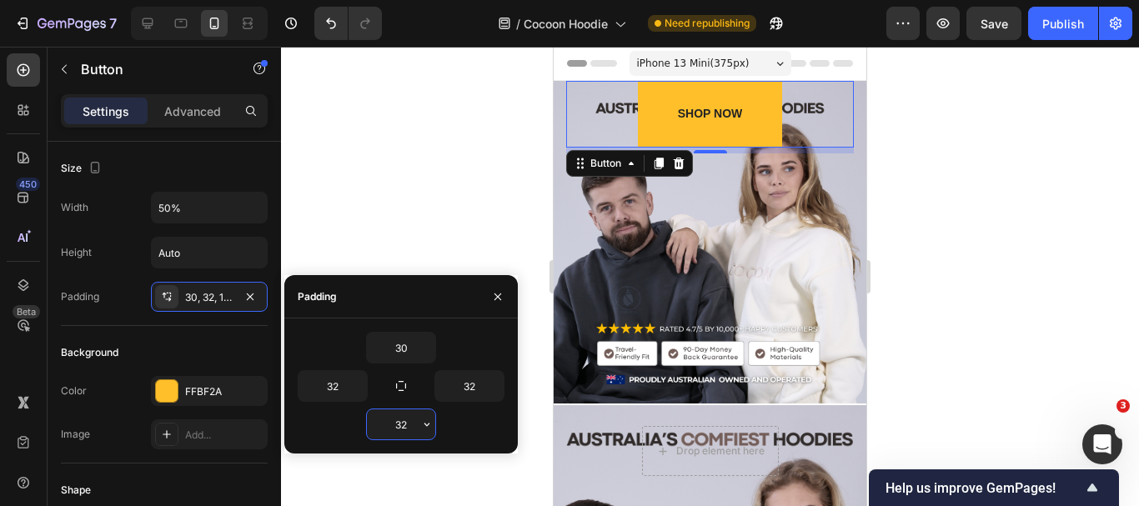
click at [405, 425] on input "32" at bounding box center [401, 425] width 68 height 30
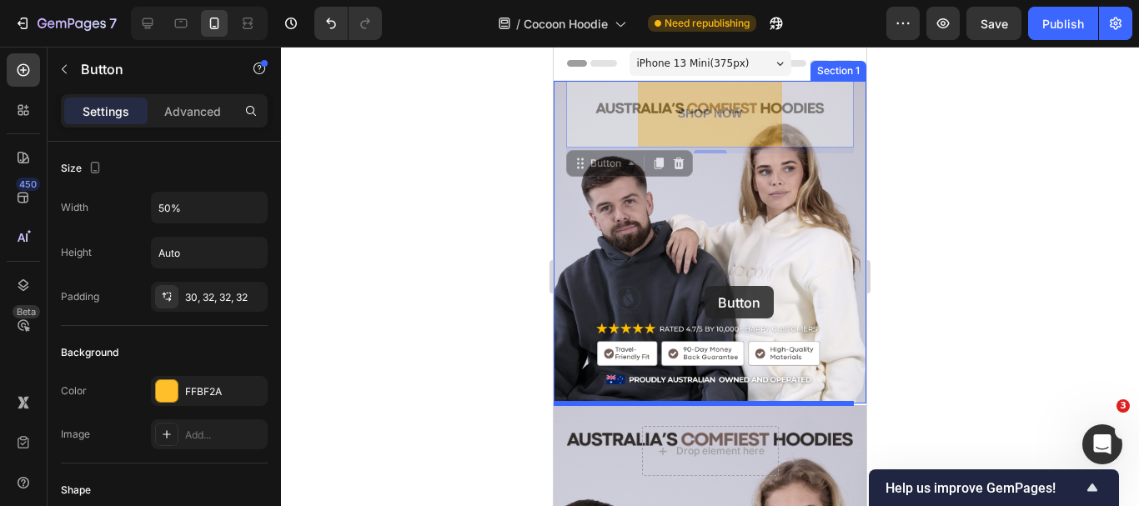
drag, startPoint x: 762, startPoint y: 116, endPoint x: 705, endPoint y: 286, distance: 179.6
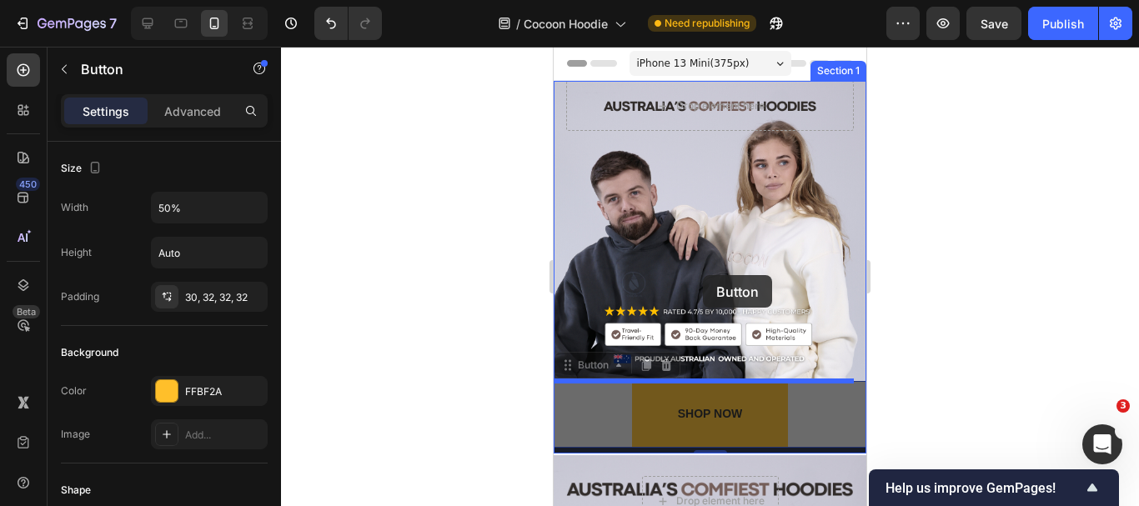
drag, startPoint x: 710, startPoint y: 430, endPoint x: 703, endPoint y: 275, distance: 155.3
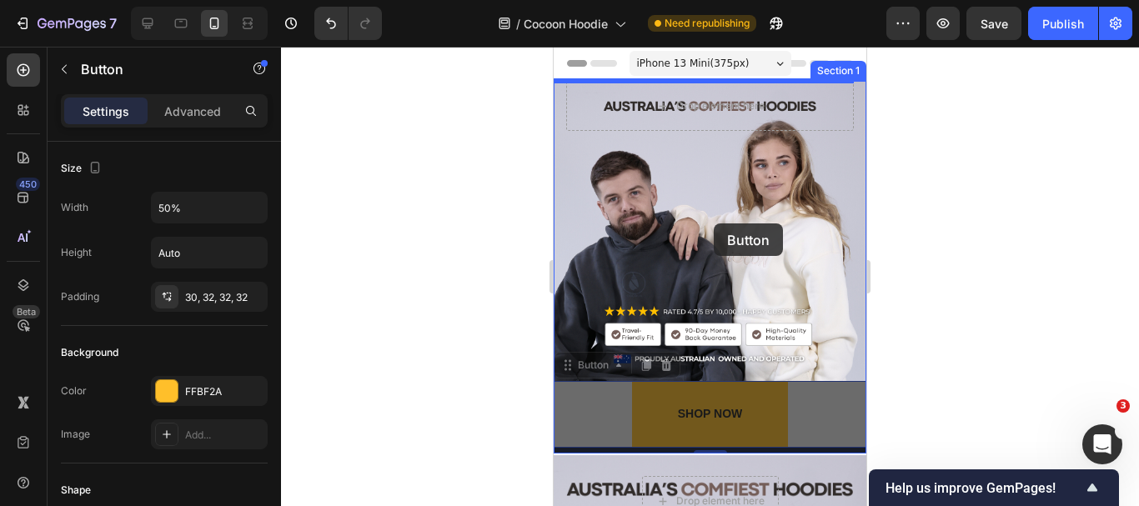
drag, startPoint x: 751, startPoint y: 422, endPoint x: 710, endPoint y: 226, distance: 200.4
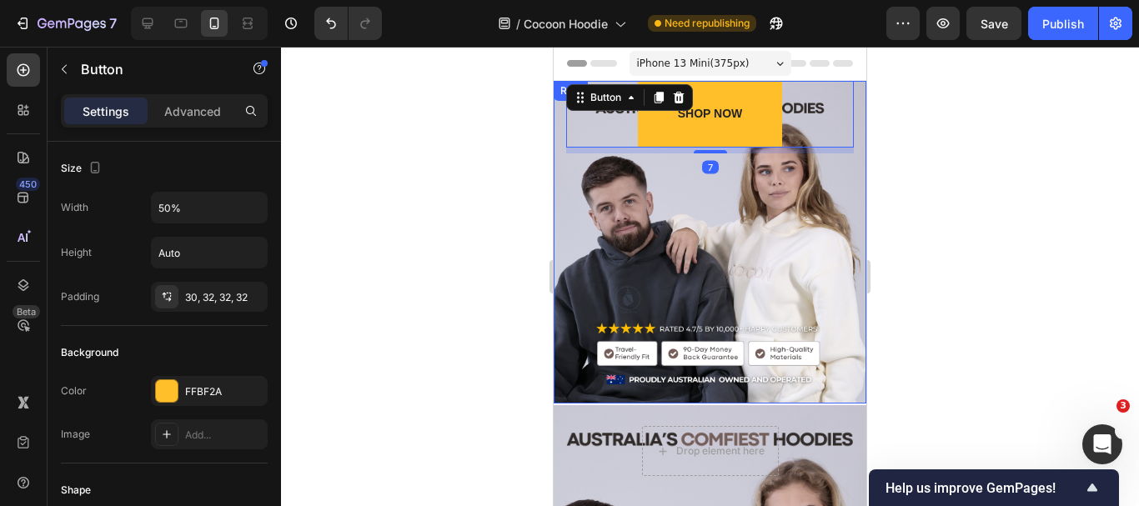
click at [557, 95] on div "Row" at bounding box center [571, 91] width 34 height 20
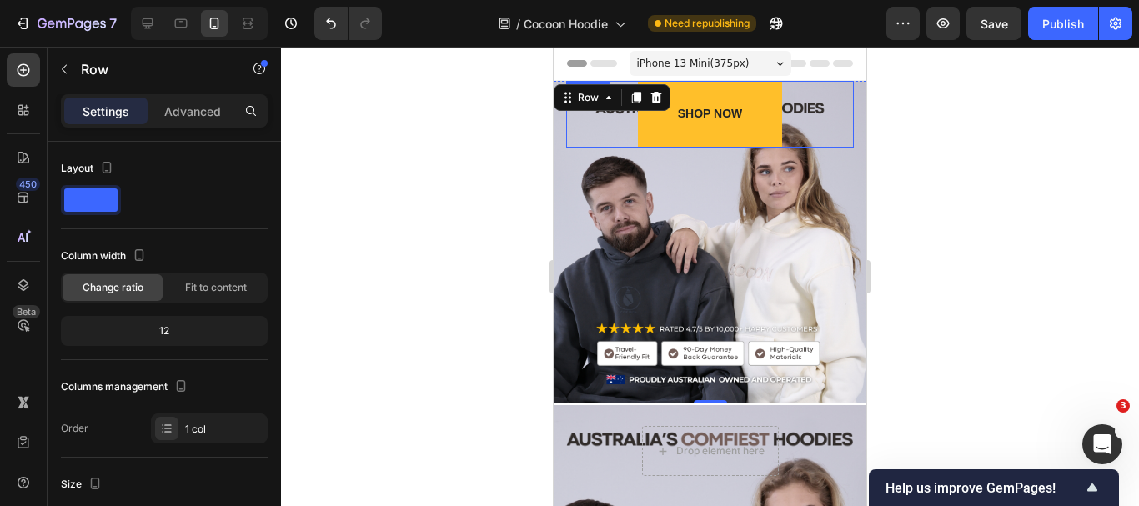
click at [611, 125] on div "SHOP NOW Button" at bounding box center [710, 114] width 288 height 67
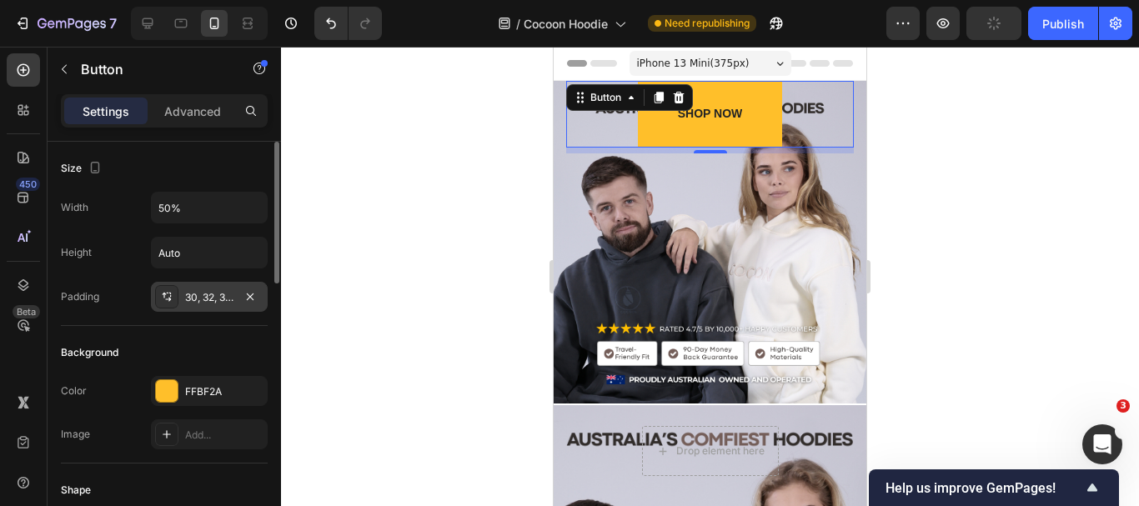
click at [229, 301] on div "30, 32, 32, 32" at bounding box center [209, 297] width 48 height 15
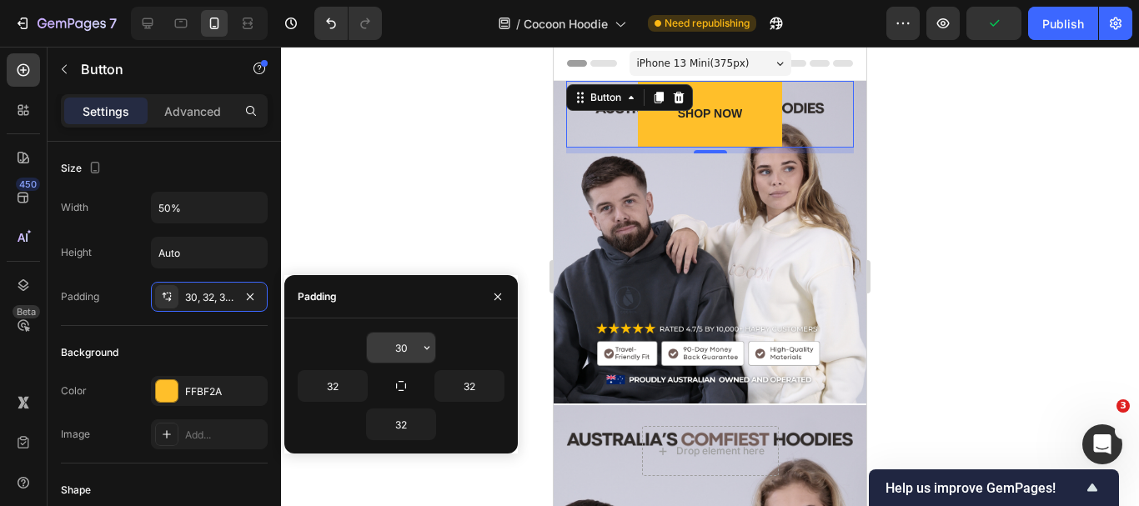
click at [405, 344] on input "30" at bounding box center [401, 348] width 68 height 30
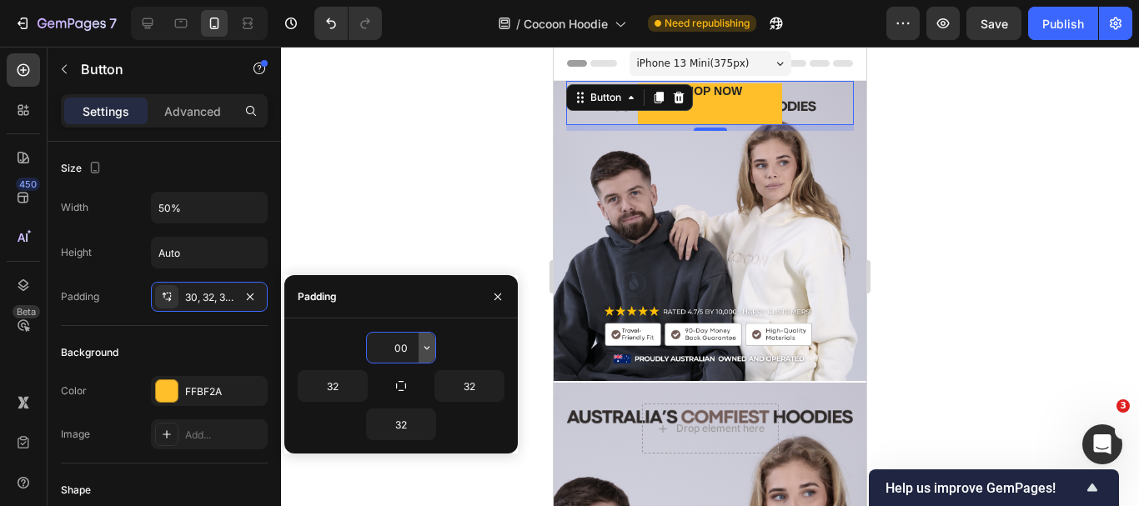
type input "0"
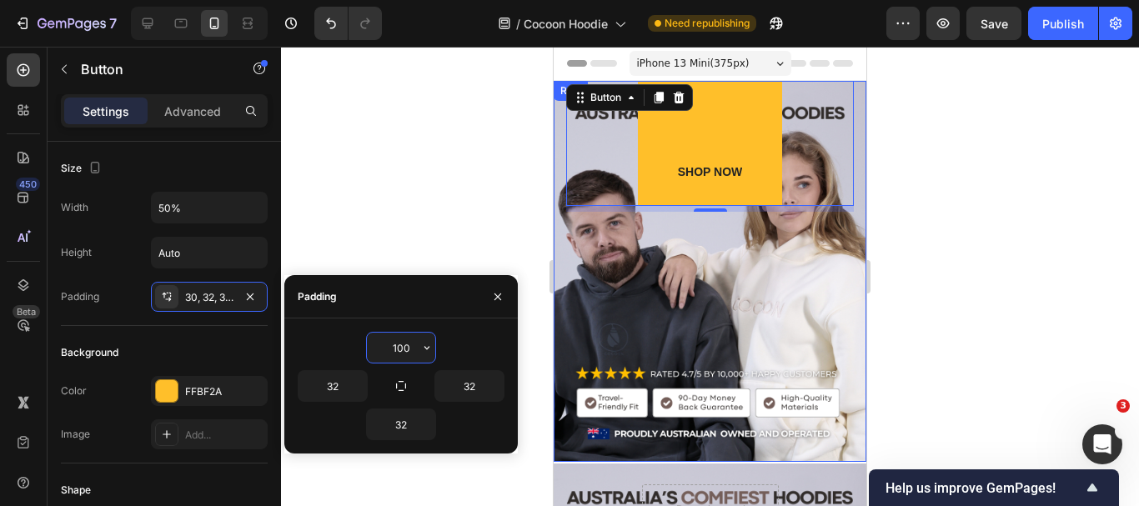
click at [395, 343] on input "100" at bounding box center [401, 348] width 68 height 30
type input "100"
click at [395, 417] on input "32" at bounding box center [401, 425] width 68 height 30
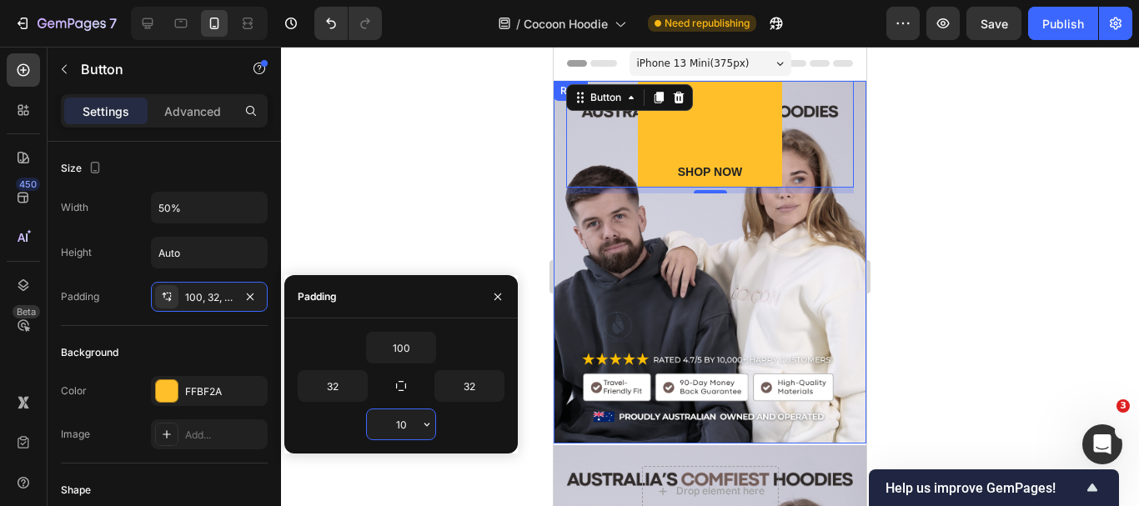
type input "1"
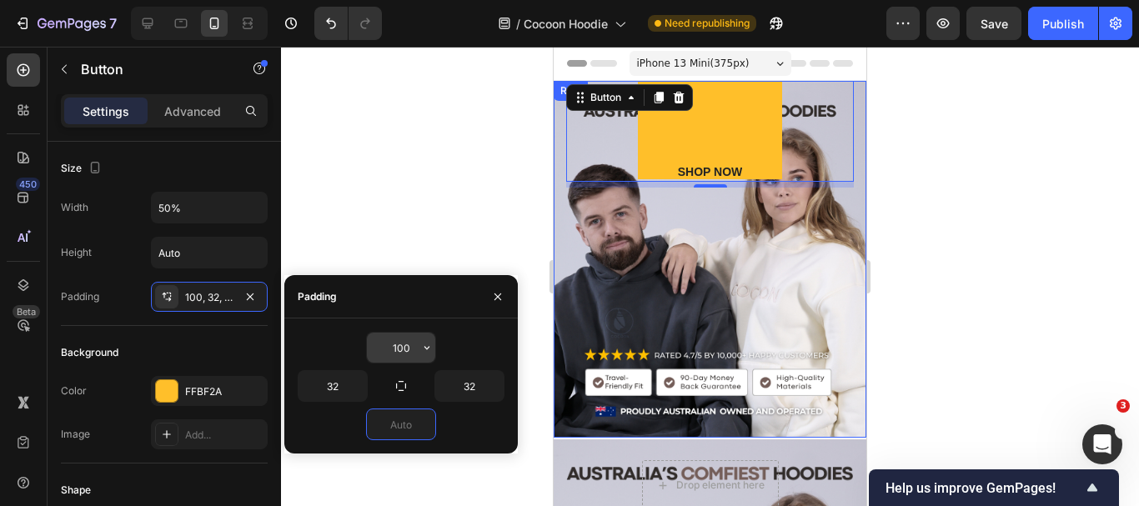
type input "0"
click at [406, 350] on input "100" at bounding box center [401, 348] width 68 height 30
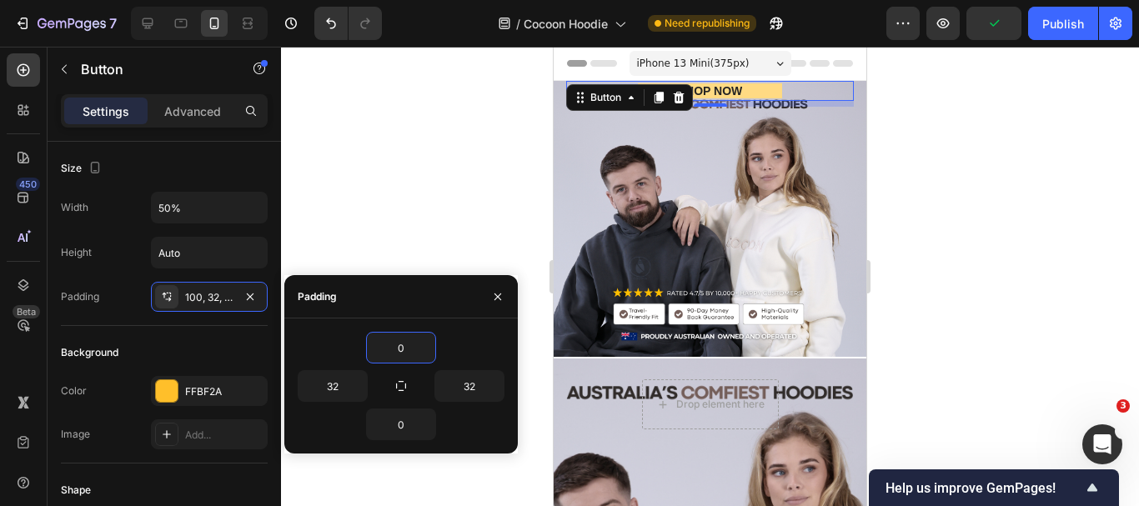
type input "0"
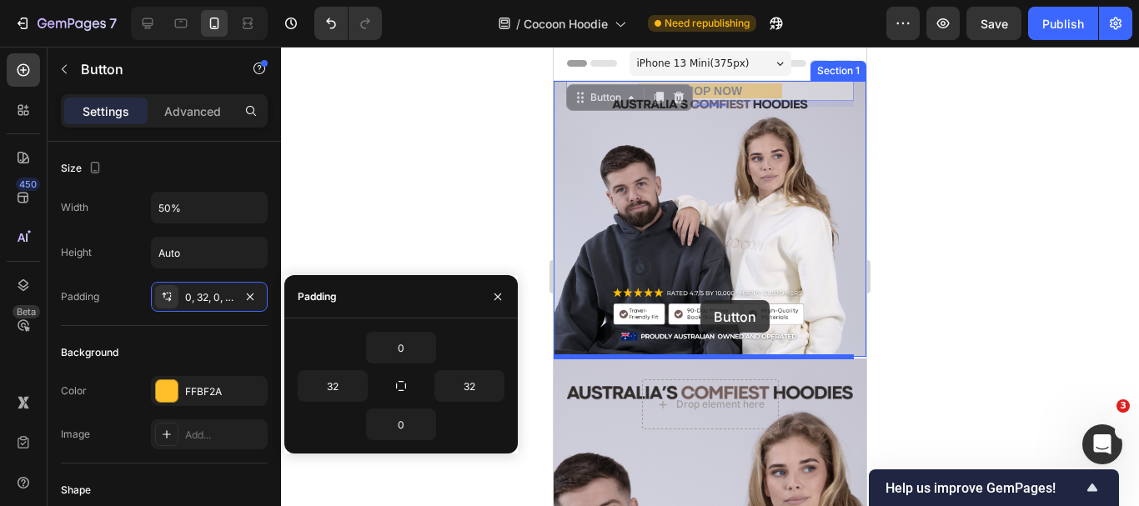
drag, startPoint x: 751, startPoint y: 87, endPoint x: 700, endPoint y: 300, distance: 219.5
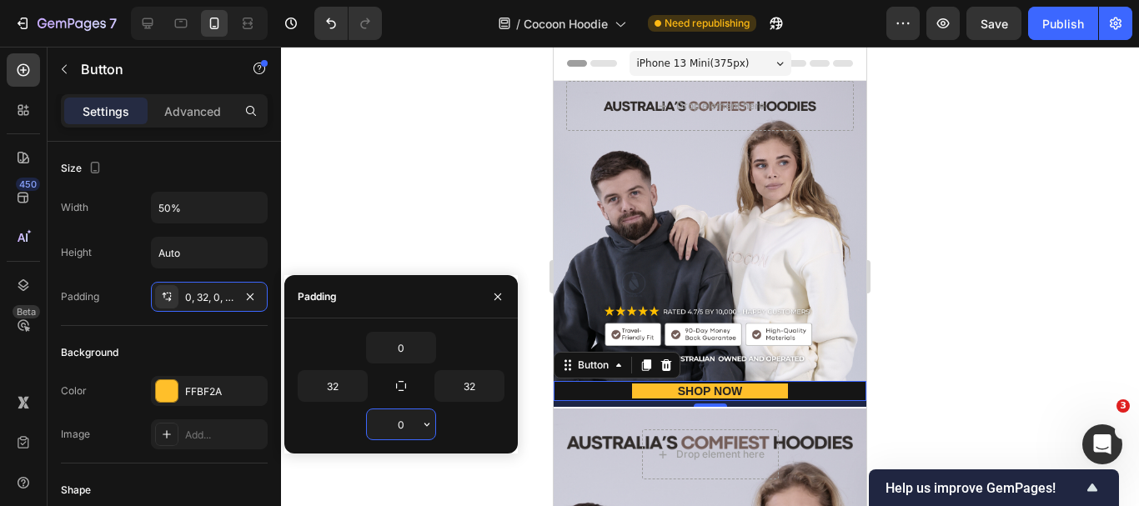
click at [392, 431] on input "0" at bounding box center [401, 425] width 68 height 30
click at [397, 429] on input "0" at bounding box center [401, 425] width 68 height 30
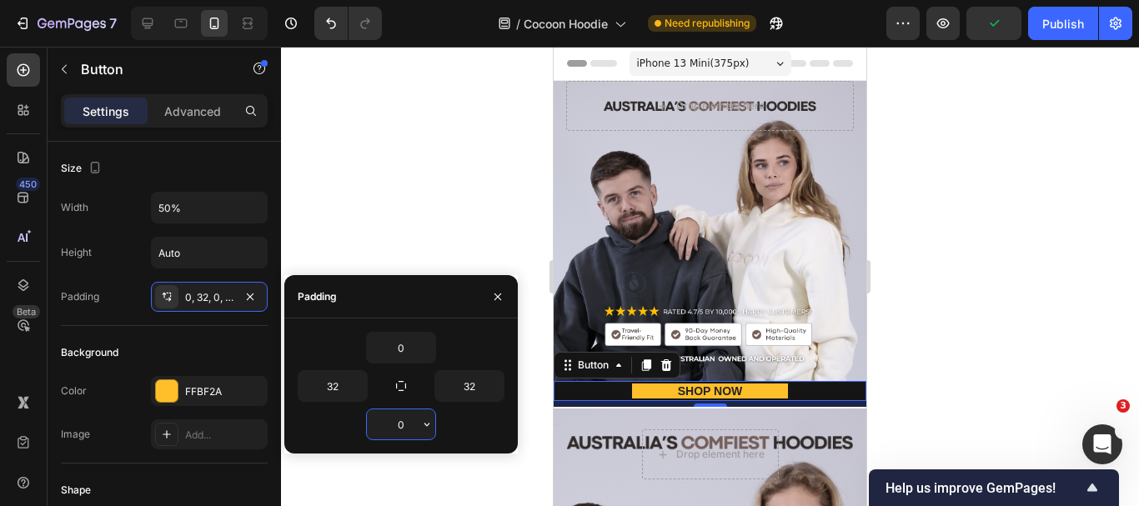
click at [411, 426] on input "0" at bounding box center [401, 425] width 68 height 30
click at [400, 426] on input "0" at bounding box center [401, 425] width 68 height 30
click at [431, 427] on icon "button" at bounding box center [426, 424] width 13 height 13
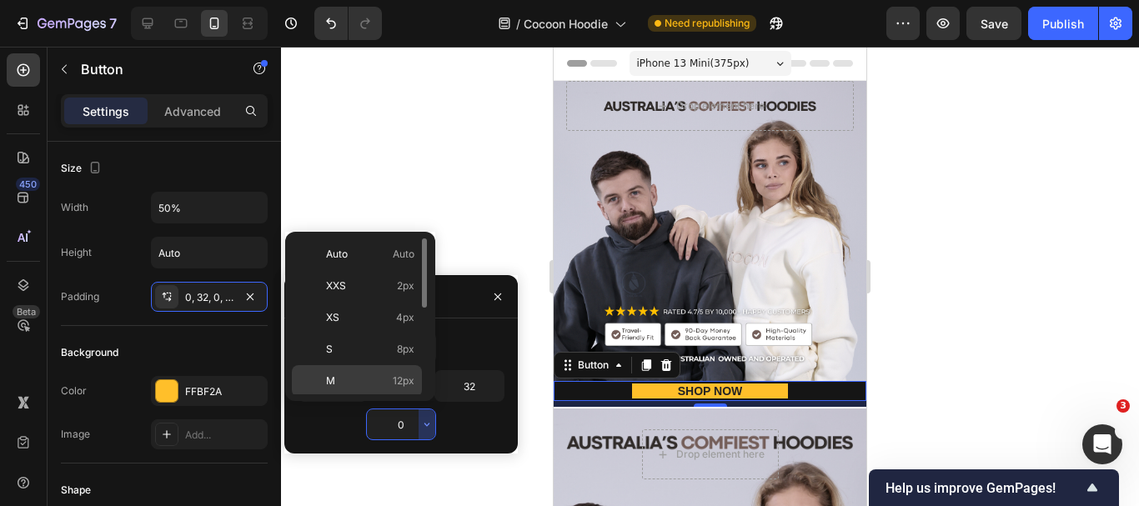
click at [387, 373] on div "M 12px" at bounding box center [357, 381] width 130 height 32
type input "12"
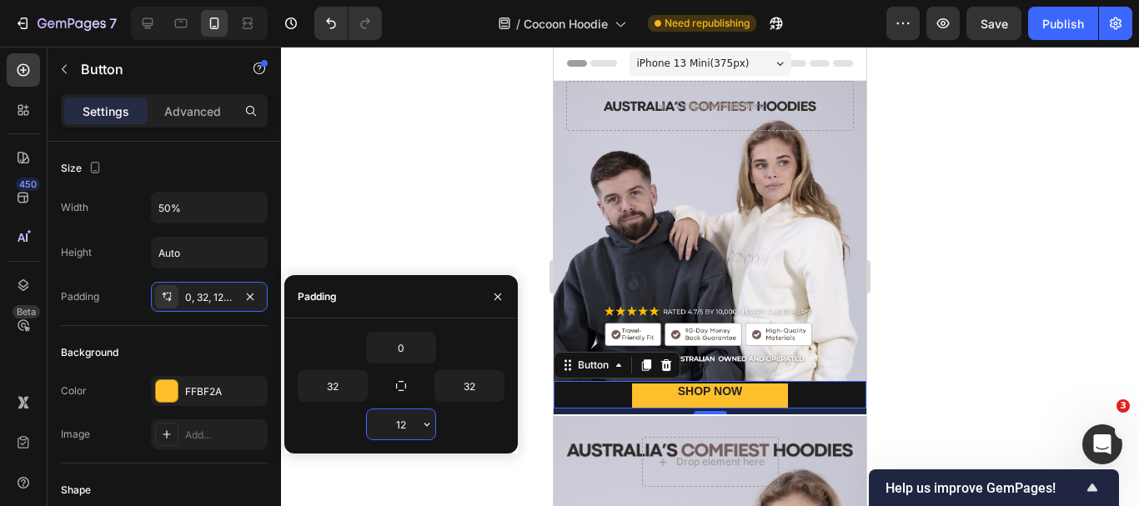
click at [399, 419] on input "12" at bounding box center [401, 425] width 68 height 30
click at [408, 425] on input "12" at bounding box center [401, 425] width 68 height 30
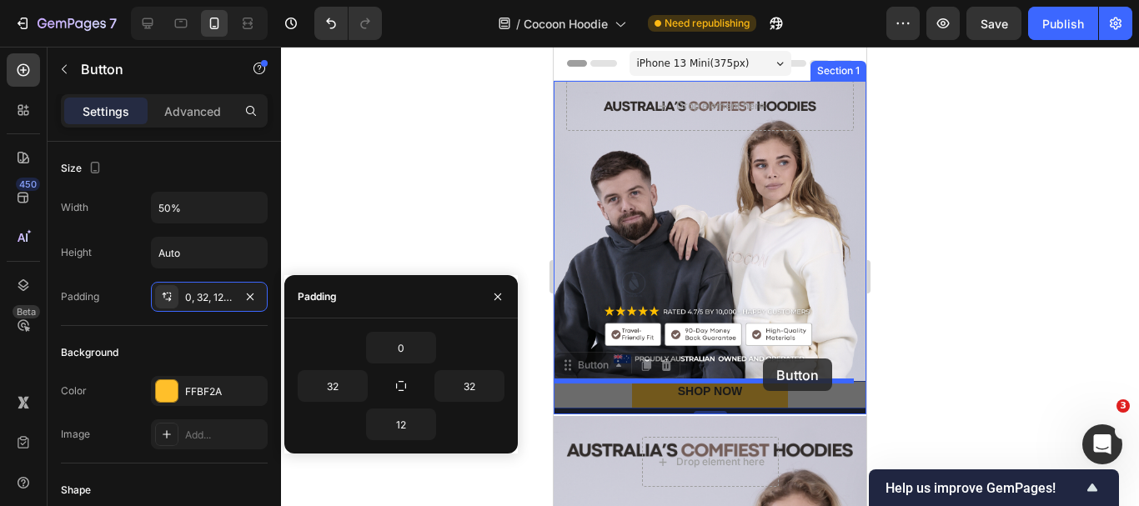
drag, startPoint x: 763, startPoint y: 398, endPoint x: 763, endPoint y: 359, distance: 39.2
drag, startPoint x: 751, startPoint y: 402, endPoint x: 730, endPoint y: 324, distance: 81.3
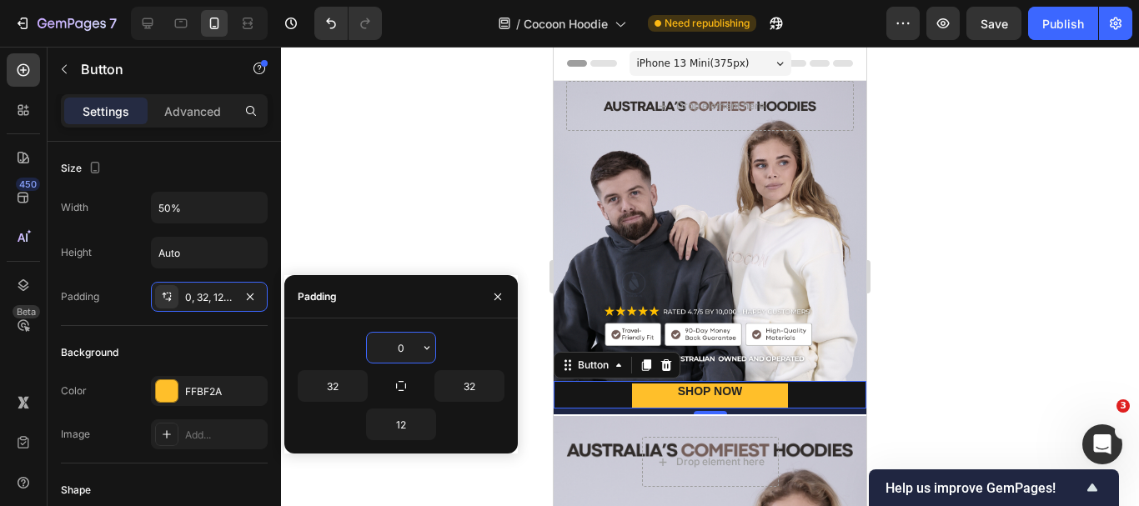
click at [408, 349] on input "0" at bounding box center [401, 348] width 68 height 30
click at [404, 353] on input "0" at bounding box center [401, 348] width 68 height 30
click at [410, 349] on input "2" at bounding box center [401, 348] width 68 height 30
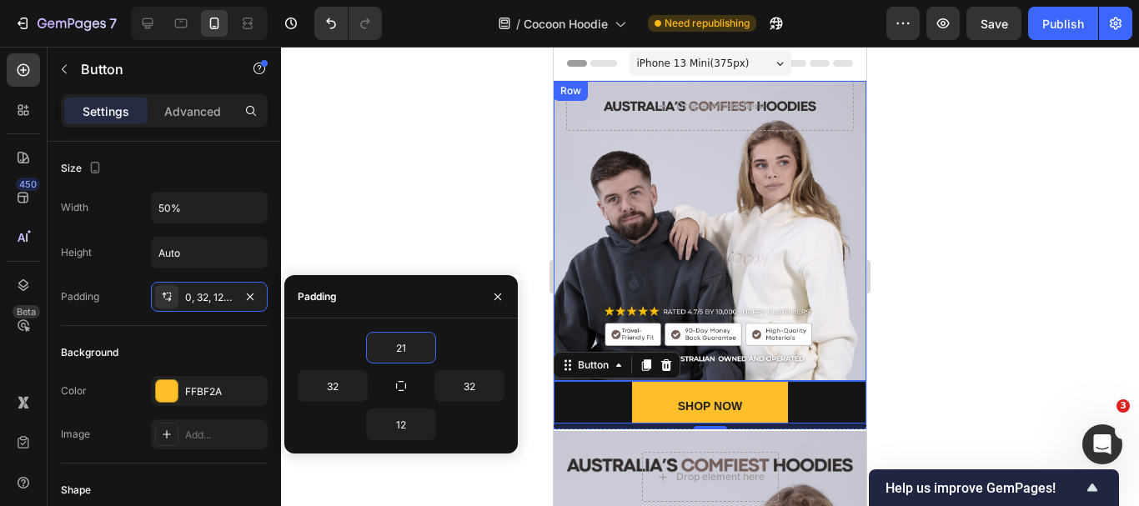
type input "2"
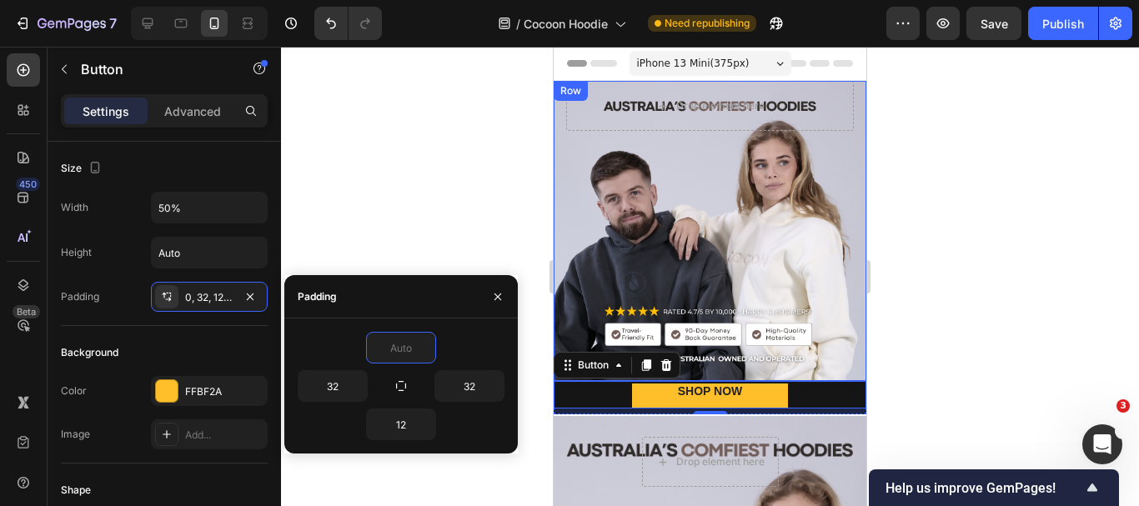
type input "2"
click at [406, 356] on input "text" at bounding box center [401, 348] width 68 height 30
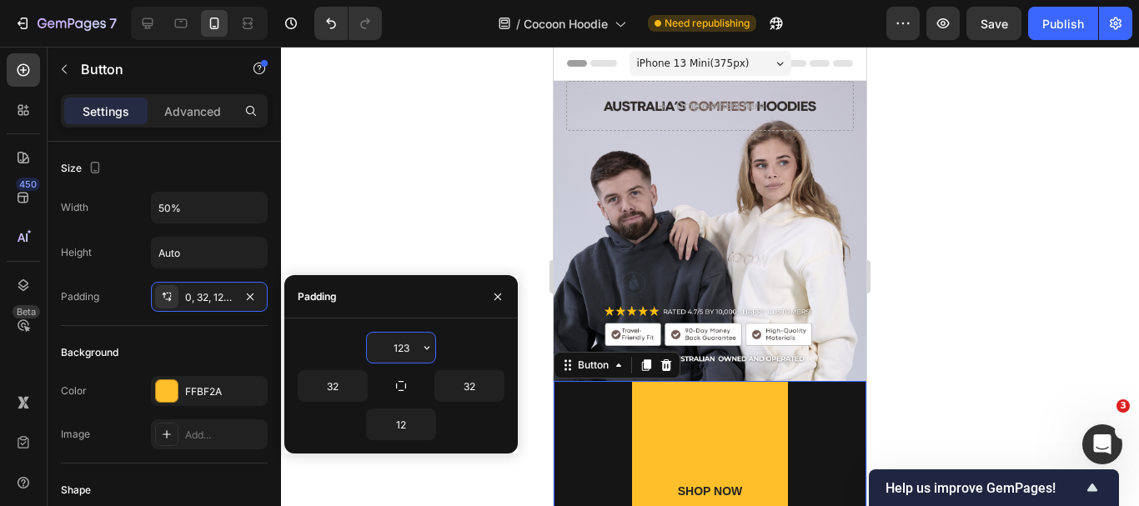
type input "12"
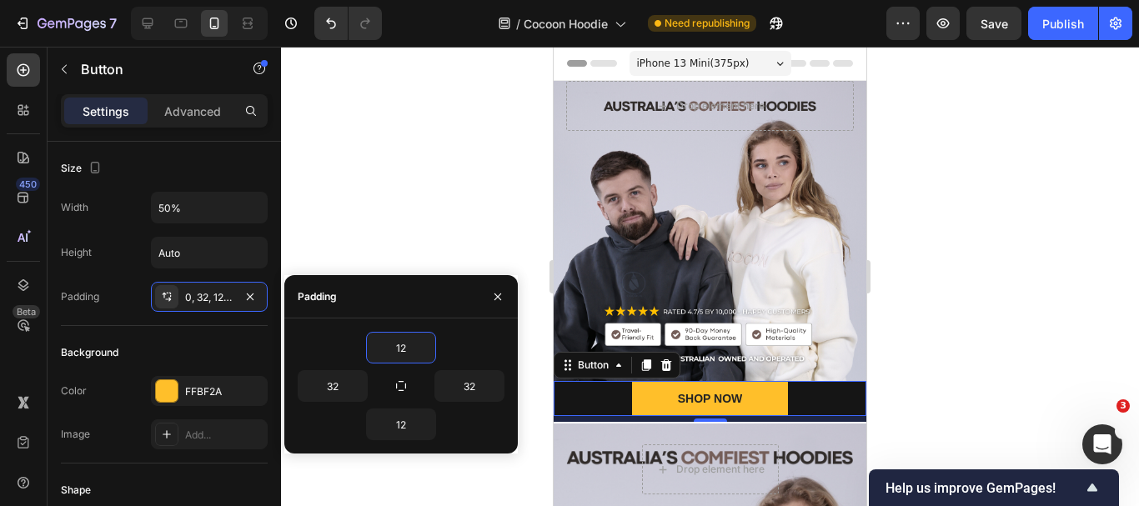
click at [978, 350] on div at bounding box center [710, 277] width 858 height 460
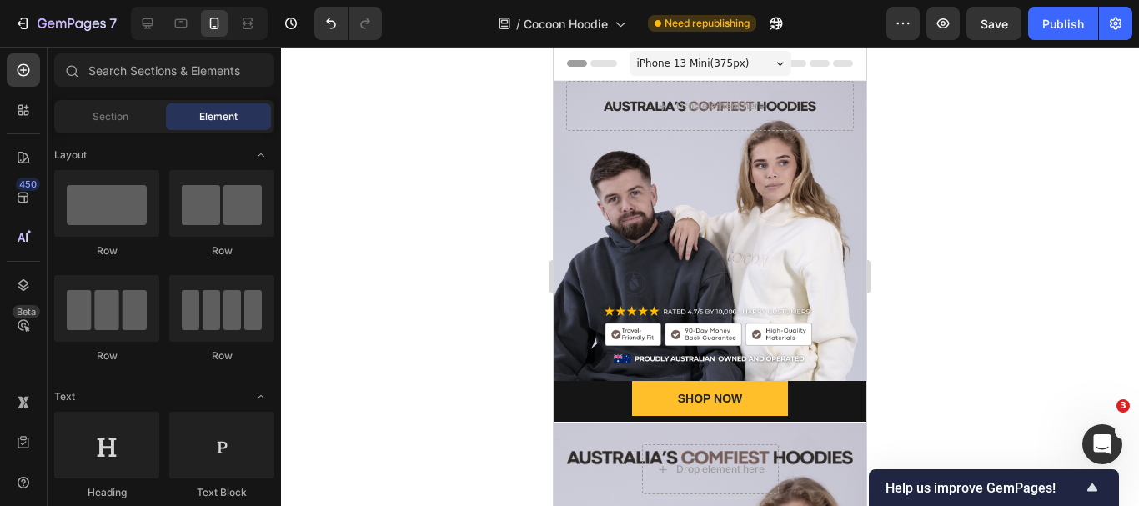
click at [978, 350] on div at bounding box center [710, 277] width 858 height 460
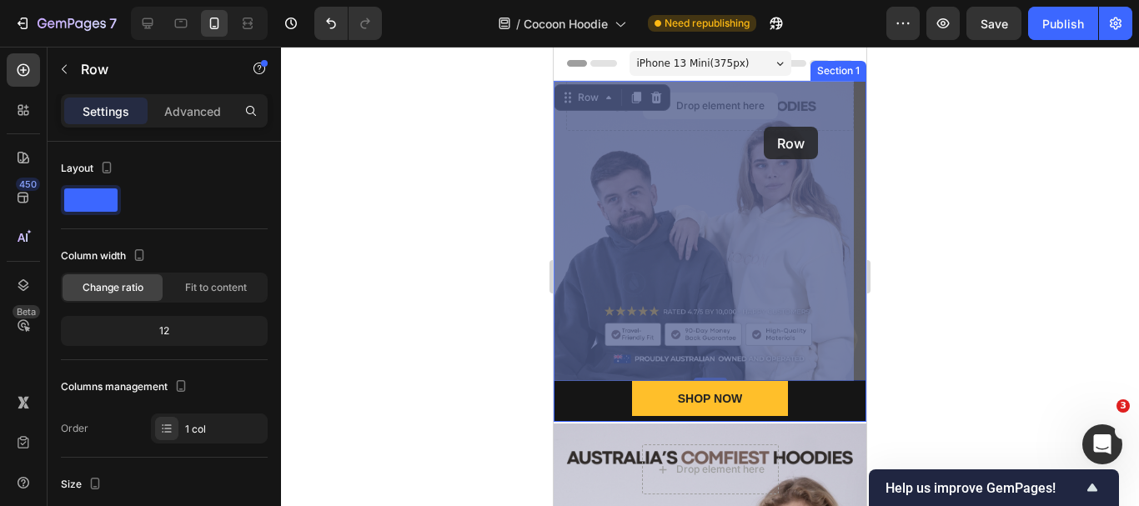
drag, startPoint x: 740, startPoint y: 130, endPoint x: 764, endPoint y: 127, distance: 24.4
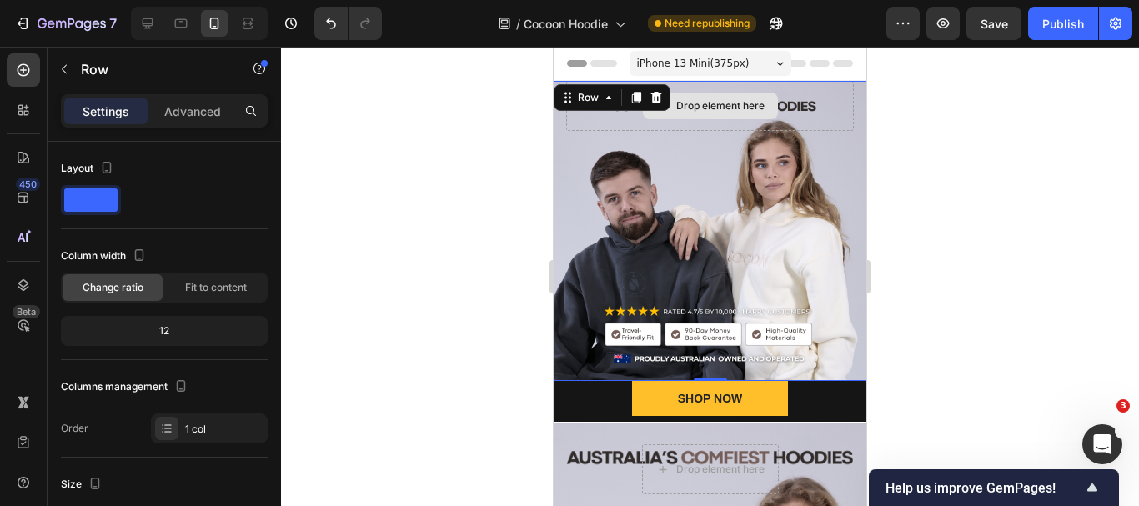
click at [784, 127] on div "Drop element here" at bounding box center [710, 106] width 288 height 50
click at [175, 330] on div "12" at bounding box center [164, 330] width 200 height 23
click at [152, 26] on icon at bounding box center [148, 23] width 11 height 11
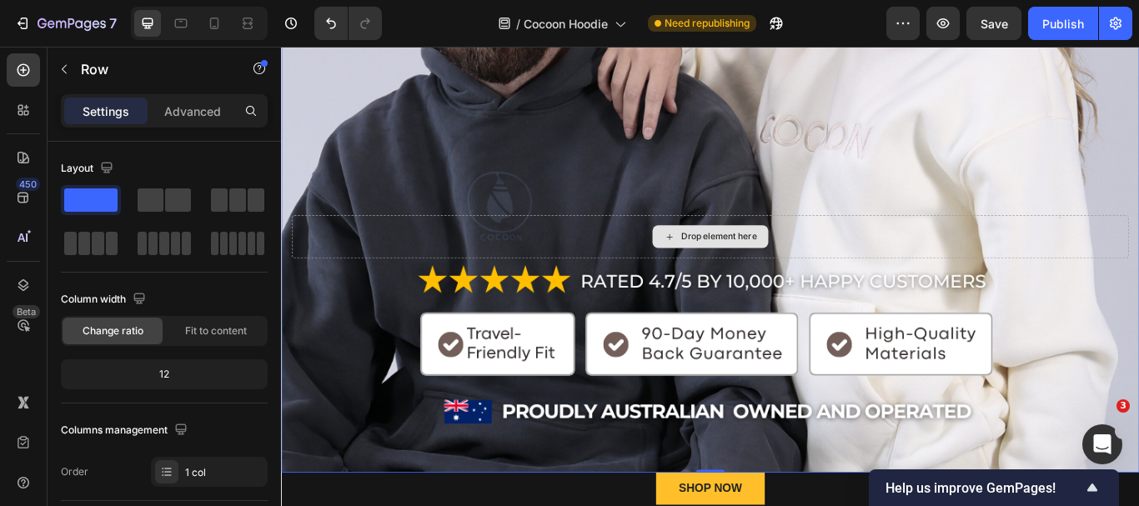
scroll to position [500, 0]
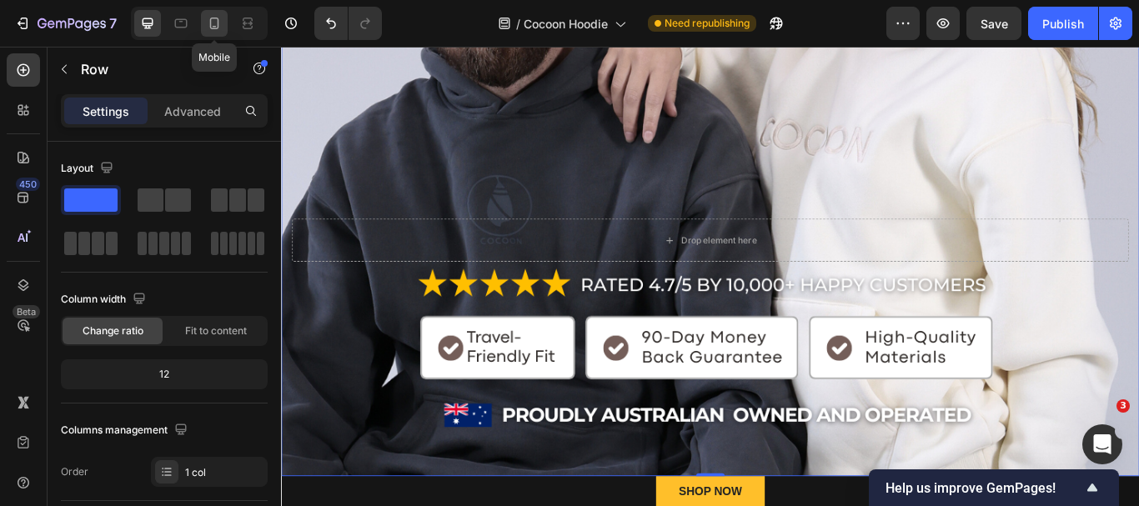
click at [214, 27] on icon at bounding box center [215, 27] width 4 height 2
type input "100%"
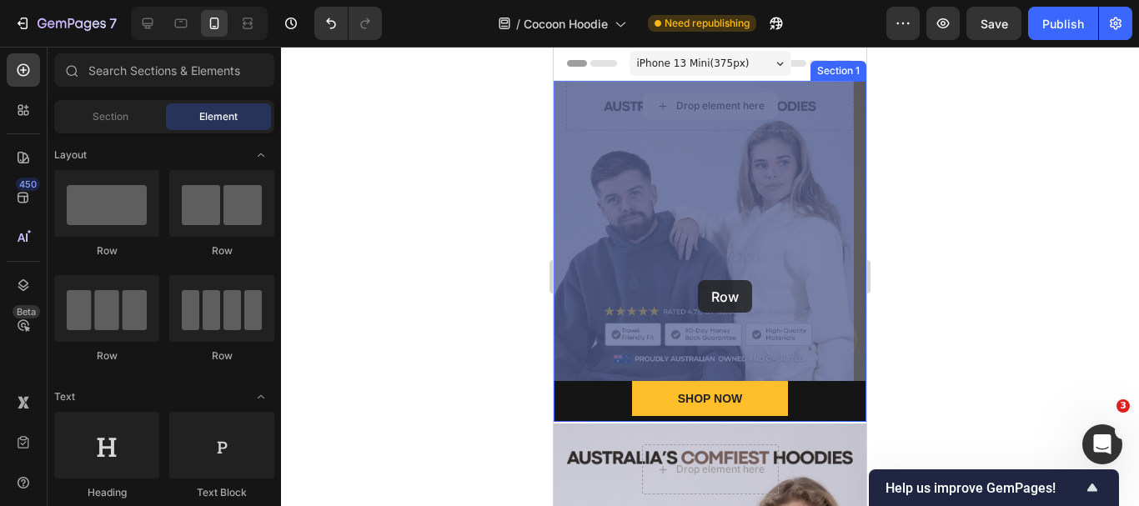
drag, startPoint x: 705, startPoint y: 109, endPoint x: 698, endPoint y: 280, distance: 171.1
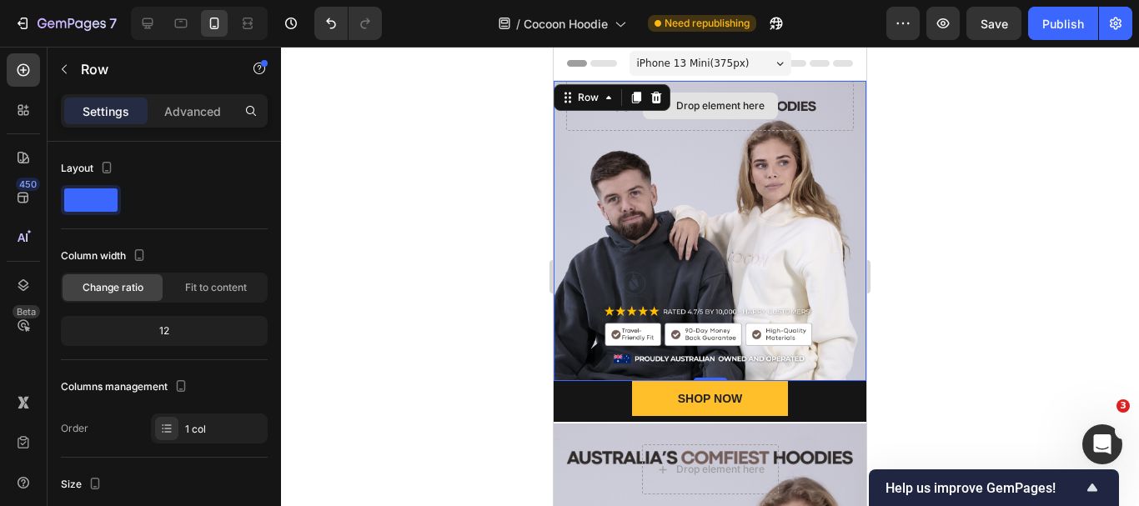
click at [687, 130] on div "Drop element here" at bounding box center [710, 106] width 288 height 50
click at [569, 127] on div "Drop element here" at bounding box center [710, 106] width 288 height 50
click at [841, 116] on div "Drop element here" at bounding box center [710, 106] width 288 height 50
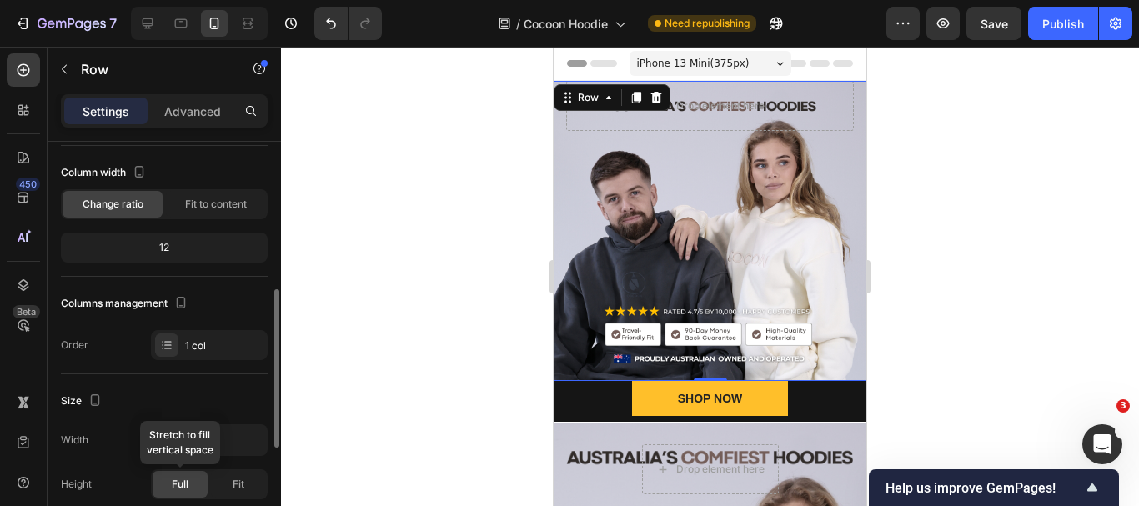
scroll to position [167, 0]
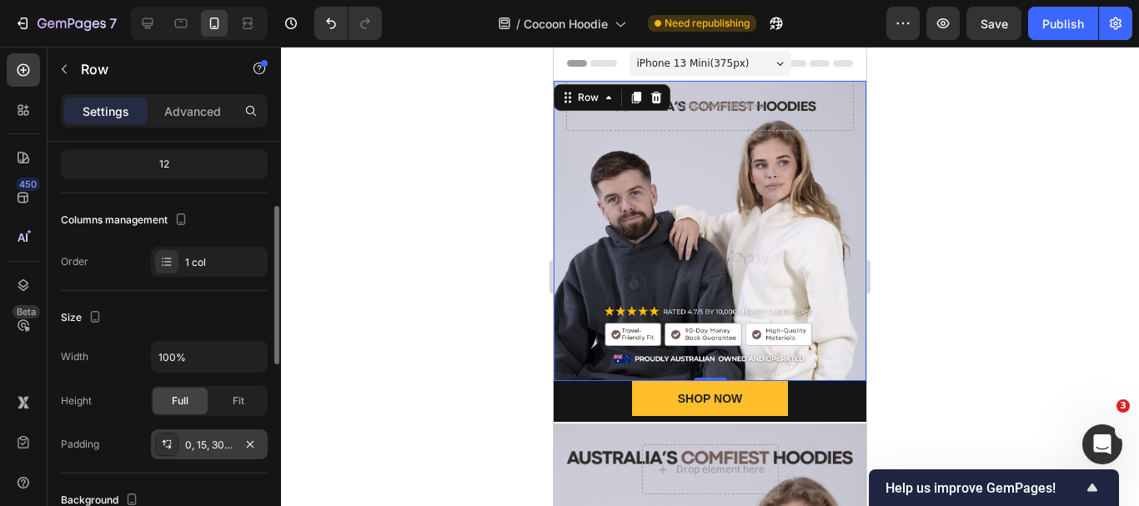
click at [183, 447] on div "0, 15, 300, 15" at bounding box center [209, 445] width 117 height 30
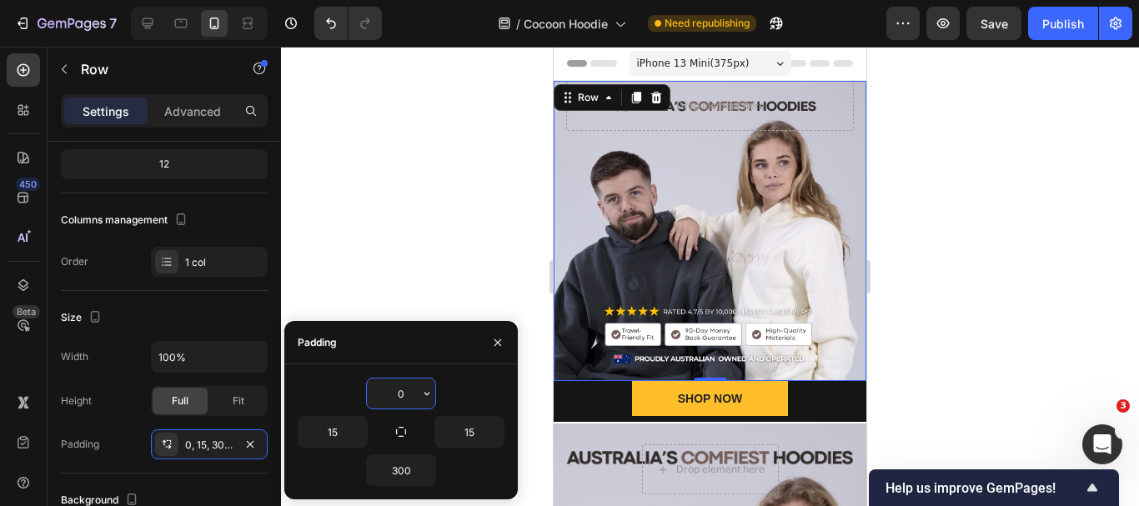
click at [382, 382] on input "0" at bounding box center [401, 394] width 68 height 30
drag, startPoint x: 396, startPoint y: 401, endPoint x: 406, endPoint y: 397, distance: 10.8
click at [406, 397] on input "0" at bounding box center [401, 394] width 68 height 30
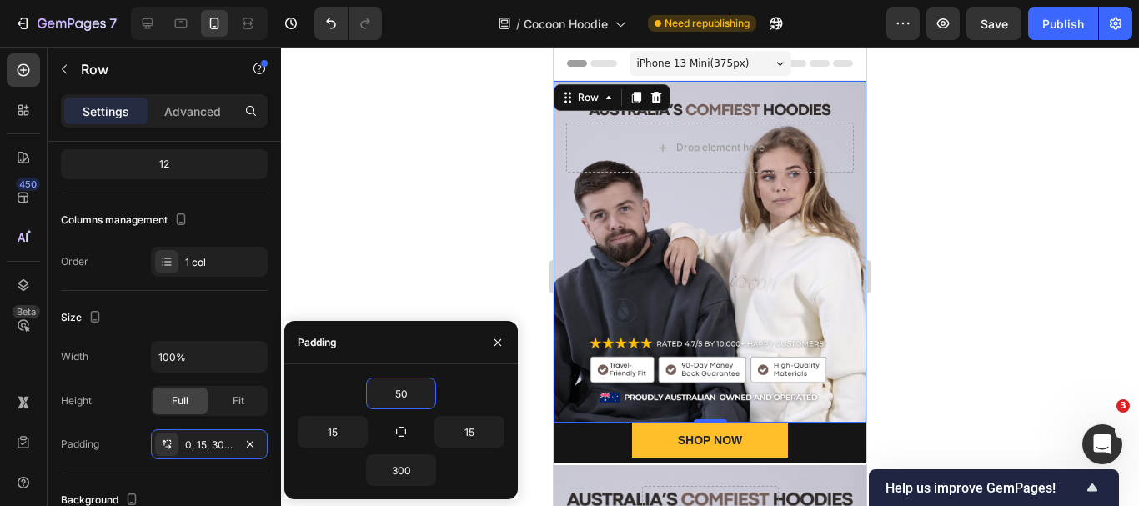
type input "5"
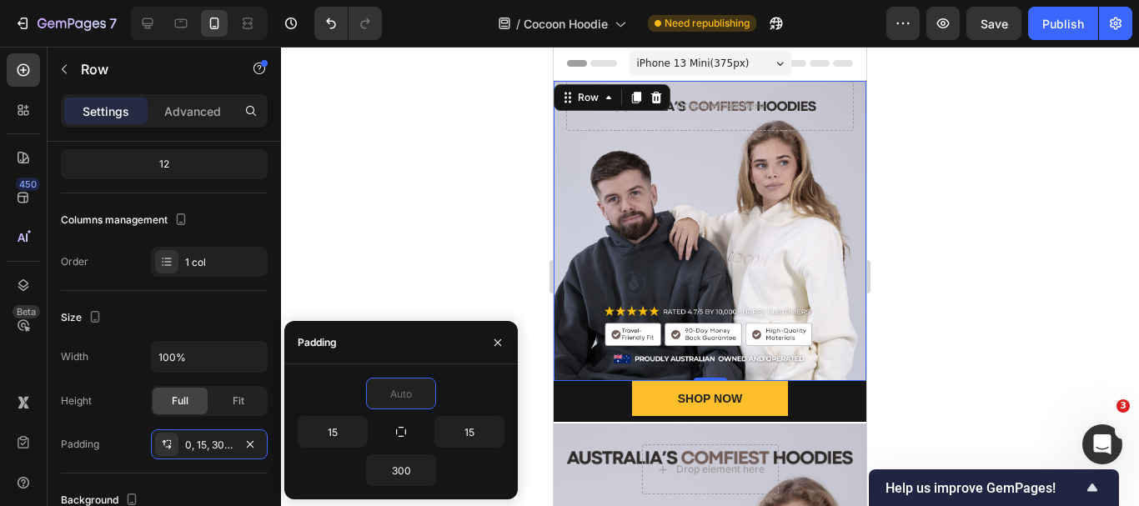
click at [565, 180] on div "Drop element here Row 0" at bounding box center [710, 231] width 313 height 300
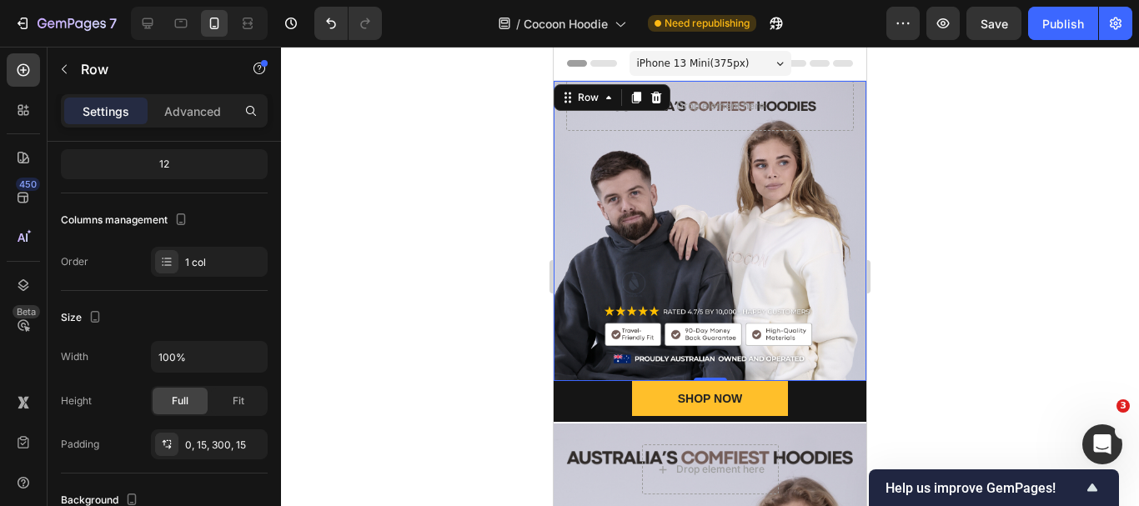
click at [578, 166] on div "Drop element here Row 0" at bounding box center [710, 231] width 313 height 300
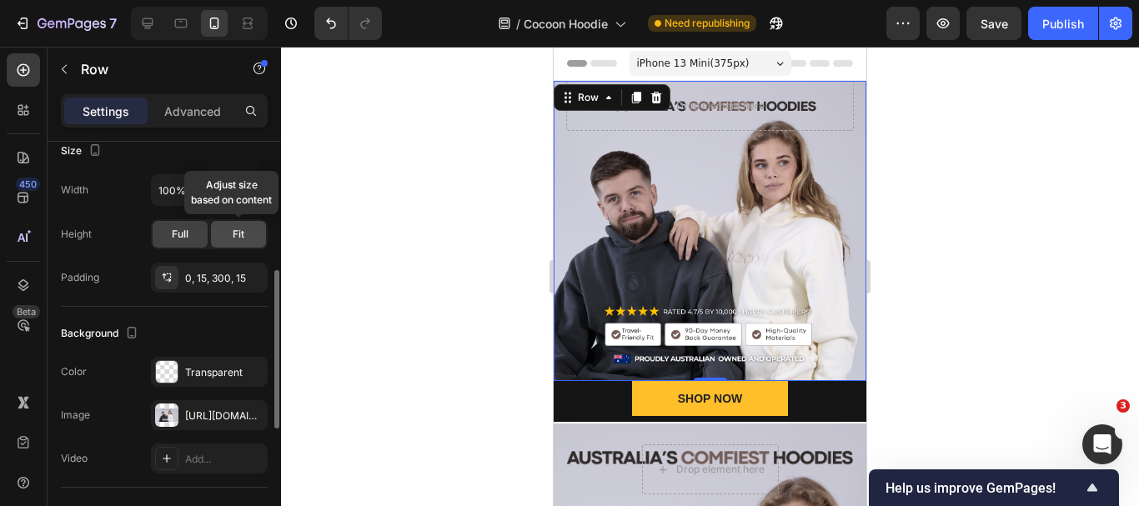
click at [250, 237] on div "Fit" at bounding box center [238, 234] width 55 height 27
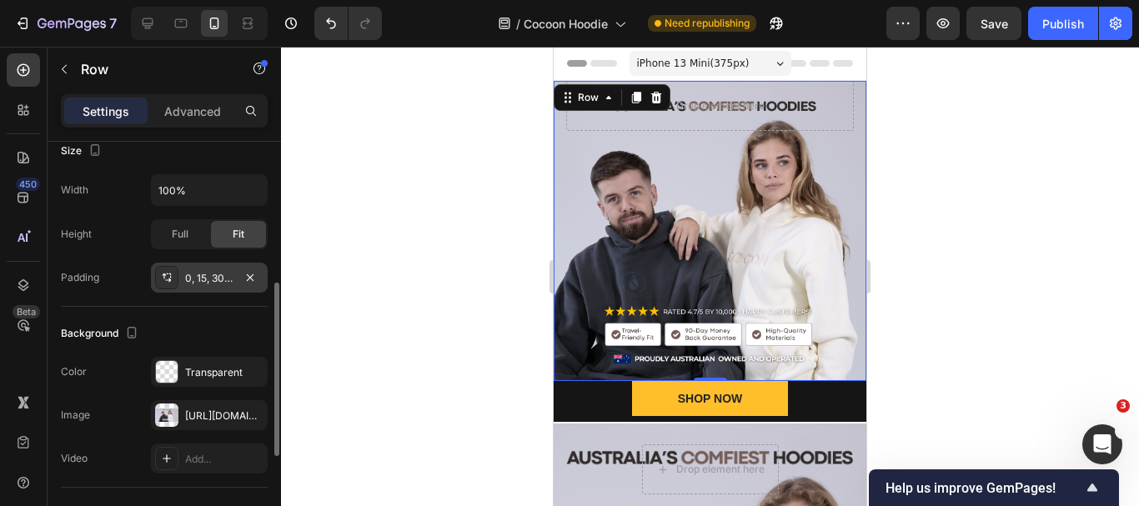
click at [197, 284] on div "0, 15, 300, 15" at bounding box center [209, 278] width 48 height 15
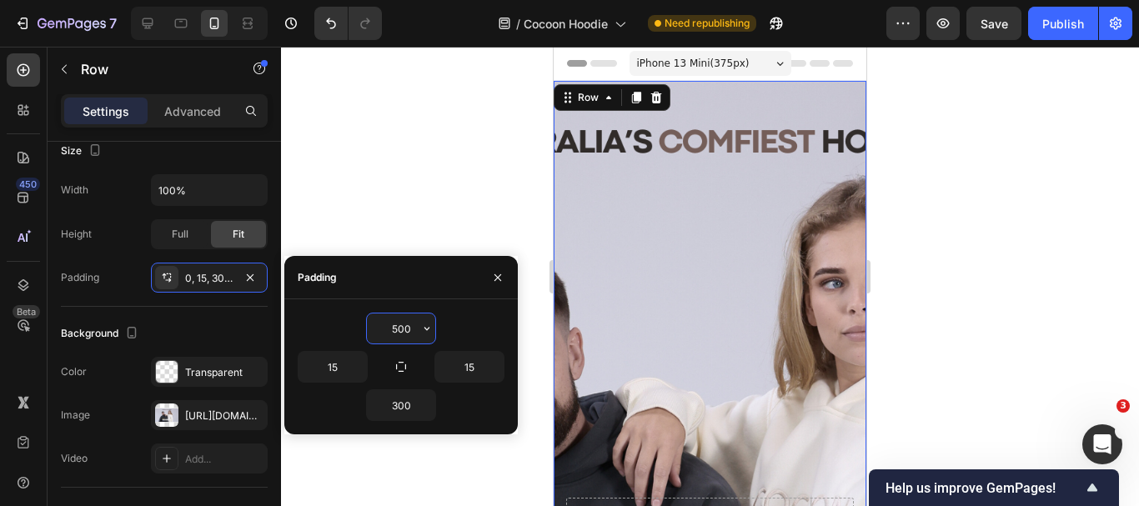
click at [401, 329] on input "500" at bounding box center [401, 329] width 68 height 30
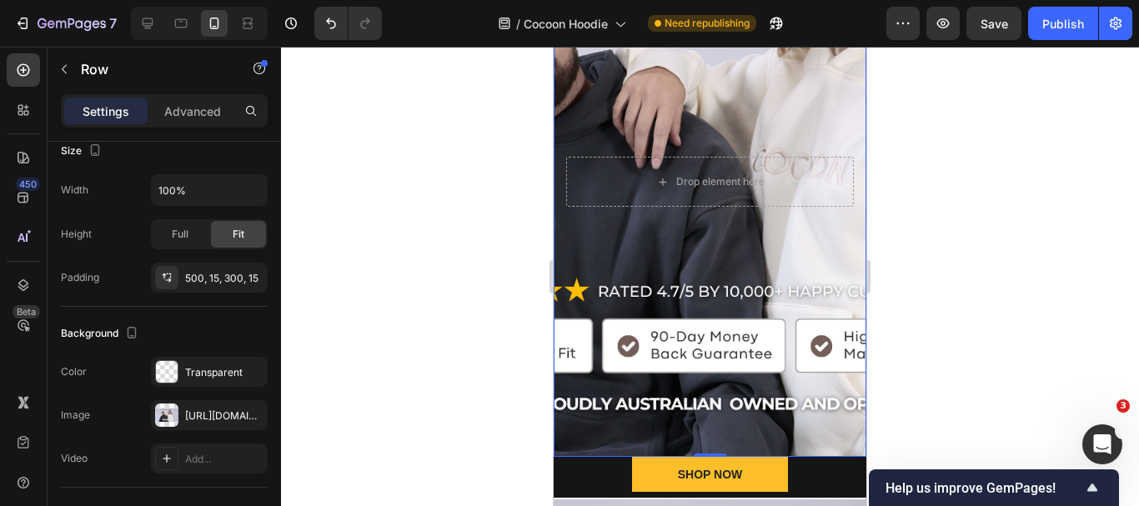
scroll to position [417, 0]
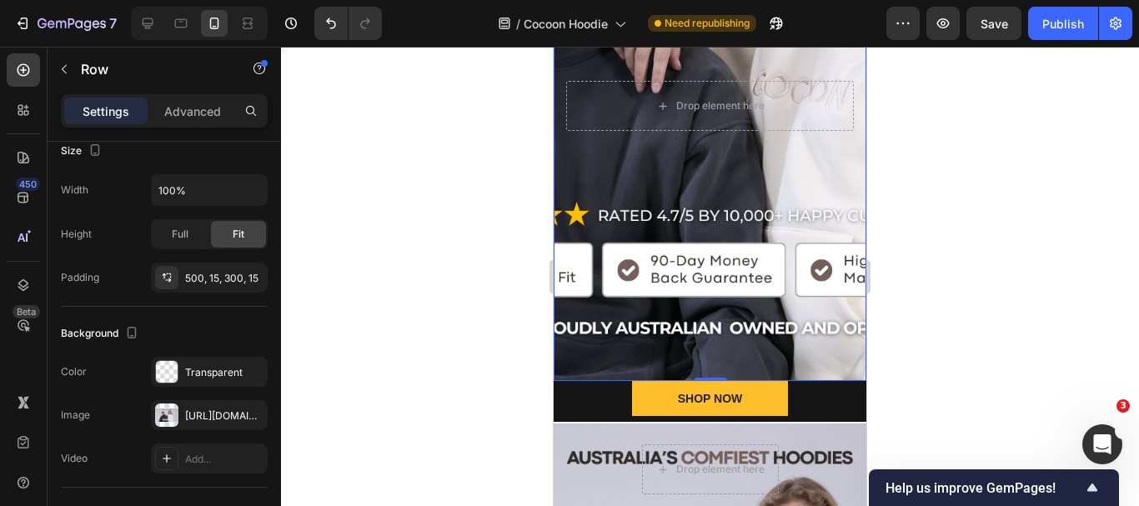
click at [692, 171] on div "Drop element here Row 0" at bounding box center [710, 22] width 313 height 717
click at [577, 369] on div "Drop element here Row 0" at bounding box center [710, 22] width 313 height 717
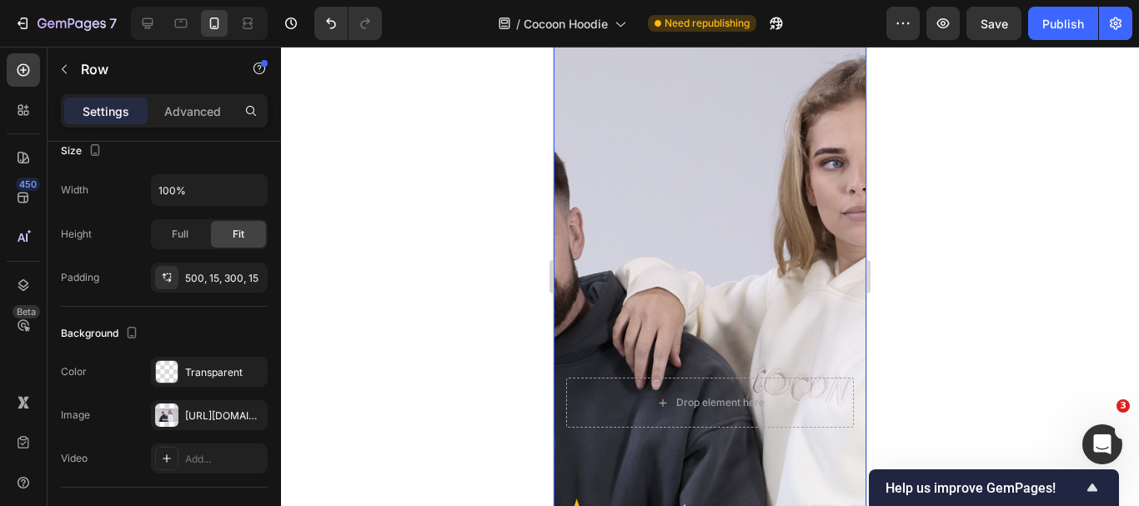
scroll to position [0, 0]
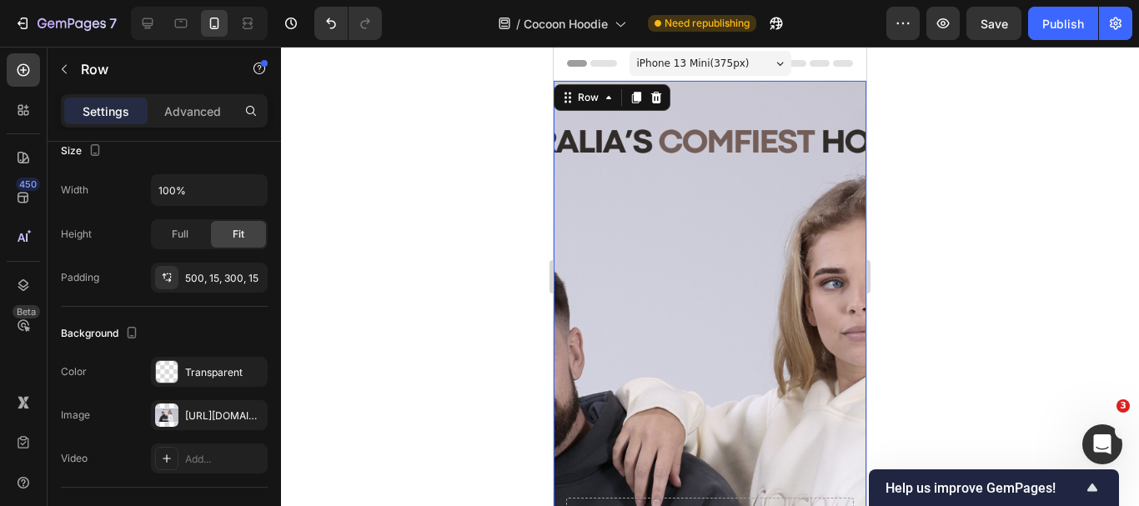
click at [682, 335] on div "Drop element here Row 0" at bounding box center [710, 439] width 313 height 717
click at [194, 280] on div "500, 15, 300, 15" at bounding box center [209, 278] width 48 height 15
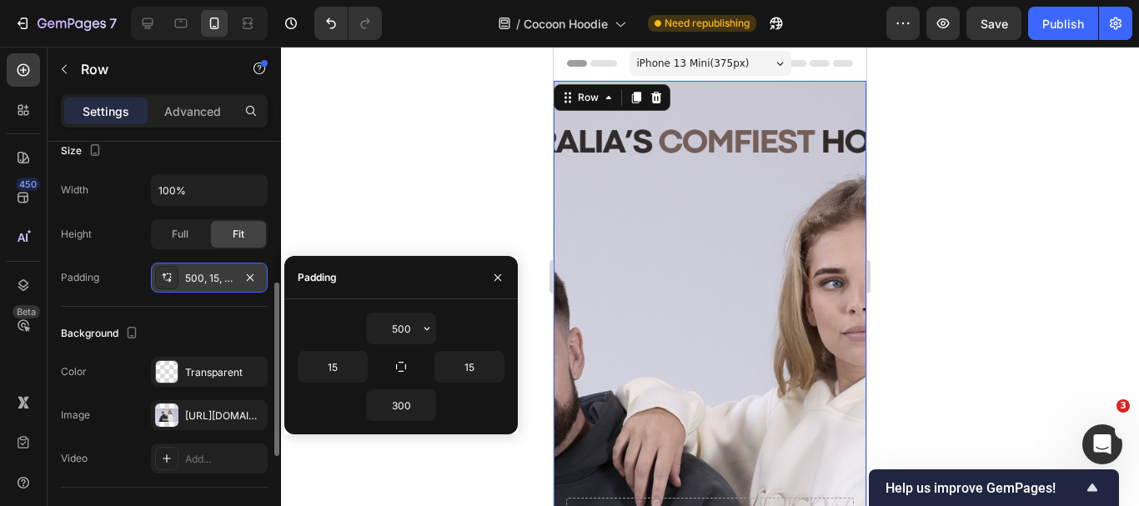
click at [167, 279] on icon at bounding box center [166, 277] width 13 height 13
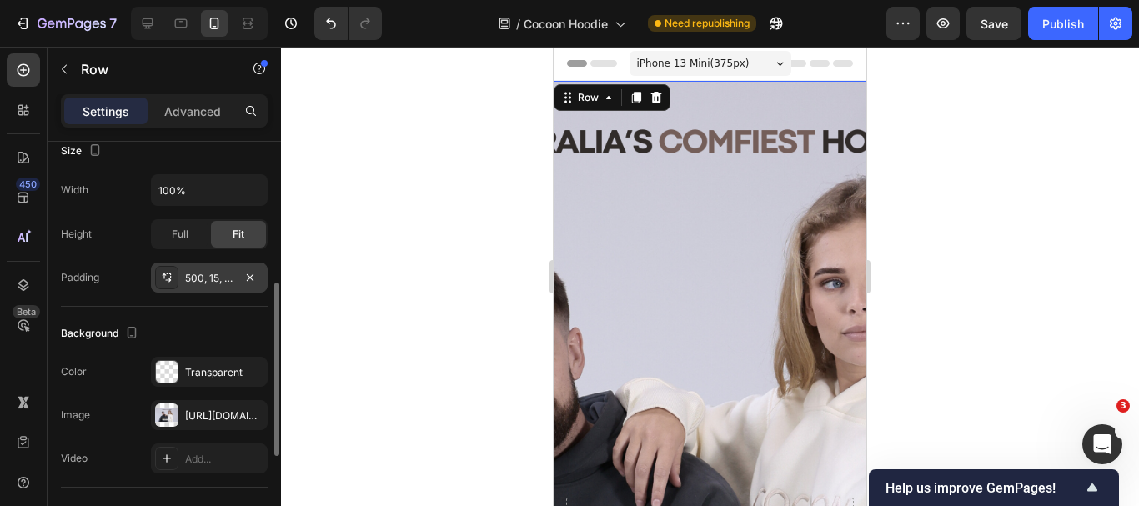
click at [167, 279] on icon at bounding box center [166, 277] width 13 height 13
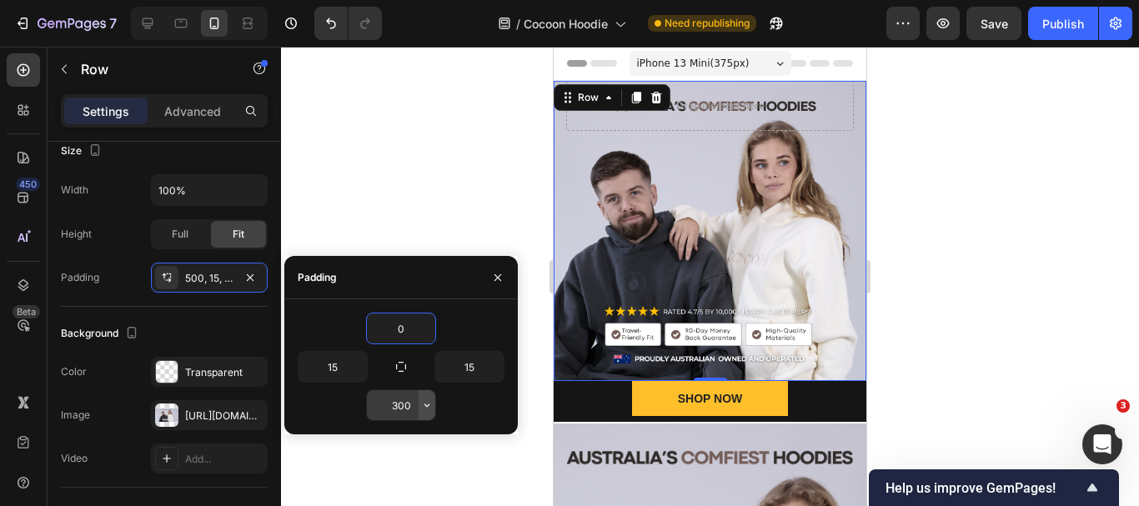
type input "0"
click at [419, 411] on button "button" at bounding box center [427, 405] width 17 height 30
click at [400, 408] on input "300" at bounding box center [401, 405] width 68 height 30
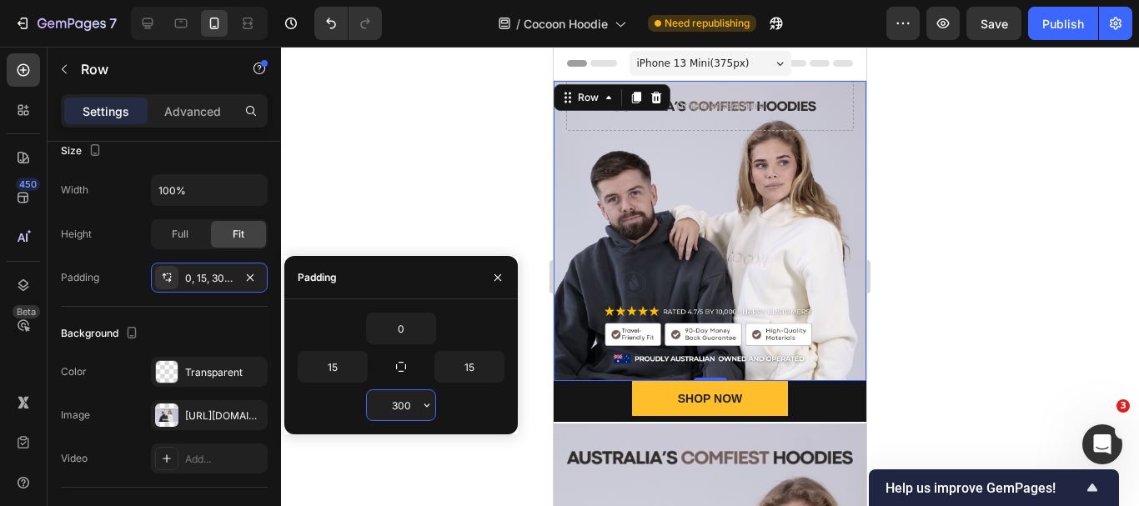
click at [400, 408] on input "300" at bounding box center [401, 405] width 68 height 30
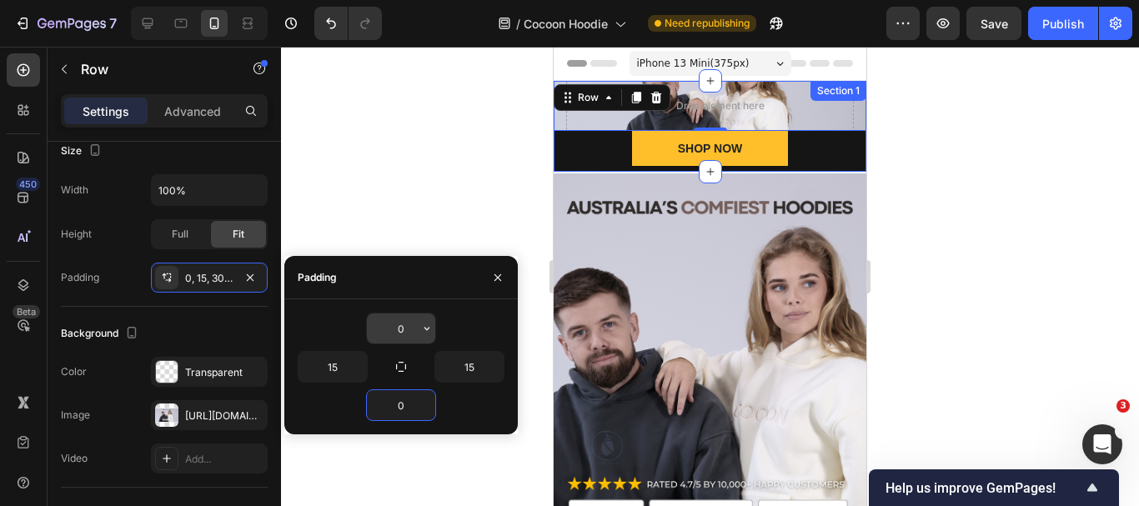
type input "0"
click at [400, 327] on input "0" at bounding box center [401, 329] width 68 height 30
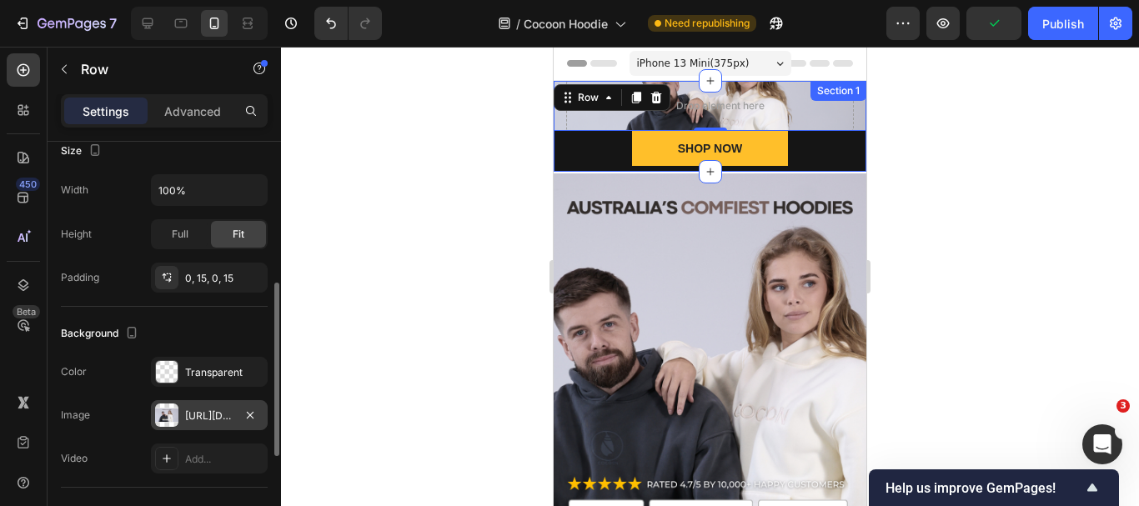
click at [163, 413] on div at bounding box center [166, 415] width 23 height 23
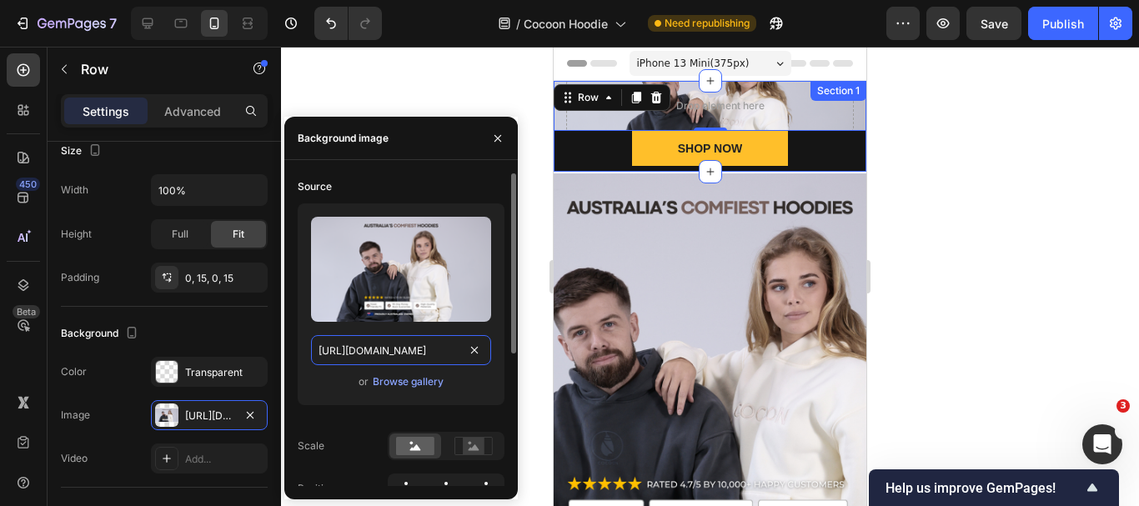
click at [400, 355] on input "[URL][DOMAIN_NAME]" at bounding box center [401, 350] width 180 height 30
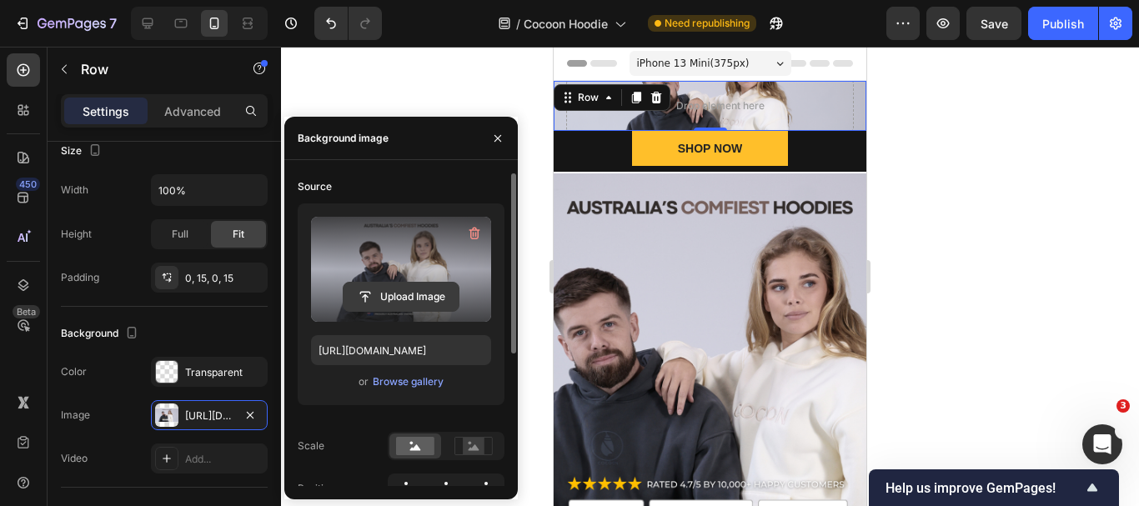
click at [413, 304] on input "file" at bounding box center [401, 297] width 115 height 28
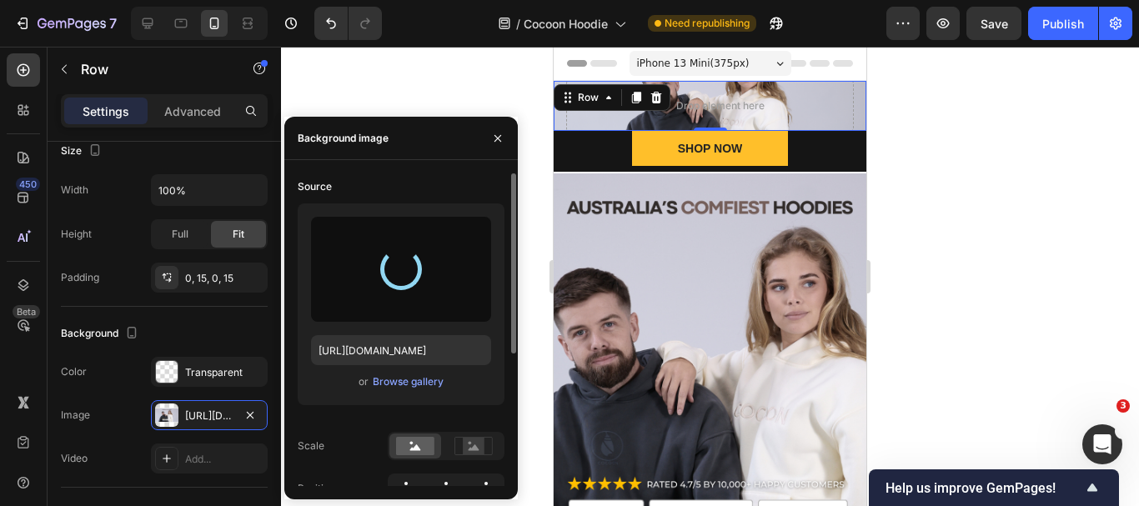
type input "https://cdn.shopify.com/s/files/1/0743/0049/0023/files/gempages_565534903916037…"
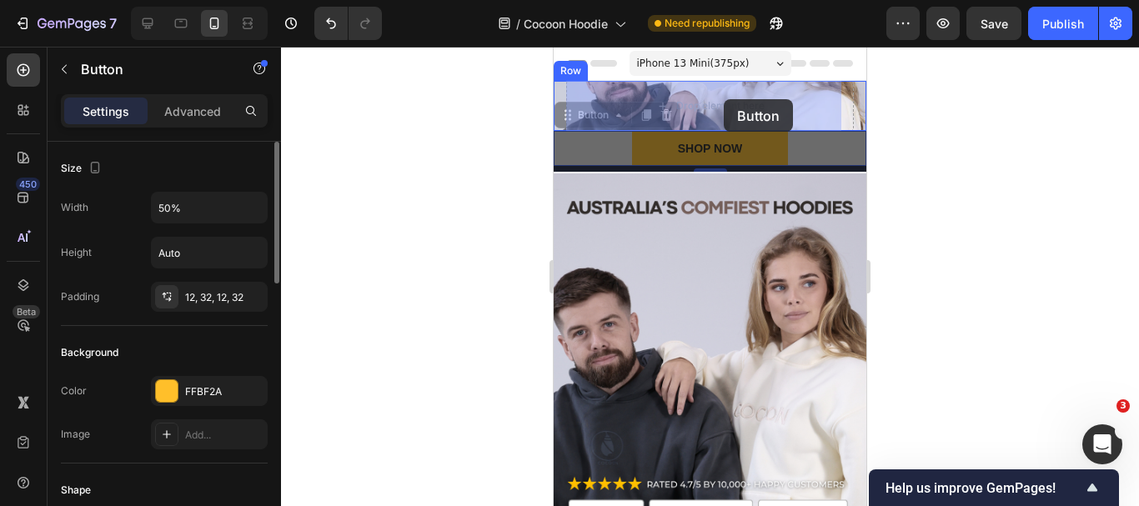
drag, startPoint x: 749, startPoint y: 157, endPoint x: 725, endPoint y: 100, distance: 61.7
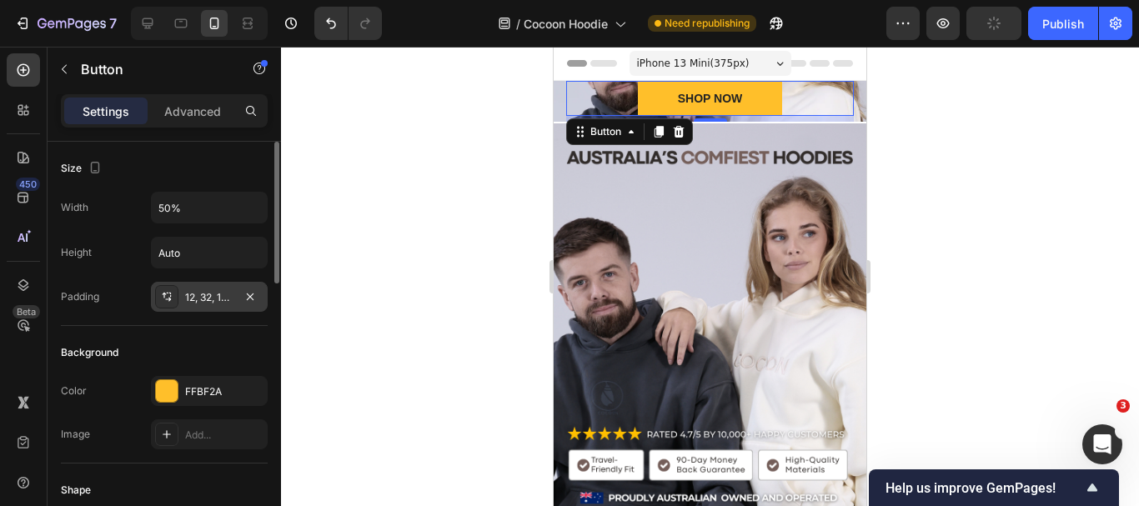
click at [207, 297] on div "12, 32, 12, 32" at bounding box center [209, 297] width 48 height 15
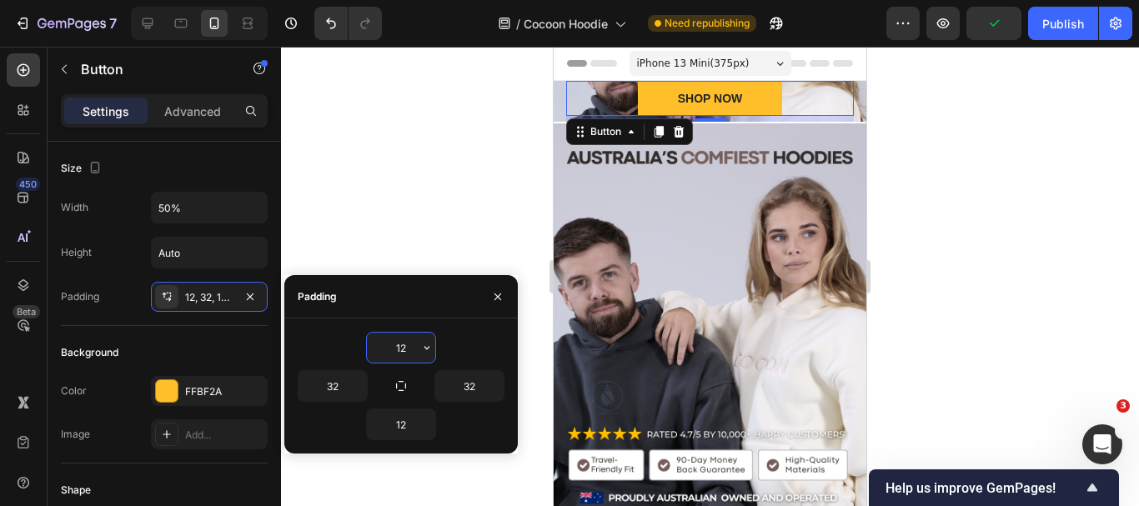
click at [396, 347] on input "12" at bounding box center [401, 348] width 68 height 30
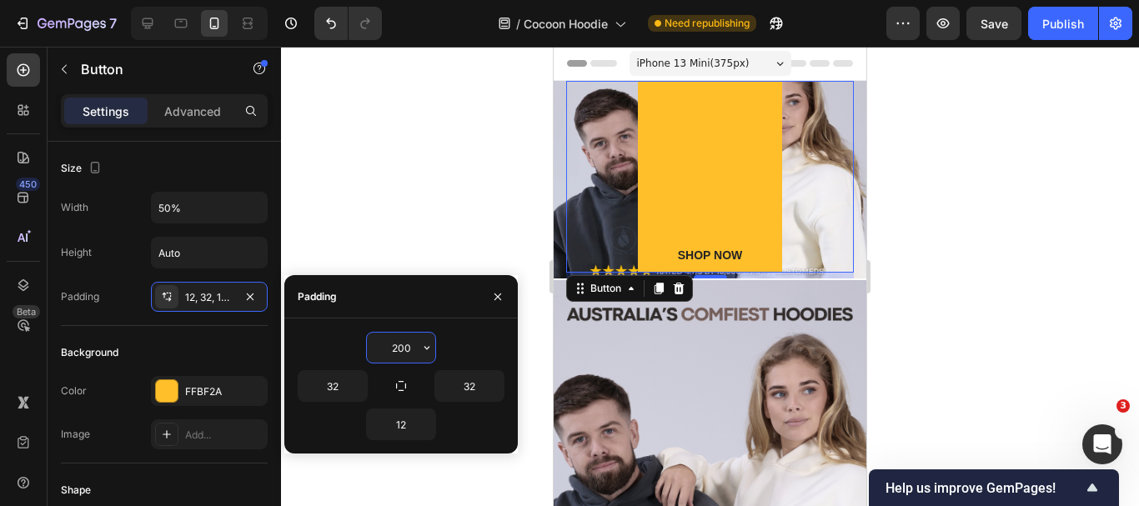
type input "12"
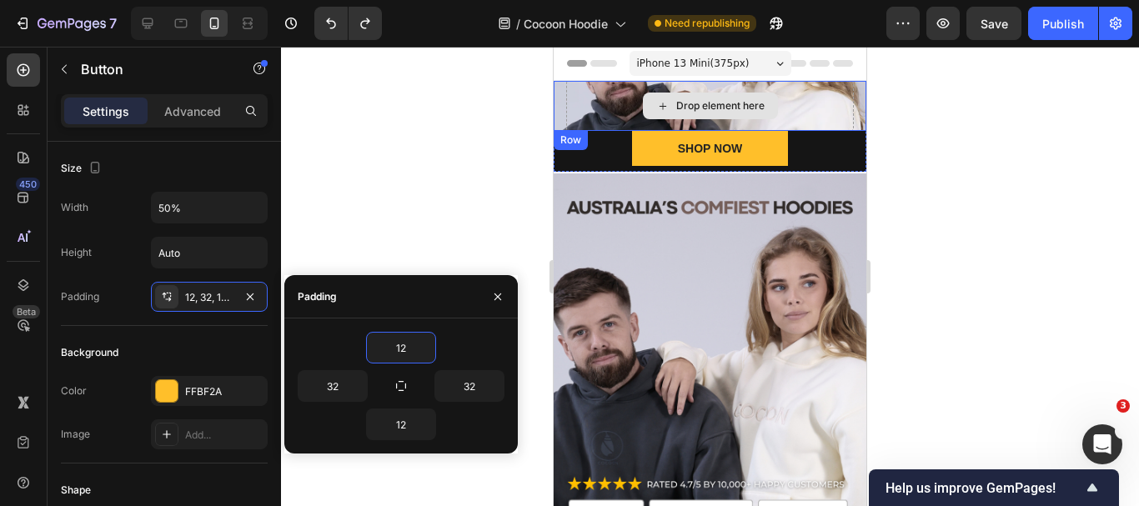
click at [801, 108] on div "Drop element here" at bounding box center [710, 106] width 288 height 50
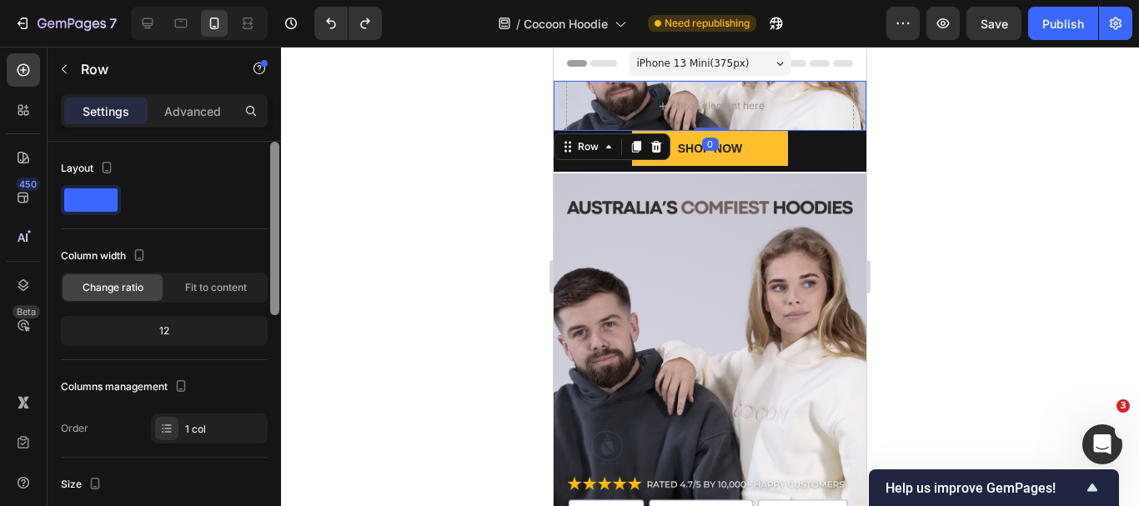
scroll to position [167, 0]
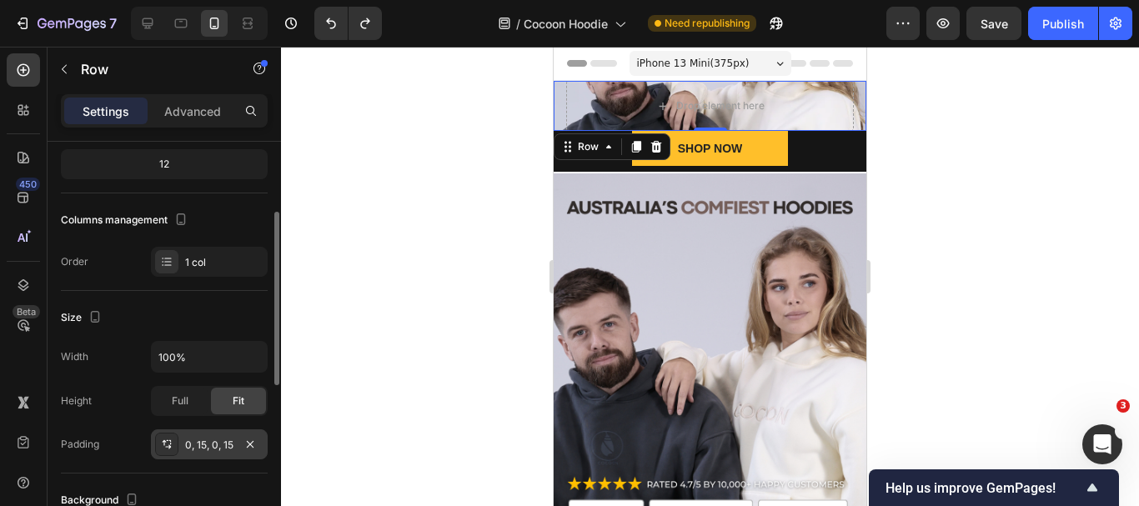
click at [201, 438] on div "0, 15, 0, 15" at bounding box center [209, 445] width 48 height 15
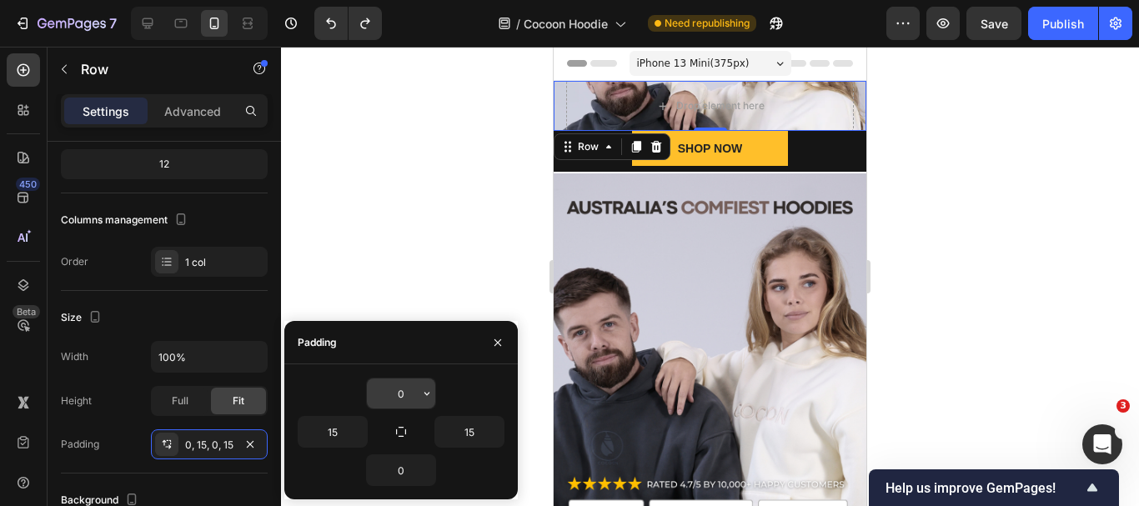
click at [405, 395] on input "0" at bounding box center [401, 394] width 68 height 30
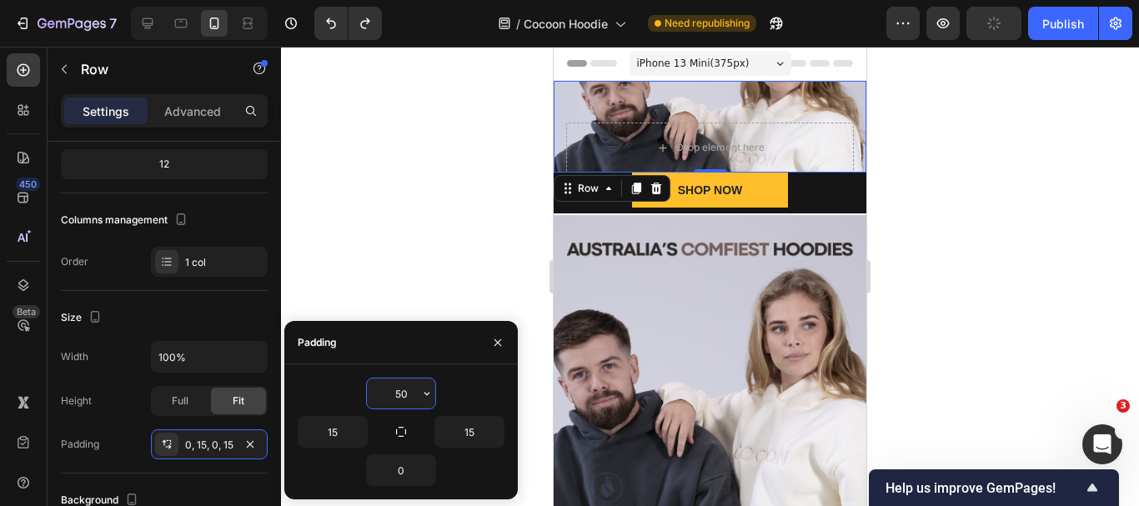
type input "5"
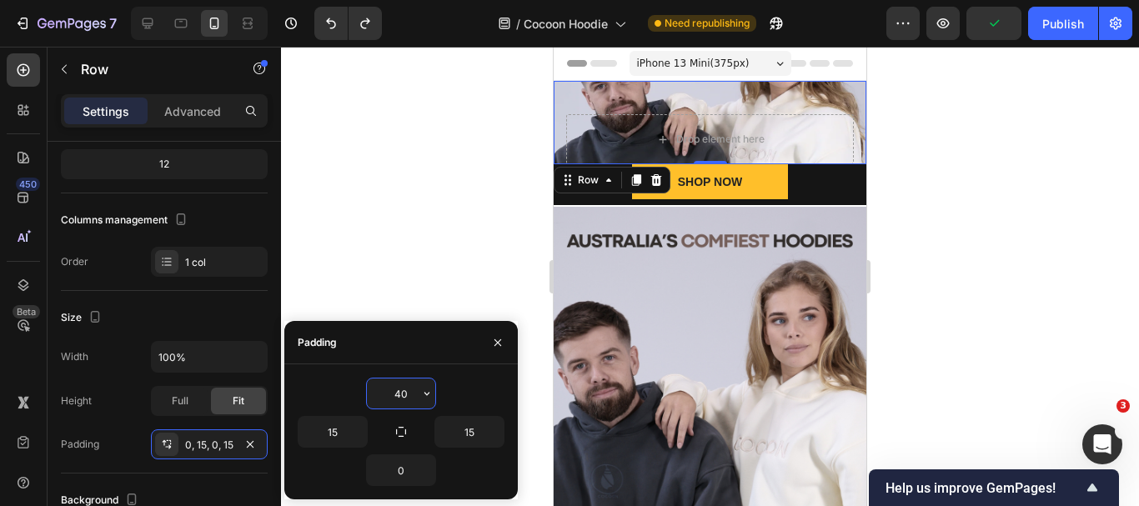
type input "400"
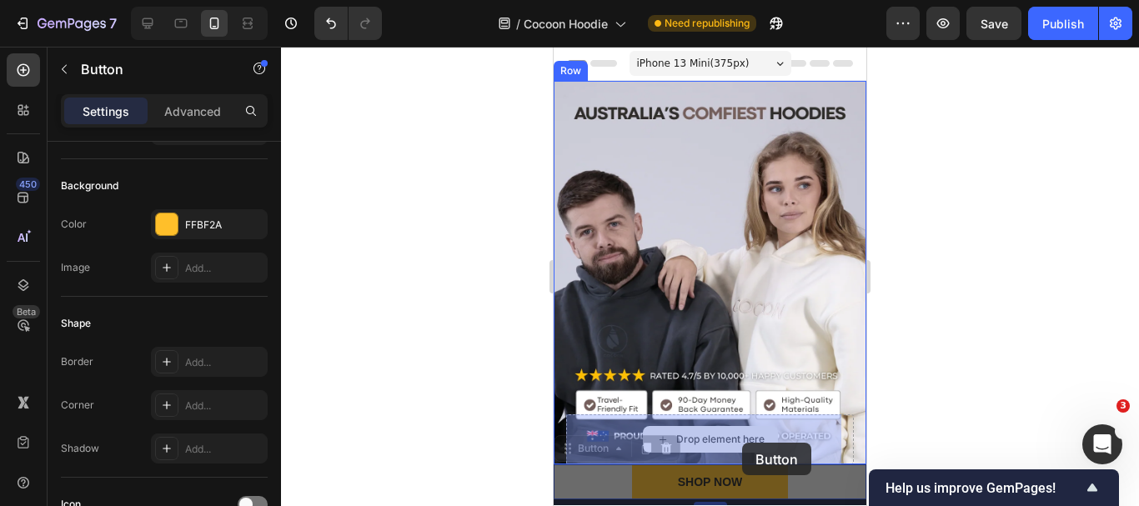
scroll to position [0, 0]
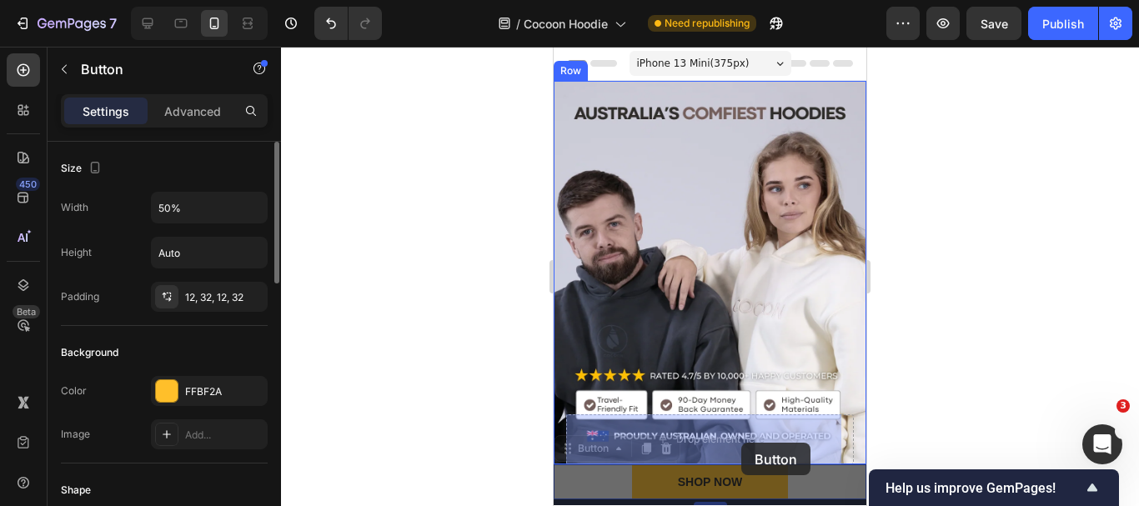
drag, startPoint x: 748, startPoint y: 477, endPoint x: 741, endPoint y: 443, distance: 34.8
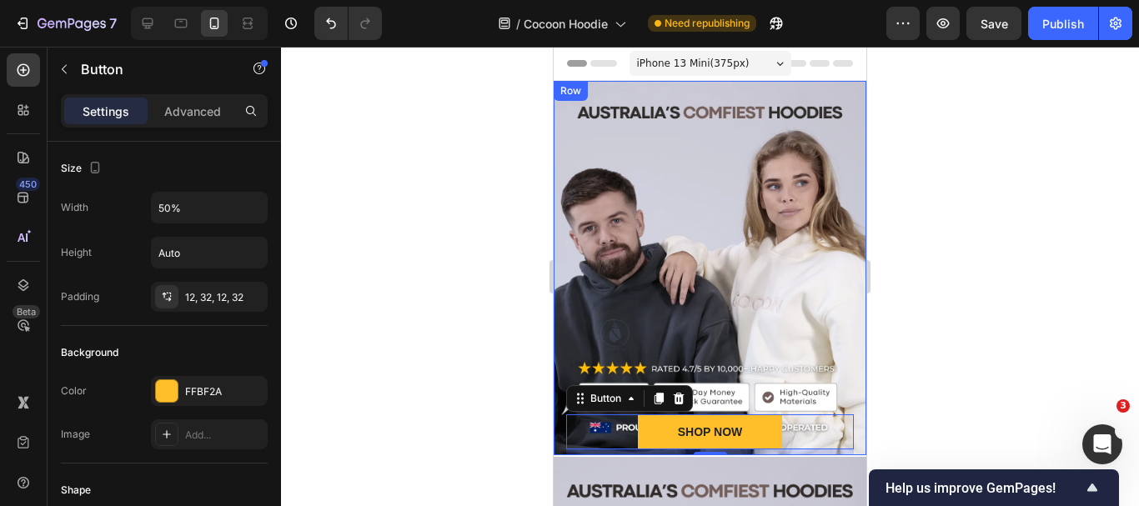
click at [623, 239] on div "SHOP NOW Button 7 Row" at bounding box center [710, 268] width 313 height 374
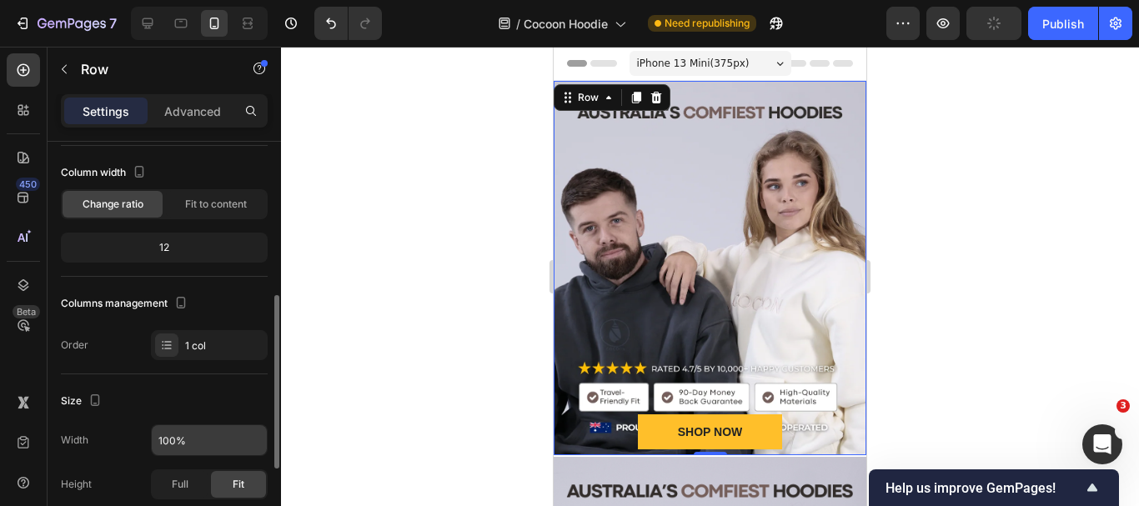
scroll to position [167, 0]
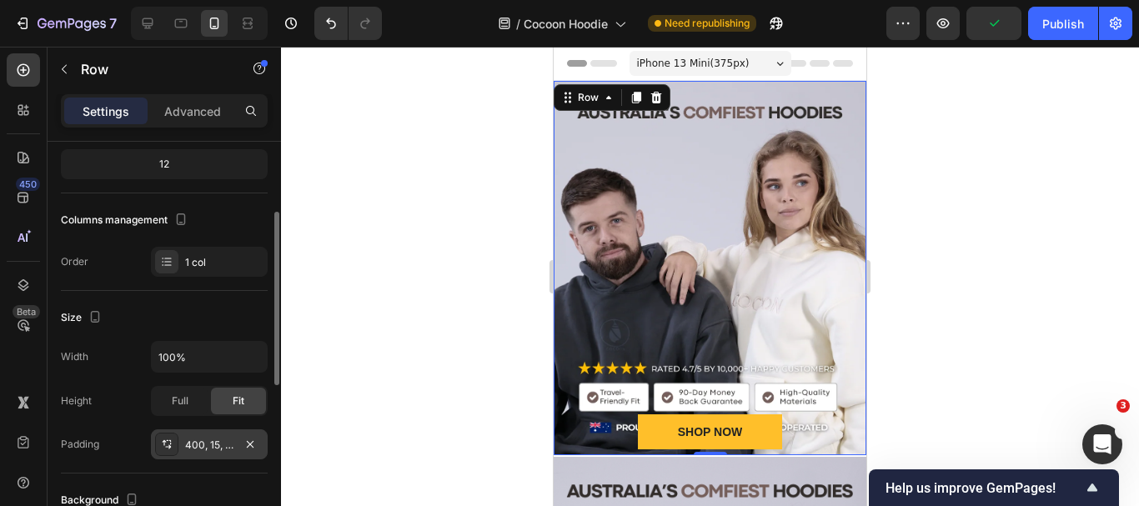
click at [196, 445] on div "400, 15, 0, 15" at bounding box center [209, 445] width 48 height 15
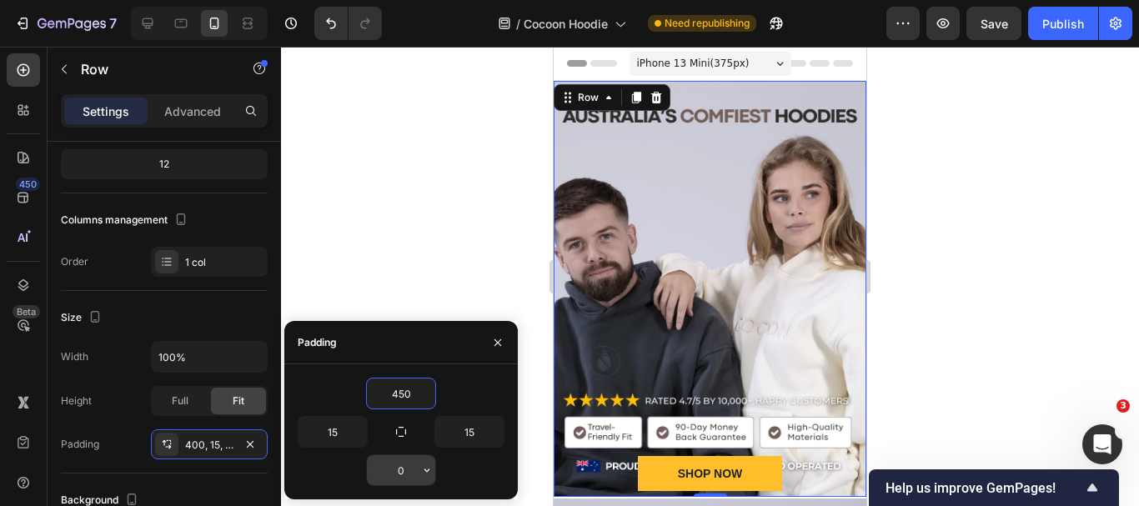
type input "450"
click at [405, 472] on input "0" at bounding box center [401, 470] width 68 height 30
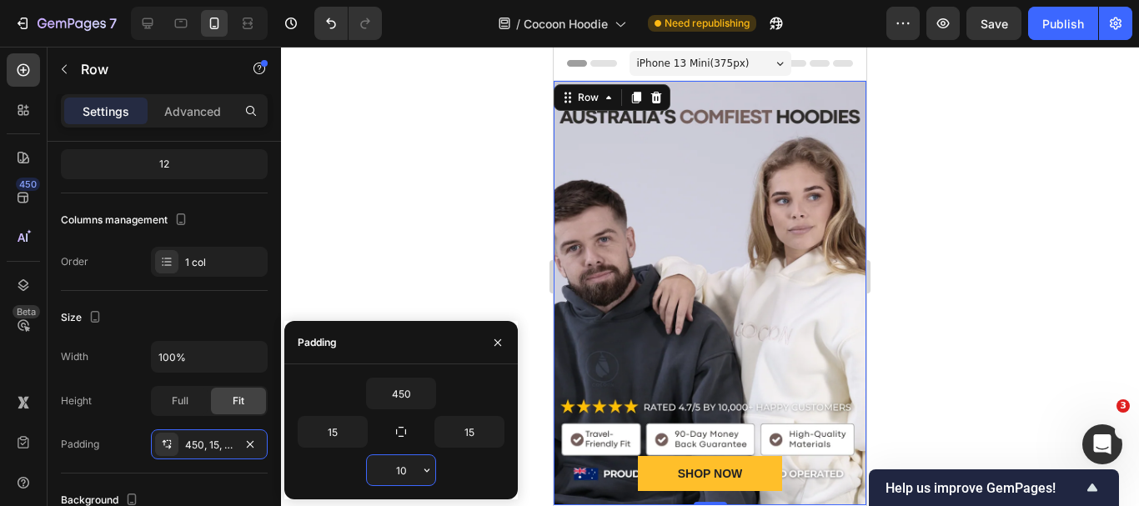
type input "1"
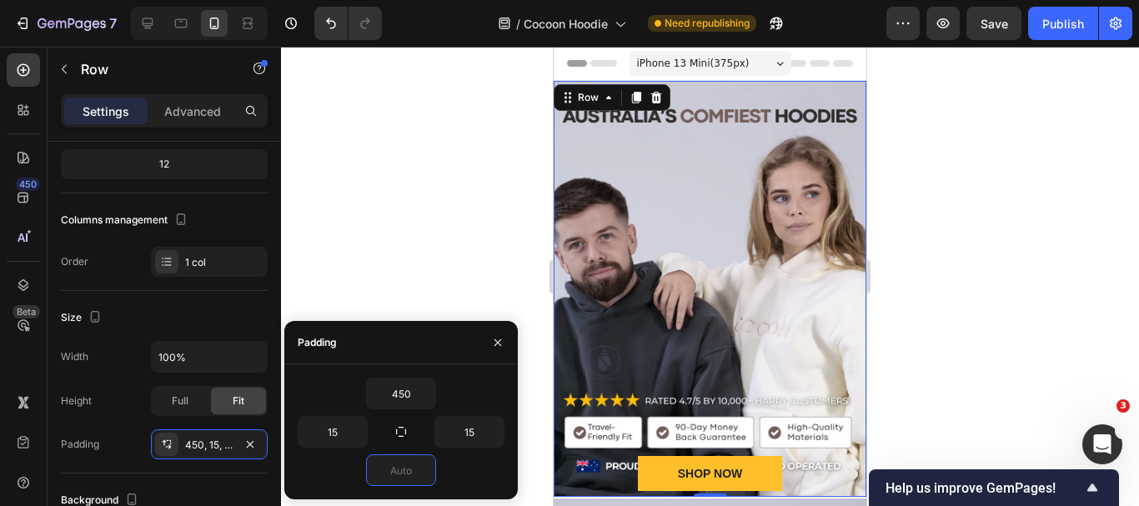
type input "0"
click at [470, 386] on div "450" at bounding box center [401, 394] width 207 height 32
click at [332, 435] on input "15" at bounding box center [333, 432] width 68 height 30
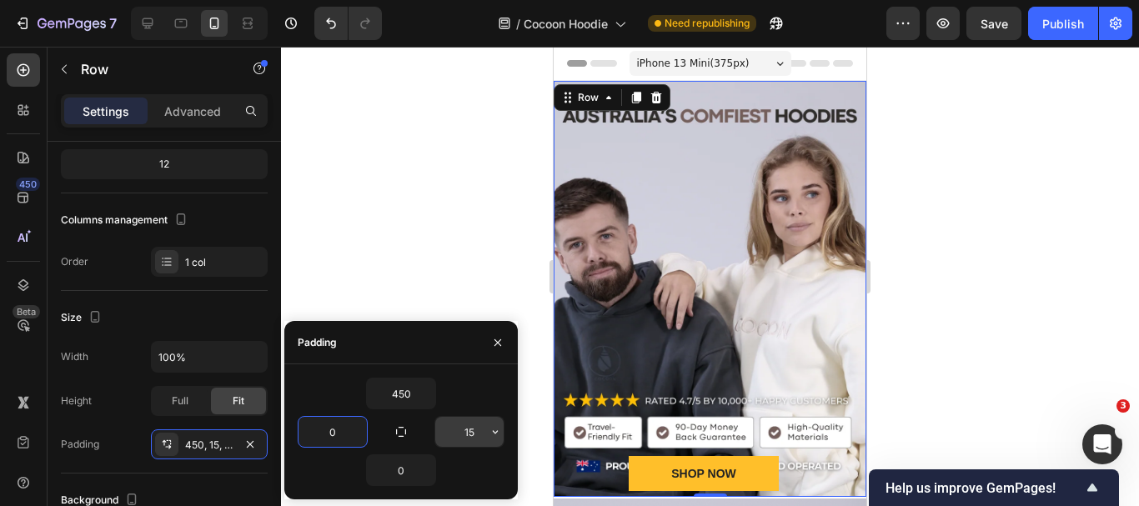
type input "0"
click at [472, 434] on input "15" at bounding box center [469, 432] width 68 height 30
type input "0"
click at [475, 386] on div "450" at bounding box center [401, 394] width 207 height 32
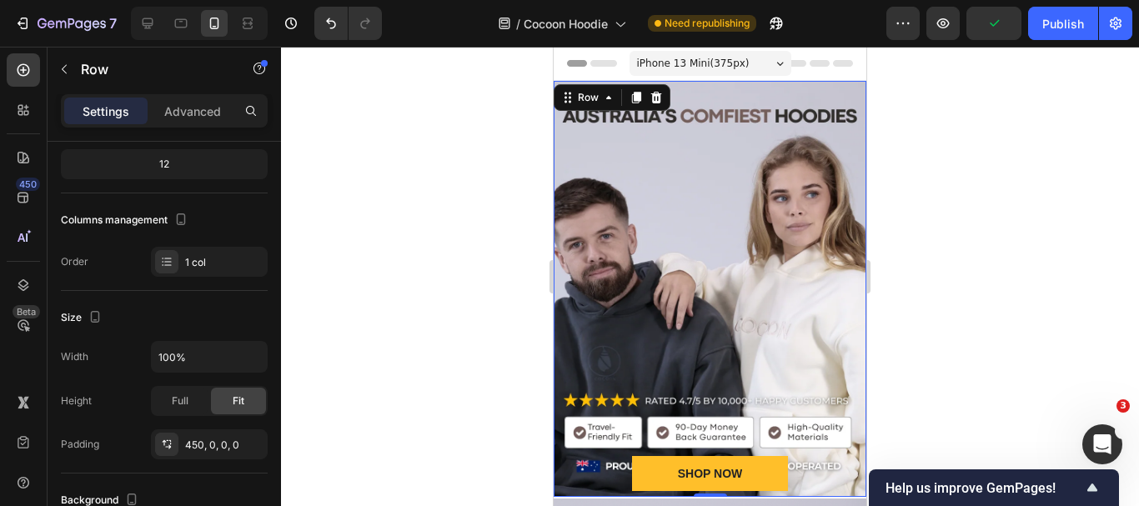
click at [618, 312] on div "SHOP NOW Button Row 0" at bounding box center [710, 289] width 313 height 416
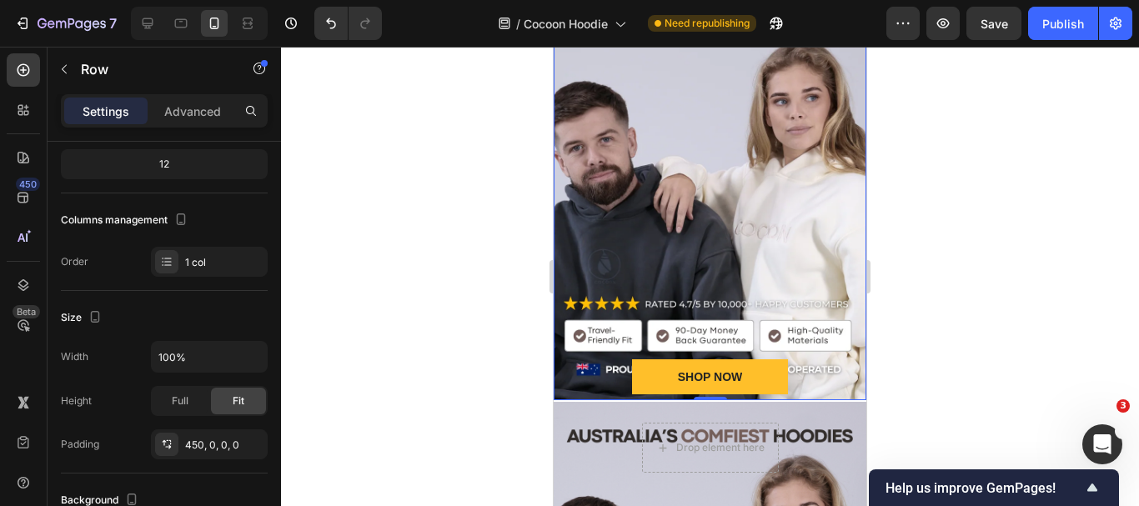
scroll to position [83, 0]
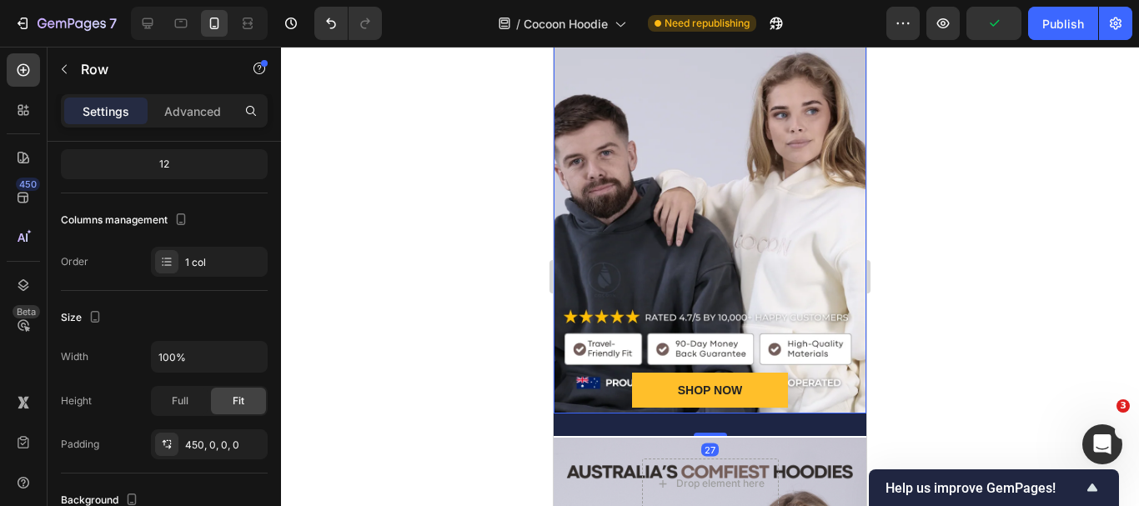
drag, startPoint x: 720, startPoint y: 411, endPoint x: 696, endPoint y: 287, distance: 126.4
click at [722, 414] on div "27" at bounding box center [710, 414] width 313 height 0
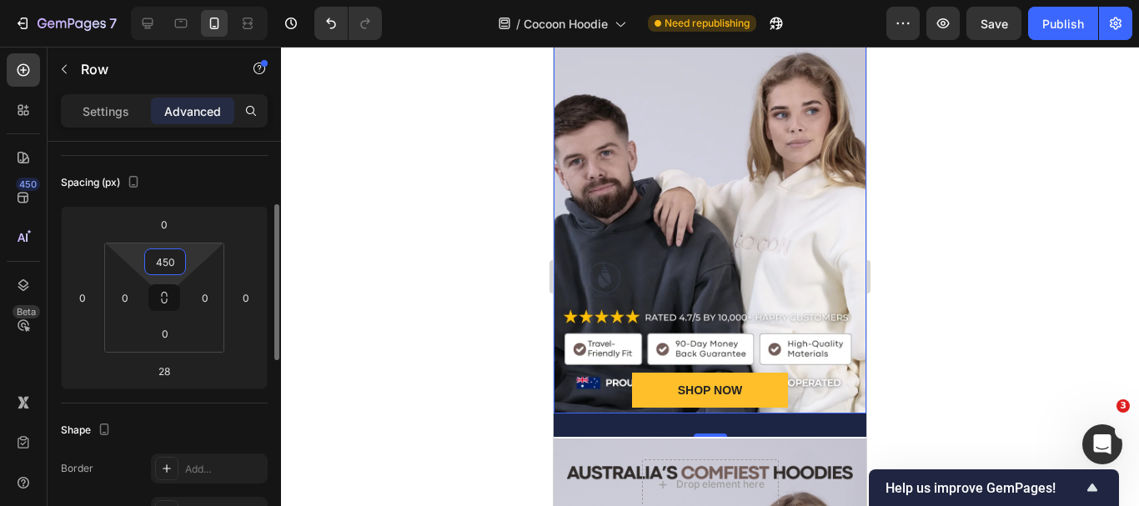
click at [170, 268] on input "450" at bounding box center [164, 261] width 33 height 25
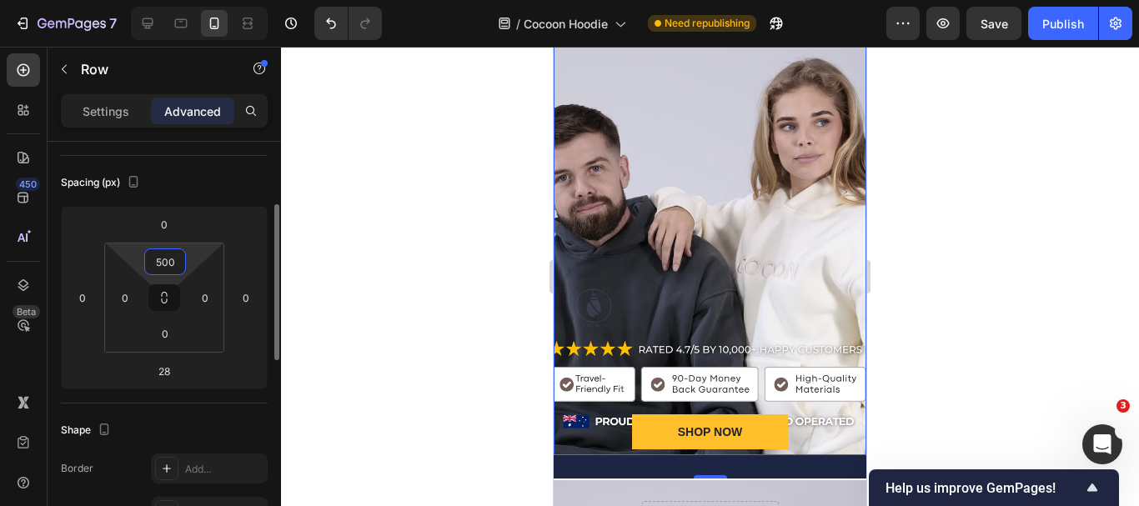
click at [162, 274] on input "500" at bounding box center [164, 261] width 33 height 25
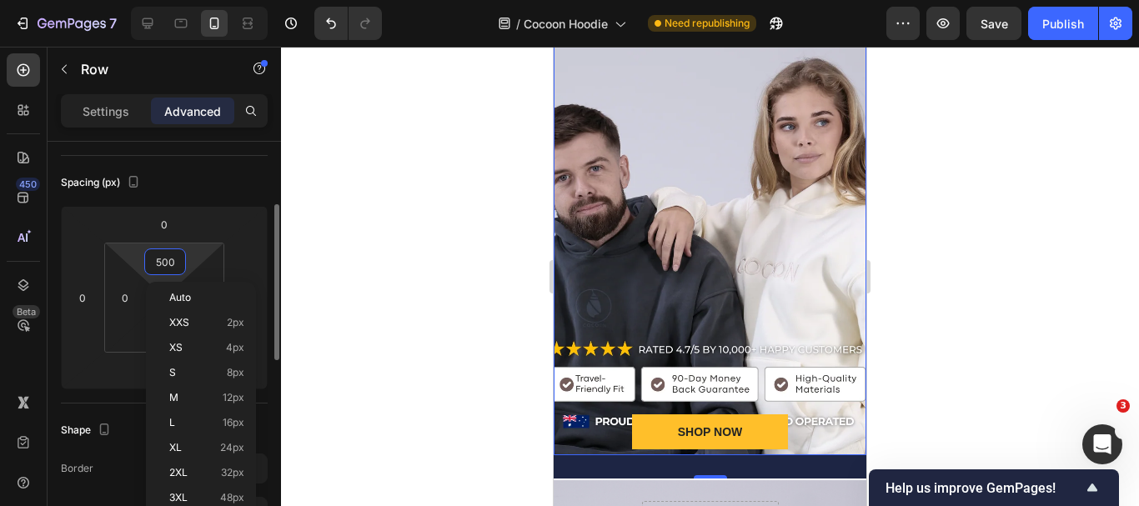
click at [162, 274] on input "500" at bounding box center [164, 261] width 33 height 25
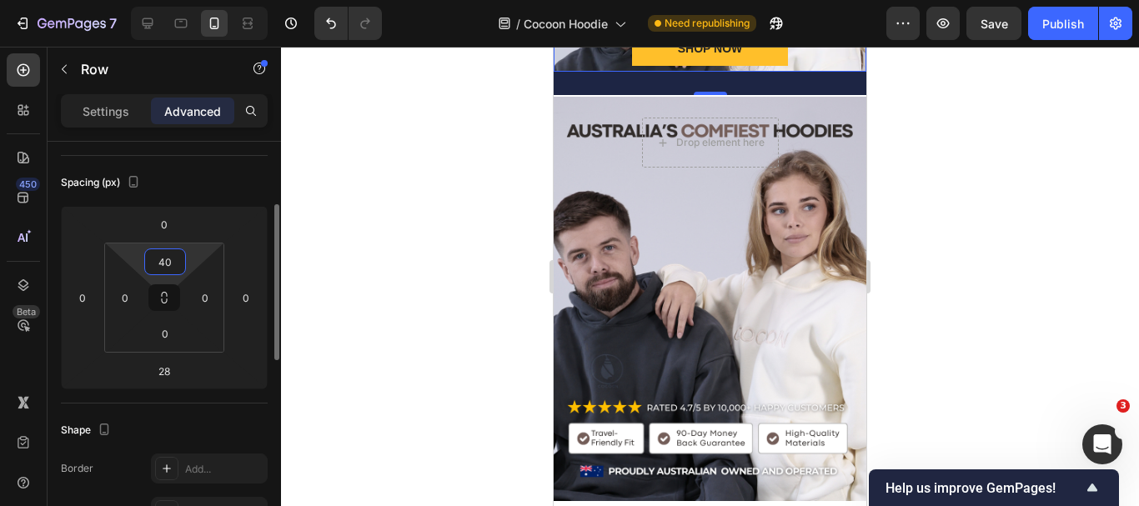
type input "400"
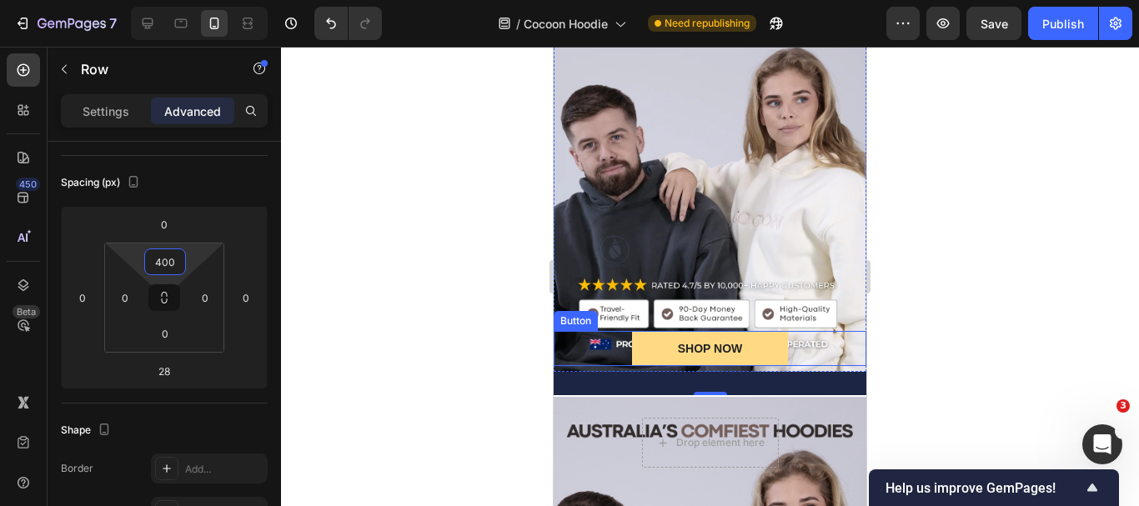
click at [745, 359] on button "SHOP NOW" at bounding box center [710, 348] width 157 height 35
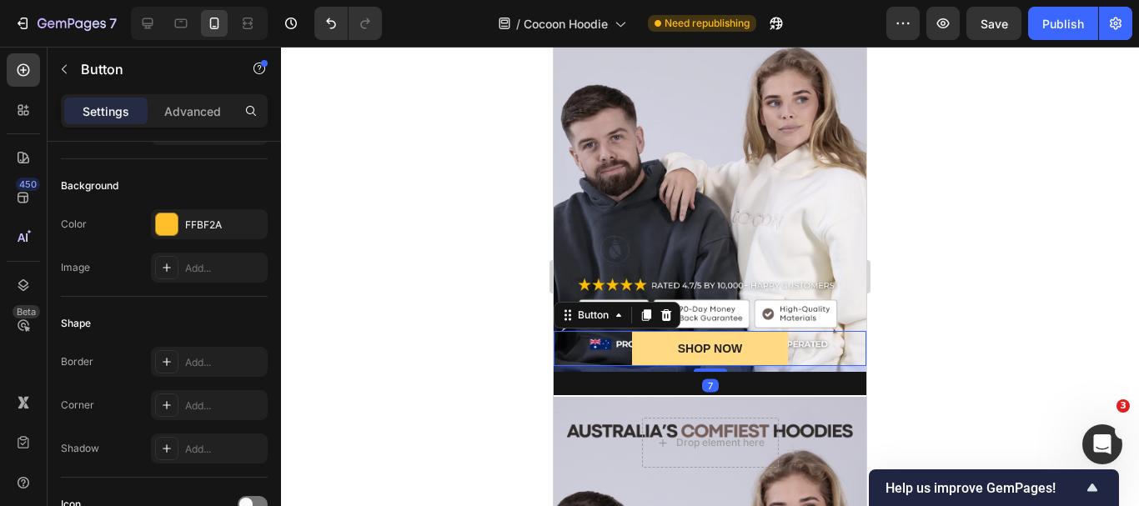
scroll to position [0, 0]
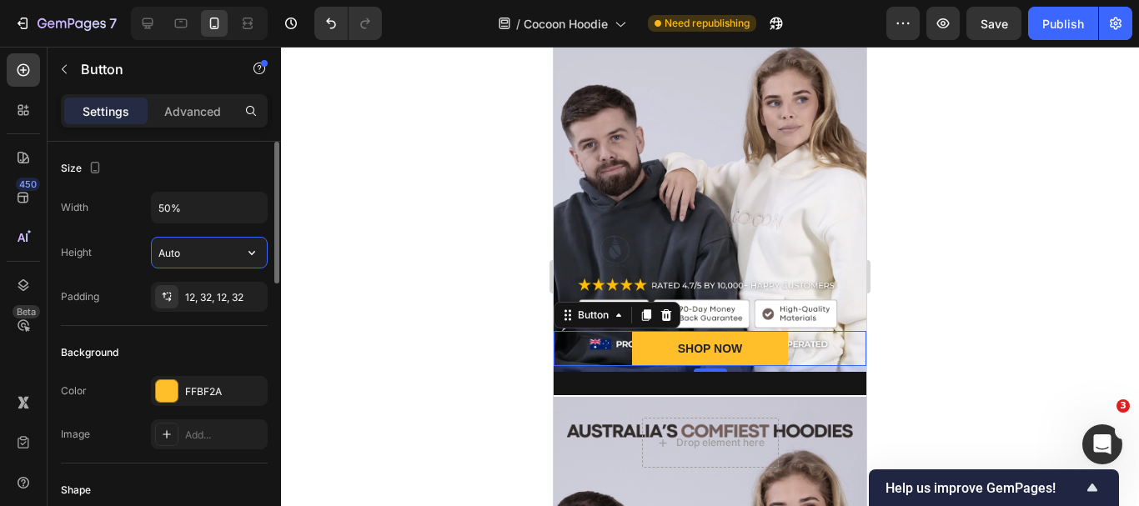
click at [179, 249] on input "Auto" at bounding box center [209, 253] width 115 height 30
click at [246, 246] on icon "button" at bounding box center [252, 252] width 17 height 17
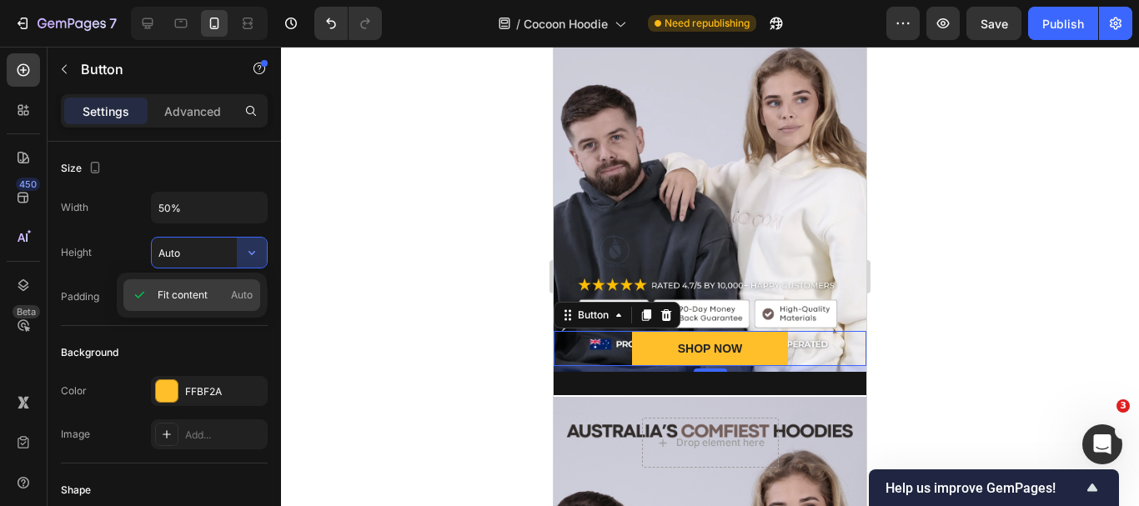
click at [232, 291] on span "Auto" at bounding box center [242, 295] width 22 height 15
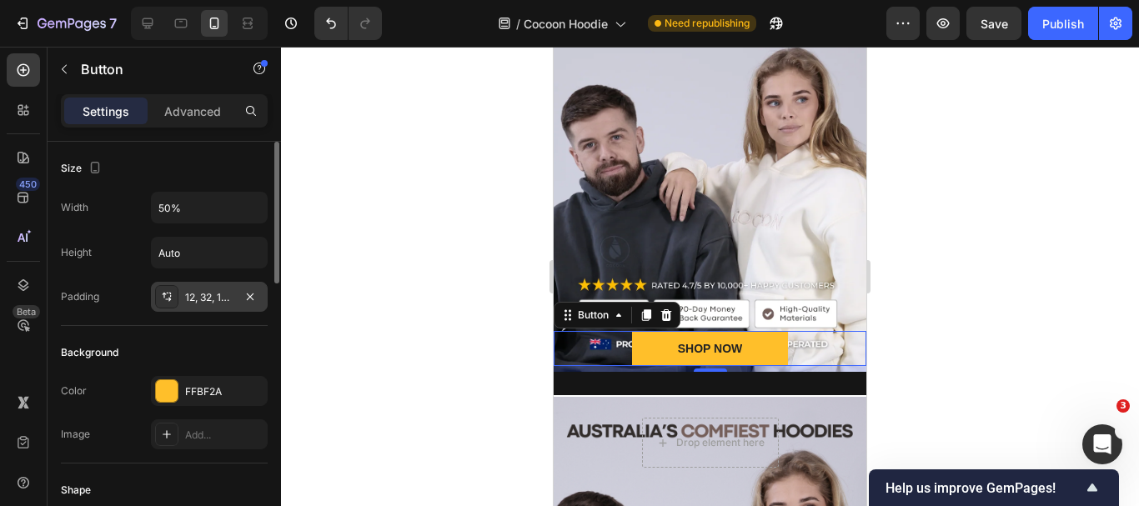
click at [193, 303] on div "12, 32, 12, 32" at bounding box center [209, 297] width 48 height 15
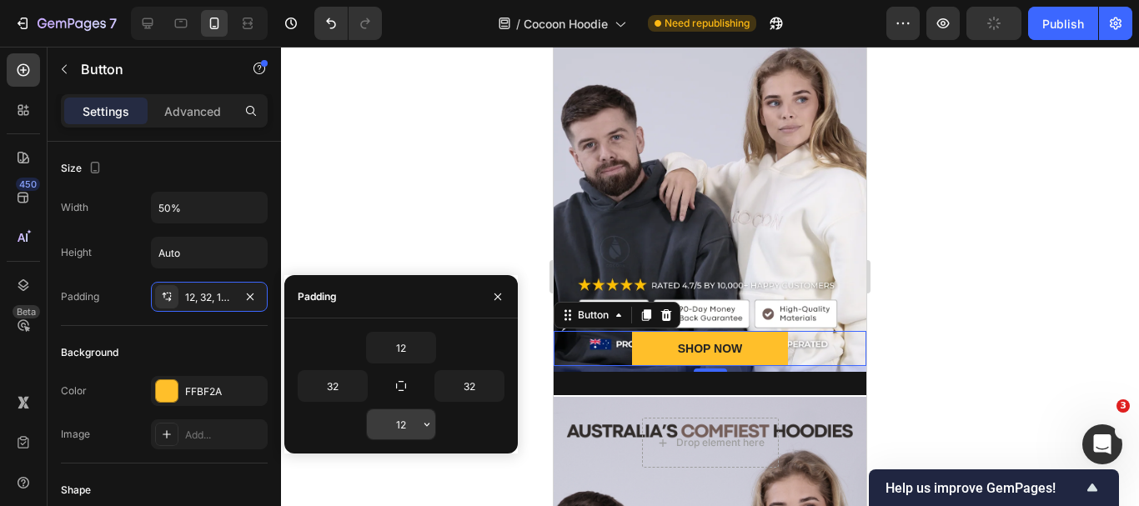
click at [388, 416] on input "12" at bounding box center [401, 425] width 68 height 30
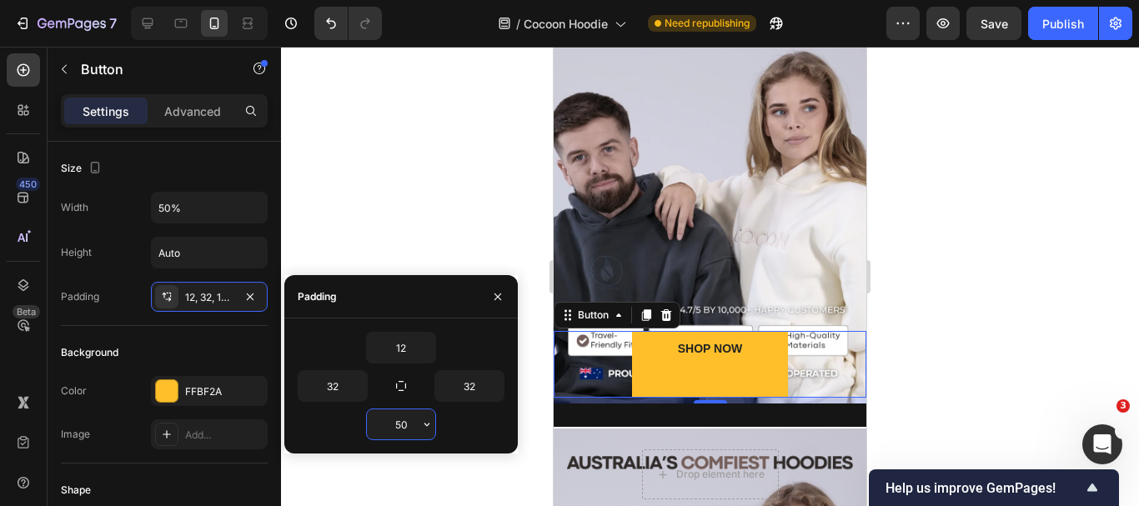
type input "5"
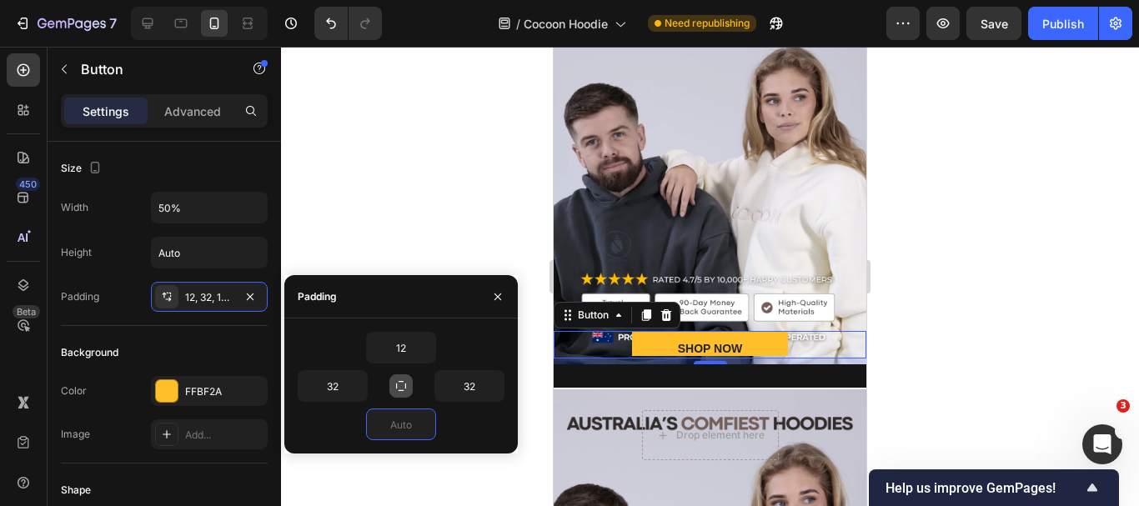
type input "0"
drag, startPoint x: 403, startPoint y: 390, endPoint x: 399, endPoint y: 347, distance: 42.7
click at [399, 347] on div "12 32 32 0" at bounding box center [401, 386] width 207 height 108
click at [413, 425] on input "0" at bounding box center [401, 425] width 68 height 30
click at [383, 350] on input "12" at bounding box center [401, 348] width 68 height 30
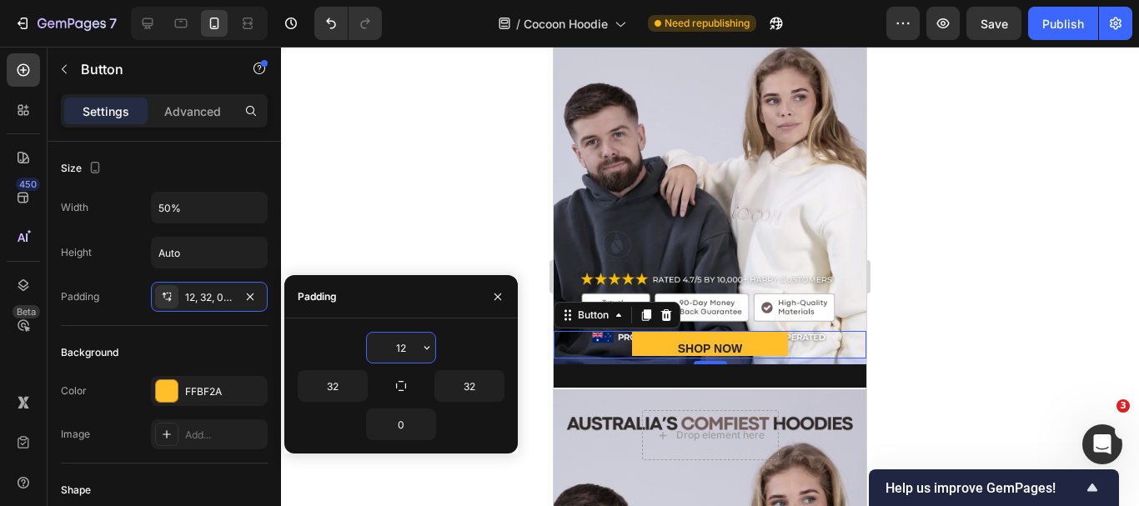
type input "0"
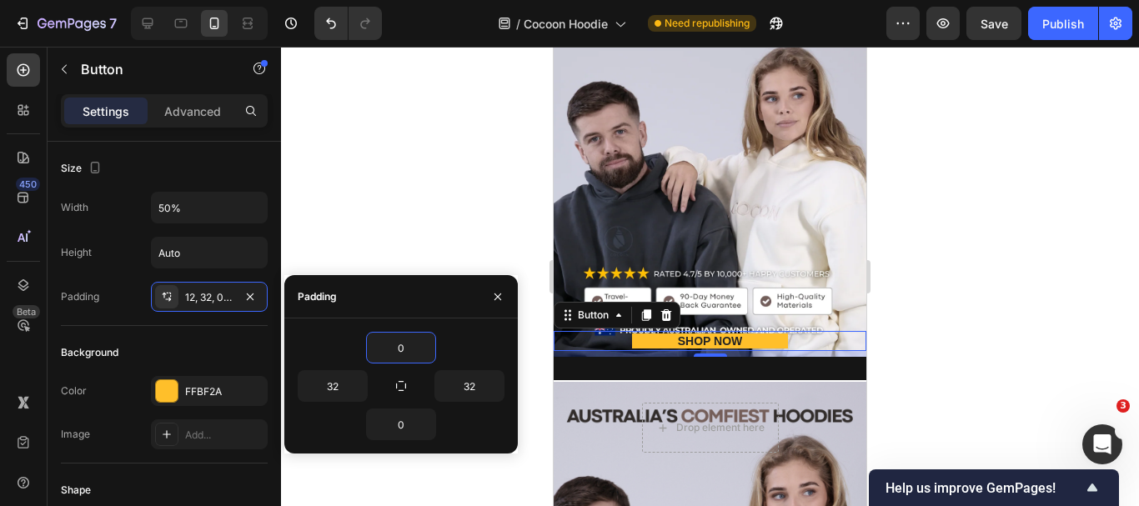
click at [947, 270] on div at bounding box center [710, 277] width 858 height 460
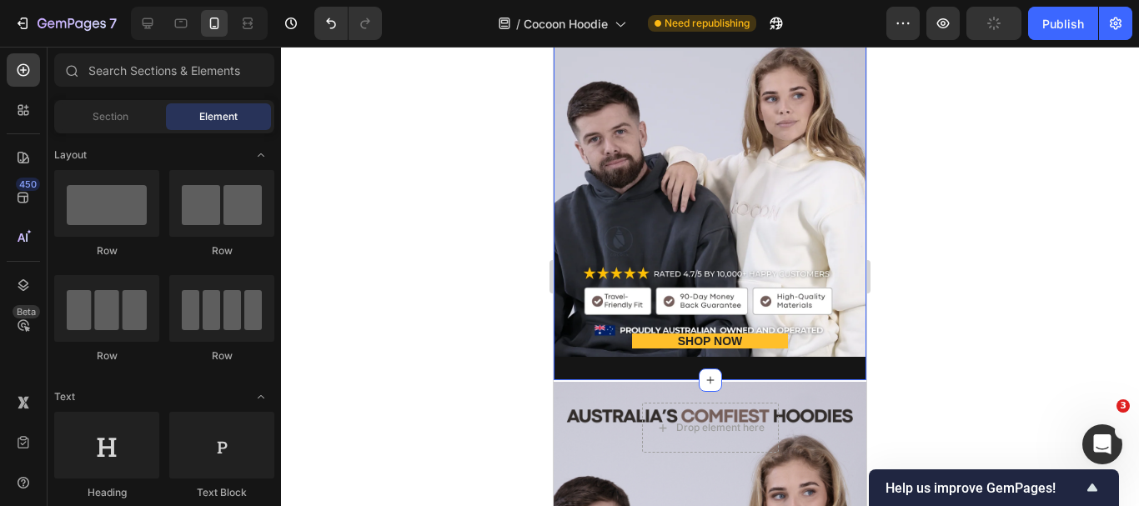
click at [684, 378] on div "SHOP NOW Button Row" at bounding box center [710, 188] width 313 height 383
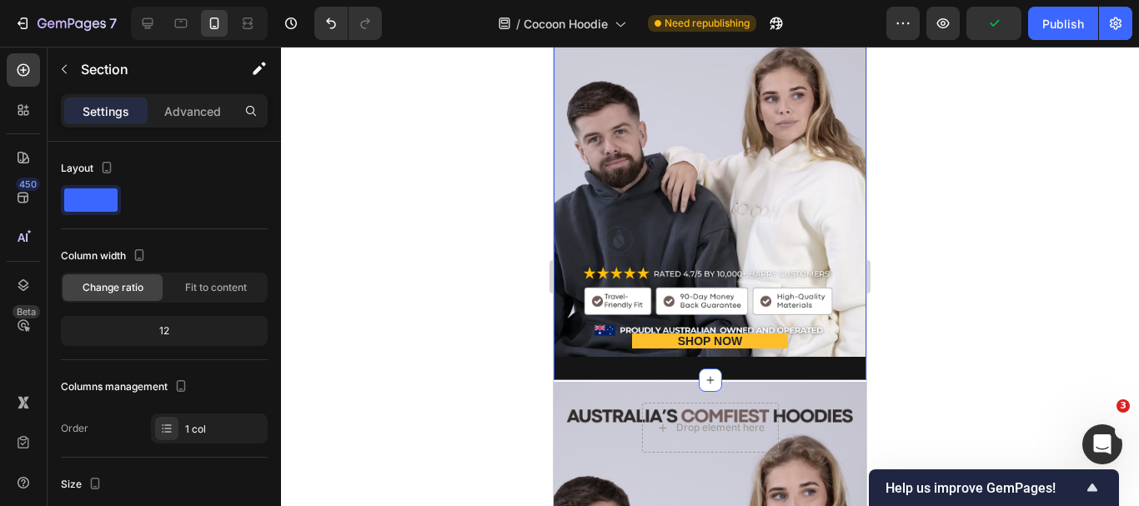
click at [662, 358] on div "SHOP NOW Button Row" at bounding box center [710, 188] width 313 height 383
click at [659, 219] on div "SHOP NOW Button Row" at bounding box center [710, 176] width 313 height 359
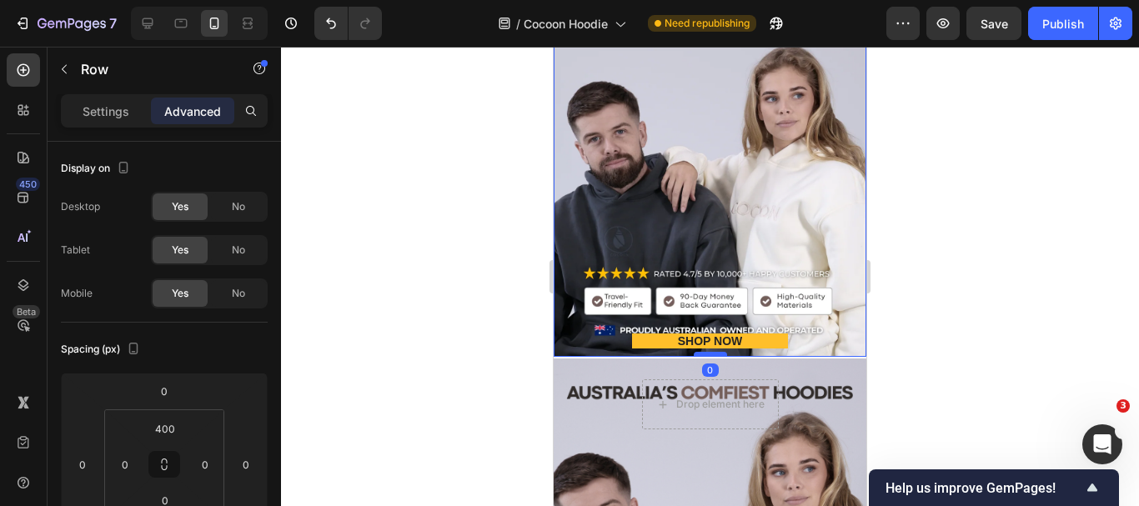
drag, startPoint x: 696, startPoint y: 379, endPoint x: 711, endPoint y: 352, distance: 31.0
click at [711, 352] on div at bounding box center [710, 354] width 33 height 5
type input "0"
click at [636, 339] on button "SHOP NOW" at bounding box center [710, 341] width 157 height 15
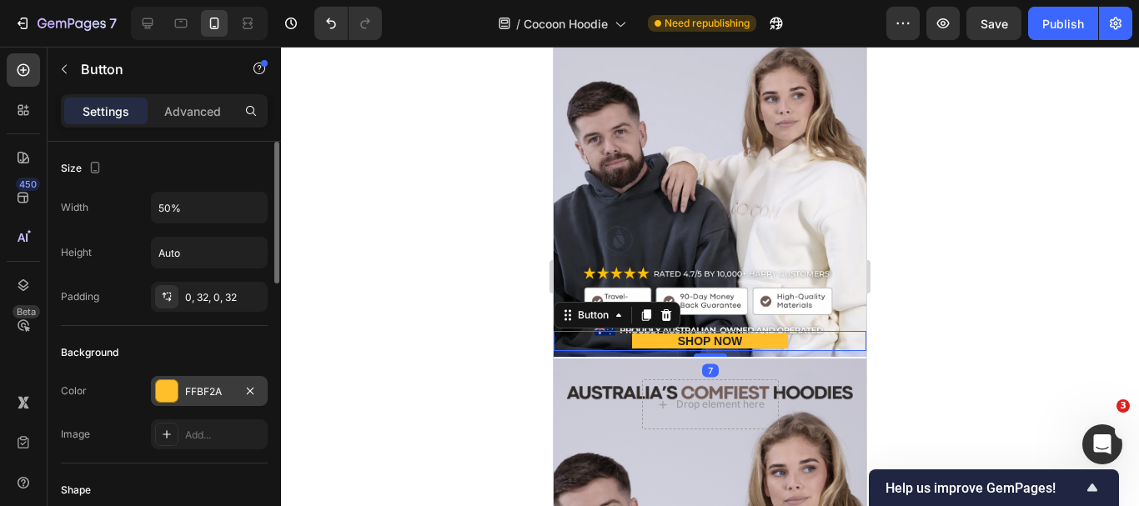
click at [171, 390] on div at bounding box center [167, 391] width 22 height 22
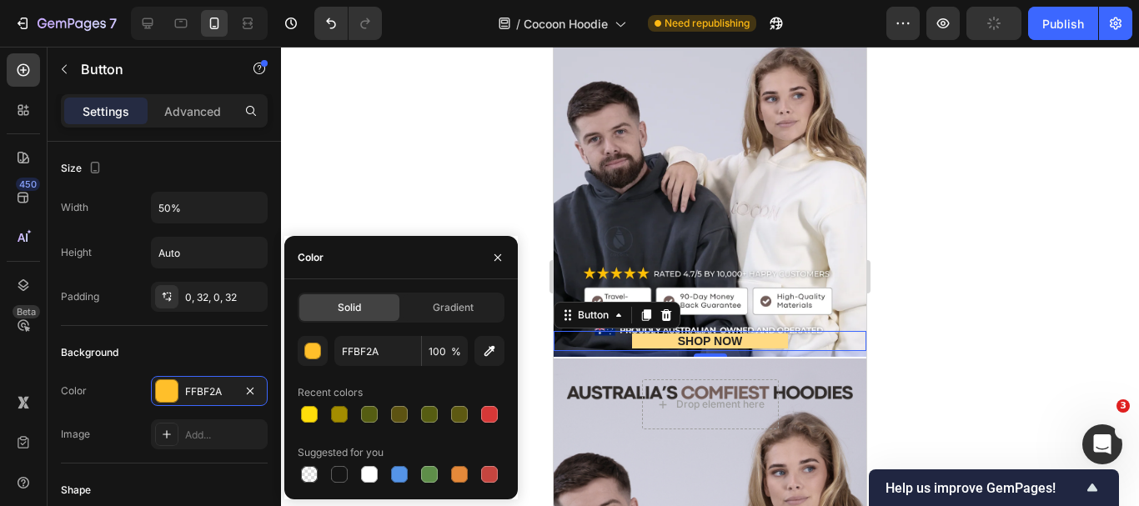
click at [760, 336] on button "SHOP NOW" at bounding box center [710, 341] width 157 height 15
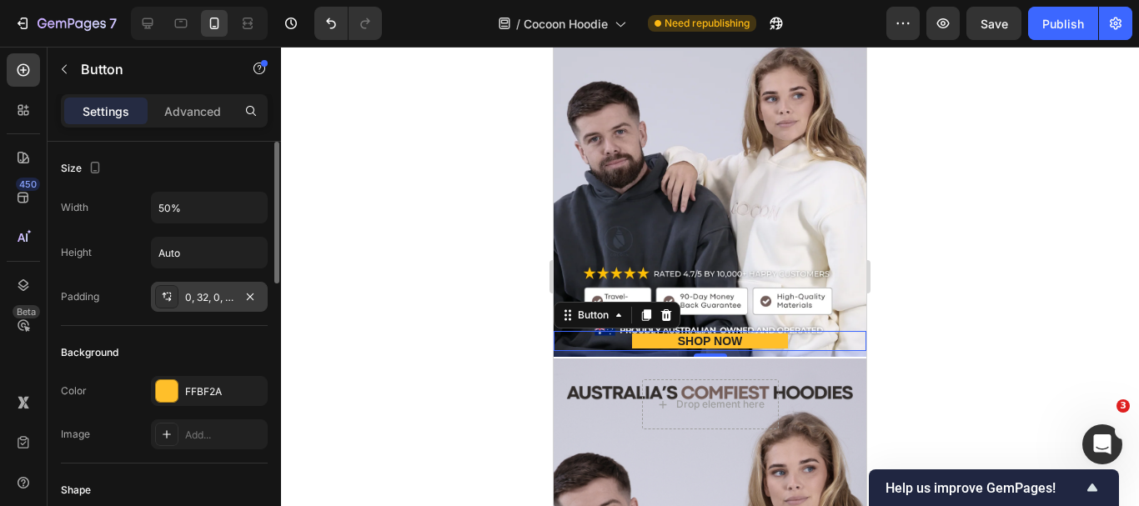
click at [210, 299] on div "0, 32, 0, 32" at bounding box center [209, 297] width 48 height 15
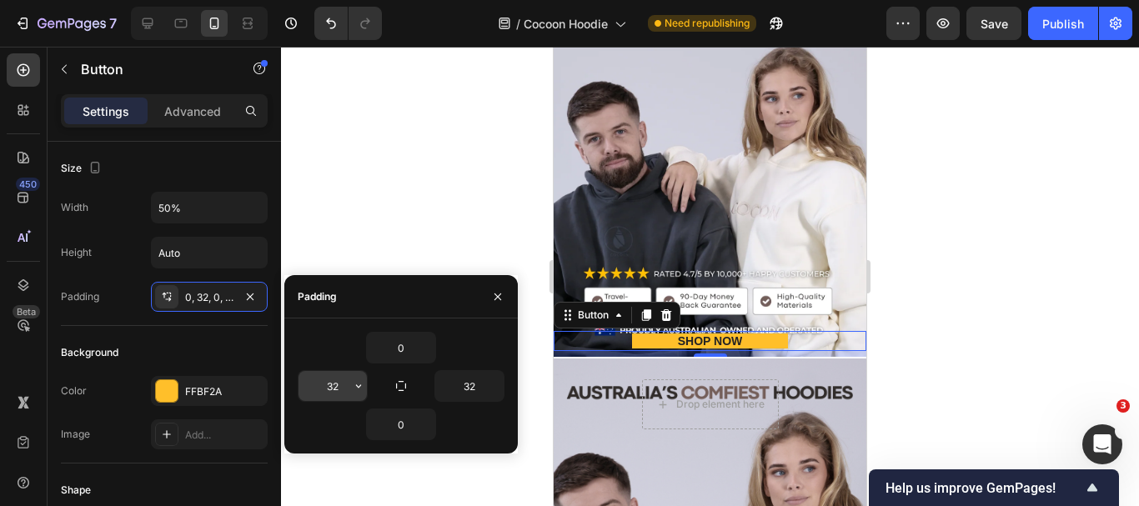
click at [344, 389] on input "32" at bounding box center [333, 386] width 68 height 30
type input "10"
click at [485, 383] on input "32" at bounding box center [469, 386] width 68 height 30
type input "10"
click at [932, 229] on div at bounding box center [710, 277] width 858 height 460
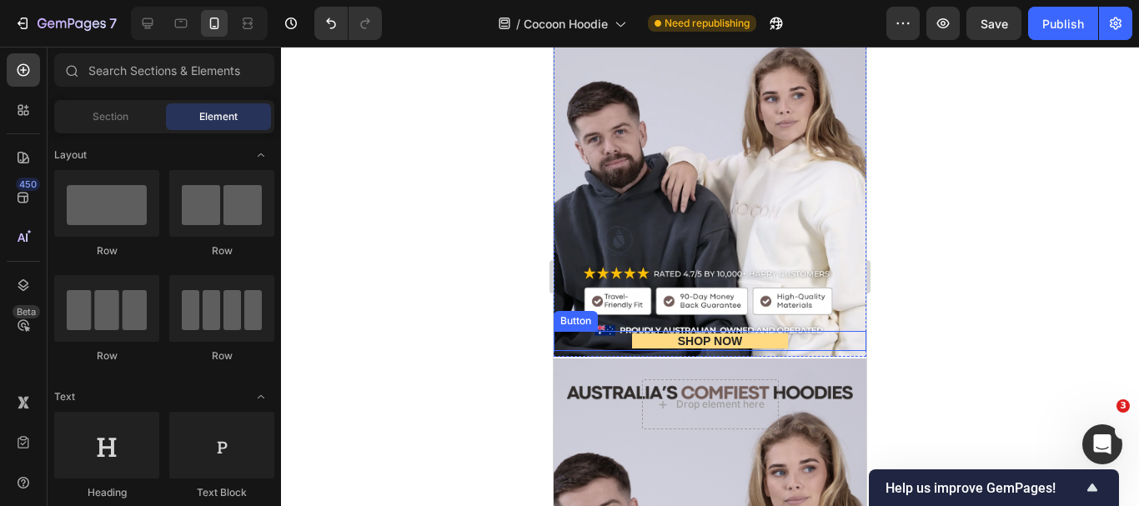
click at [745, 347] on button "SHOP NOW" at bounding box center [710, 341] width 157 height 15
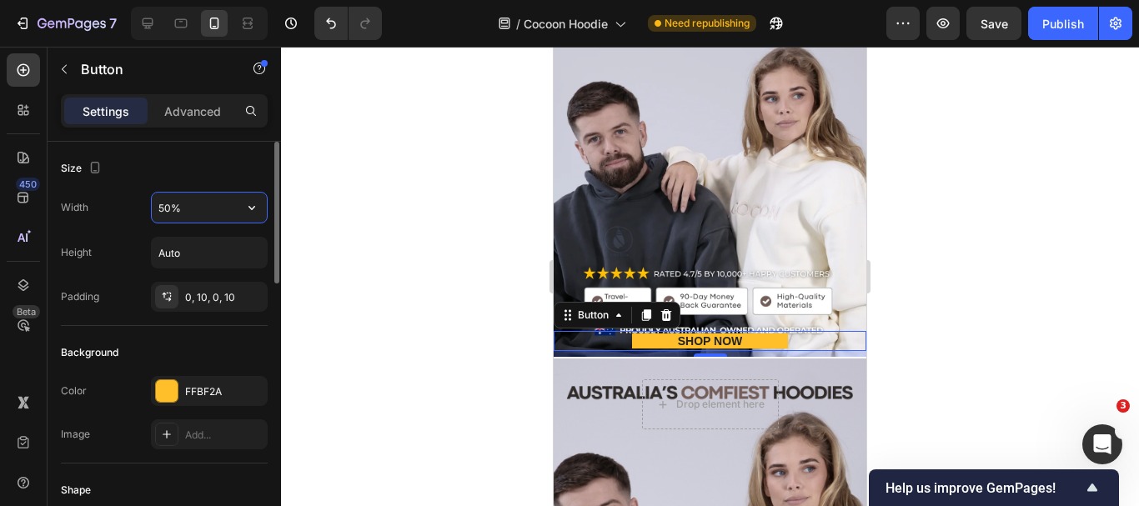
click at [209, 211] on input "50%" at bounding box center [209, 208] width 115 height 30
click at [251, 205] on icon "button" at bounding box center [252, 207] width 17 height 17
click at [163, 208] on input "50%" at bounding box center [209, 208] width 115 height 30
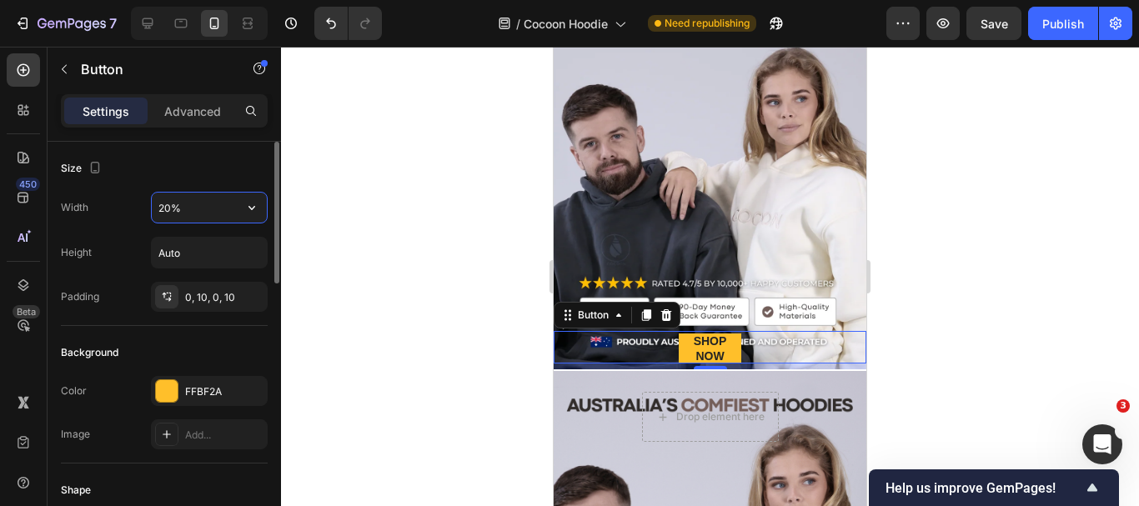
click at [168, 212] on input "20%" at bounding box center [209, 208] width 115 height 30
click at [163, 210] on input "20%" at bounding box center [209, 208] width 115 height 30
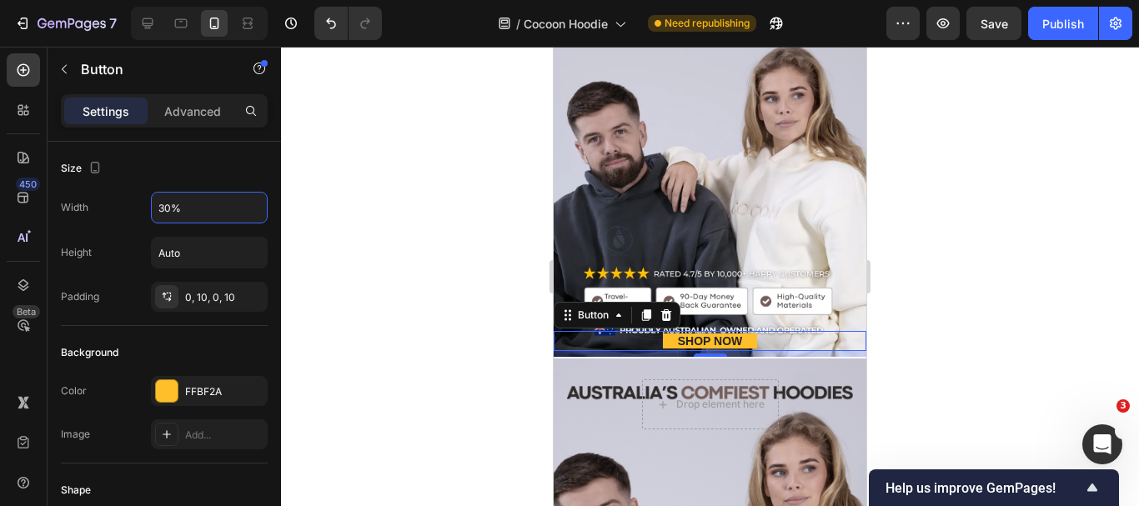
type input "30%"
click at [1007, 195] on div at bounding box center [710, 277] width 858 height 460
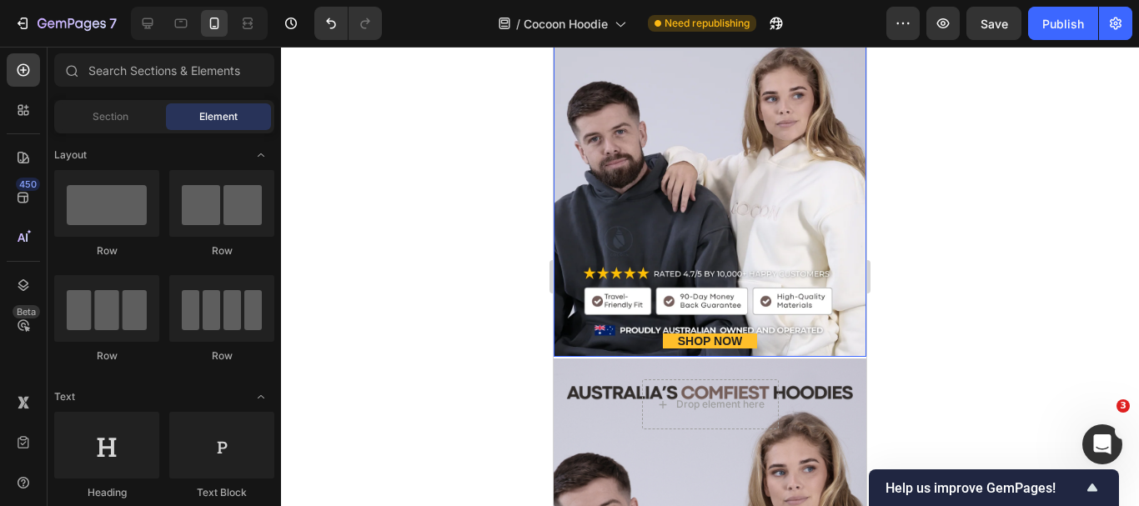
click at [731, 226] on div "SHOP NOW Button Row" at bounding box center [710, 176] width 313 height 359
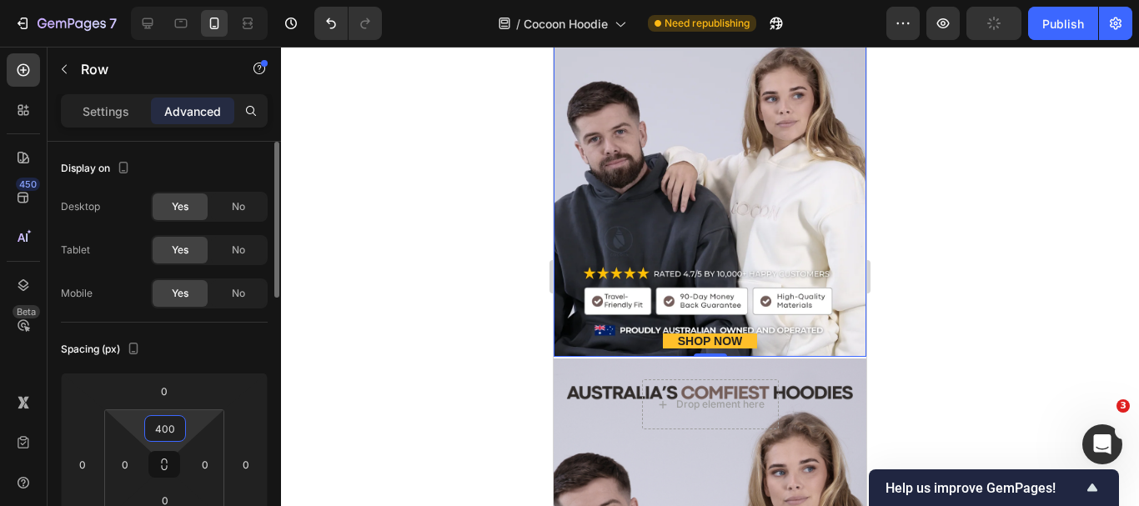
click at [167, 426] on input "400" at bounding box center [164, 428] width 33 height 25
click at [163, 427] on input "400" at bounding box center [164, 428] width 33 height 25
type input "410"
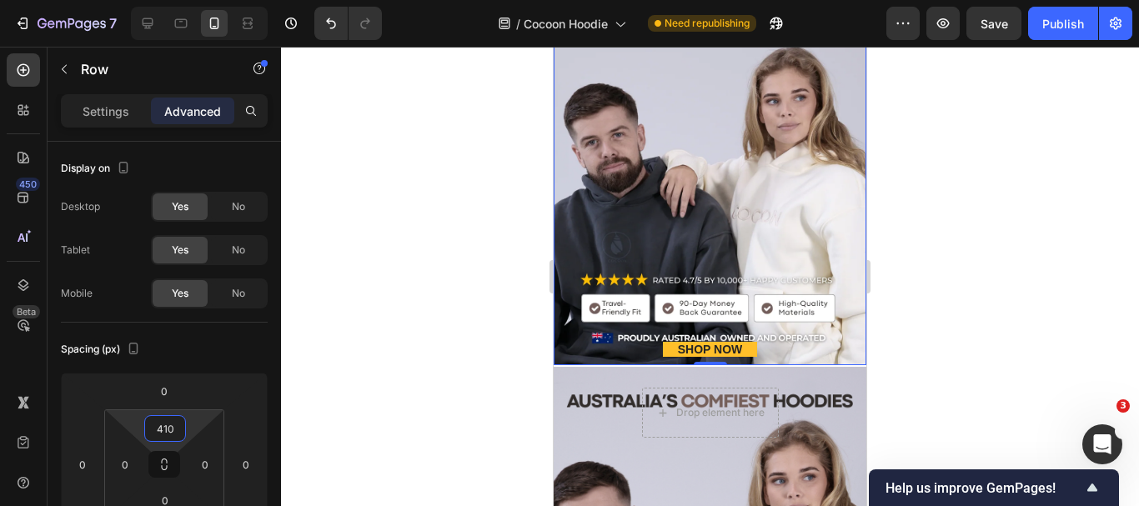
click at [947, 283] on div at bounding box center [710, 277] width 858 height 460
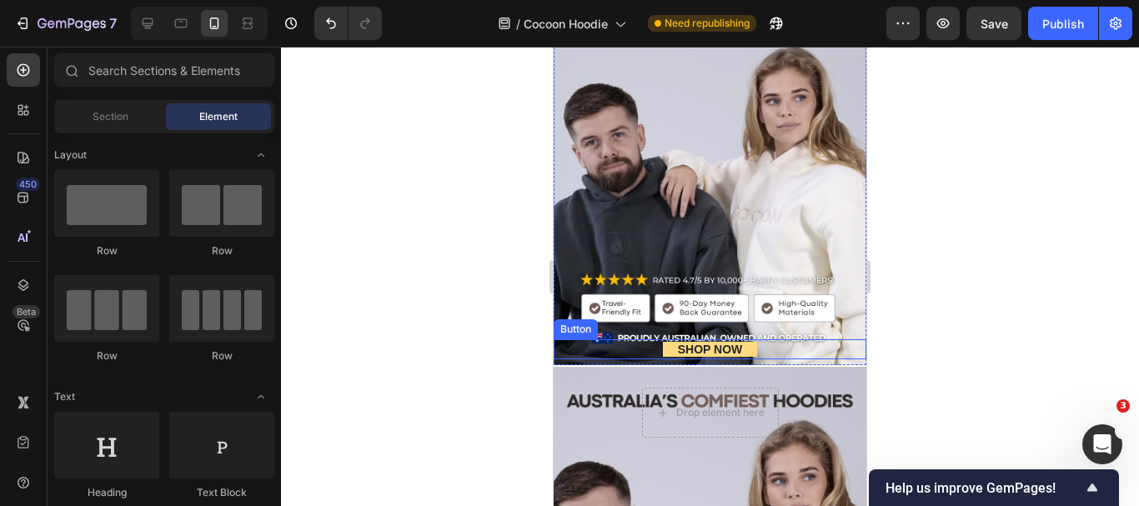
click at [744, 354] on button "SHOP NOW" at bounding box center [710, 349] width 94 height 15
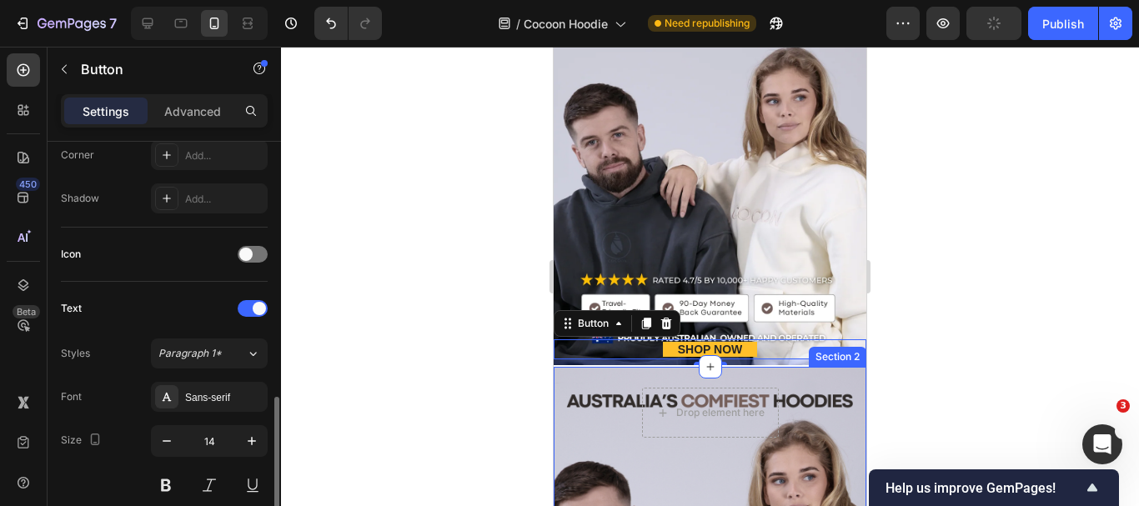
scroll to position [500, 0]
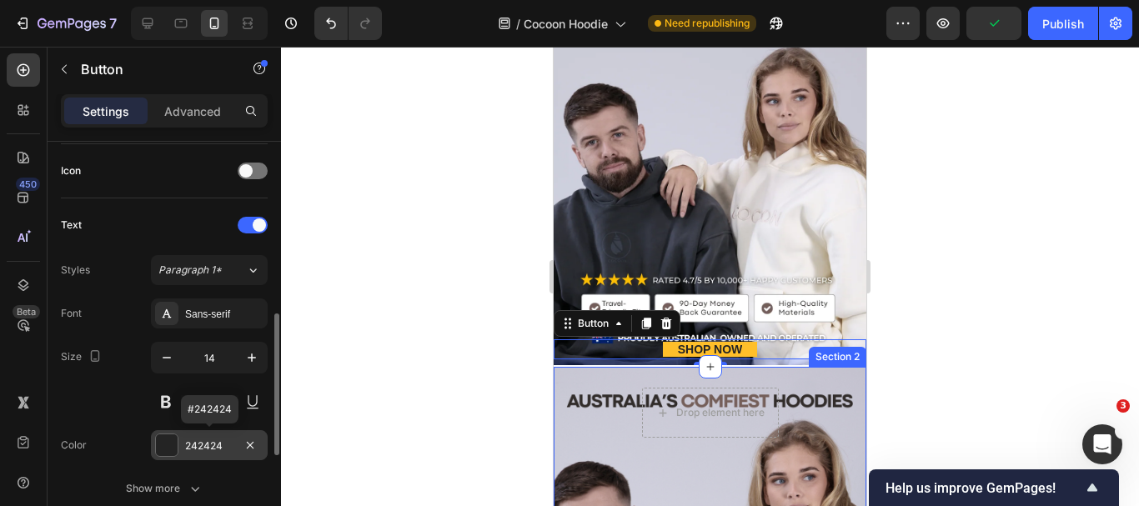
click at [167, 445] on div at bounding box center [167, 446] width 22 height 22
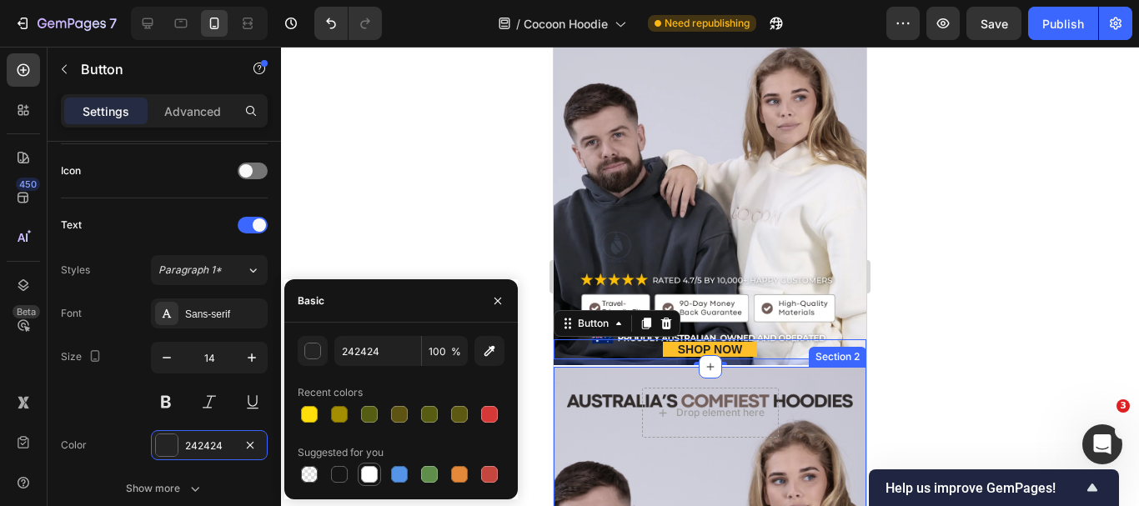
click at [370, 475] on div at bounding box center [369, 474] width 17 height 17
type input "FFFFFF"
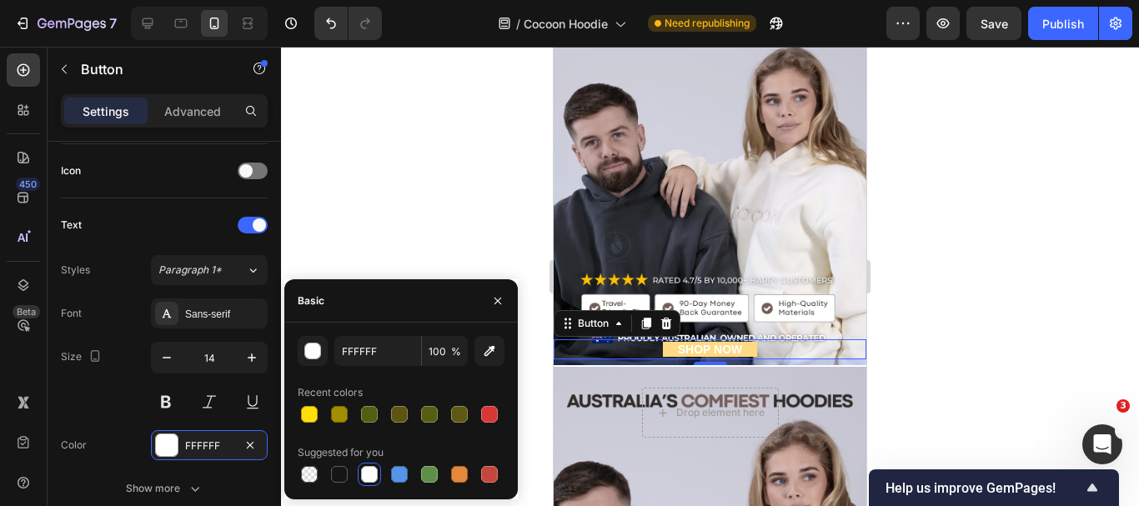
click at [666, 354] on button "SHOP NOW" at bounding box center [710, 349] width 94 height 15
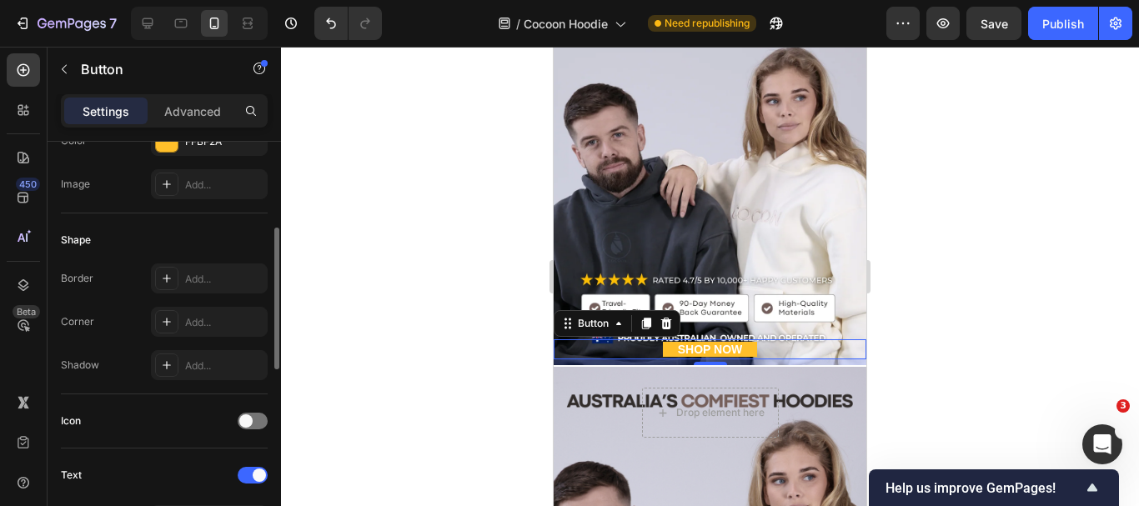
scroll to position [83, 0]
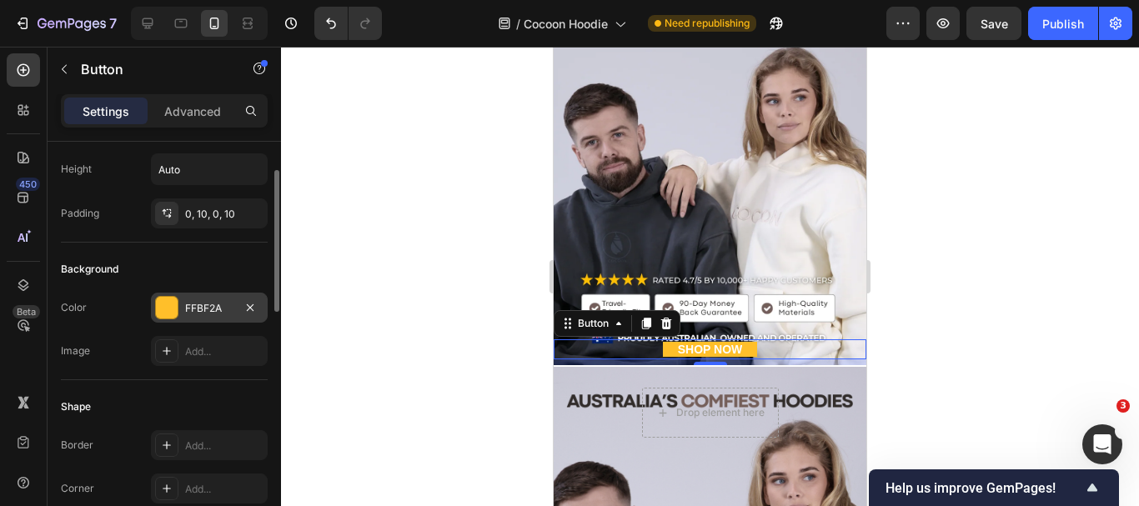
click at [229, 313] on div "FFBF2A" at bounding box center [209, 308] width 48 height 15
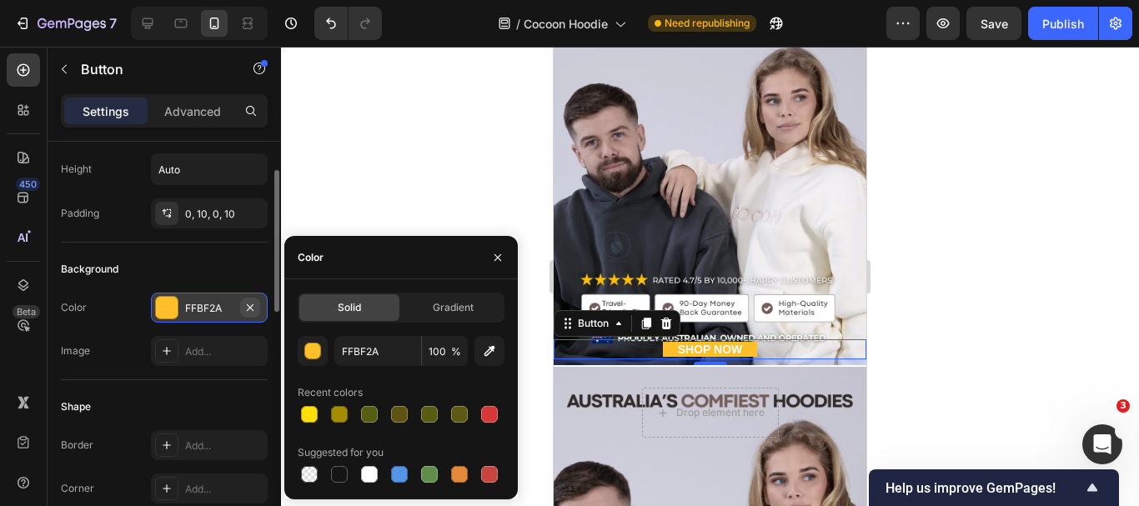
click at [257, 304] on button "button" at bounding box center [250, 308] width 20 height 20
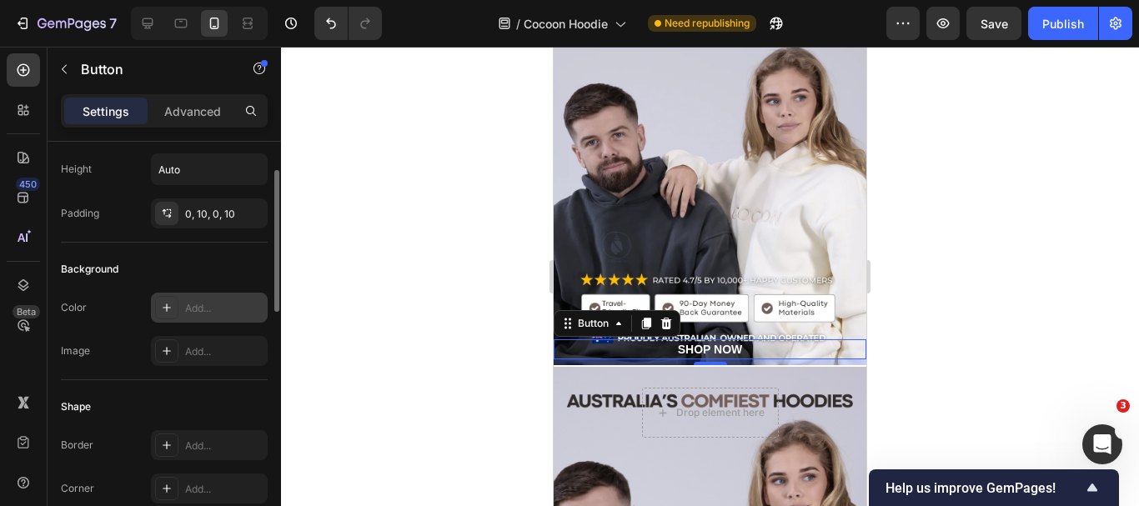
click at [200, 312] on div "Add..." at bounding box center [224, 308] width 78 height 15
click at [204, 308] on div "121212" at bounding box center [209, 308] width 48 height 15
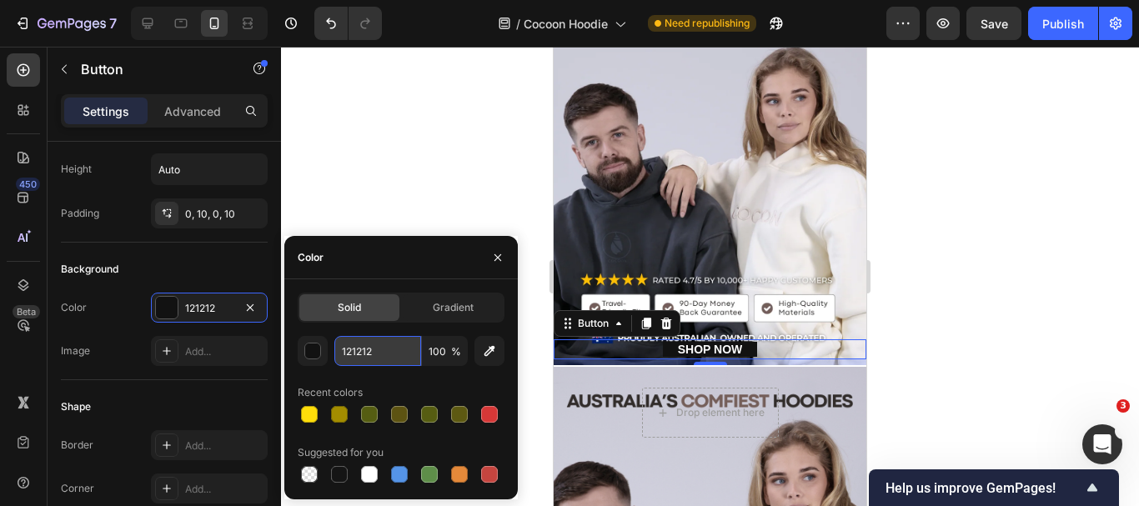
click at [360, 355] on input "121212" at bounding box center [377, 351] width 87 height 30
paste input "756059"
type input "756059"
click at [379, 199] on div at bounding box center [710, 277] width 858 height 460
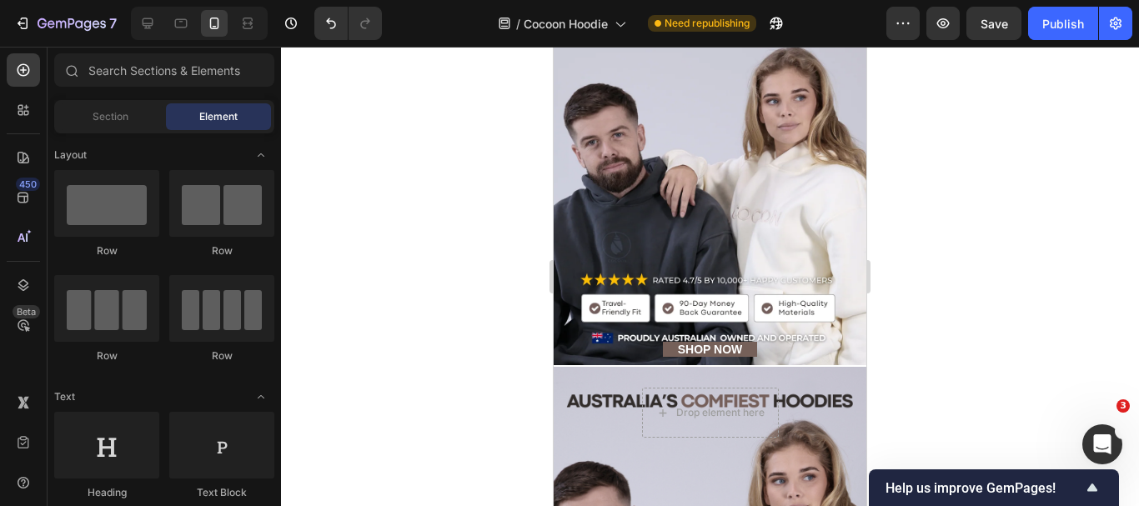
click at [995, 258] on div at bounding box center [710, 277] width 858 height 460
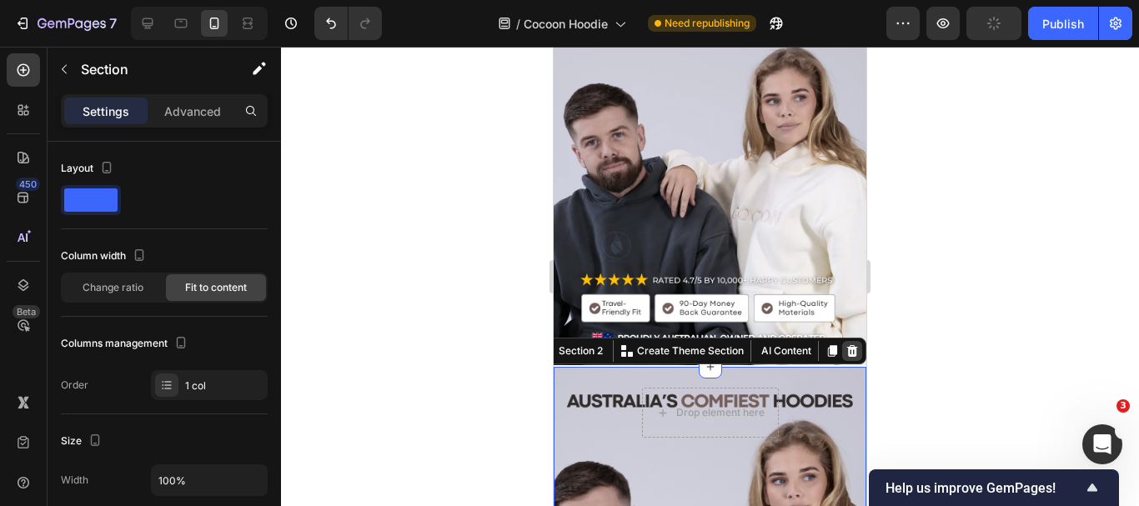
click at [846, 352] on icon at bounding box center [852, 350] width 13 height 13
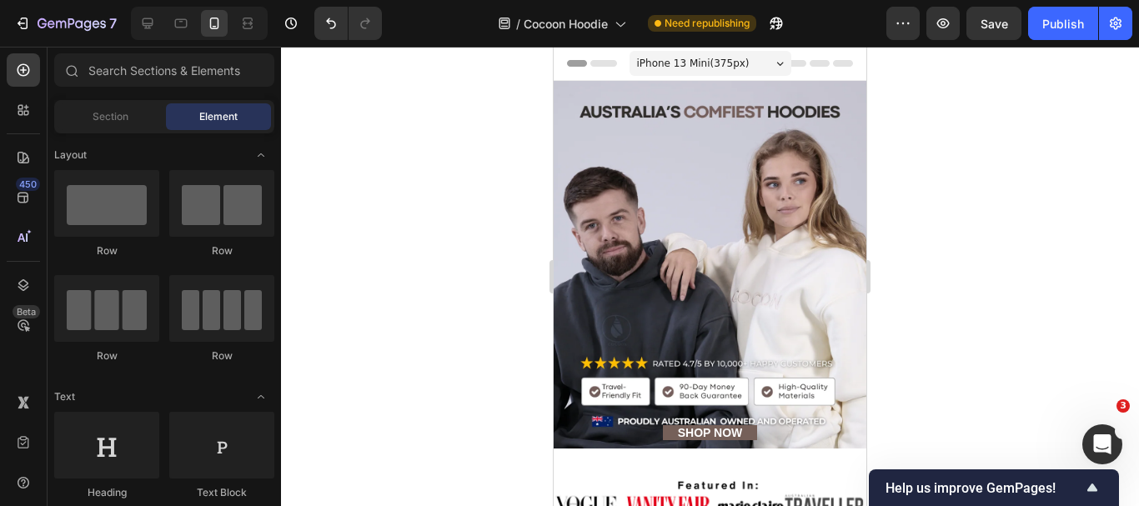
scroll to position [334, 0]
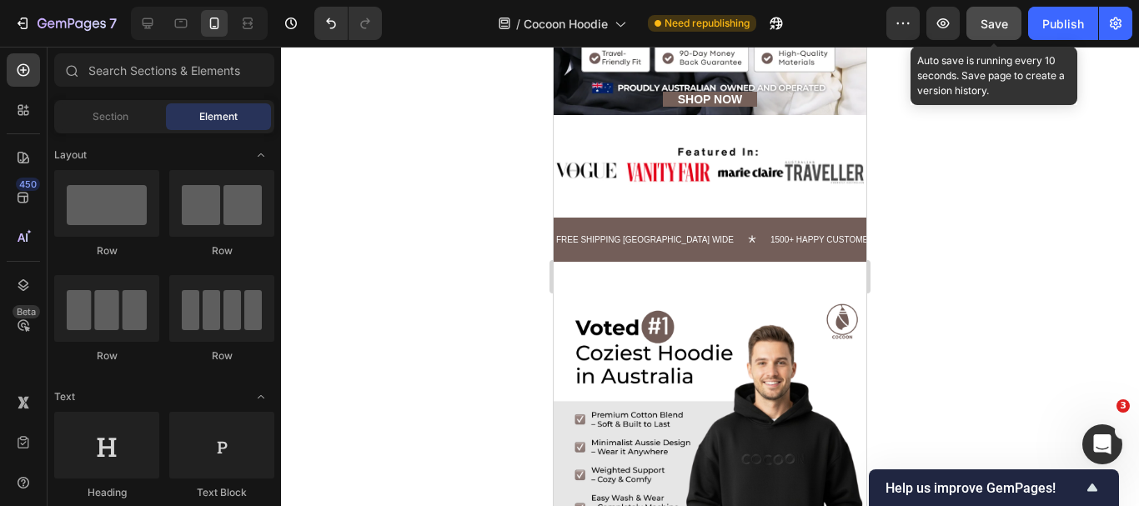
click at [983, 23] on span "Save" at bounding box center [995, 24] width 28 height 14
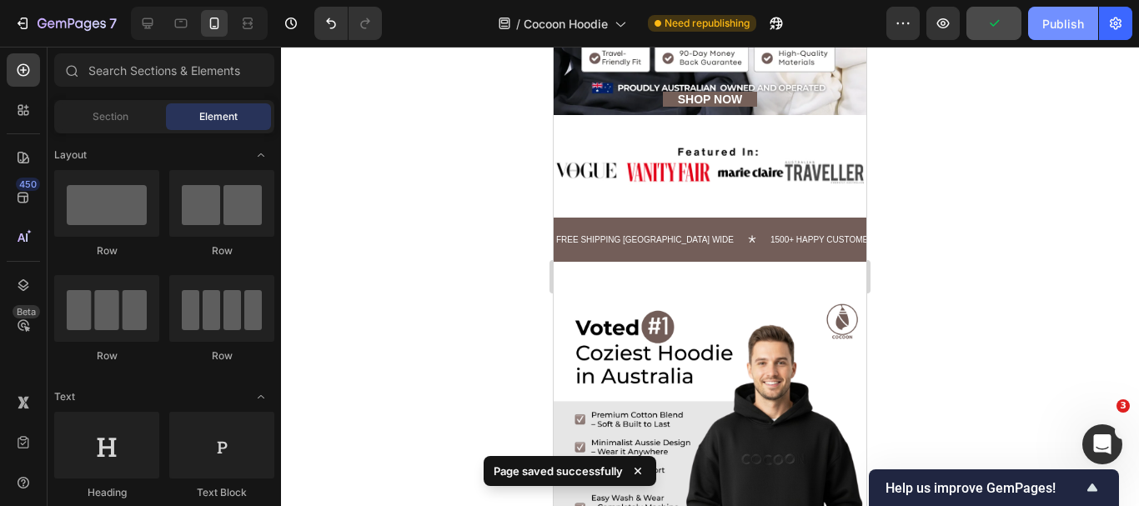
click at [1067, 23] on div "Publish" at bounding box center [1064, 24] width 42 height 18
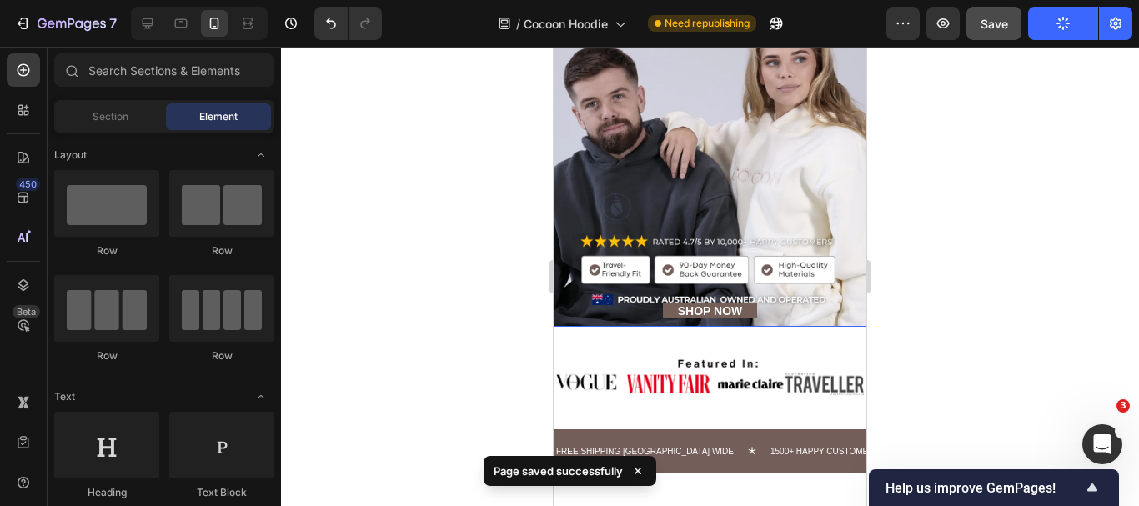
scroll to position [0, 0]
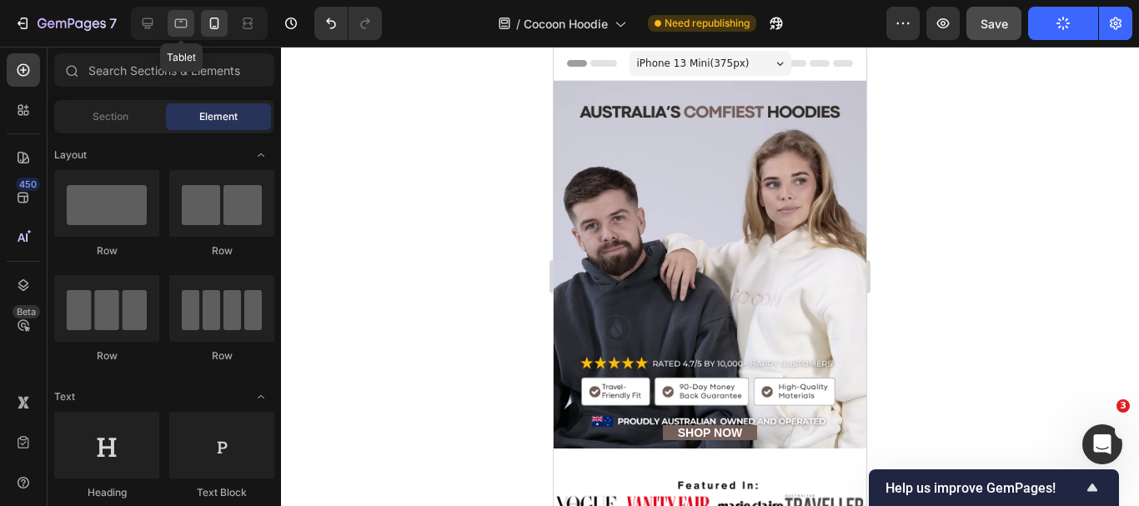
click at [182, 28] on icon at bounding box center [181, 23] width 17 height 17
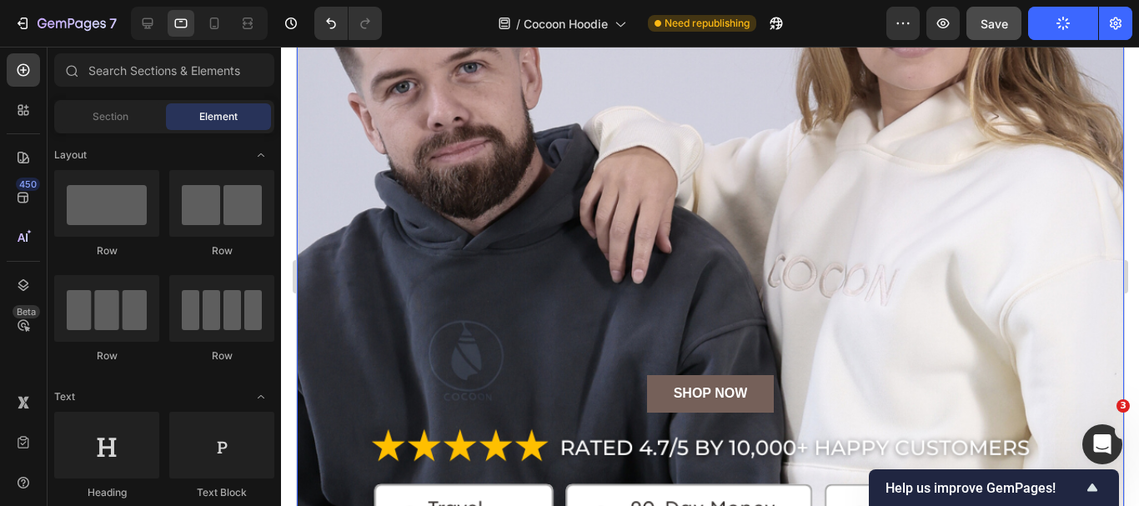
scroll to position [250, 0]
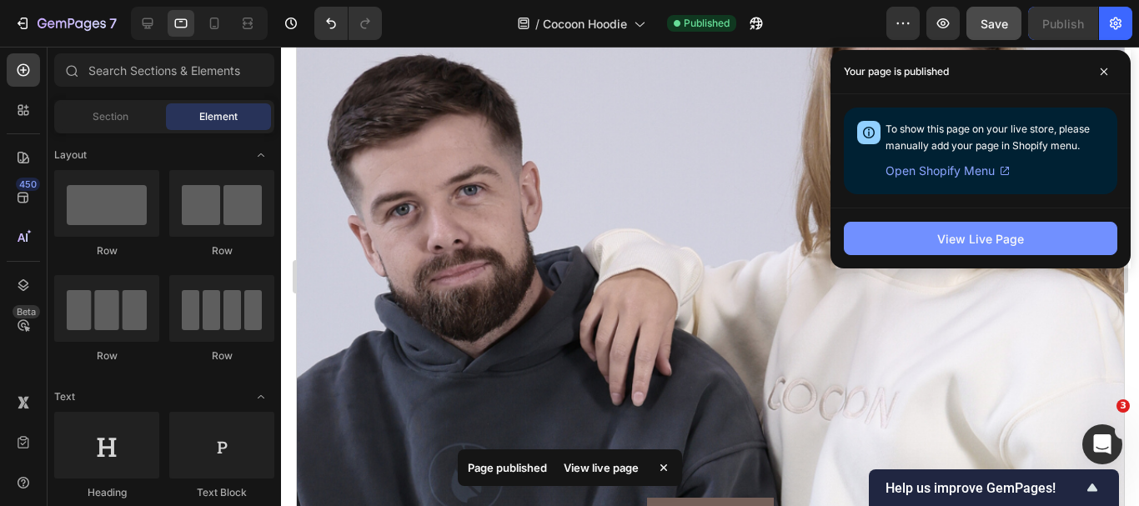
click at [972, 233] on div "View Live Page" at bounding box center [980, 239] width 87 height 18
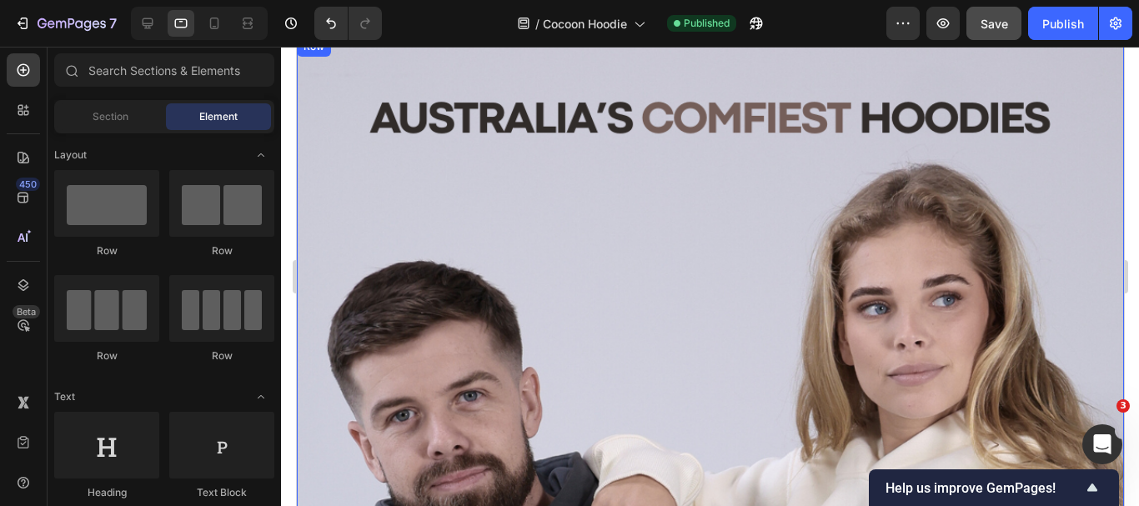
scroll to position [0, 0]
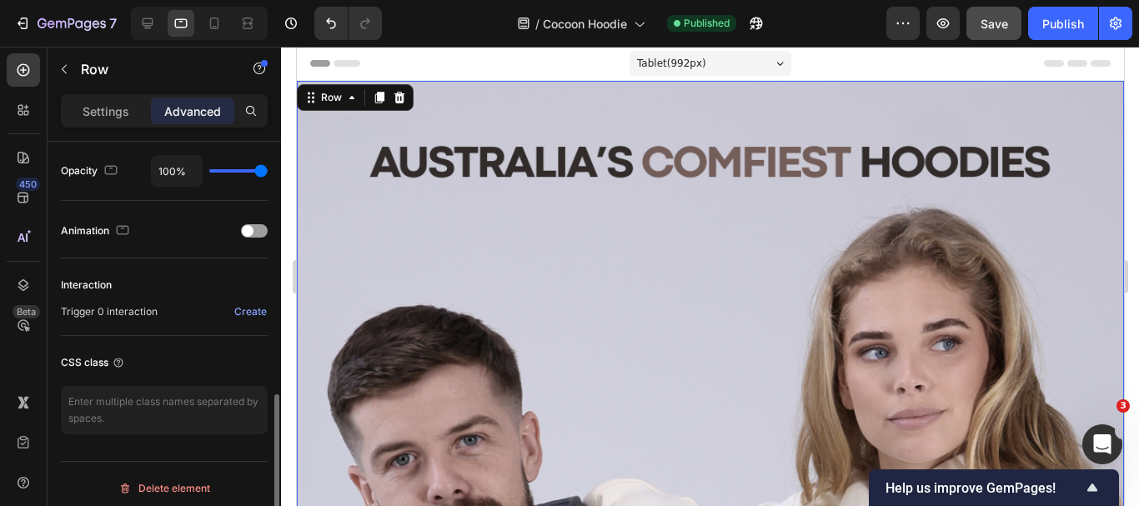
scroll to position [676, 0]
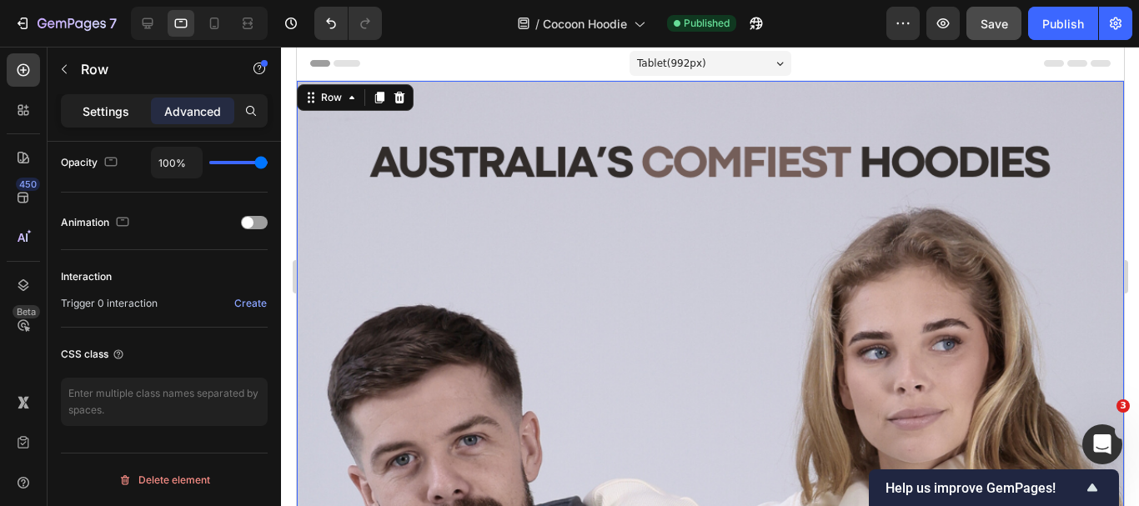
click at [112, 105] on p "Settings" at bounding box center [106, 112] width 47 height 18
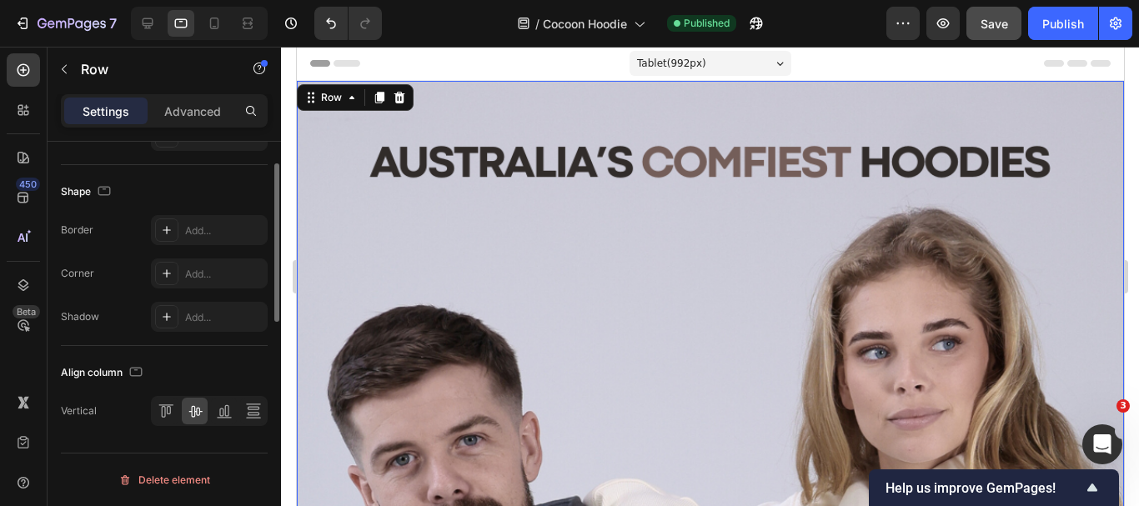
scroll to position [323, 0]
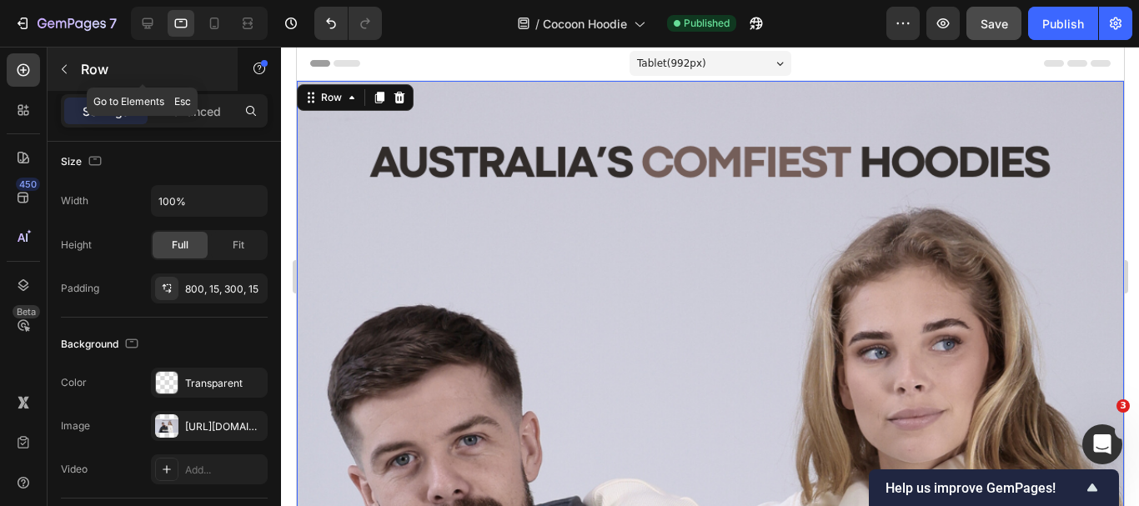
click at [68, 73] on icon "button" at bounding box center [64, 69] width 13 height 13
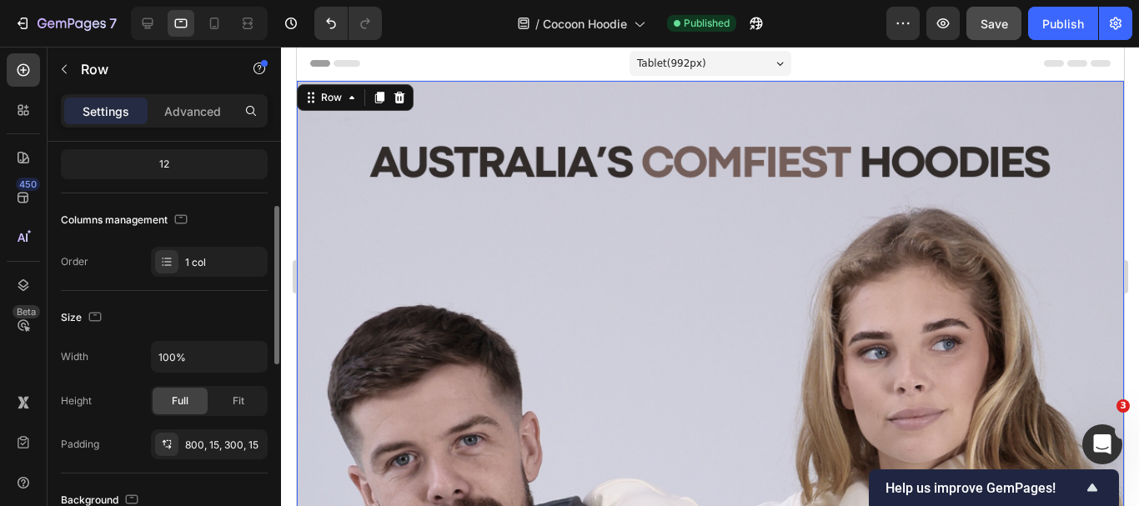
scroll to position [250, 0]
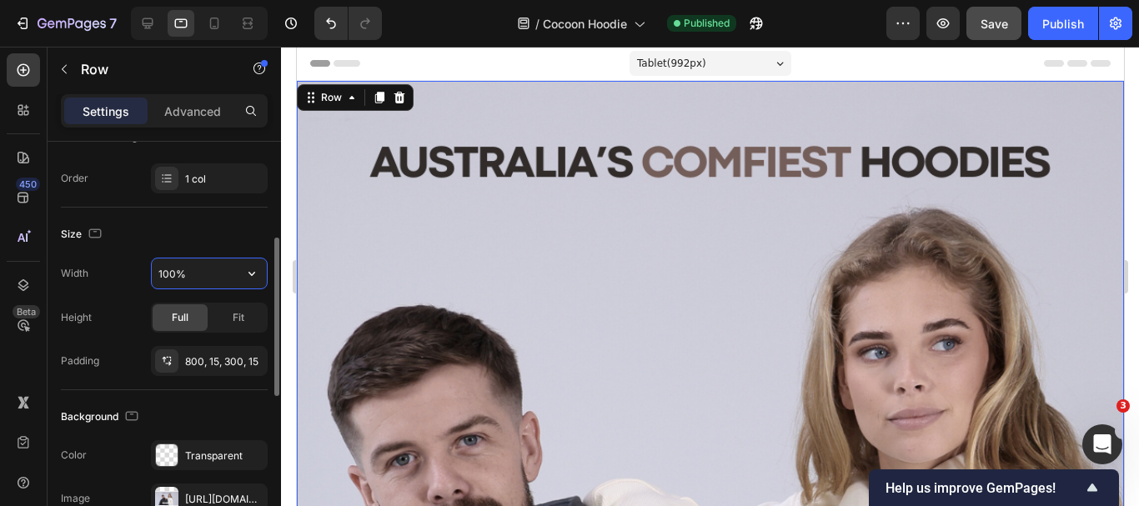
click at [209, 267] on input "100%" at bounding box center [209, 274] width 115 height 30
click at [244, 275] on icon "button" at bounding box center [252, 273] width 17 height 17
click at [167, 276] on input "100%" at bounding box center [209, 274] width 115 height 30
click at [163, 277] on input "100%" at bounding box center [209, 274] width 115 height 30
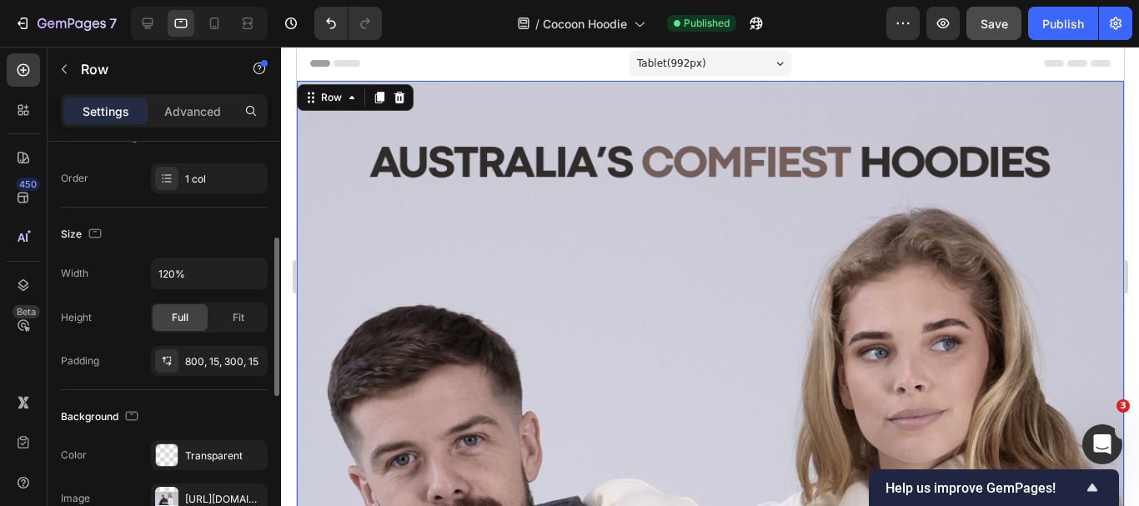
click at [194, 233] on div "Size" at bounding box center [164, 234] width 207 height 27
click at [214, 238] on div "Size" at bounding box center [164, 234] width 207 height 27
click at [135, 304] on div "Height Full Fit" at bounding box center [164, 318] width 207 height 30
click at [167, 277] on input "120%" at bounding box center [209, 274] width 115 height 30
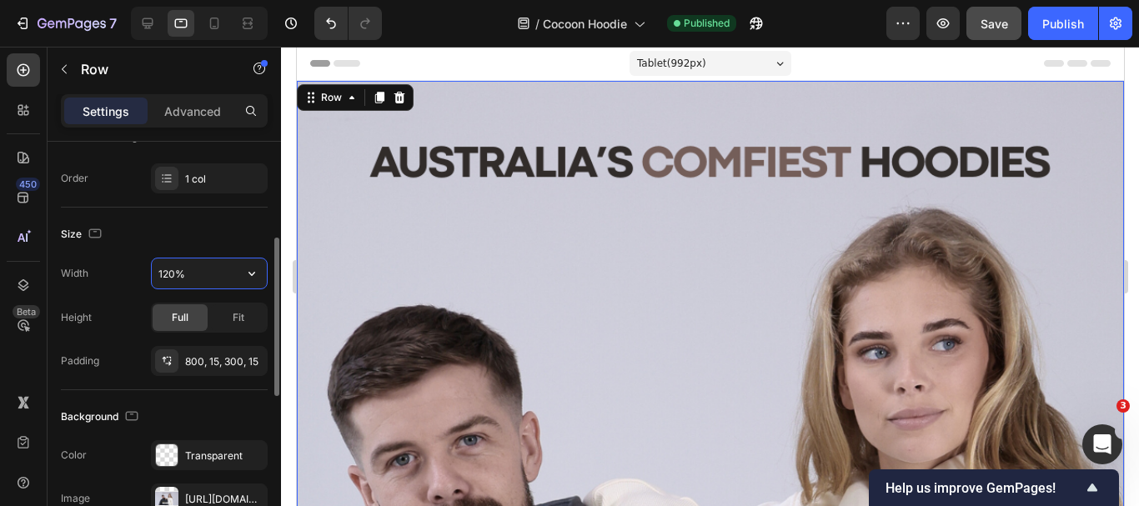
click at [168, 276] on input "120%" at bounding box center [209, 274] width 115 height 30
click at [248, 272] on icon "button" at bounding box center [252, 273] width 17 height 17
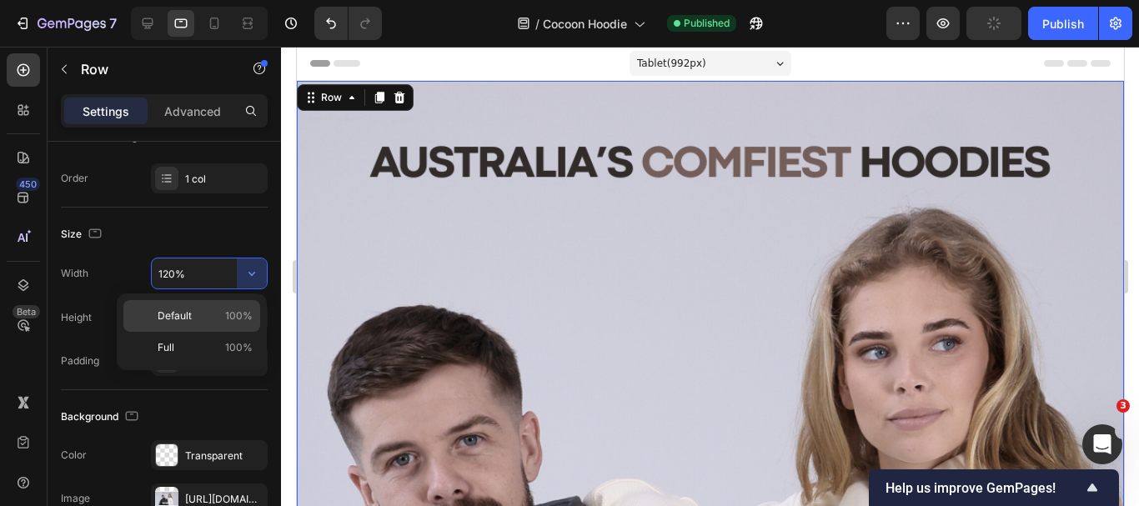
click at [226, 319] on span "100%" at bounding box center [239, 316] width 28 height 15
type input "100%"
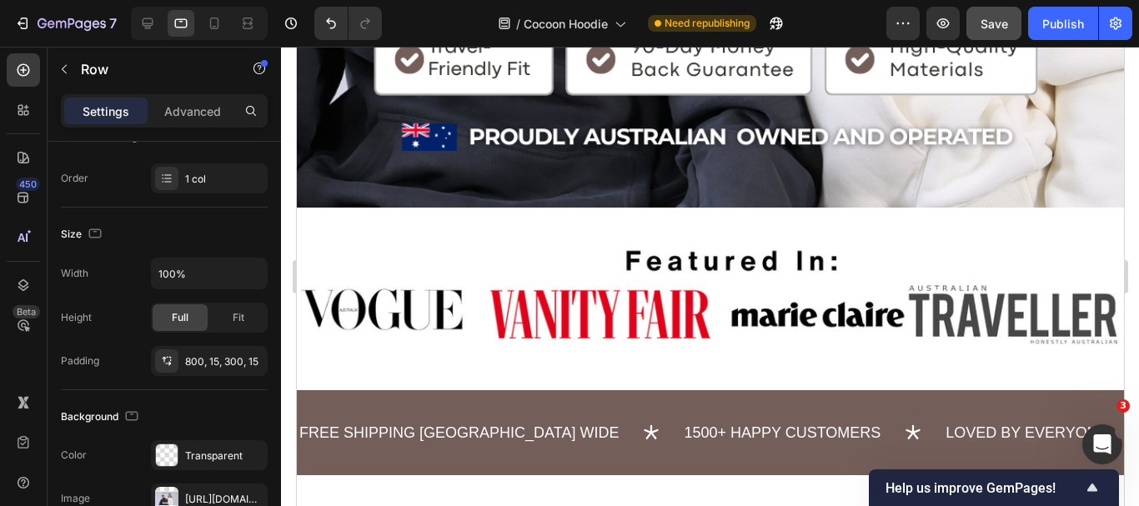
scroll to position [834, 0]
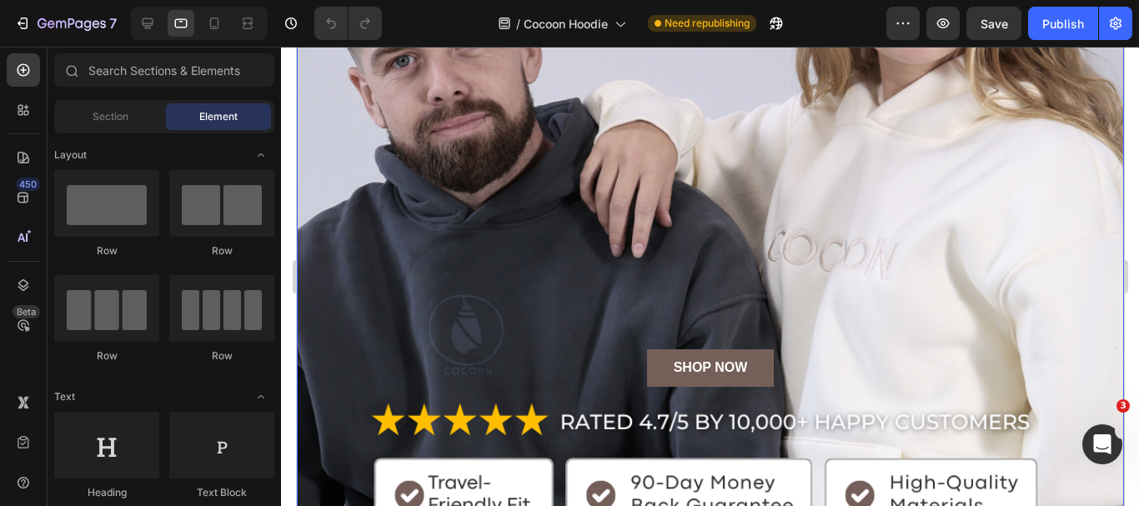
scroll to position [500, 0]
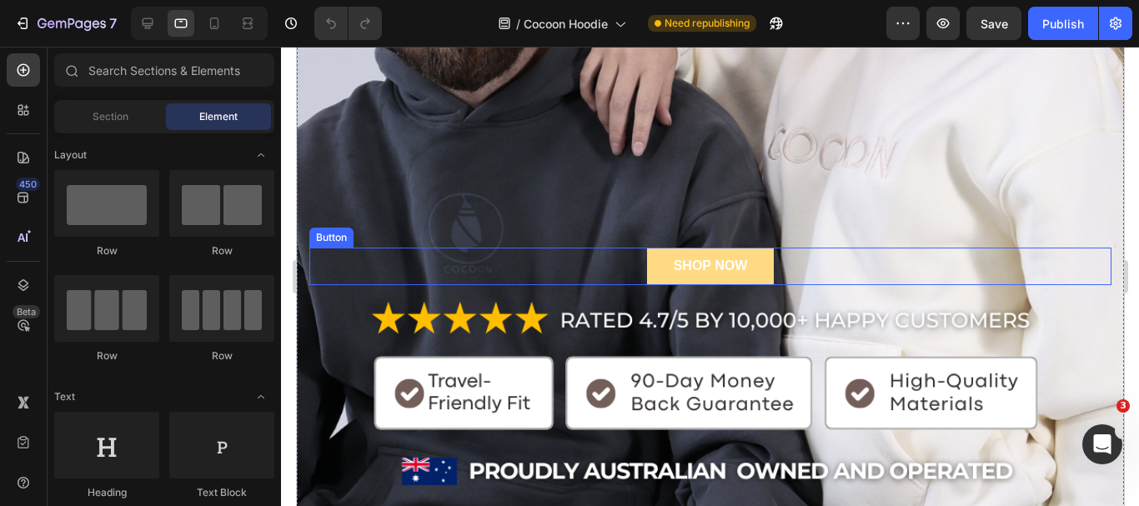
click at [646, 277] on button "SHOP NOW" at bounding box center [710, 267] width 128 height 38
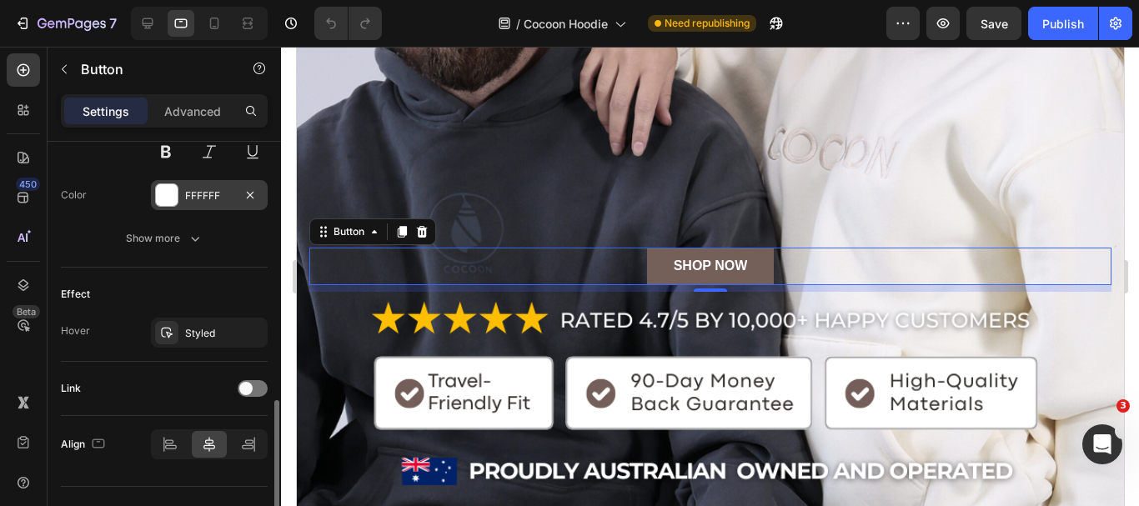
scroll to position [784, 0]
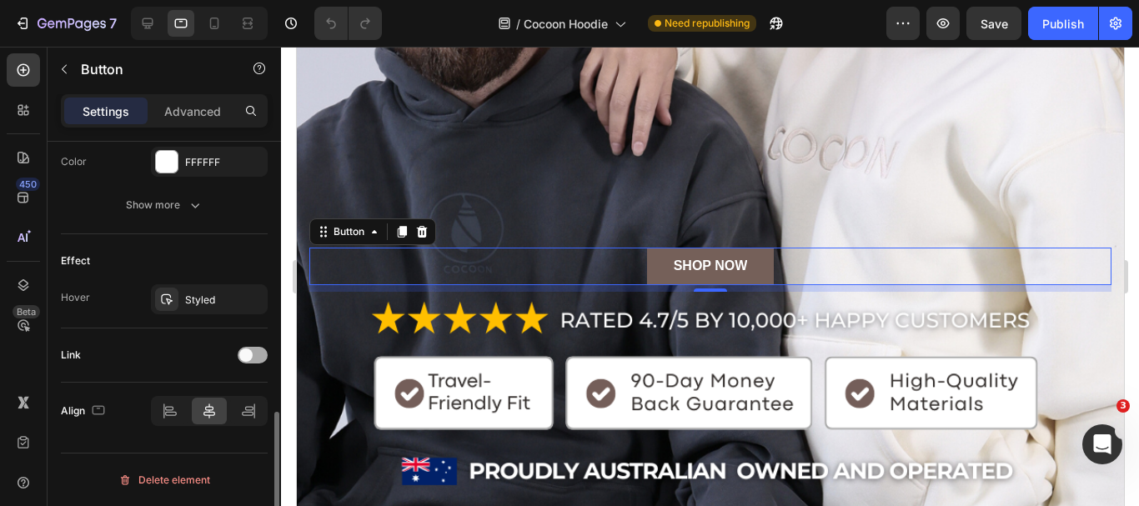
click at [251, 357] on span at bounding box center [245, 355] width 13 height 13
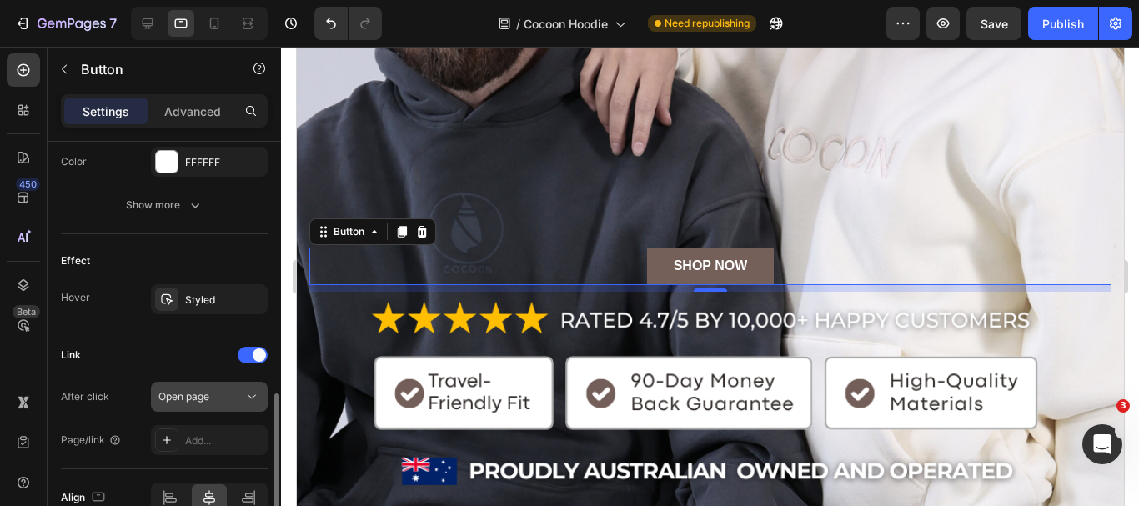
click at [209, 399] on span "Open page" at bounding box center [183, 396] width 51 height 13
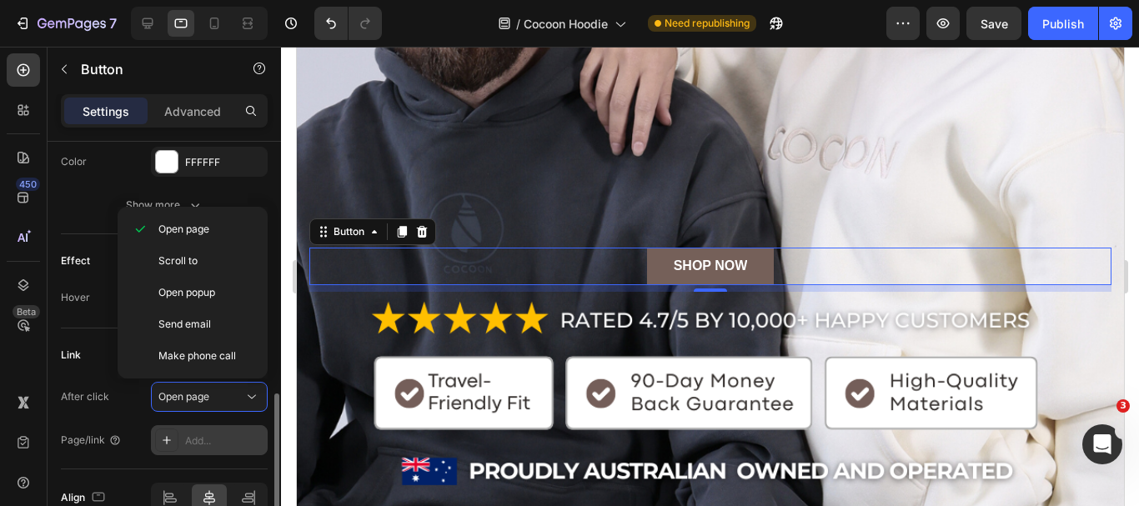
click at [171, 438] on icon at bounding box center [166, 440] width 13 height 13
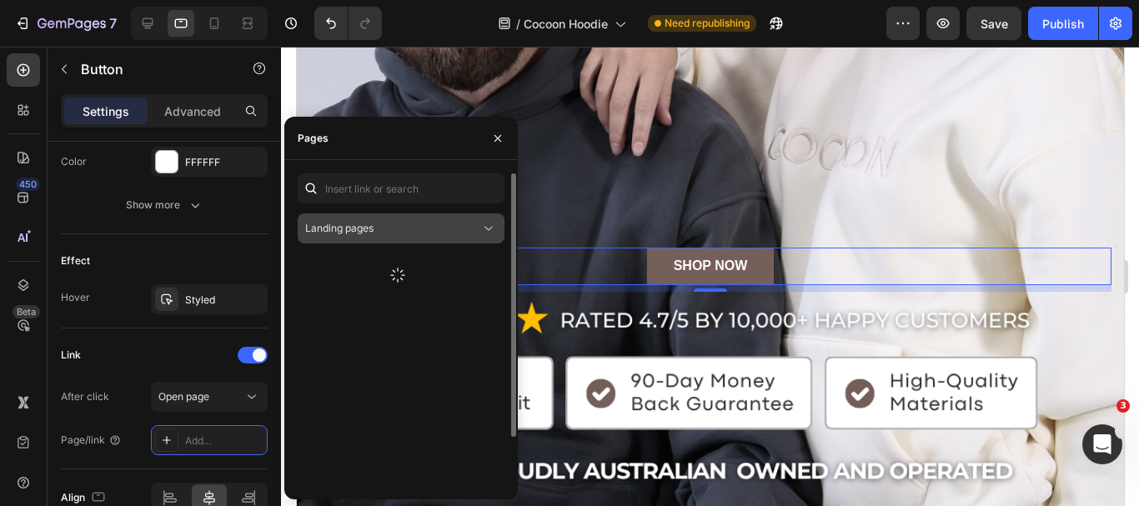
click at [390, 228] on div "Landing pages" at bounding box center [392, 228] width 175 height 15
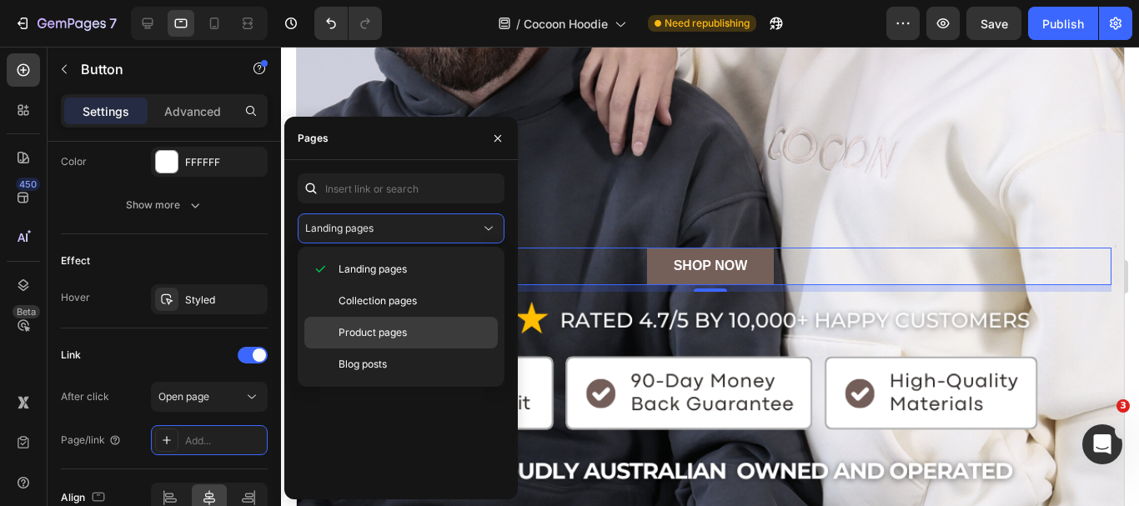
click at [362, 326] on span "Product pages" at bounding box center [373, 332] width 68 height 15
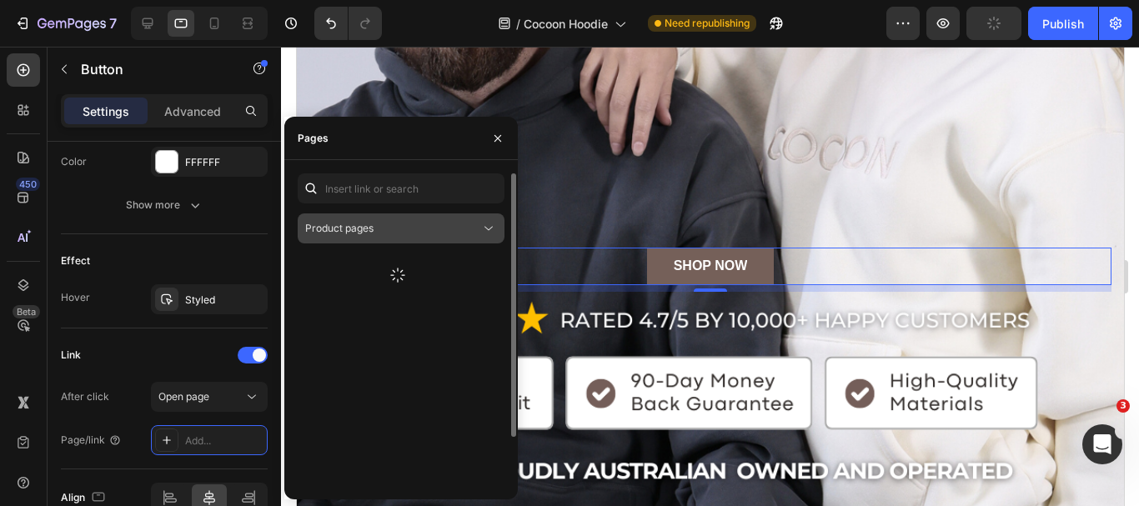
scroll to position [0, 0]
click at [479, 234] on div "Product pages" at bounding box center [392, 228] width 175 height 15
click at [407, 423] on div at bounding box center [401, 399] width 207 height 290
click at [395, 277] on icon at bounding box center [398, 275] width 20 height 20
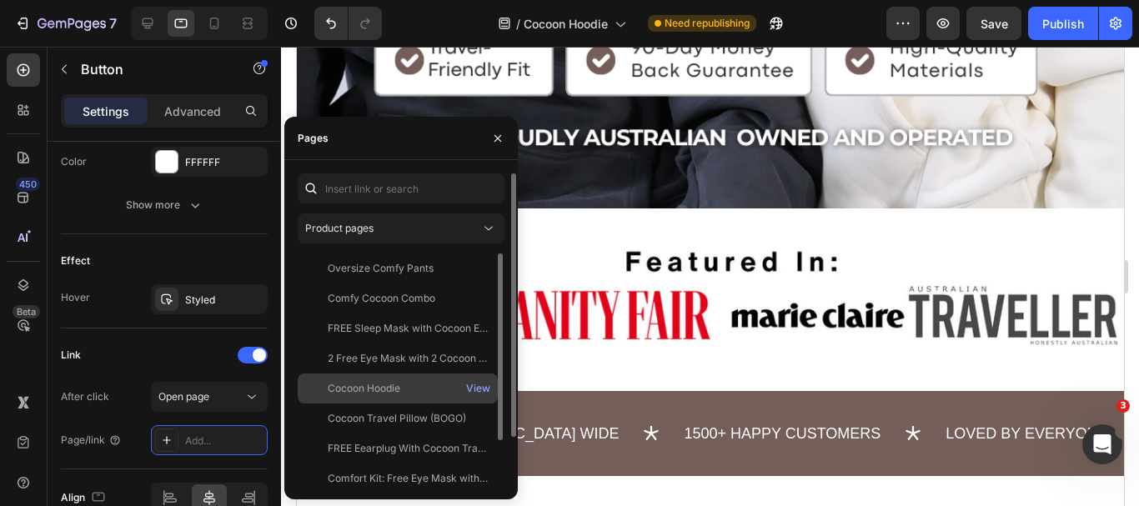
click at [394, 392] on div "Cocoon Hoodie" at bounding box center [364, 388] width 73 height 15
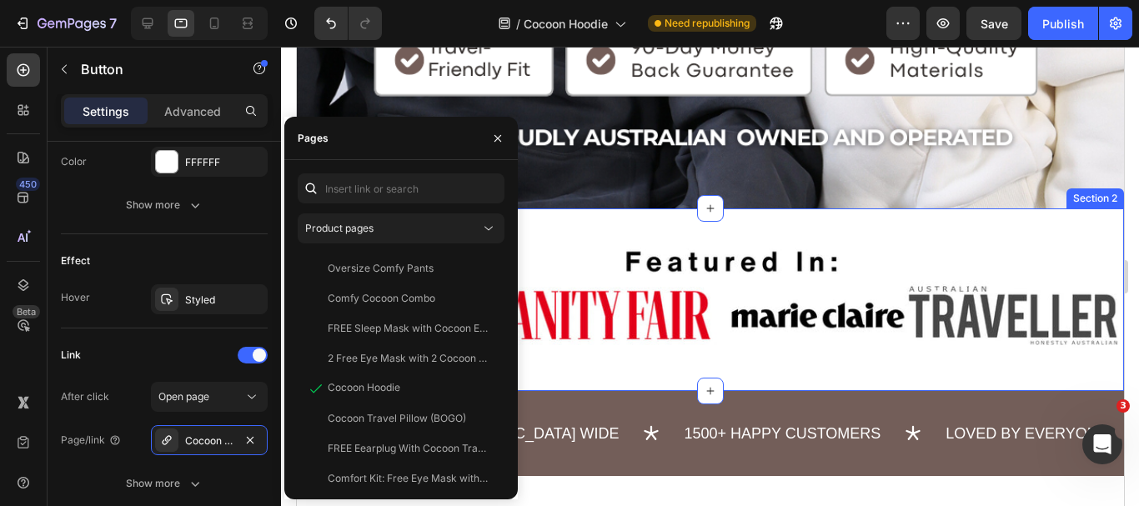
click at [572, 231] on div "Image Section 2" at bounding box center [709, 300] width 827 height 183
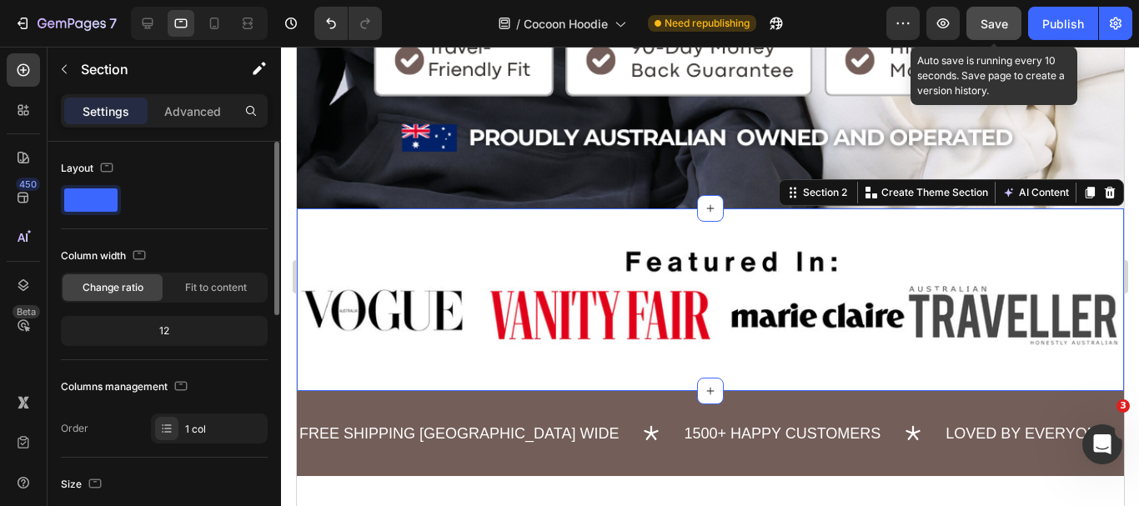
click at [993, 19] on span "Save" at bounding box center [995, 24] width 28 height 14
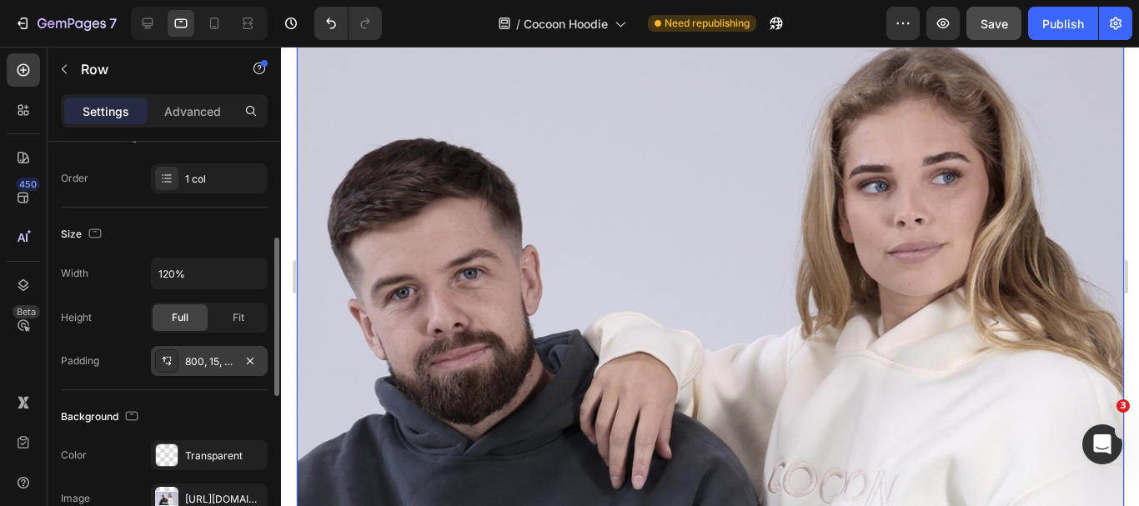
scroll to position [334, 0]
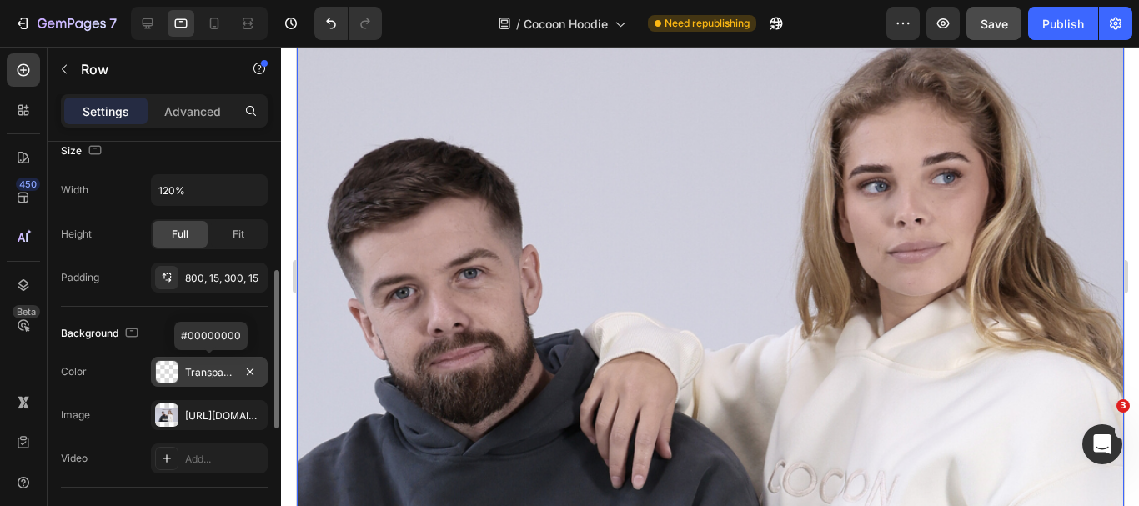
click at [213, 373] on div "Transparent" at bounding box center [209, 372] width 48 height 15
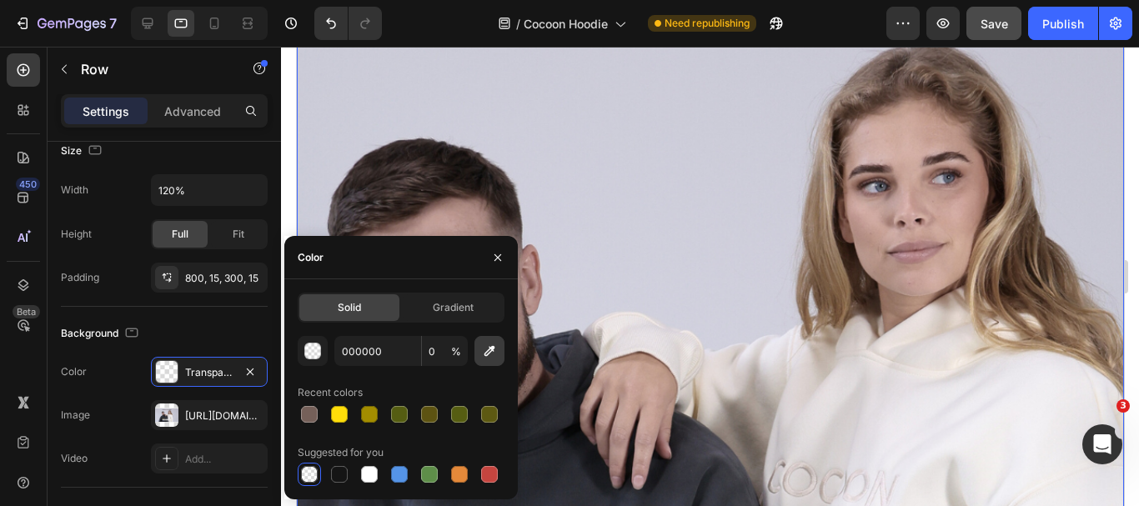
click at [487, 355] on icon "button" at bounding box center [489, 351] width 17 height 17
type input "FFFFFF"
type input "100"
click at [492, 351] on icon "button" at bounding box center [490, 351] width 11 height 11
type input "CBCCD7"
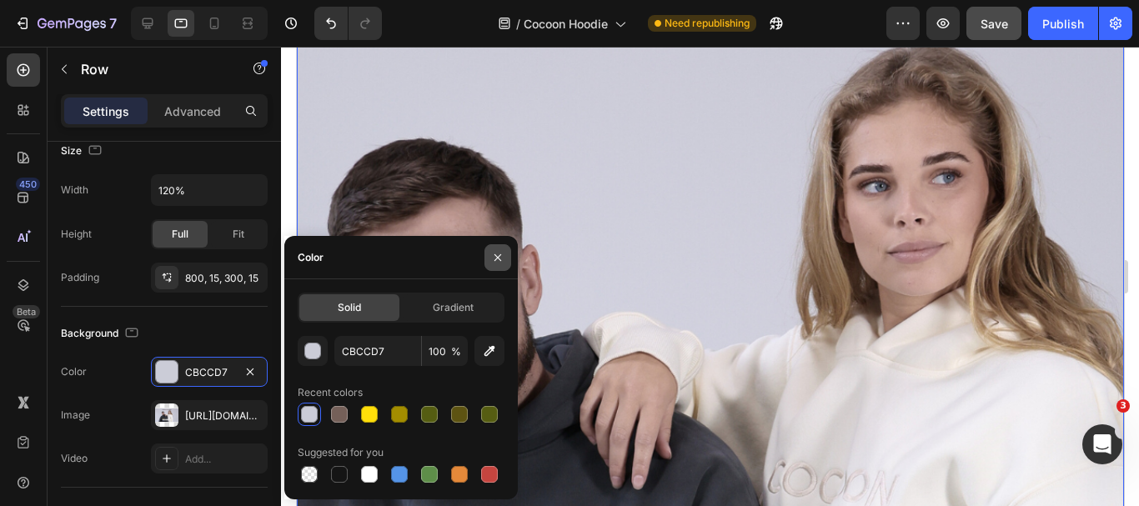
click at [495, 262] on icon "button" at bounding box center [497, 257] width 13 height 13
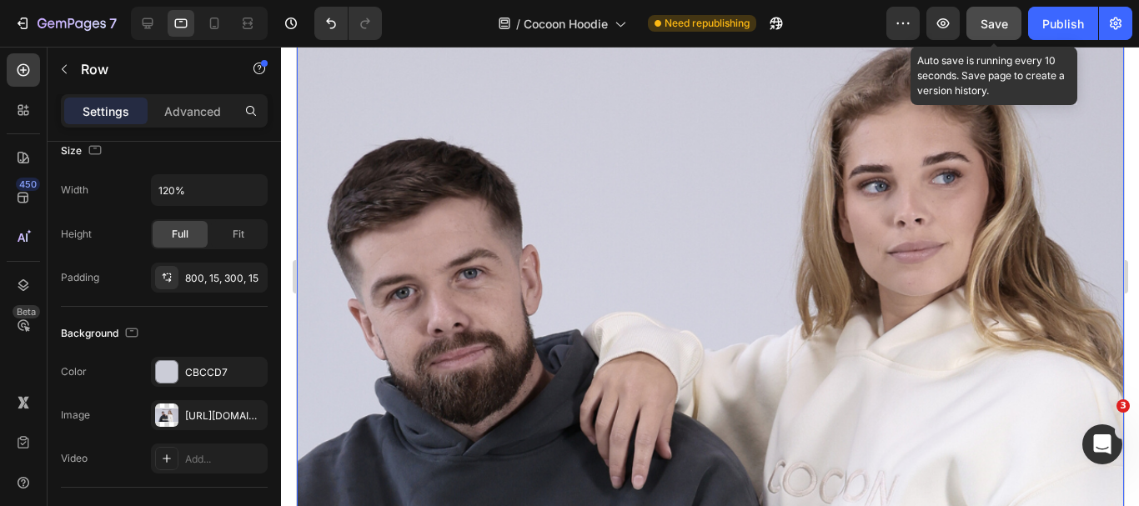
click at [982, 20] on span "Save" at bounding box center [995, 24] width 28 height 14
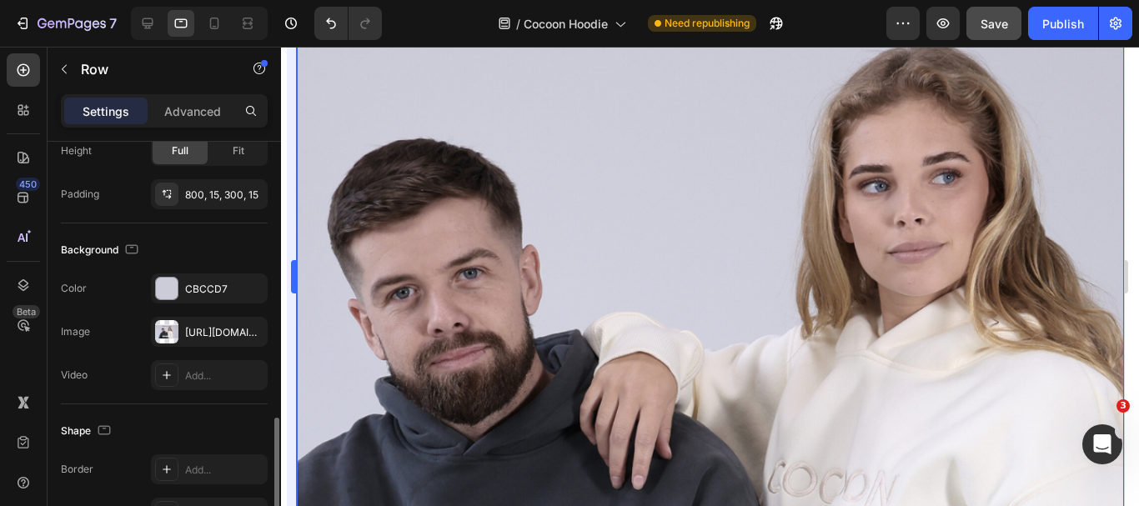
scroll to position [584, 0]
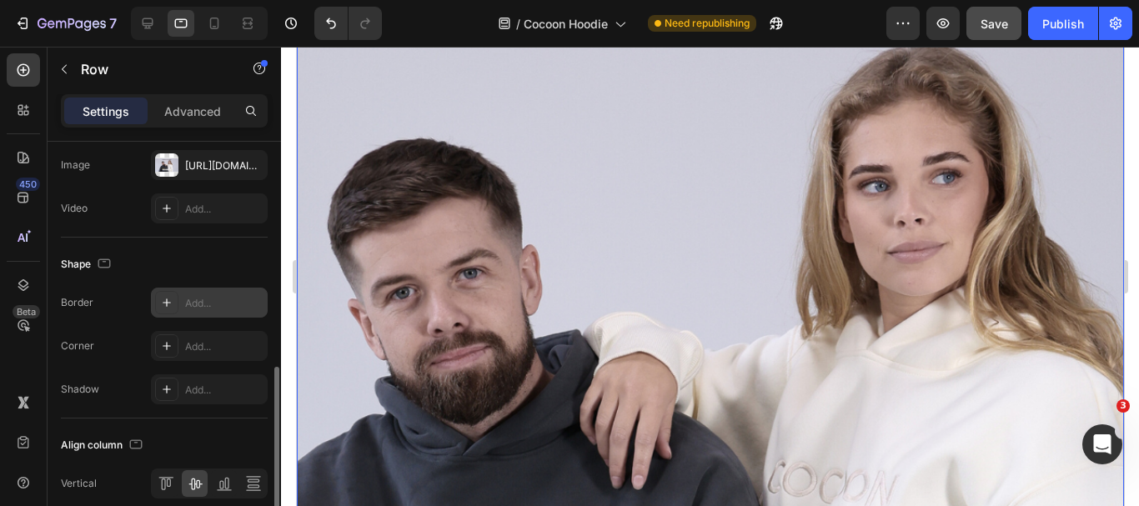
click at [203, 299] on div "Add..." at bounding box center [224, 303] width 78 height 15
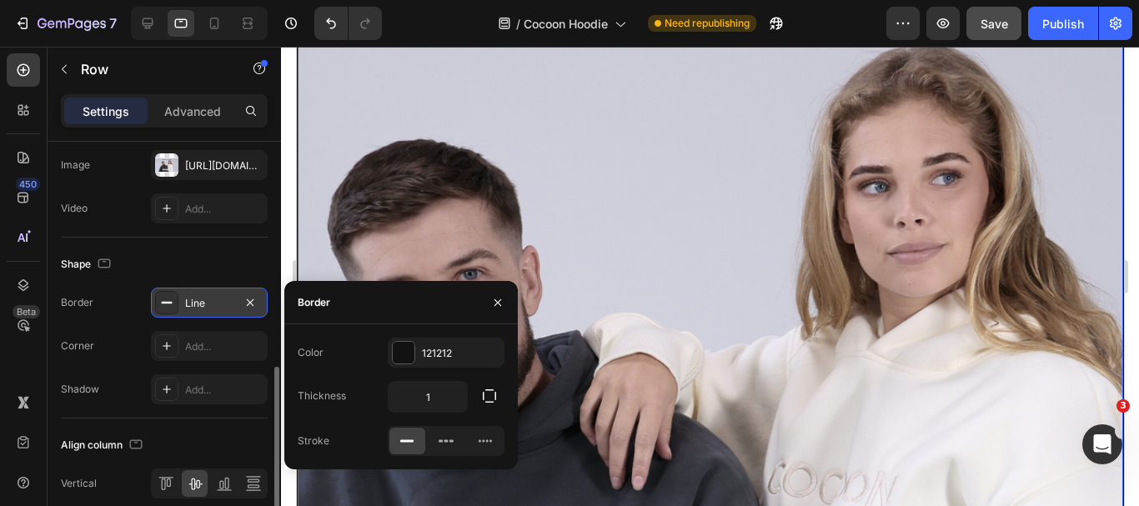
scroll to position [168, 0]
click at [203, 299] on div "Line" at bounding box center [209, 303] width 48 height 15
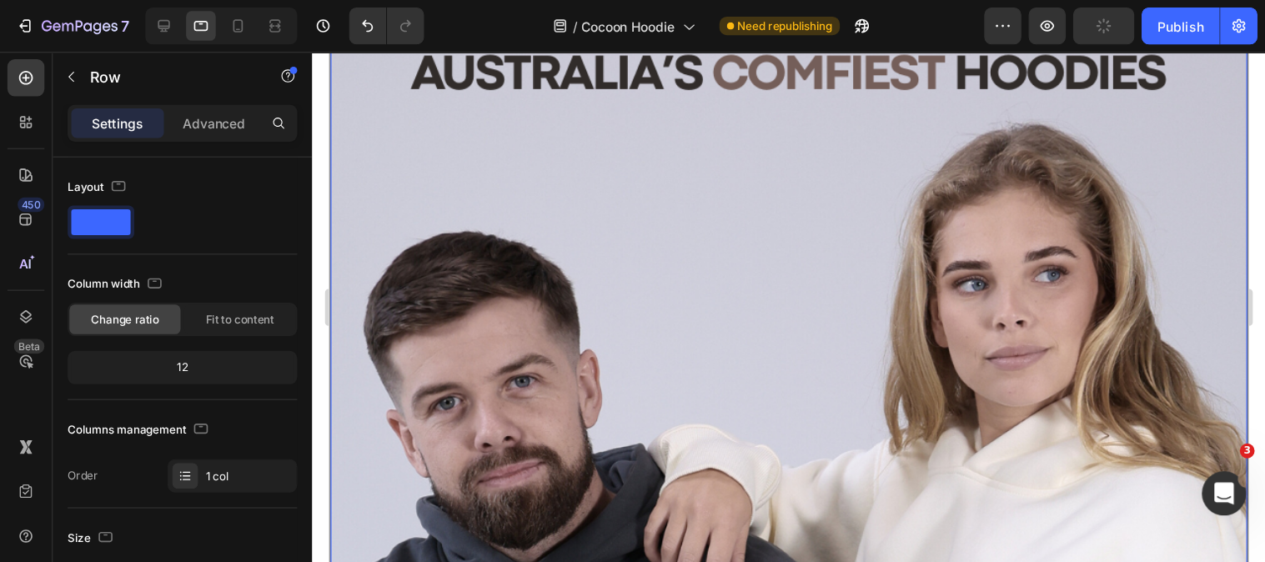
scroll to position [0, 0]
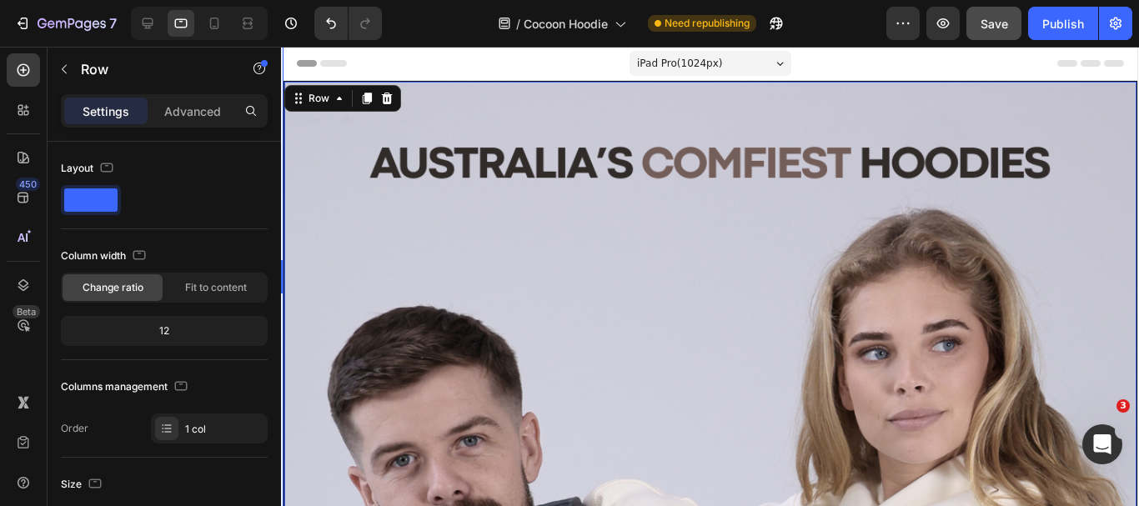
drag, startPoint x: 291, startPoint y: 147, endPoint x: 246, endPoint y: 152, distance: 45.3
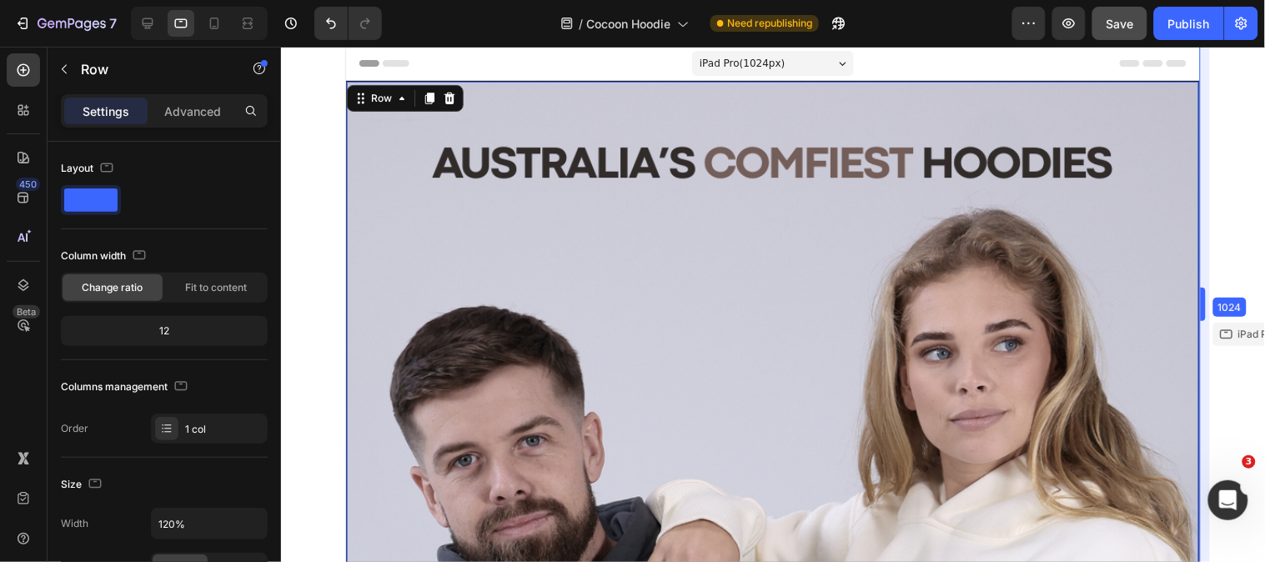
drag, startPoint x: 1205, startPoint y: 299, endPoint x: 1264, endPoint y: 268, distance: 66.8
click at [1138, 268] on div at bounding box center [773, 304] width 984 height 515
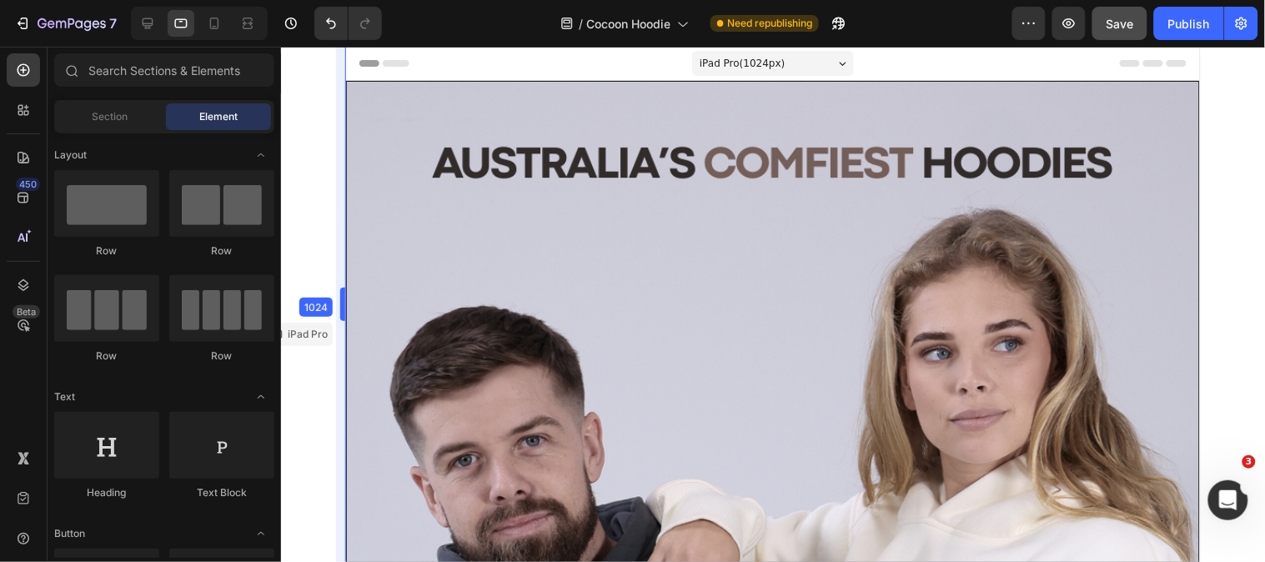
drag, startPoint x: 343, startPoint y: 299, endPoint x: 279, endPoint y: 298, distance: 63.4
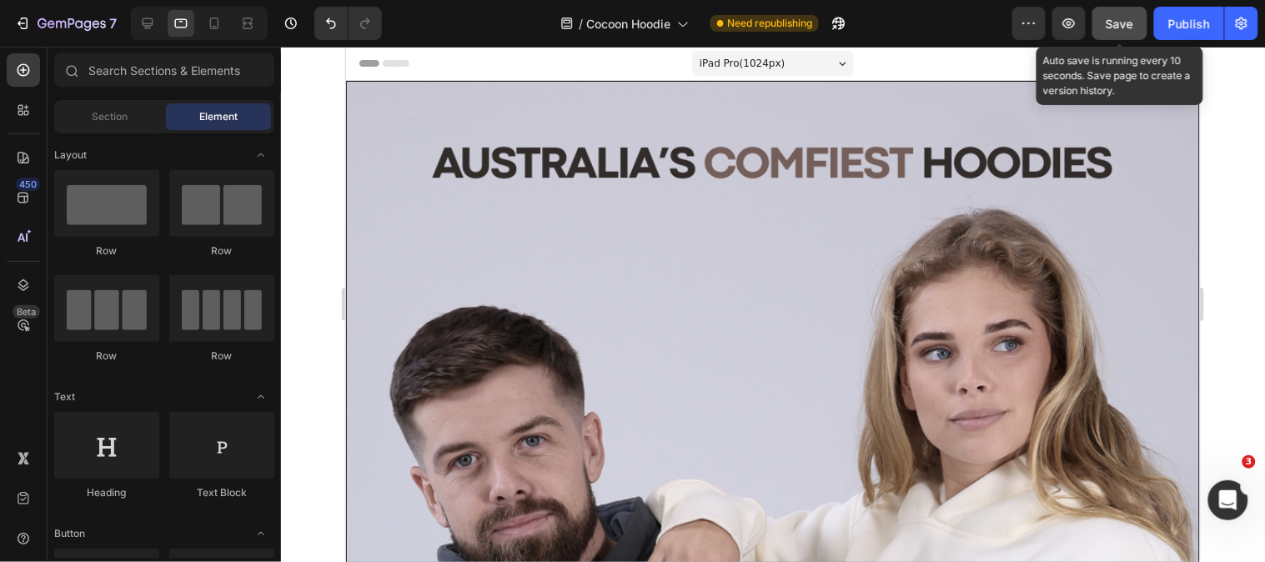
click at [1128, 27] on span "Save" at bounding box center [1121, 24] width 28 height 14
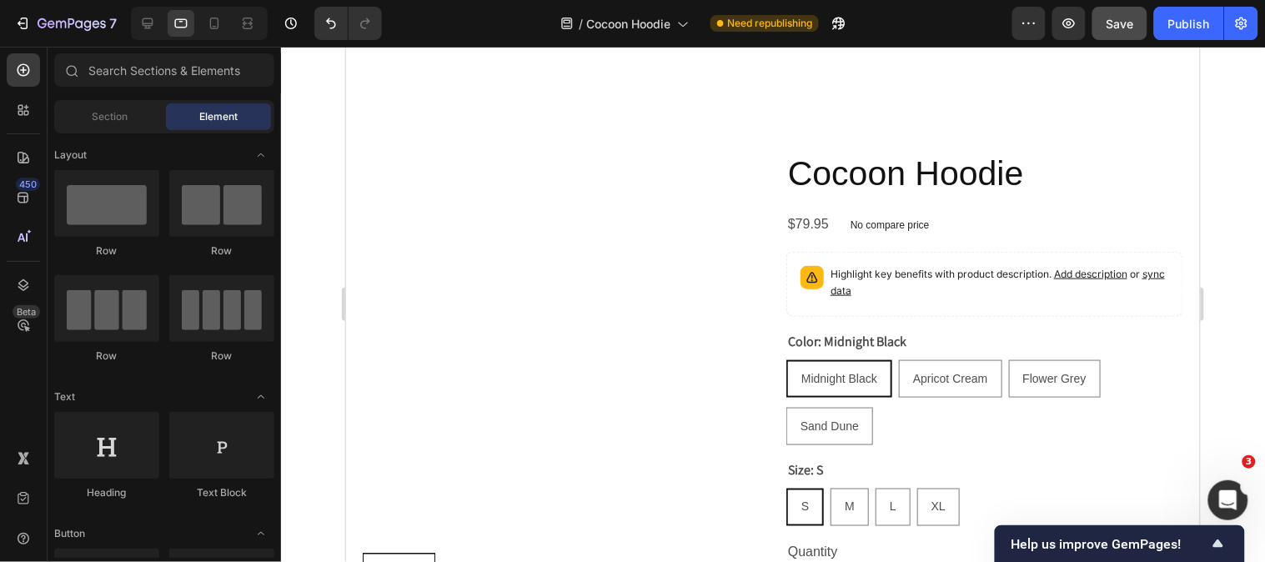
scroll to position [1946, 0]
